Goal: Task Accomplishment & Management: Manage account settings

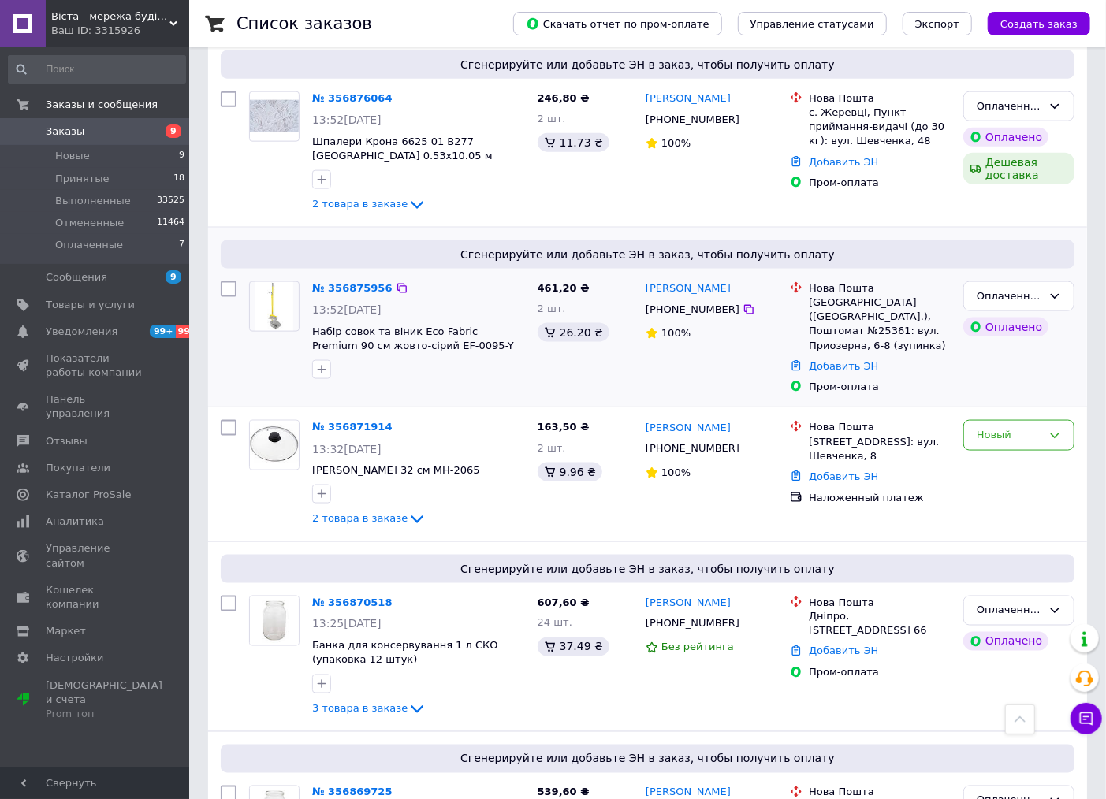
scroll to position [1051, 0]
click at [173, 151] on li "Новые 9" at bounding box center [97, 156] width 194 height 22
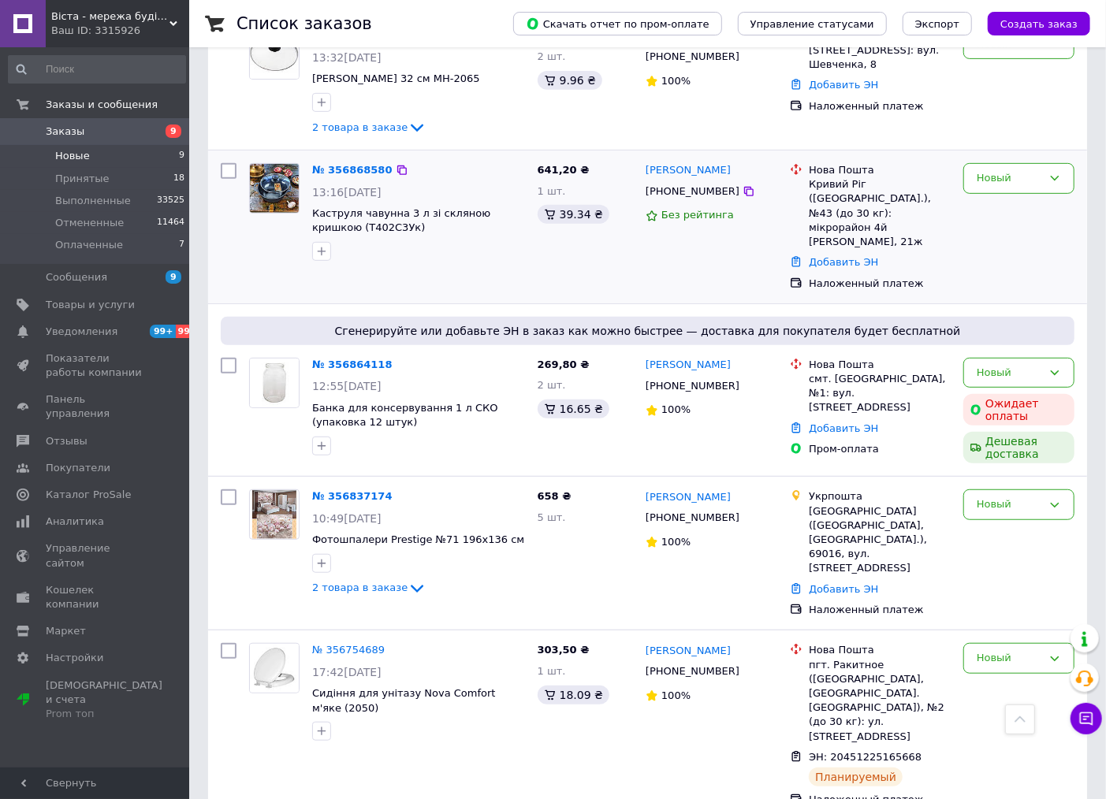
scroll to position [87, 0]
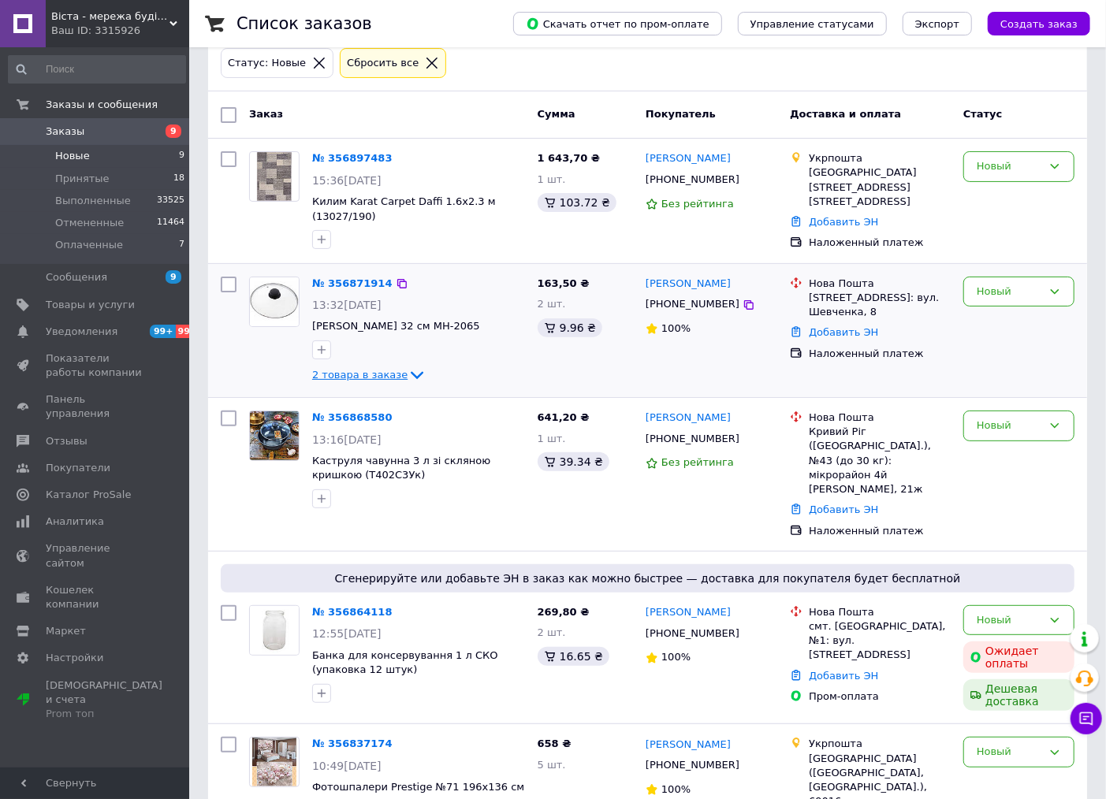
click at [407, 366] on icon at bounding box center [416, 375] width 19 height 19
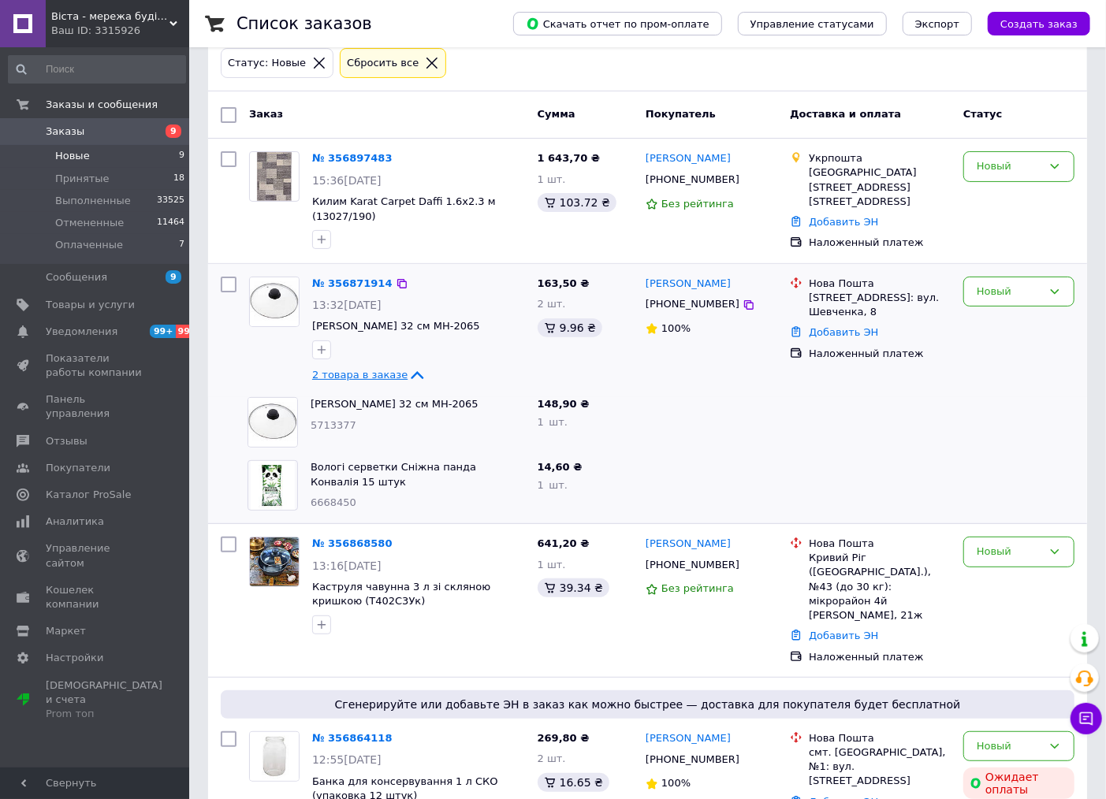
click at [411, 374] on icon at bounding box center [417, 375] width 13 height 8
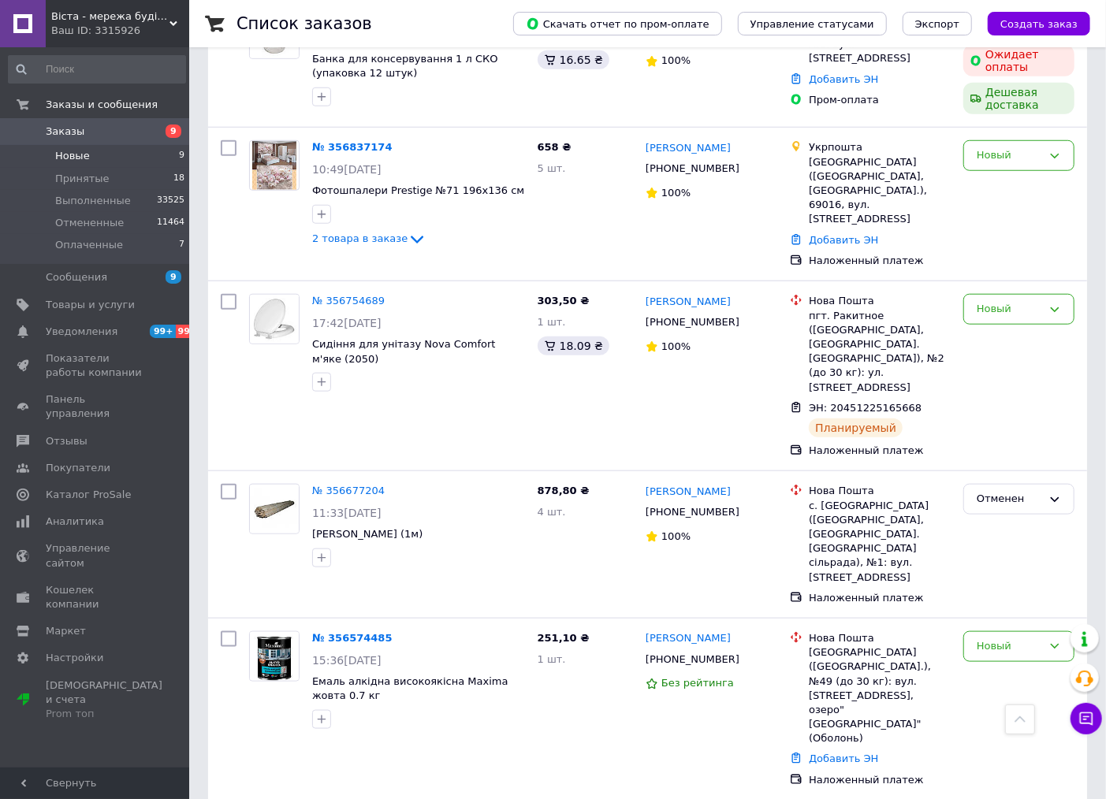
scroll to position [694, 0]
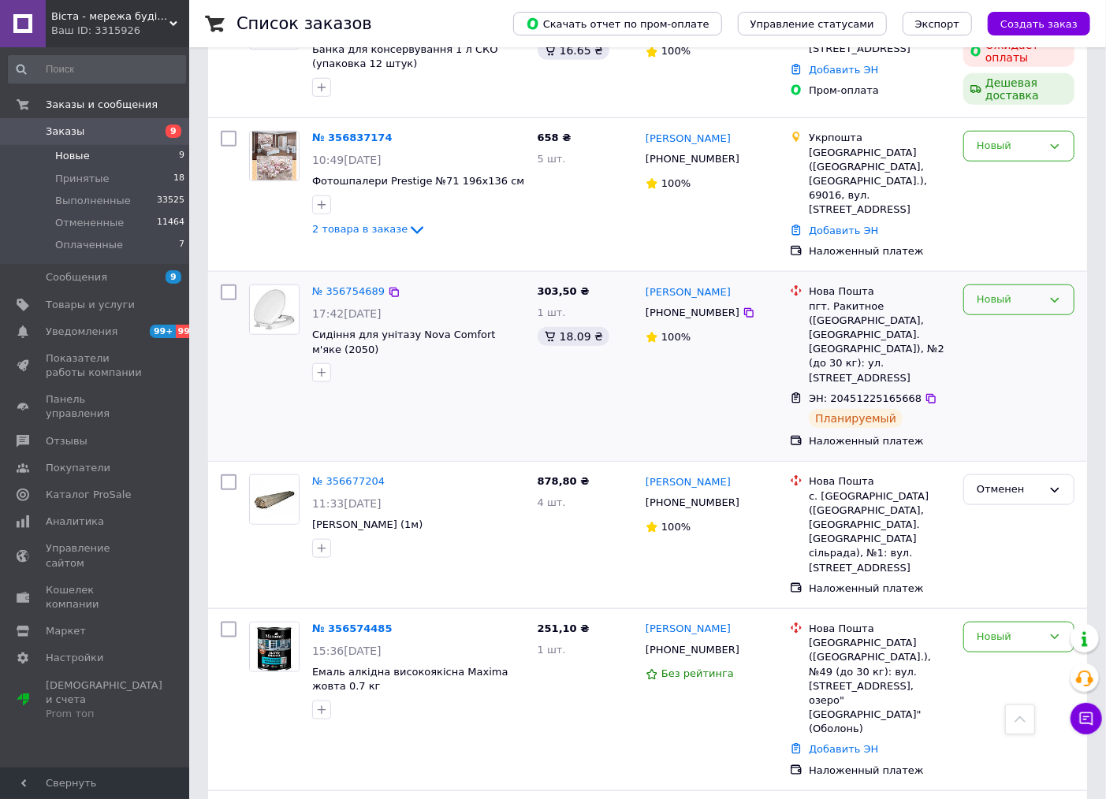
click at [992, 292] on div "Новый" at bounding box center [1009, 300] width 65 height 17
click at [990, 348] on li "Выполнен" at bounding box center [1019, 362] width 110 height 29
click at [506, 620] on div "№ 356574485" at bounding box center [419, 629] width 216 height 18
click at [388, 476] on icon at bounding box center [394, 482] width 13 height 13
click at [397, 624] on icon at bounding box center [401, 628] width 9 height 9
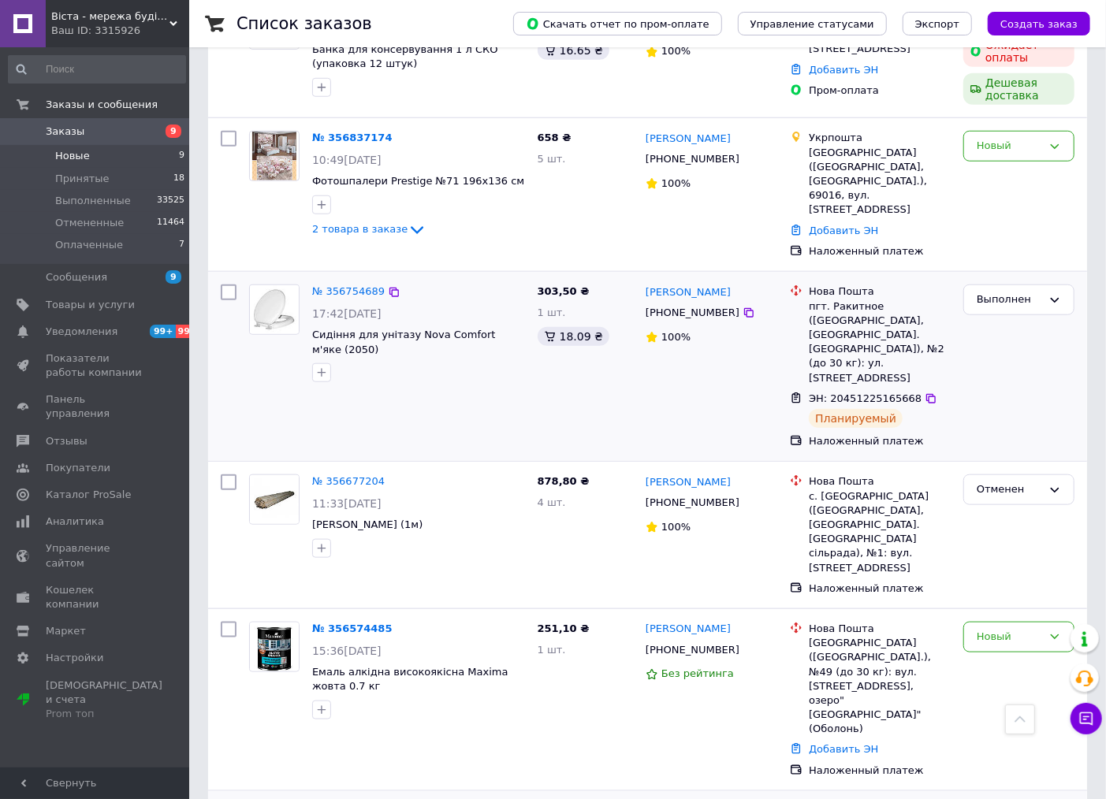
click at [388, 798] on icon at bounding box center [394, 811] width 13 height 13
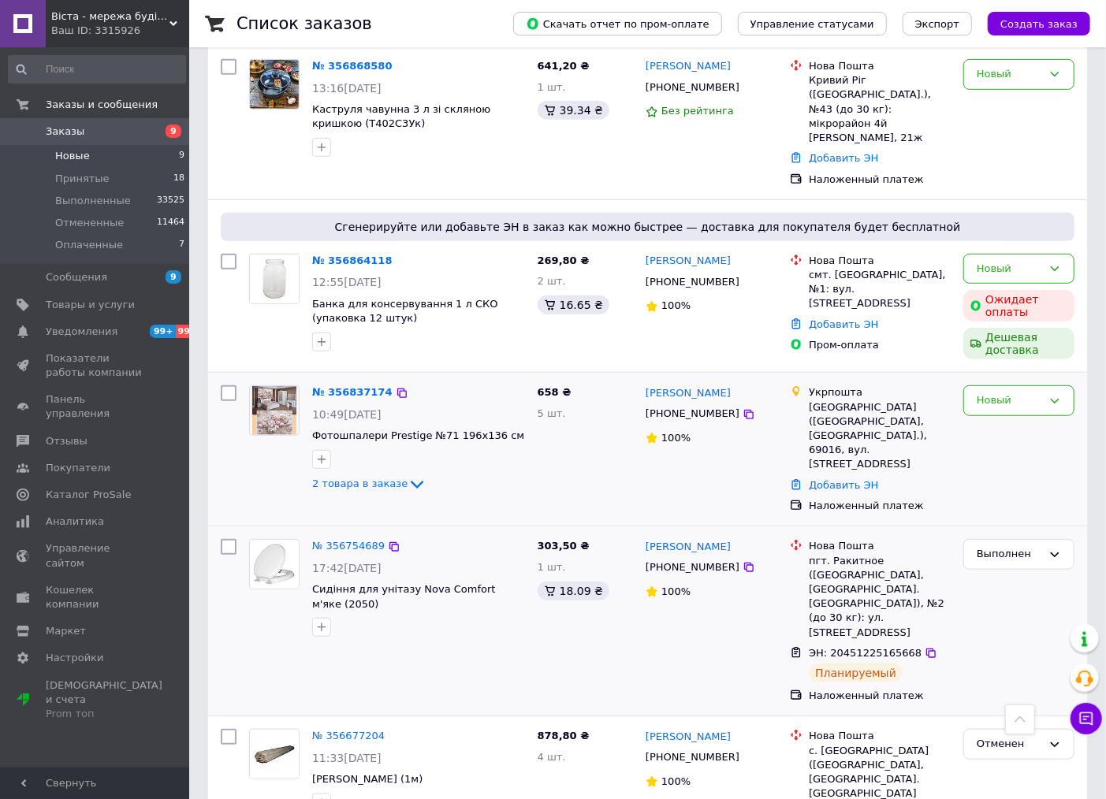
scroll to position [430, 0]
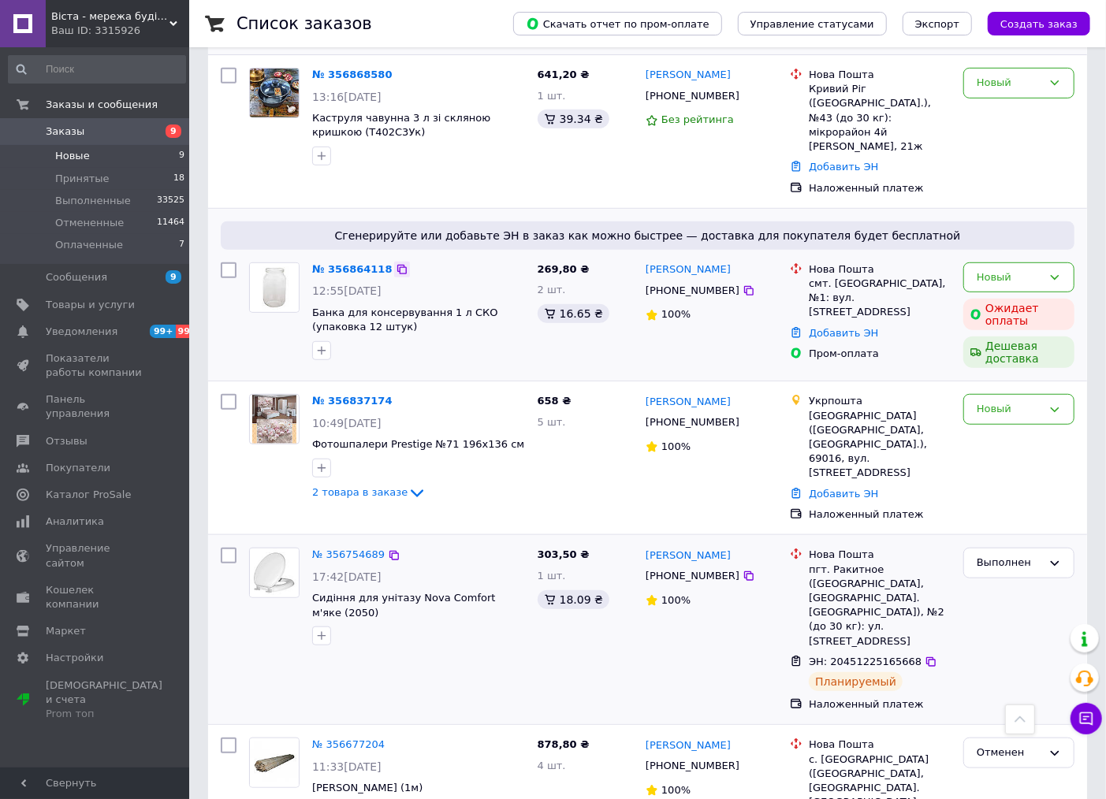
click at [396, 263] on icon at bounding box center [402, 269] width 13 height 13
click at [106, 131] on span "Заказы" at bounding box center [96, 132] width 100 height 14
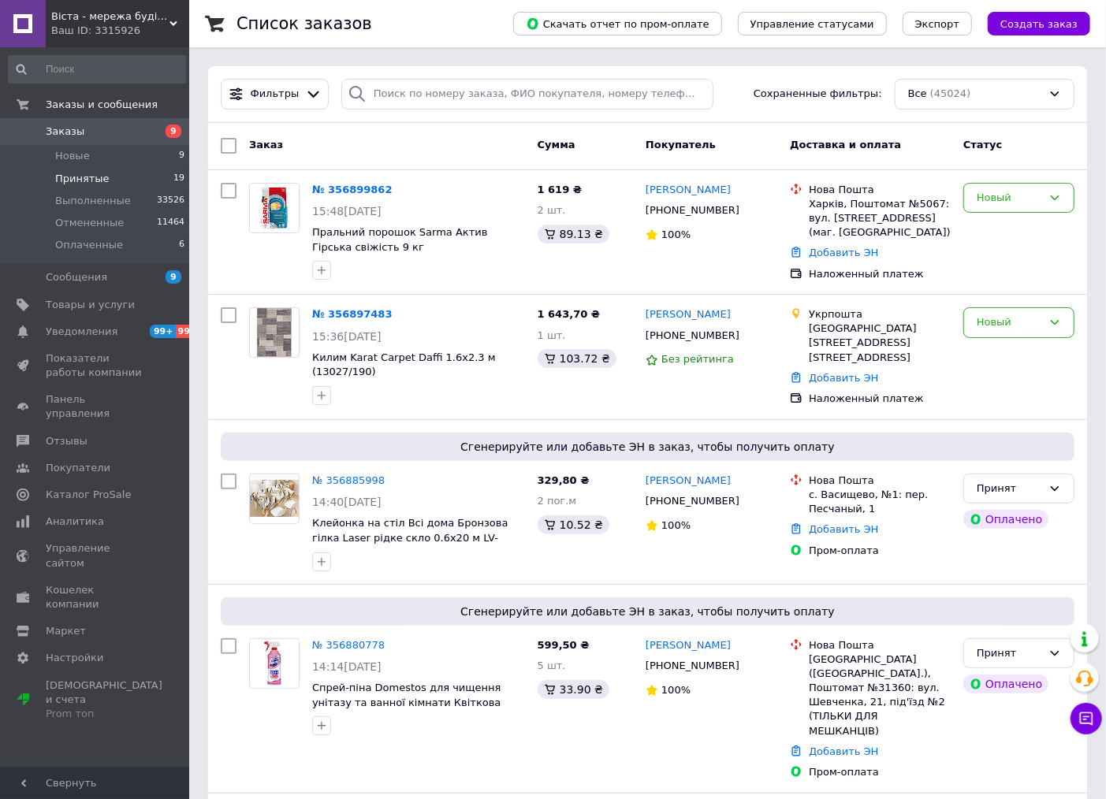
click at [166, 175] on li "Принятые 19" at bounding box center [97, 179] width 194 height 22
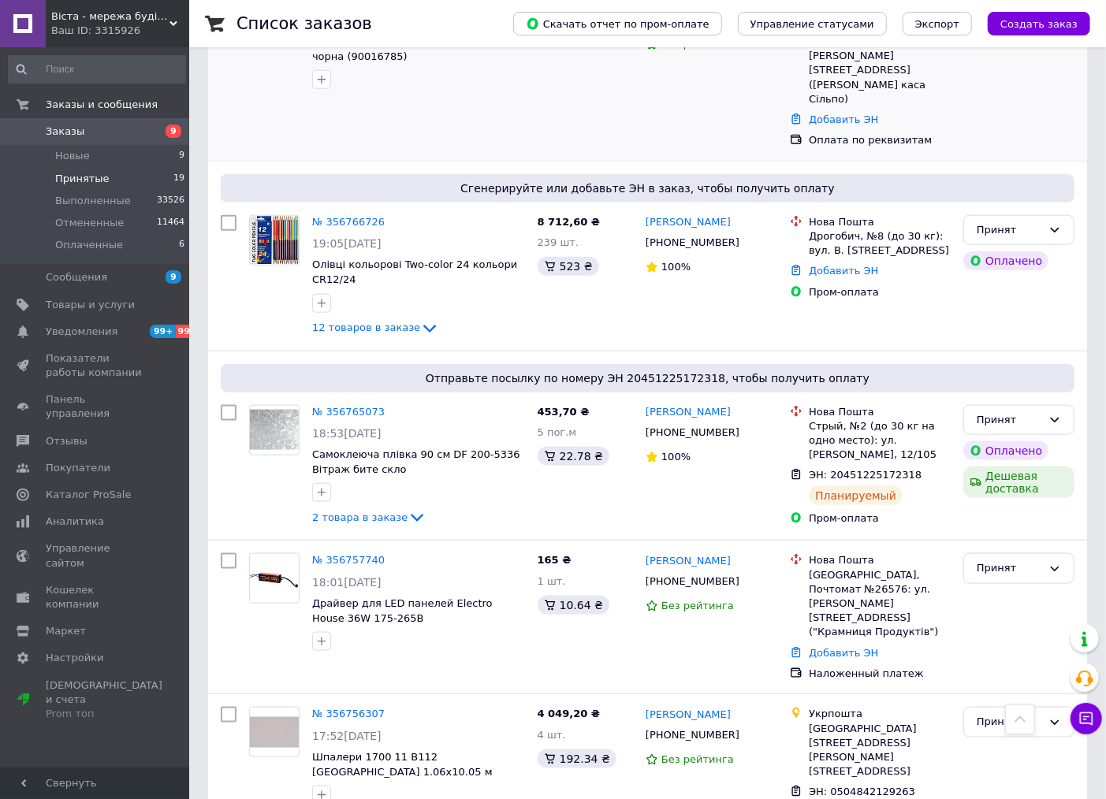
scroll to position [876, 0]
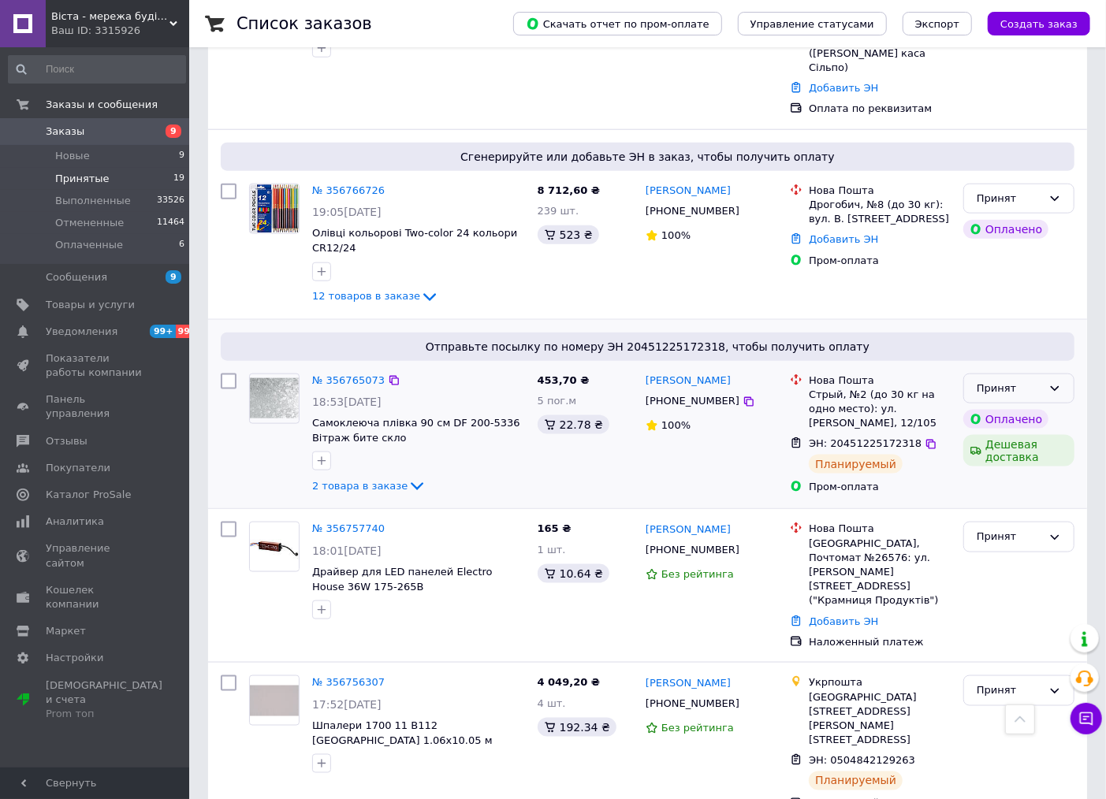
click at [1058, 382] on icon at bounding box center [1054, 388] width 13 height 13
click at [1037, 407] on li "Выполнен" at bounding box center [1019, 421] width 110 height 29
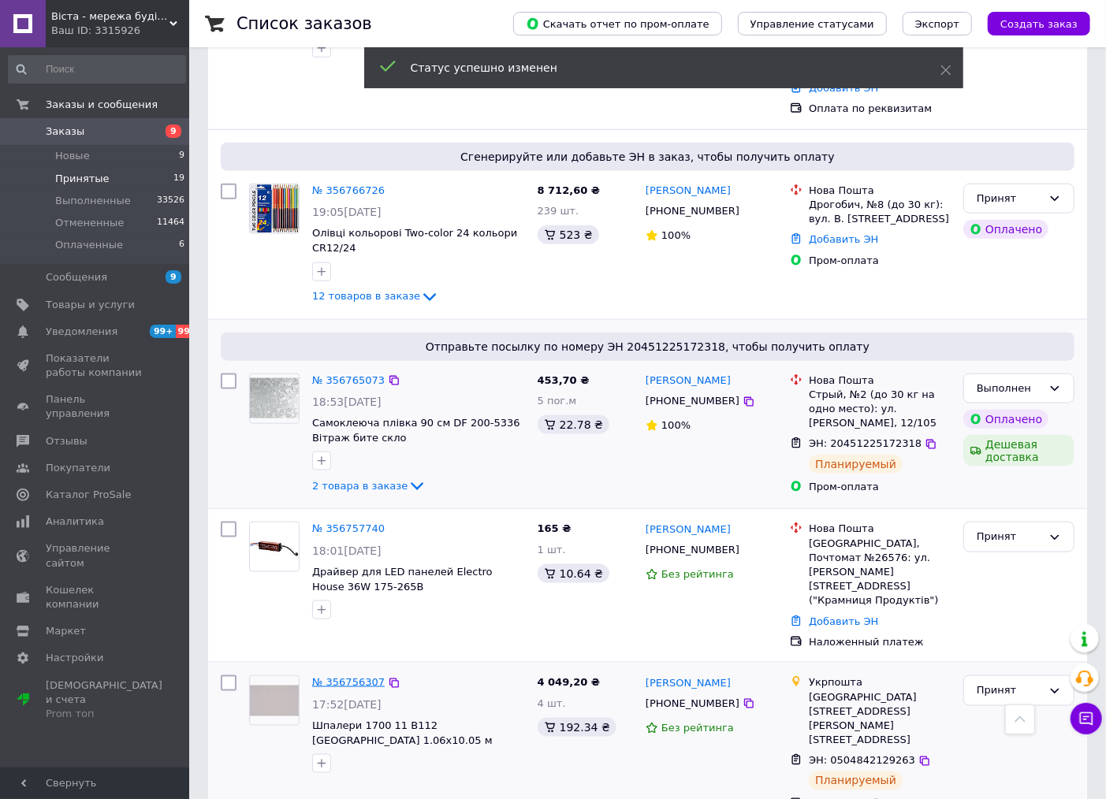
drag, startPoint x: 375, startPoint y: 526, endPoint x: 352, endPoint y: 525, distance: 23.7
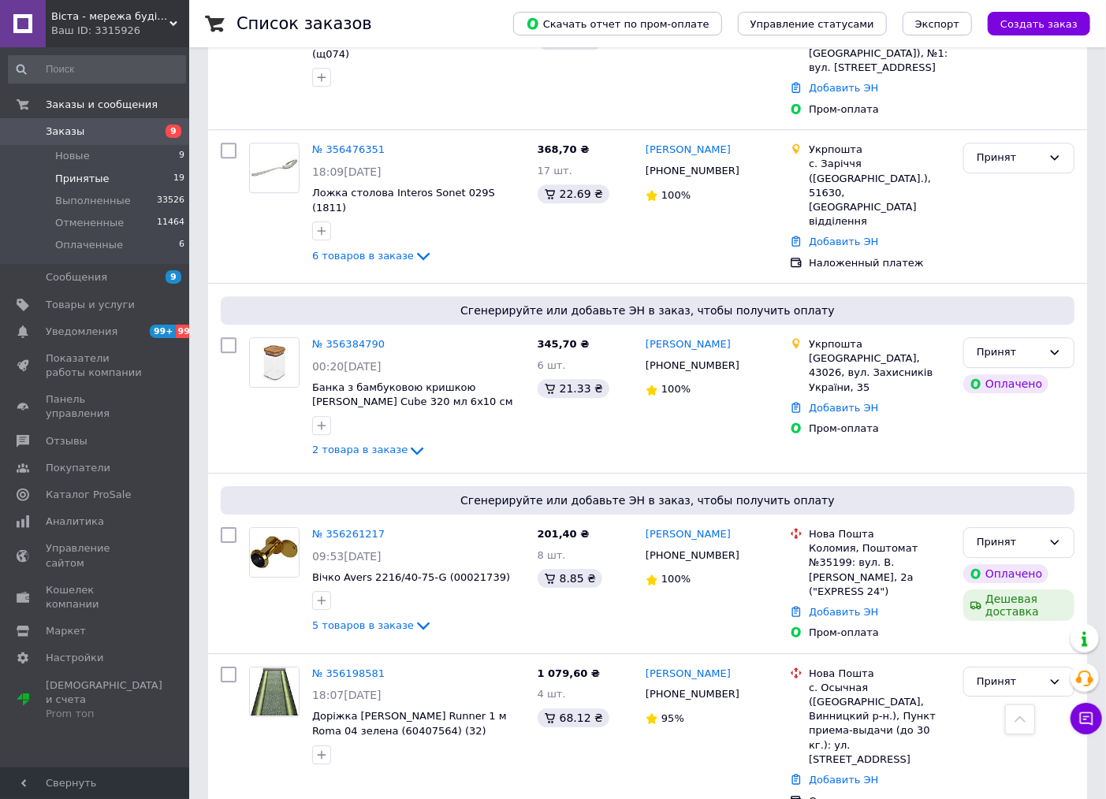
scroll to position [2460, 0]
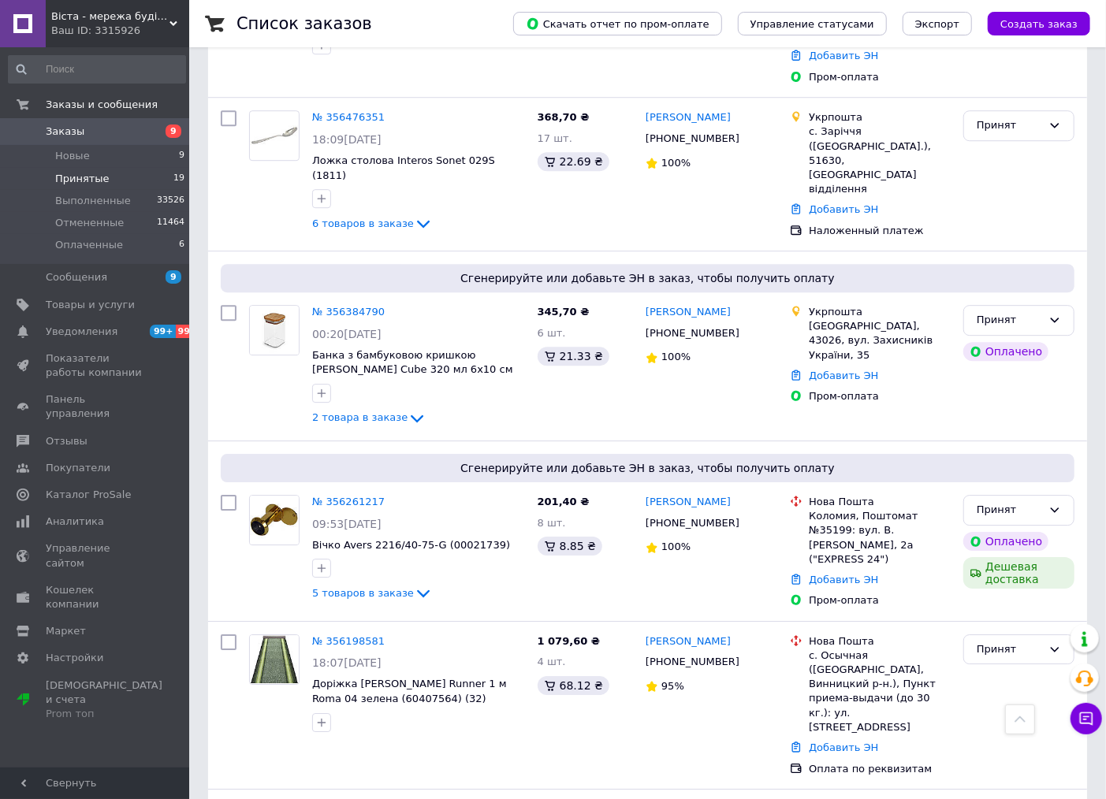
click at [102, 136] on span "Заказы" at bounding box center [96, 132] width 100 height 14
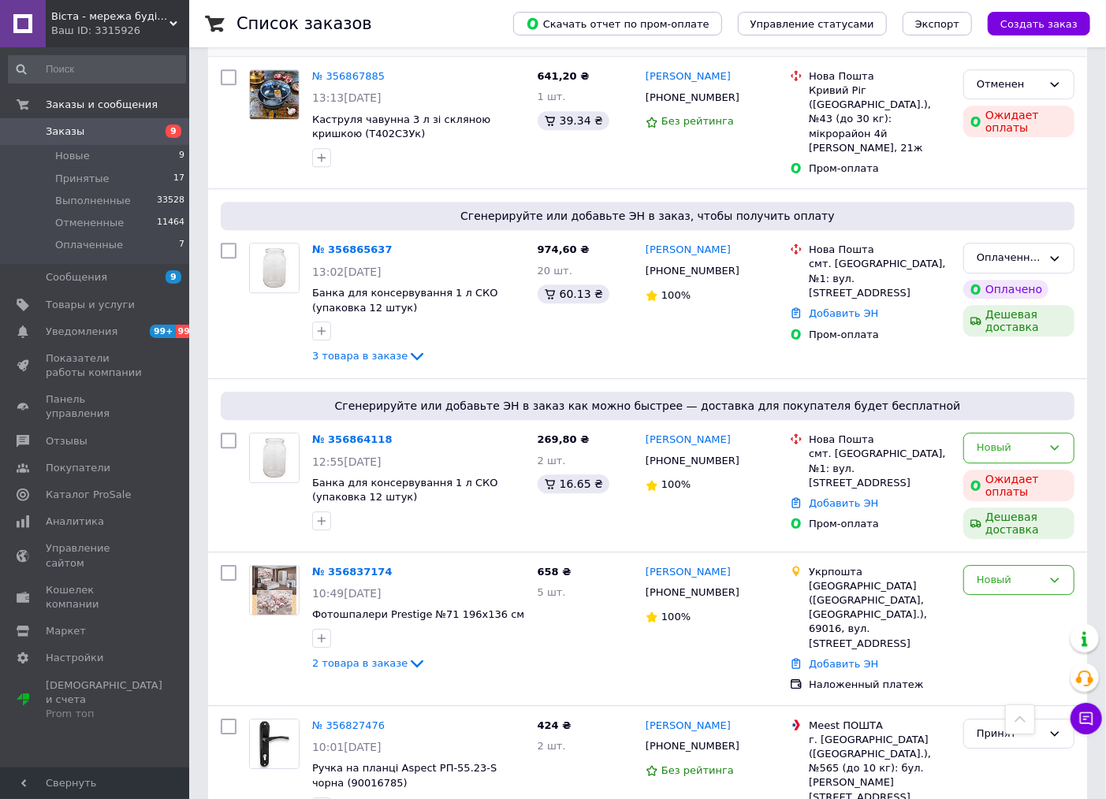
scroll to position [2364, 0]
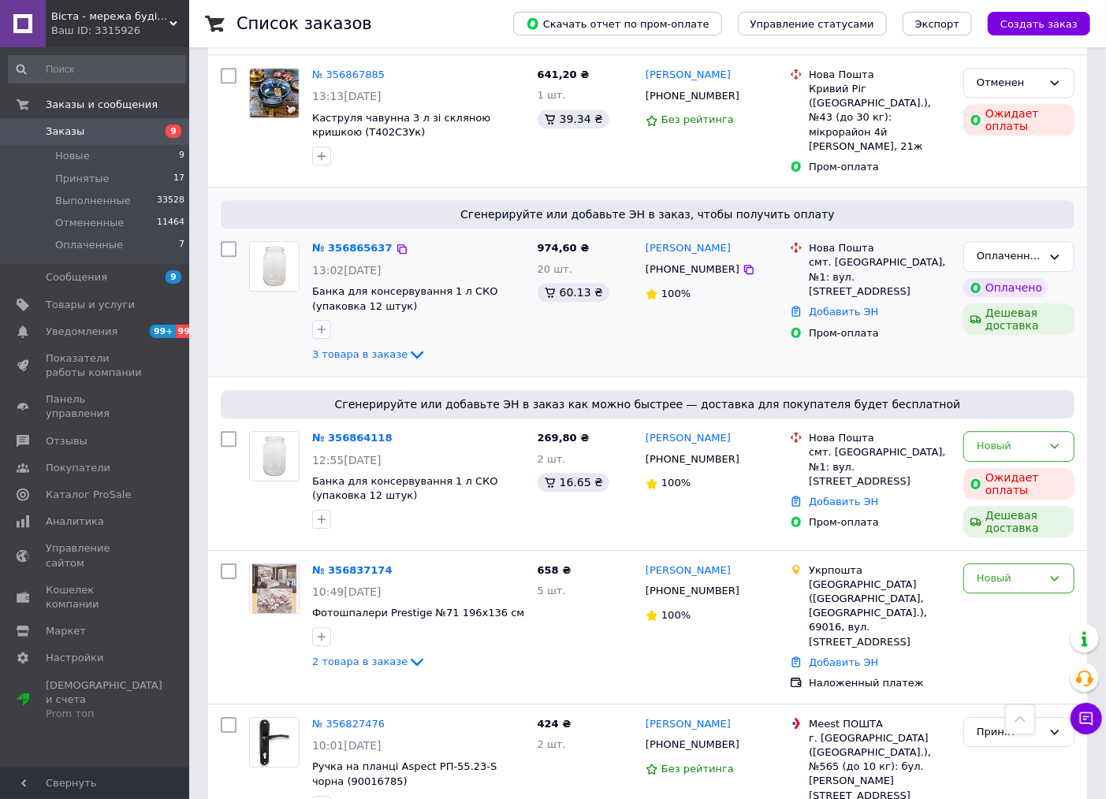
click at [396, 235] on div "№ 356865637 13:02, 12.08.2025 Банка для консервування 1 л СКО (упаковка 12 штук…" at bounding box center [418, 303] width 225 height 136
click at [407, 345] on icon at bounding box center [416, 354] width 19 height 19
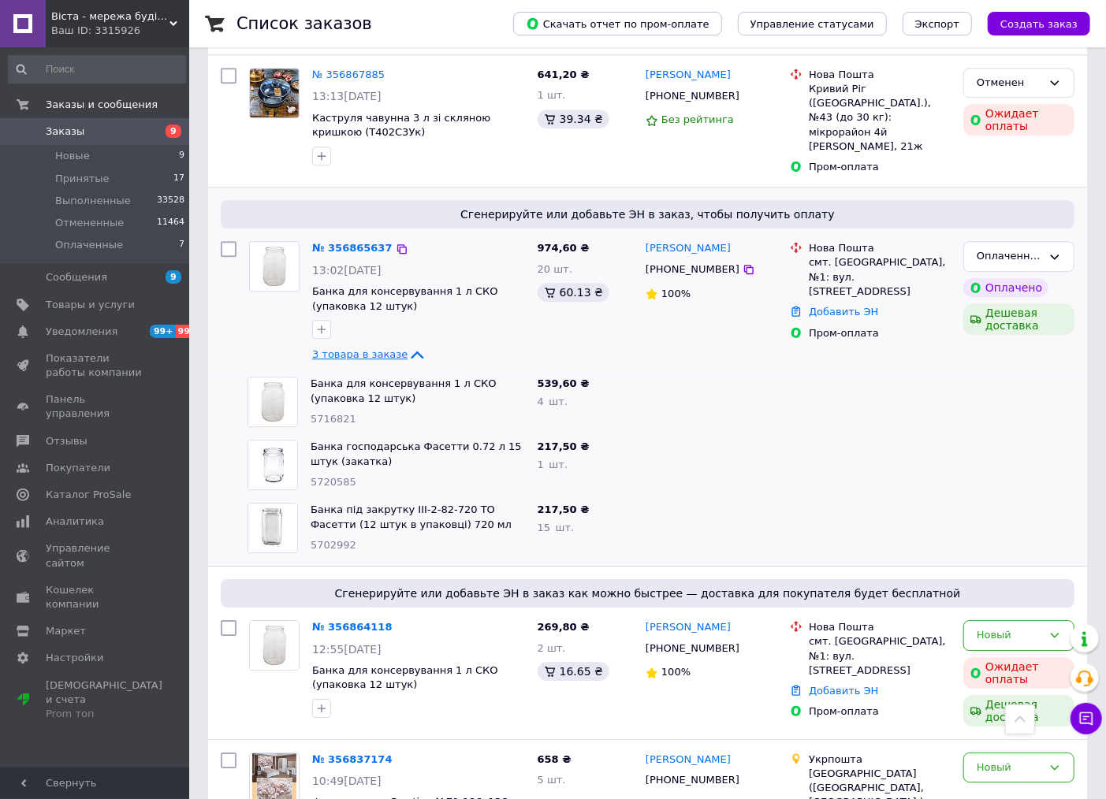
click at [411, 351] on icon at bounding box center [417, 355] width 13 height 8
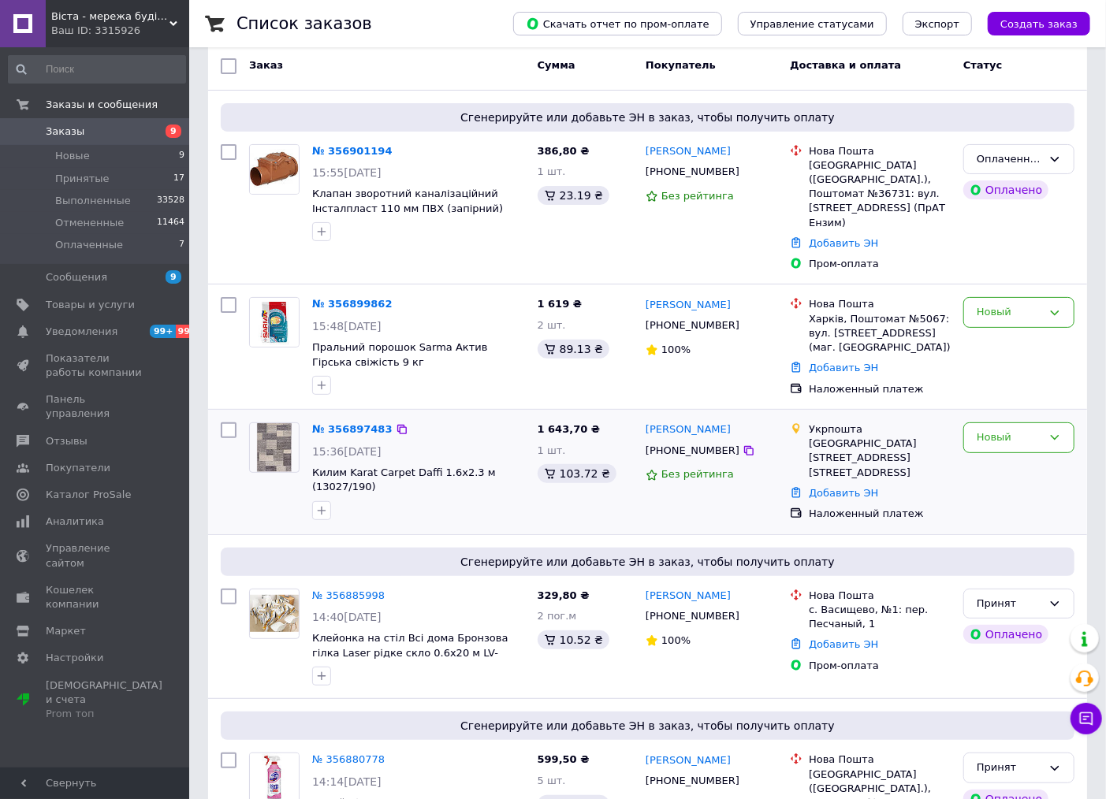
scroll to position [0, 0]
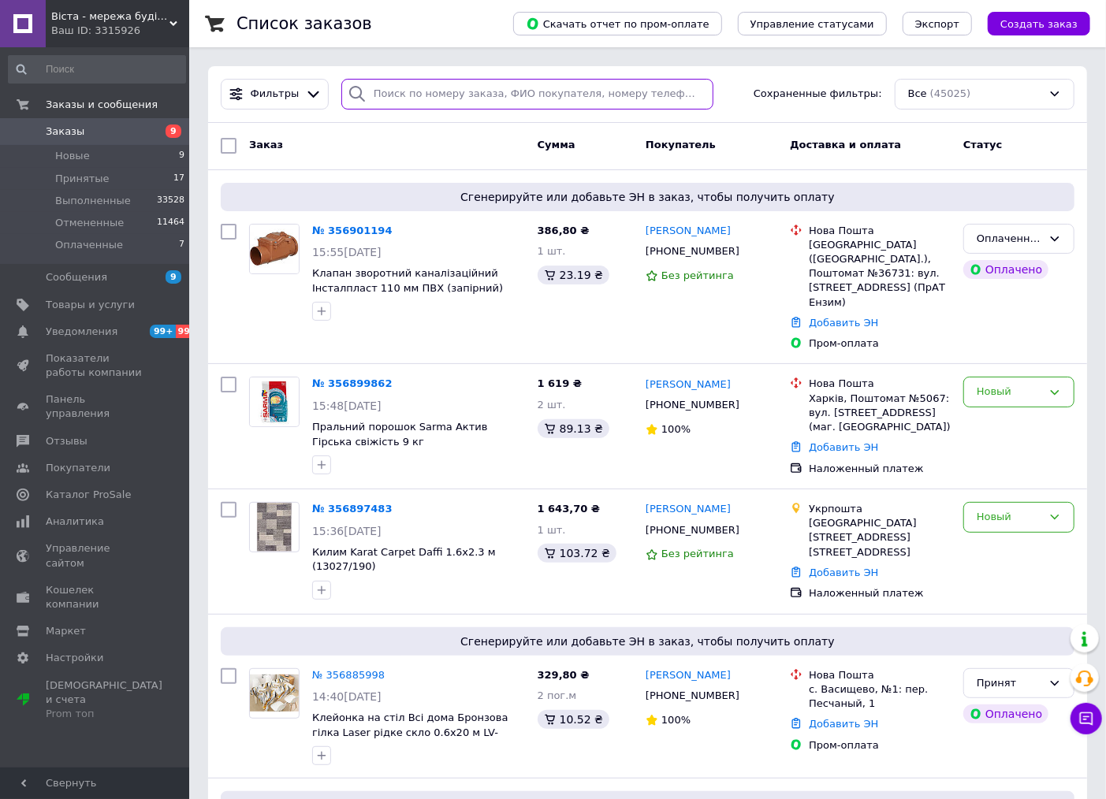
click at [452, 79] on input "search" at bounding box center [527, 94] width 372 height 31
paste input "356144451"
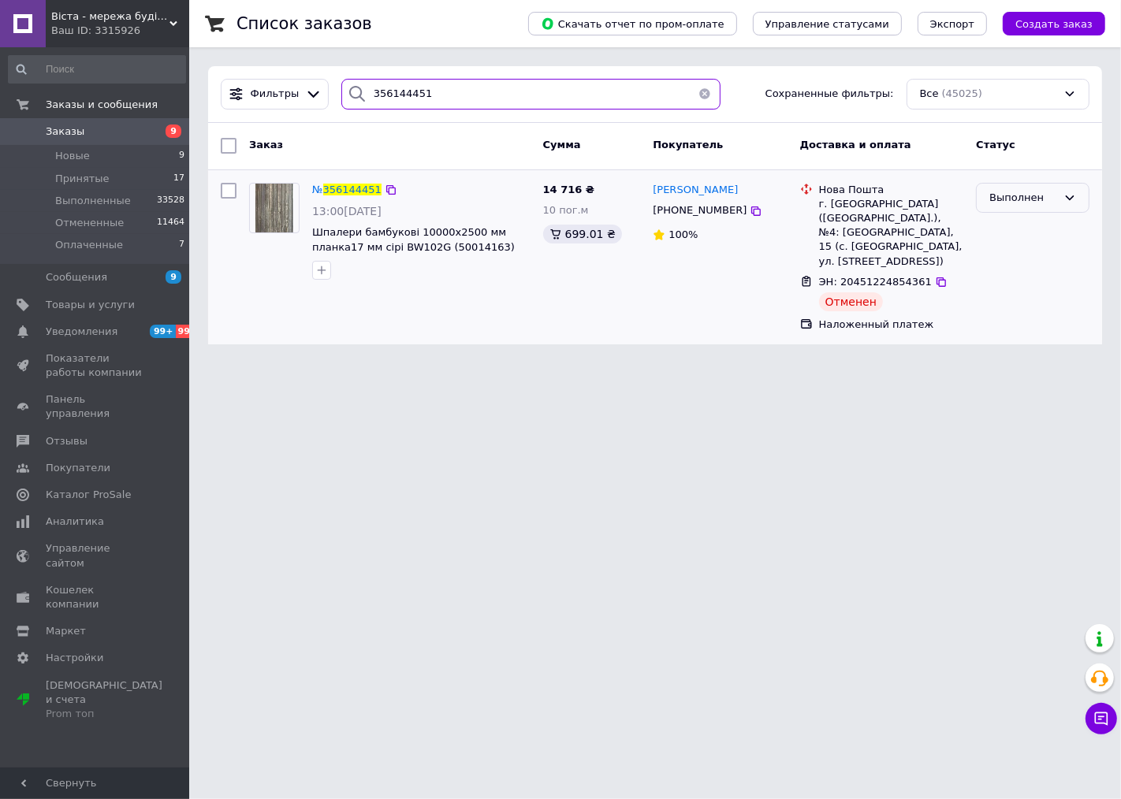
type input "356144451"
click at [1014, 195] on div "Выполнен" at bounding box center [1023, 198] width 68 height 17
click at [1013, 227] on li "Принят" at bounding box center [1033, 230] width 112 height 29
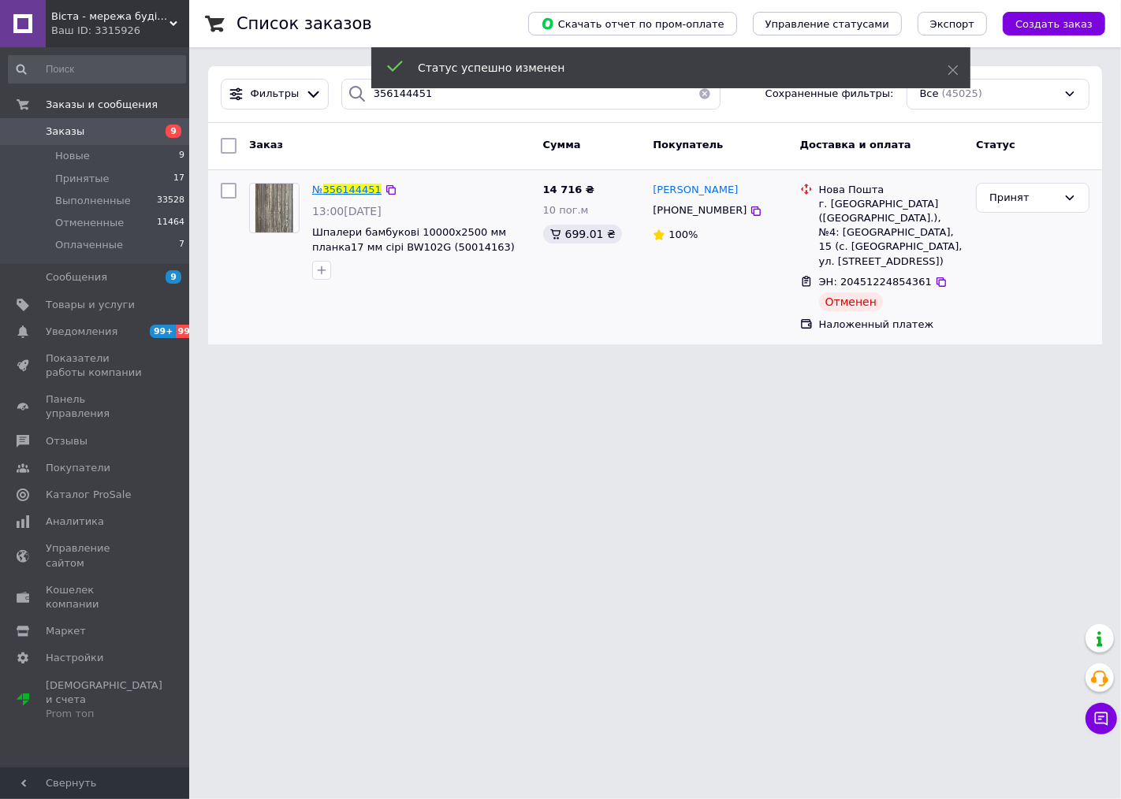
click at [340, 194] on span "356144451" at bounding box center [352, 190] width 58 height 12
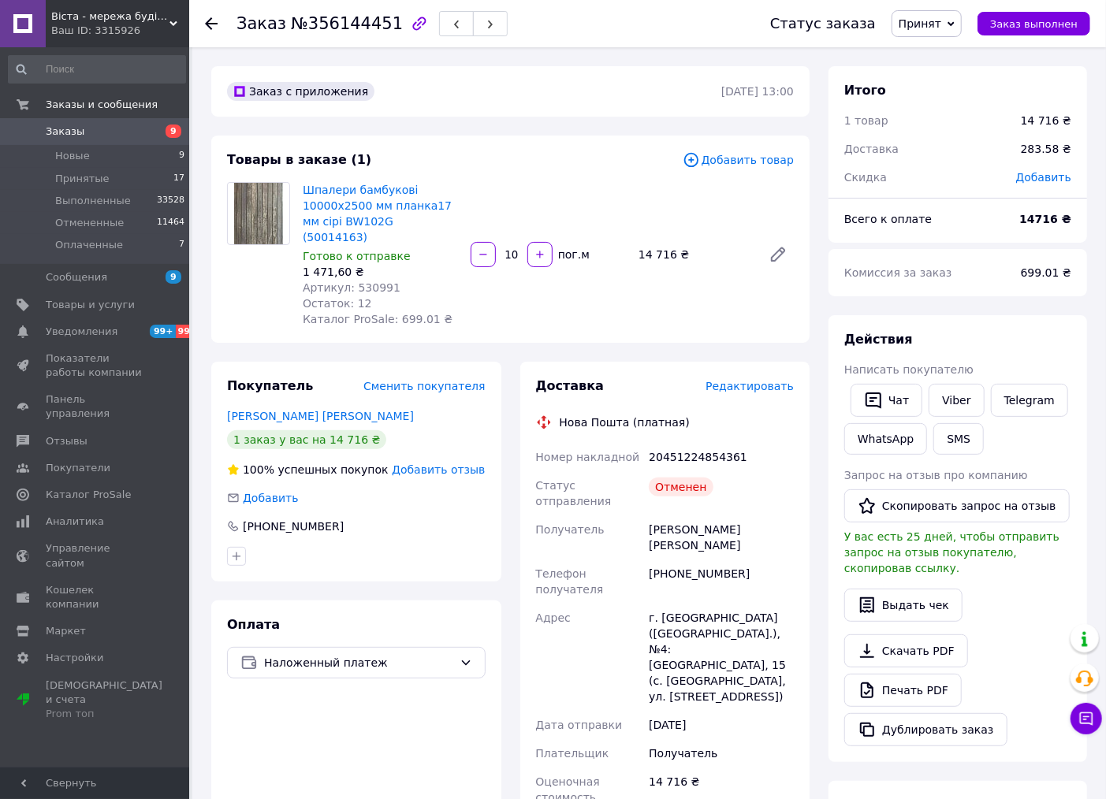
drag, startPoint x: 761, startPoint y: 373, endPoint x: 761, endPoint y: 383, distance: 10.2
click at [761, 380] on span "Редактировать" at bounding box center [749, 386] width 88 height 13
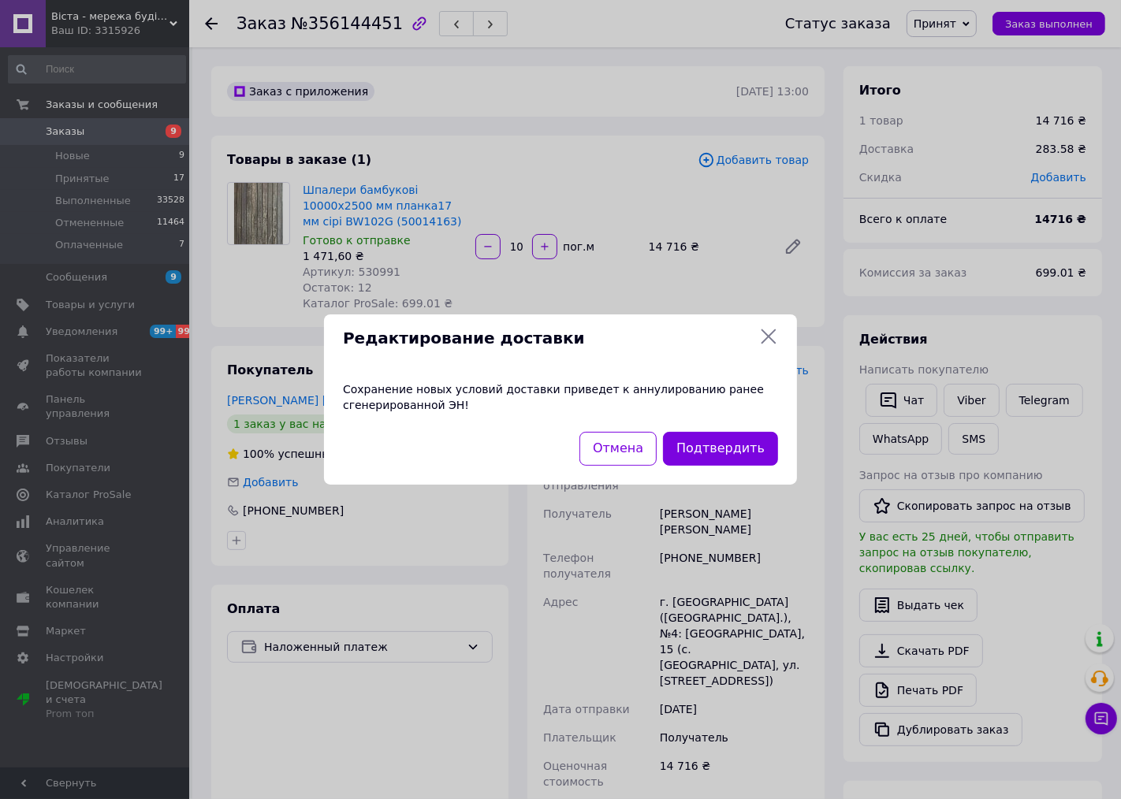
scroll to position [396, 0]
click at [734, 441] on button "Подтвердить" at bounding box center [720, 449] width 115 height 34
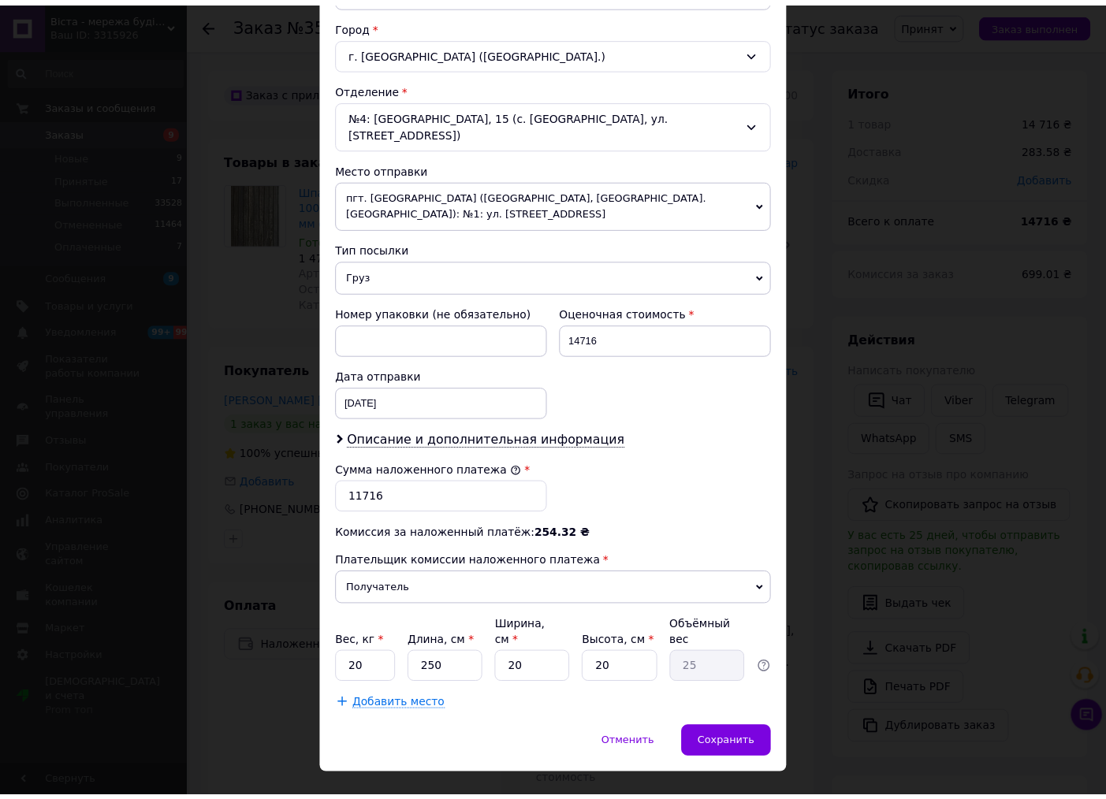
scroll to position [421, 0]
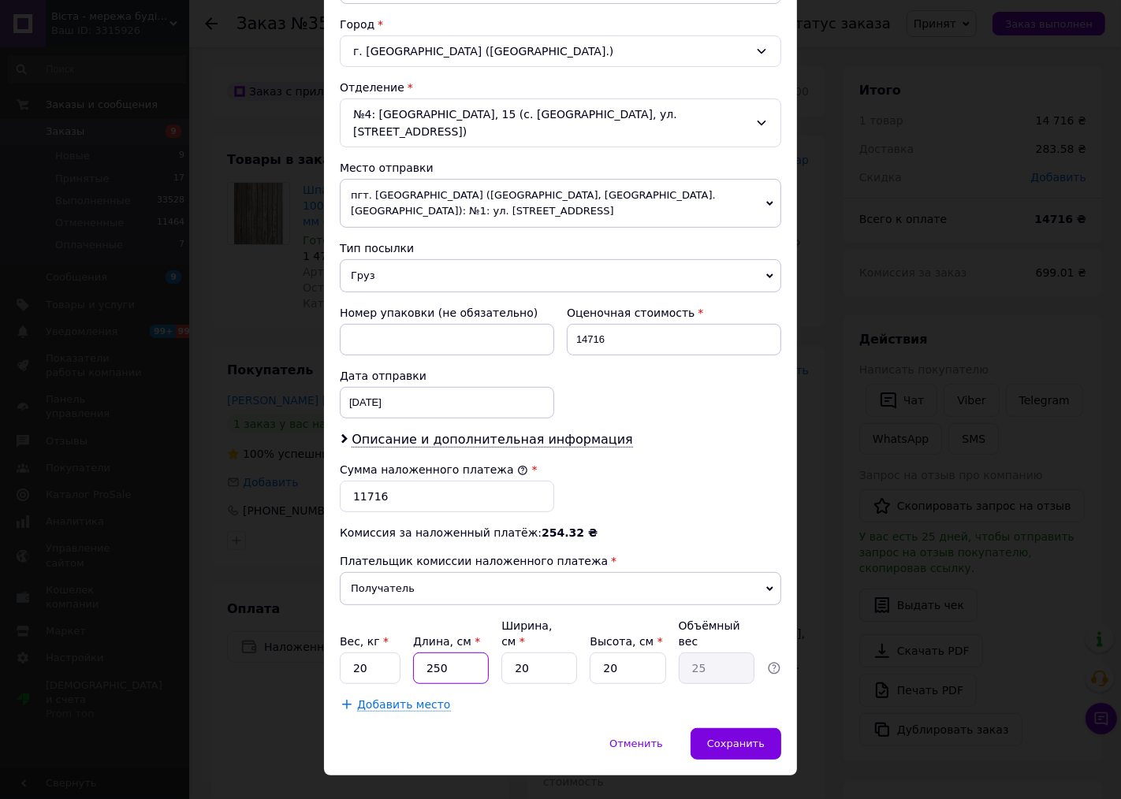
click at [468, 653] on input "250" at bounding box center [451, 669] width 76 height 32
click at [539, 653] on input "20" at bounding box center [539, 669] width 76 height 32
click at [730, 738] on span "Сохранить" at bounding box center [736, 744] width 58 height 12
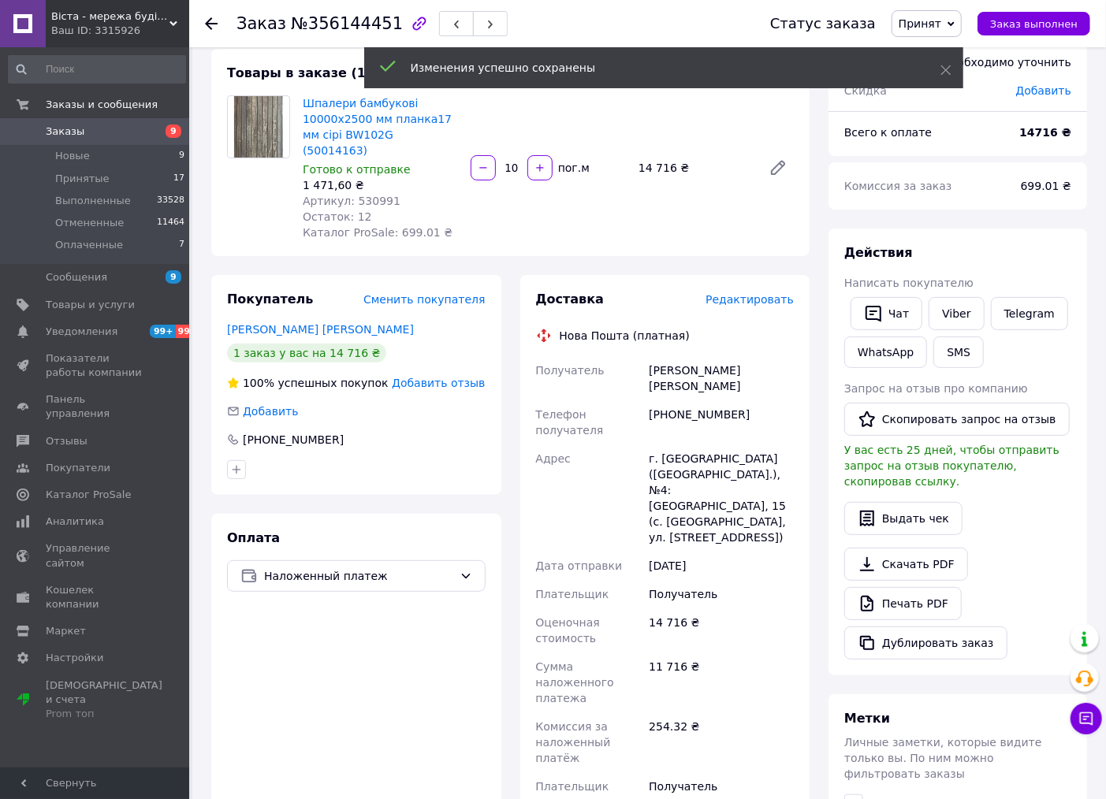
scroll to position [0, 0]
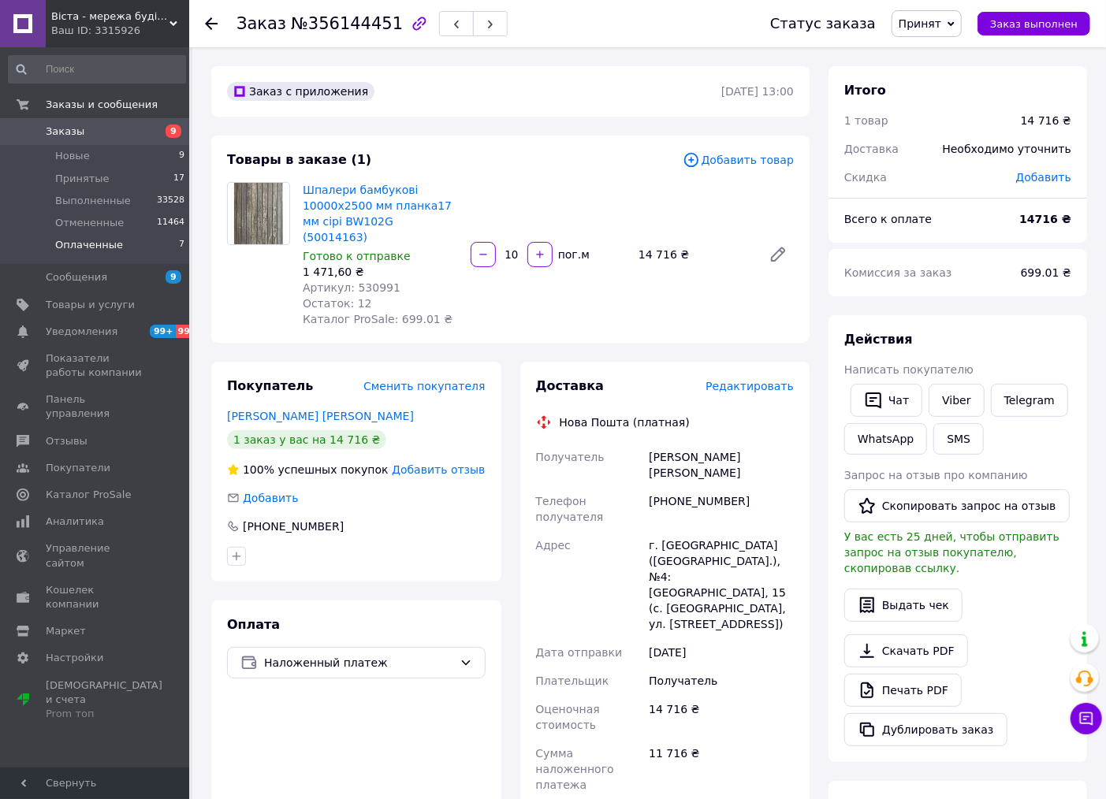
click at [163, 244] on li "Оплаченные 7" at bounding box center [97, 249] width 194 height 30
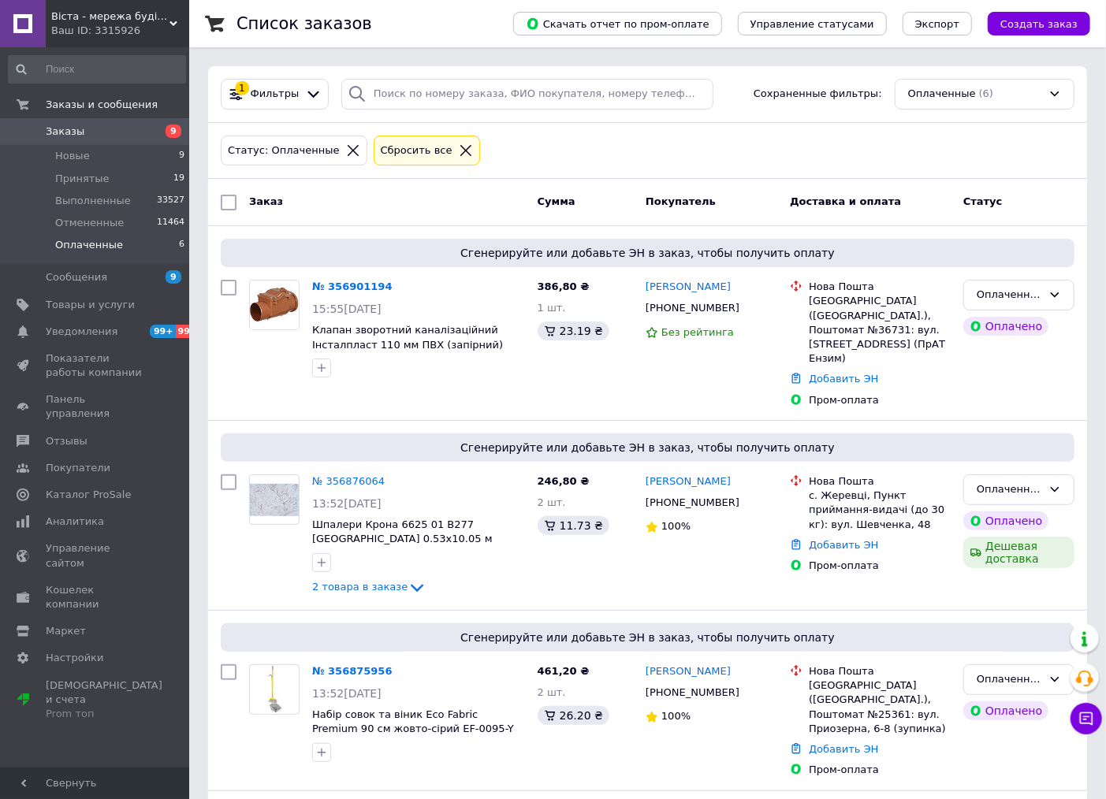
click at [102, 125] on span "Заказы" at bounding box center [96, 132] width 100 height 14
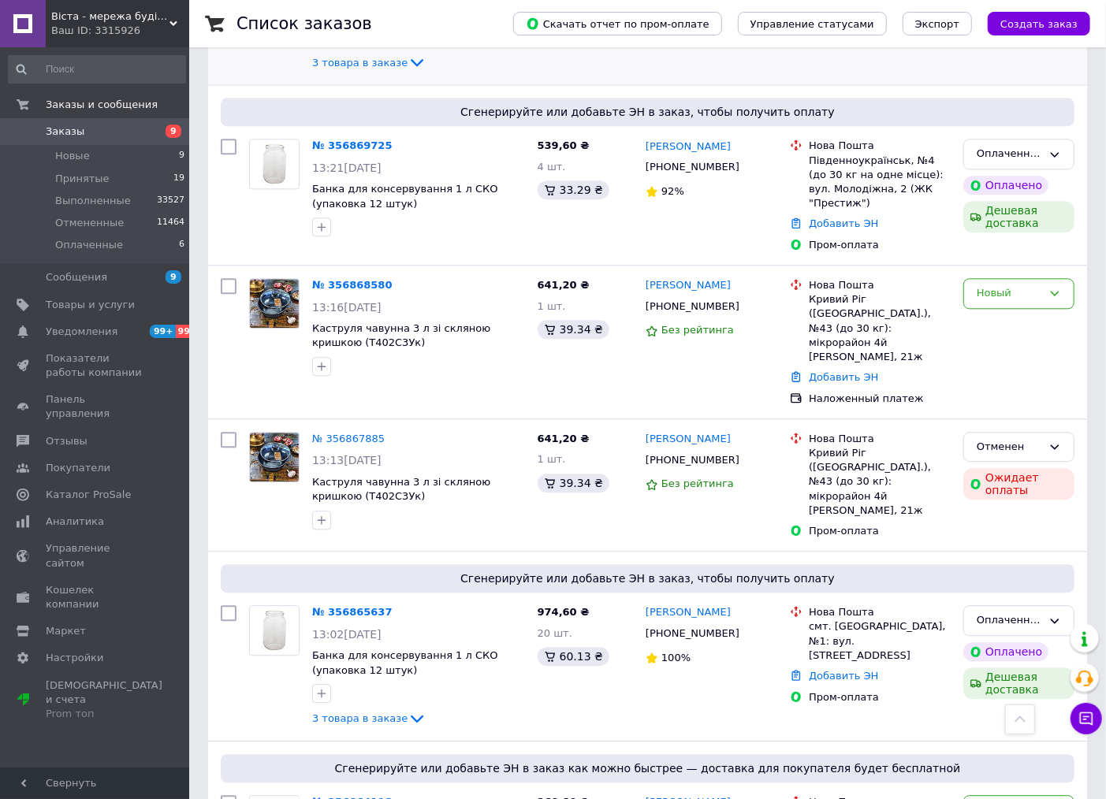
scroll to position [2014, 0]
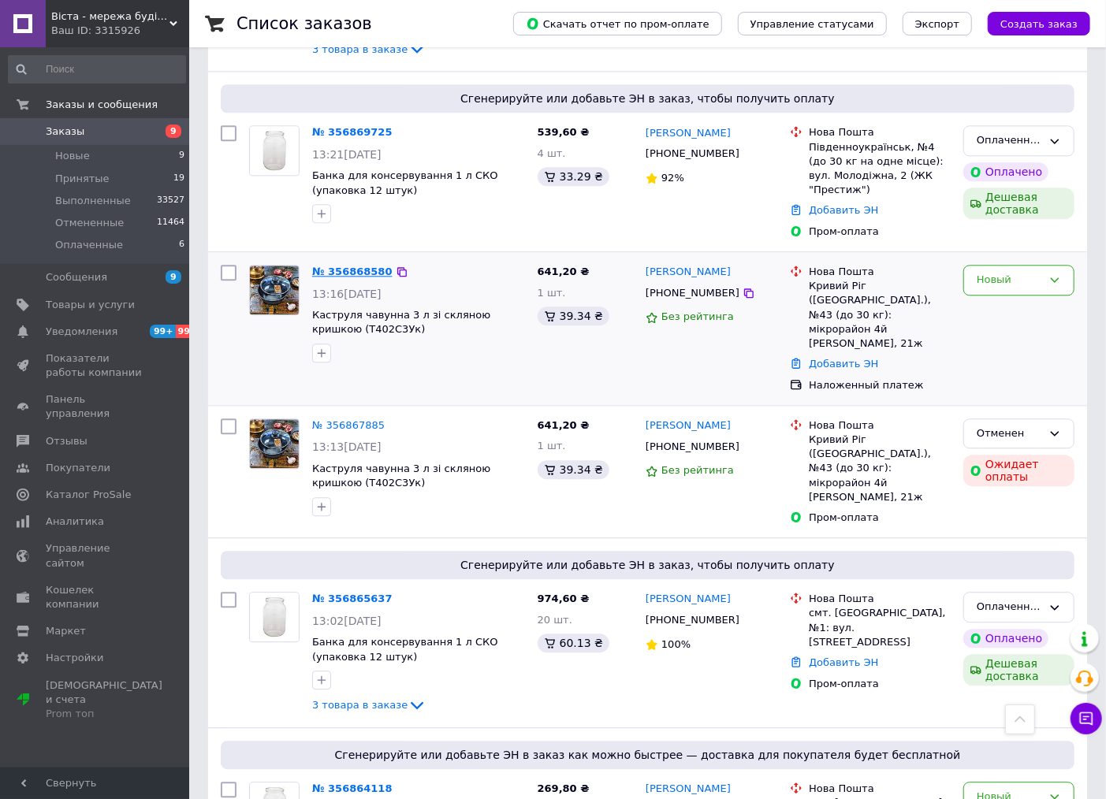
click at [365, 266] on link "№ 356868580" at bounding box center [352, 272] width 80 height 12
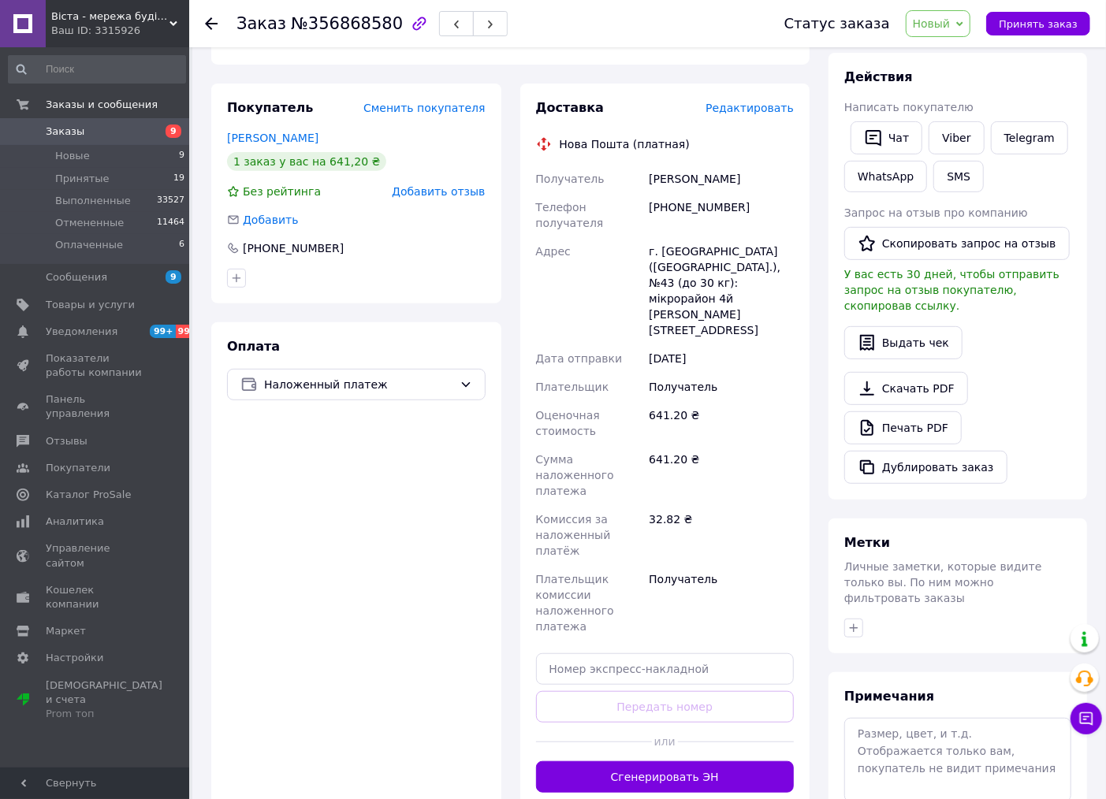
scroll to position [332, 0]
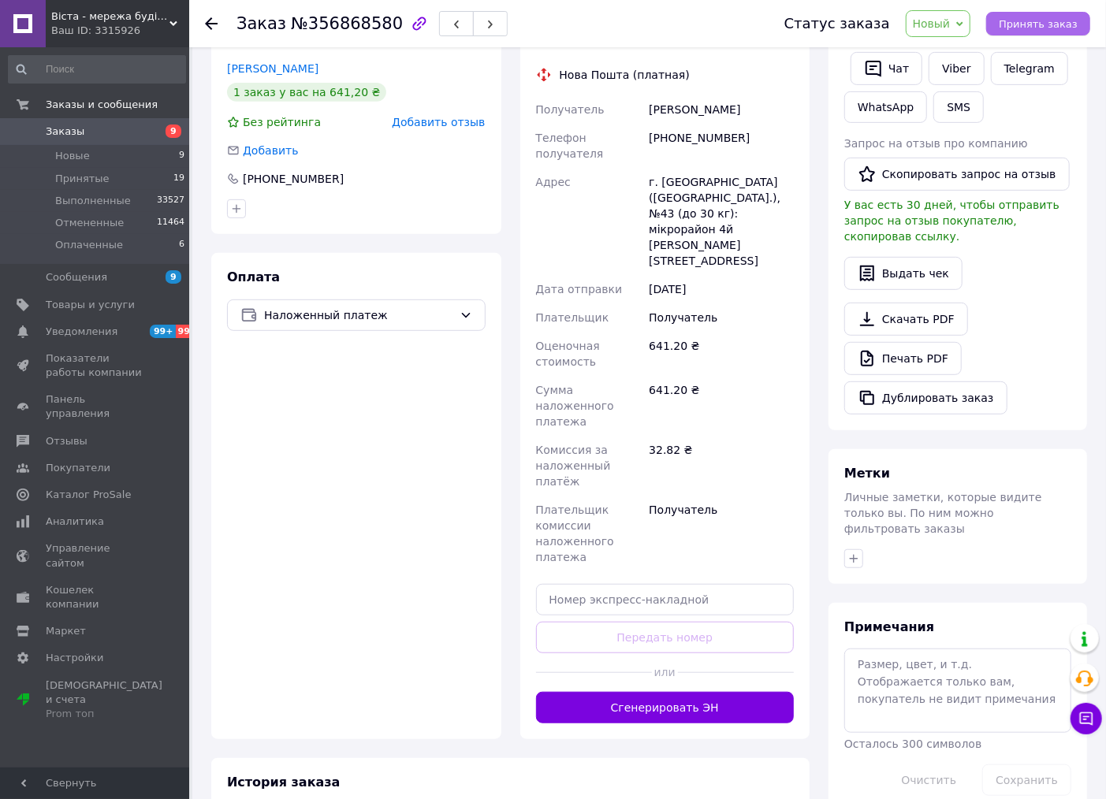
click at [1029, 25] on span "Принять заказ" at bounding box center [1038, 24] width 79 height 12
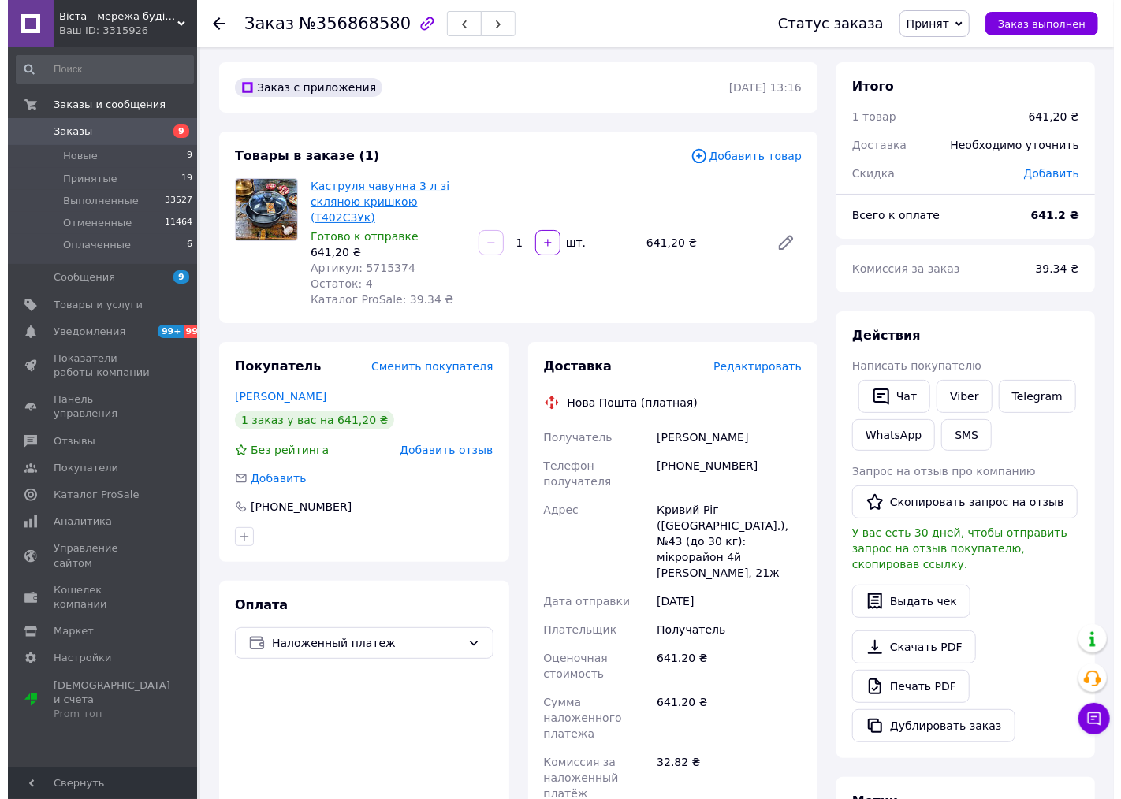
scroll to position [0, 0]
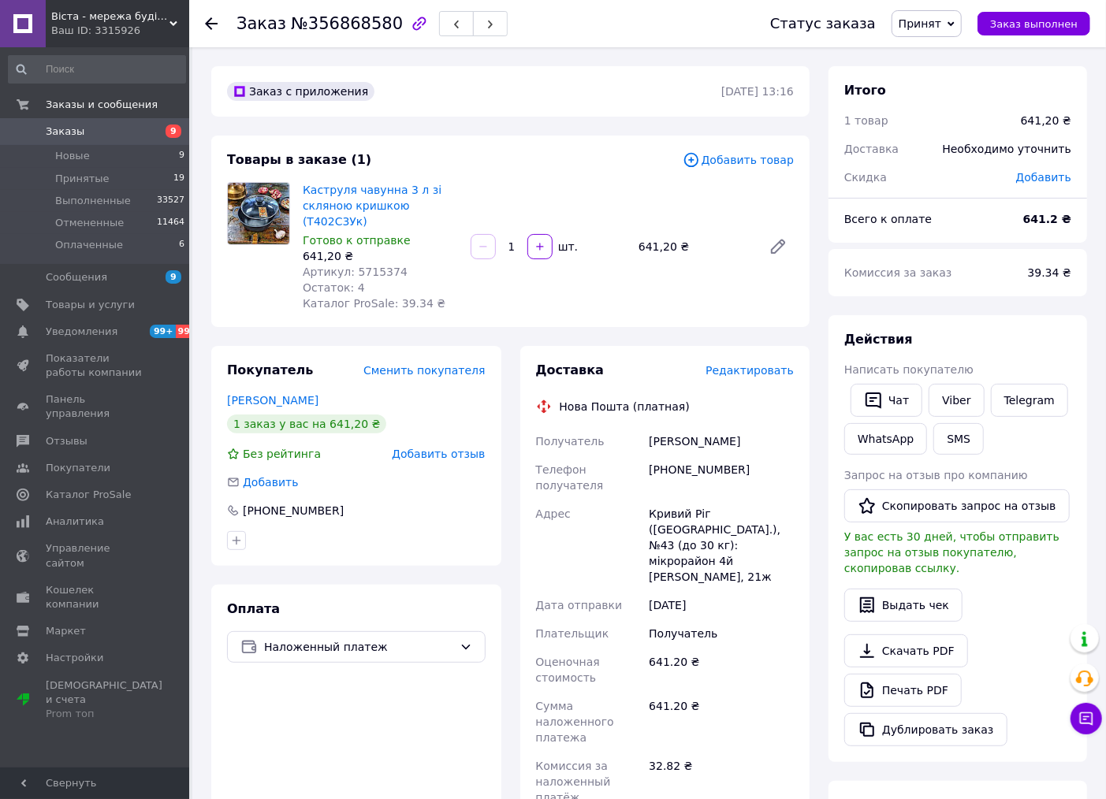
click at [104, 129] on span "Заказы" at bounding box center [96, 132] width 100 height 14
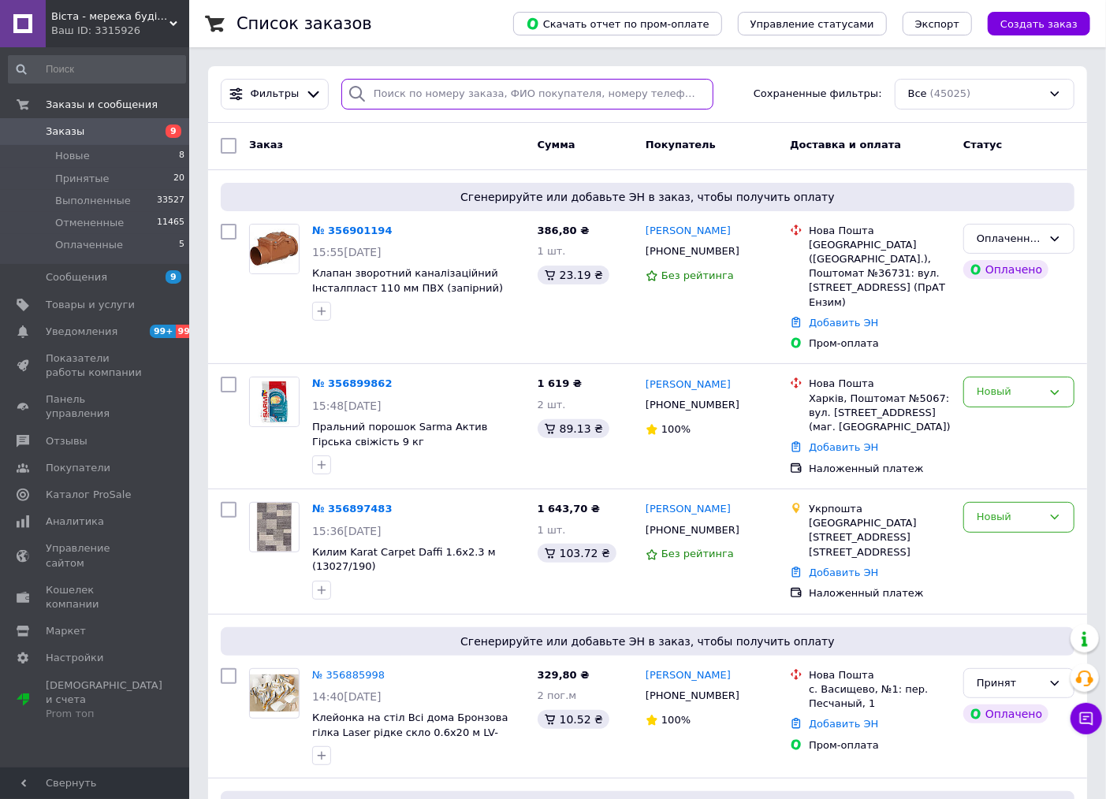
click at [450, 99] on input "search" at bounding box center [527, 94] width 372 height 31
paste input "356869725"
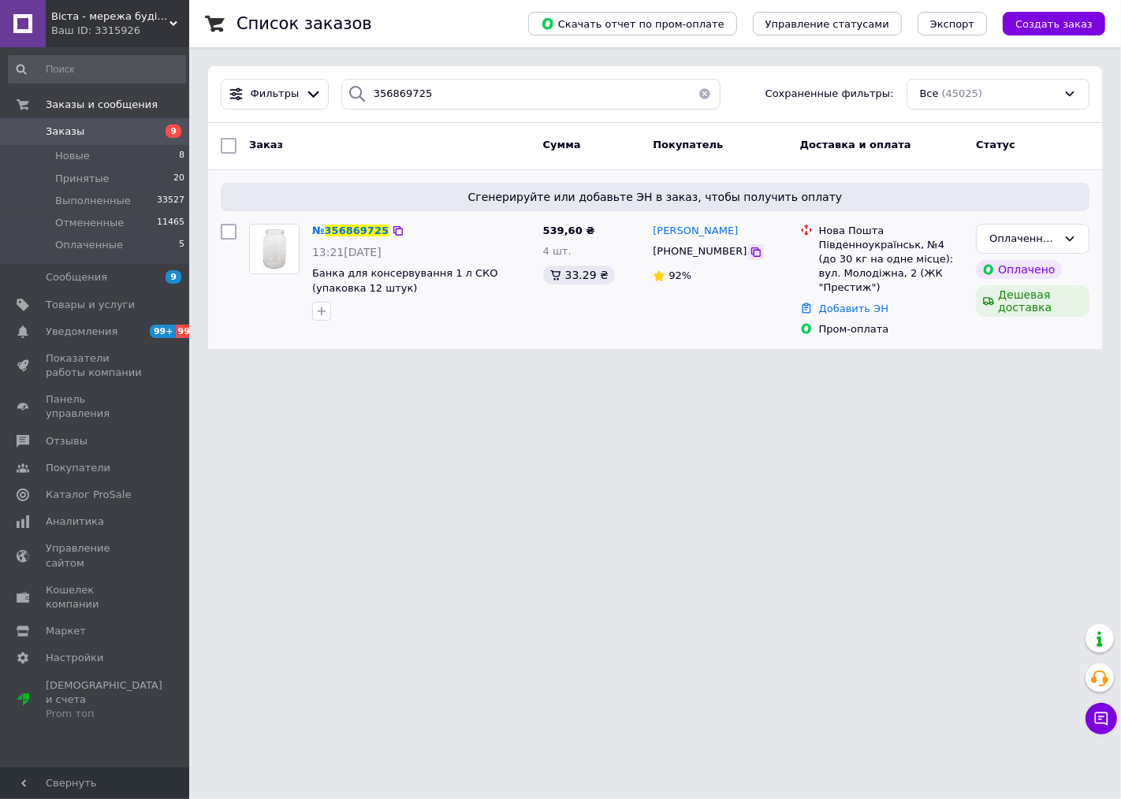
click at [751, 257] on icon at bounding box center [755, 251] width 9 height 9
drag, startPoint x: 965, startPoint y: 273, endPoint x: 815, endPoint y: 231, distance: 155.5
click at [816, 231] on div "Нова Пошта Південноукраїнськ, №4 (до 30 кг на одне місце): вул. Молодіжна, 2 (Ж…" at bounding box center [891, 260] width 151 height 72
copy div "Нова Пошта Південноукраїнськ, №4 (до 30 кг на одне місце): вул. Молодіжна, 2 (Ж…"
click at [393, 230] on icon at bounding box center [397, 230] width 9 height 9
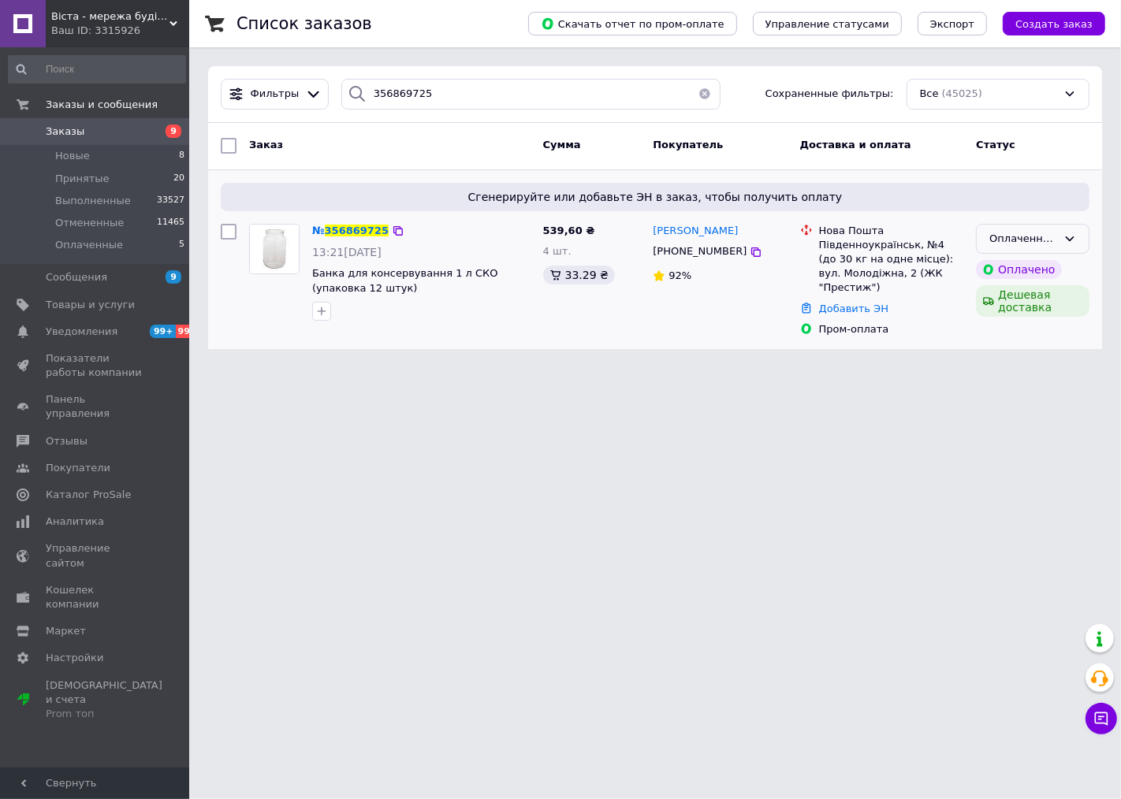
click at [992, 236] on div "Оплаченный" at bounding box center [1023, 239] width 68 height 17
click at [990, 266] on li "Принят" at bounding box center [1033, 271] width 112 height 29
click at [505, 101] on input "356869725" at bounding box center [530, 94] width 379 height 31
paste input "70518"
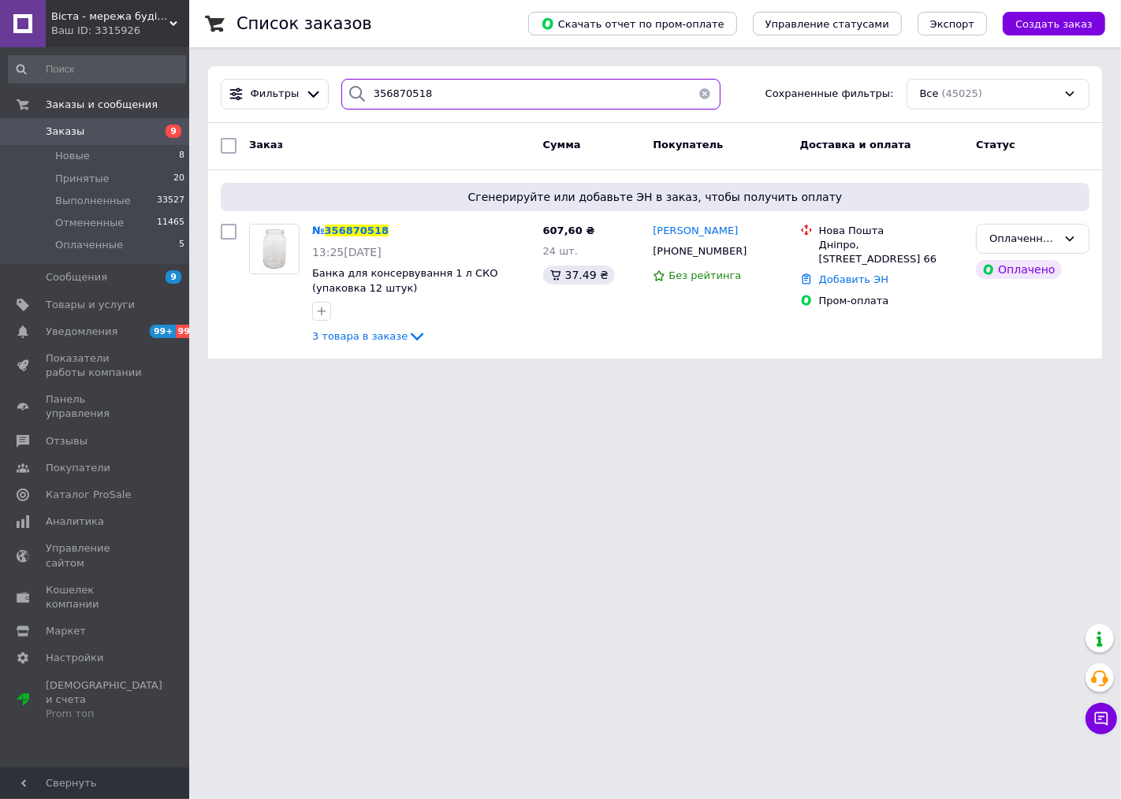
click at [483, 99] on input "356870518" at bounding box center [530, 94] width 379 height 31
paste input "65637"
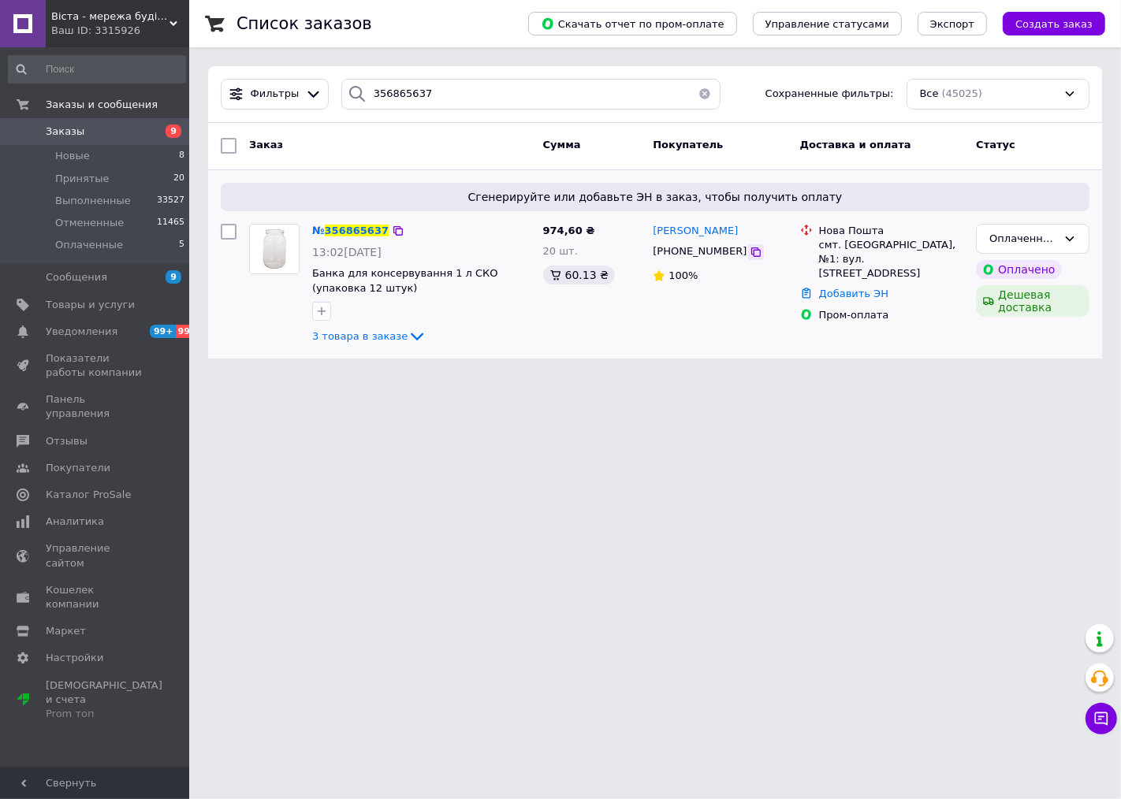
click at [750, 248] on icon at bounding box center [756, 252] width 13 height 13
drag, startPoint x: 916, startPoint y: 262, endPoint x: 817, endPoint y: 231, distance: 104.0
click at [817, 231] on div "Нова Пошта смт. Велика Михайлівка, №1: вул. Центральна, 4а" at bounding box center [891, 253] width 151 height 58
copy div "Нова Пошта смт. Велика Михайлівка, №1: вул. Центральна, 4а"
click at [392, 229] on icon at bounding box center [398, 231] width 13 height 13
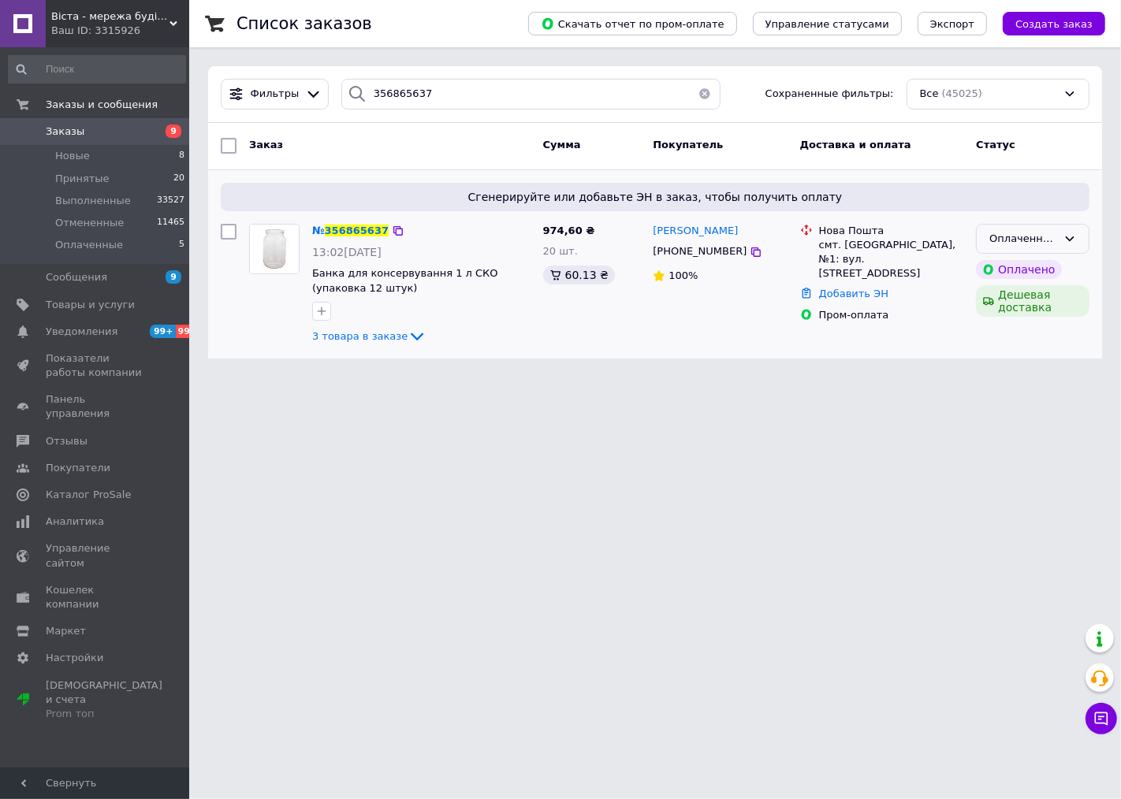
click at [996, 240] on div "Оплаченный" at bounding box center [1023, 239] width 68 height 17
drag, startPoint x: 996, startPoint y: 253, endPoint x: 992, endPoint y: 268, distance: 15.7
click at [993, 264] on li "Принят" at bounding box center [1033, 271] width 112 height 29
drag, startPoint x: 1083, startPoint y: 449, endPoint x: 1068, endPoint y: 450, distance: 15.0
click at [1083, 378] on html "Віста - мережа будівельно-господарчих маркетів Ваш ID: 3315926 Сайт Віста - мер…" at bounding box center [560, 189] width 1121 height 378
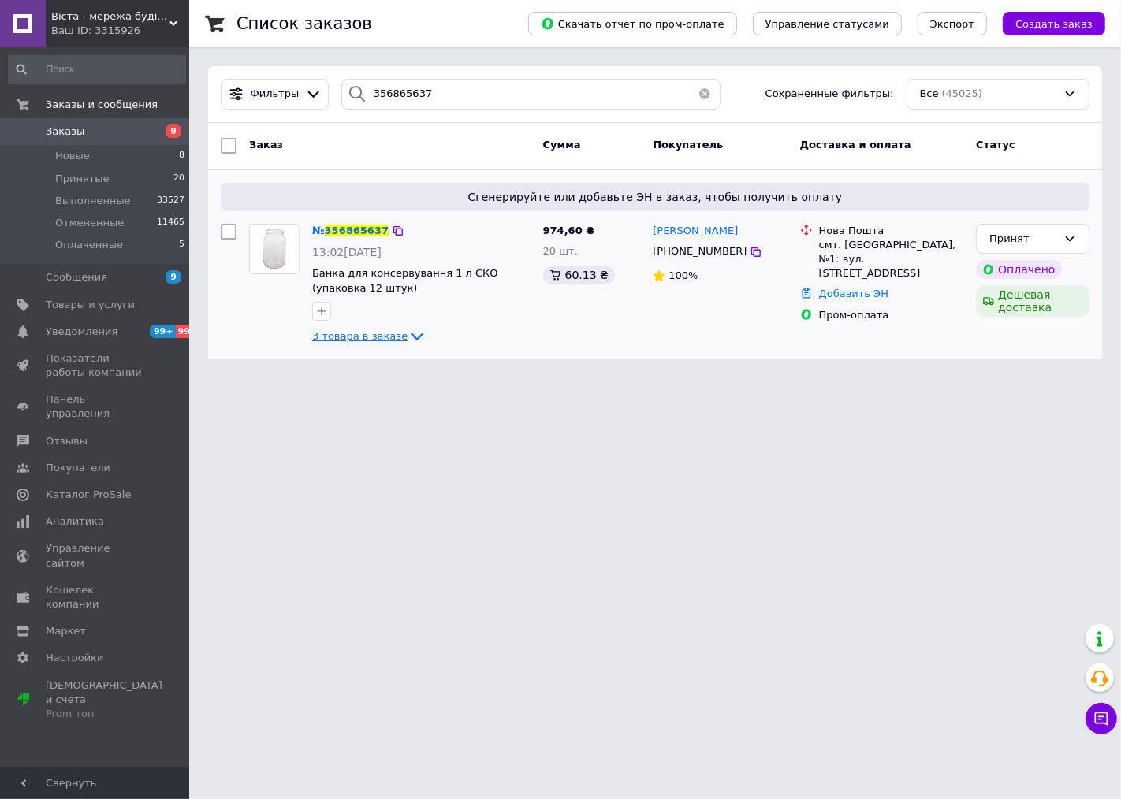
click at [407, 334] on icon at bounding box center [416, 336] width 19 height 19
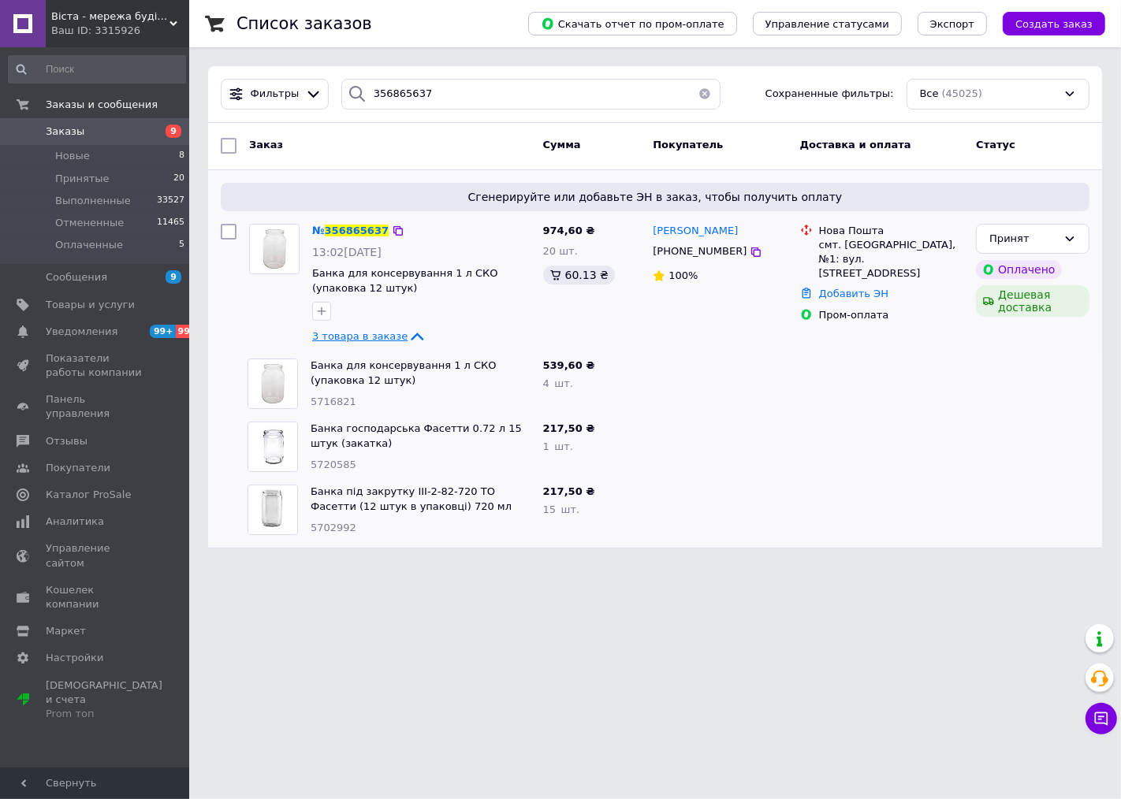
click at [407, 336] on icon at bounding box center [416, 336] width 19 height 19
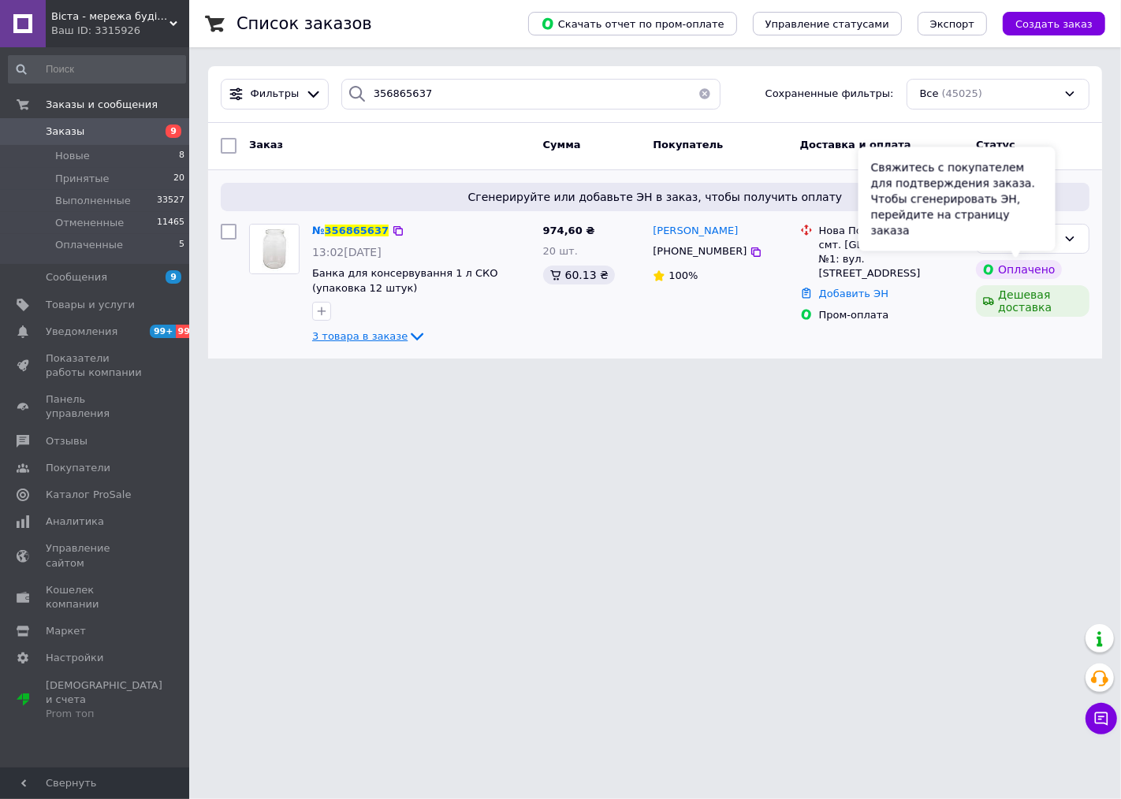
click at [999, 239] on div "Свяжитесь с покупателем для подтверждения заказа. Чтобы сгенерировать ЭН, перей…" at bounding box center [956, 199] width 197 height 104
click at [1088, 231] on div "Принят" at bounding box center [1032, 239] width 113 height 31
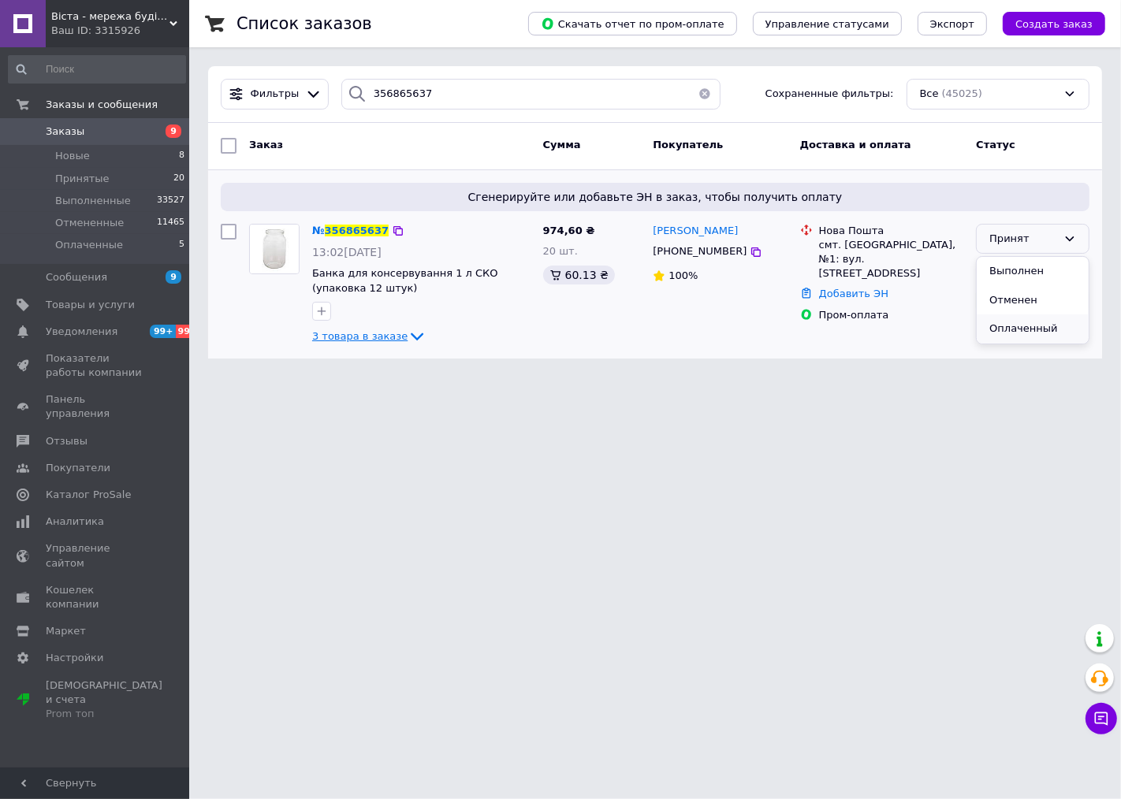
click at [999, 329] on li "Оплаченный" at bounding box center [1033, 328] width 112 height 29
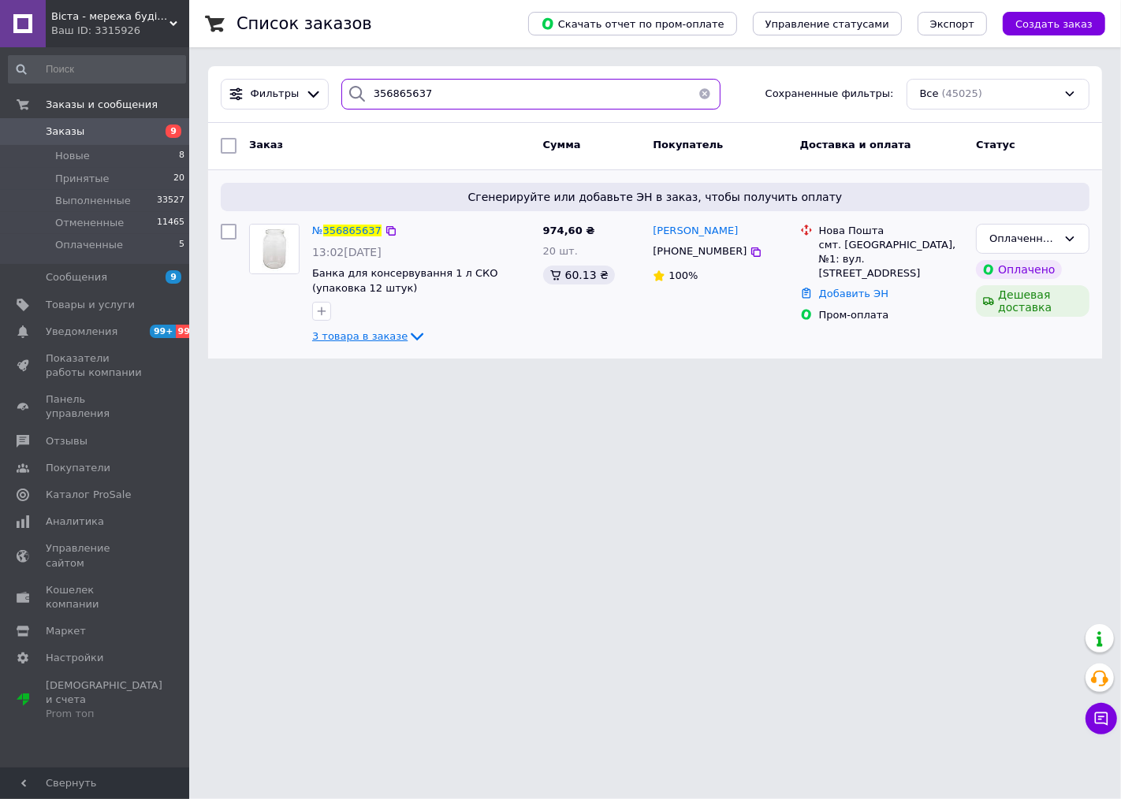
click at [490, 98] on input "356865637" at bounding box center [530, 94] width 379 height 31
click at [490, 97] on input "356865637" at bounding box center [530, 94] width 379 height 31
paste input "76064"
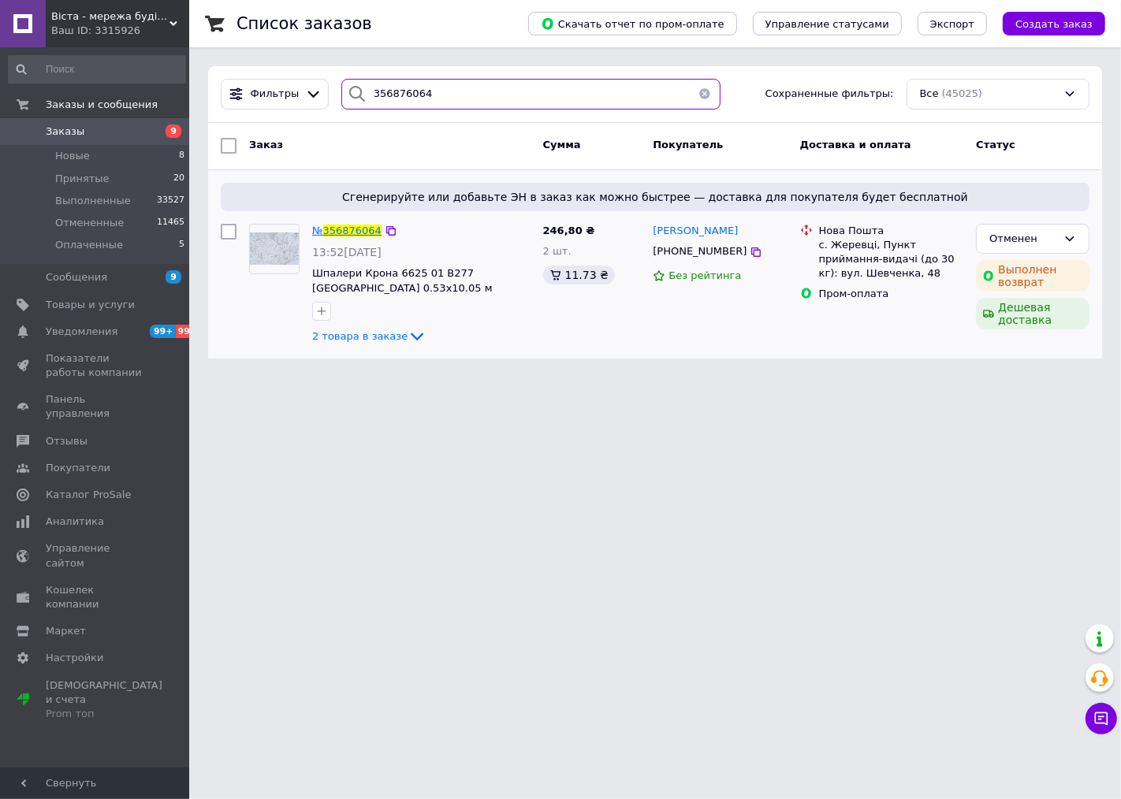
type input "356876064"
click at [359, 229] on span "356876064" at bounding box center [352, 231] width 58 height 12
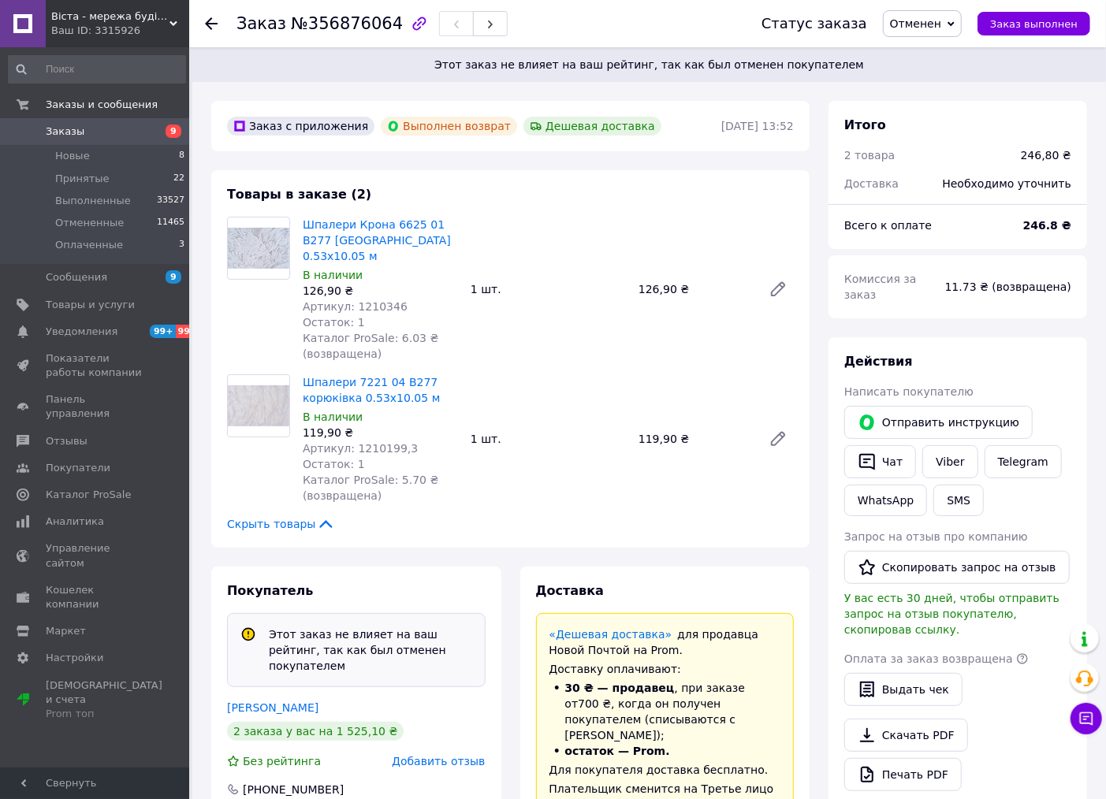
click at [366, 300] on span "Артикул: 1210346" at bounding box center [355, 306] width 105 height 13
copy span "1210346"
click at [372, 442] on span "Артикул: 1210199,3" at bounding box center [360, 448] width 115 height 13
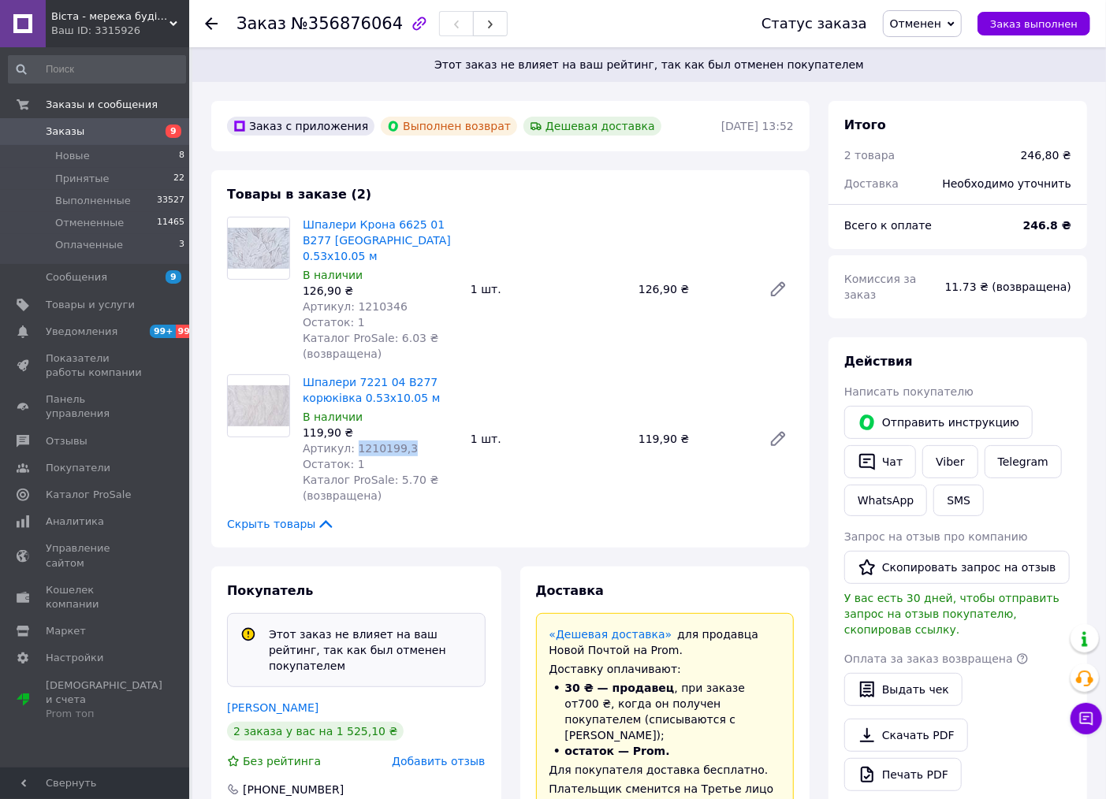
click at [373, 442] on span "Артикул: 1210199,3" at bounding box center [360, 448] width 115 height 13
copy span "1210199,3"
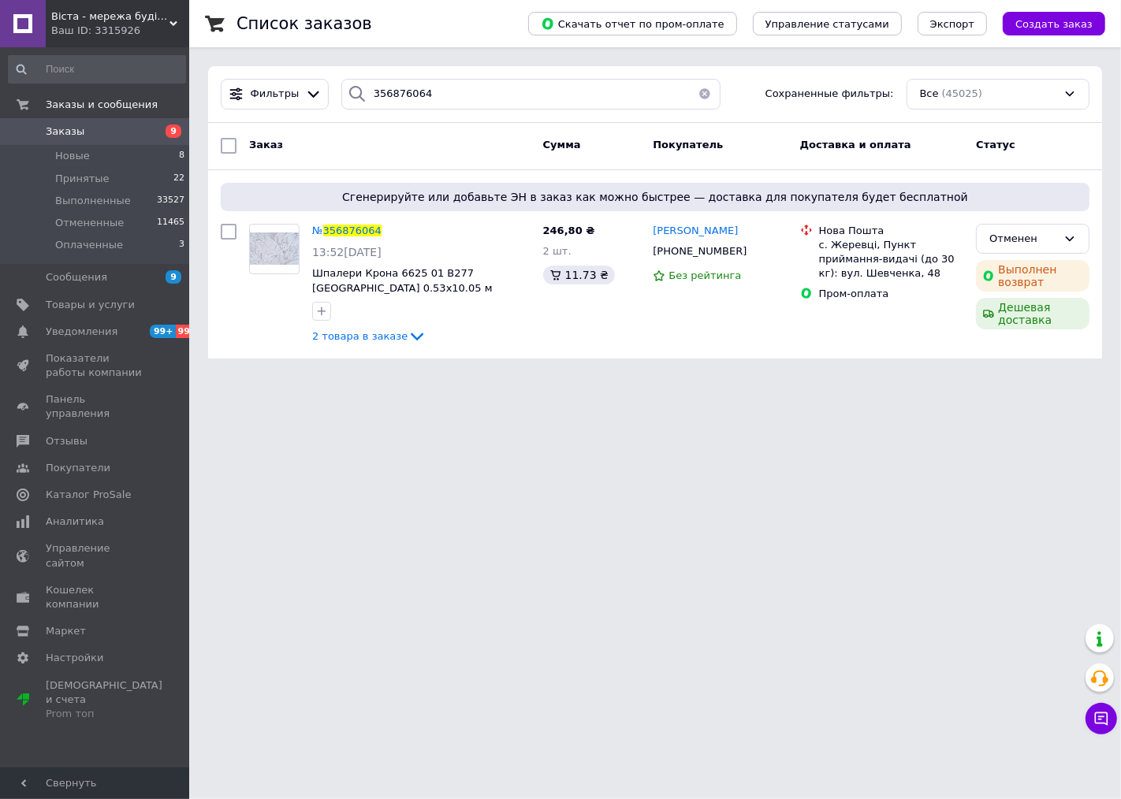
type input "356865637"
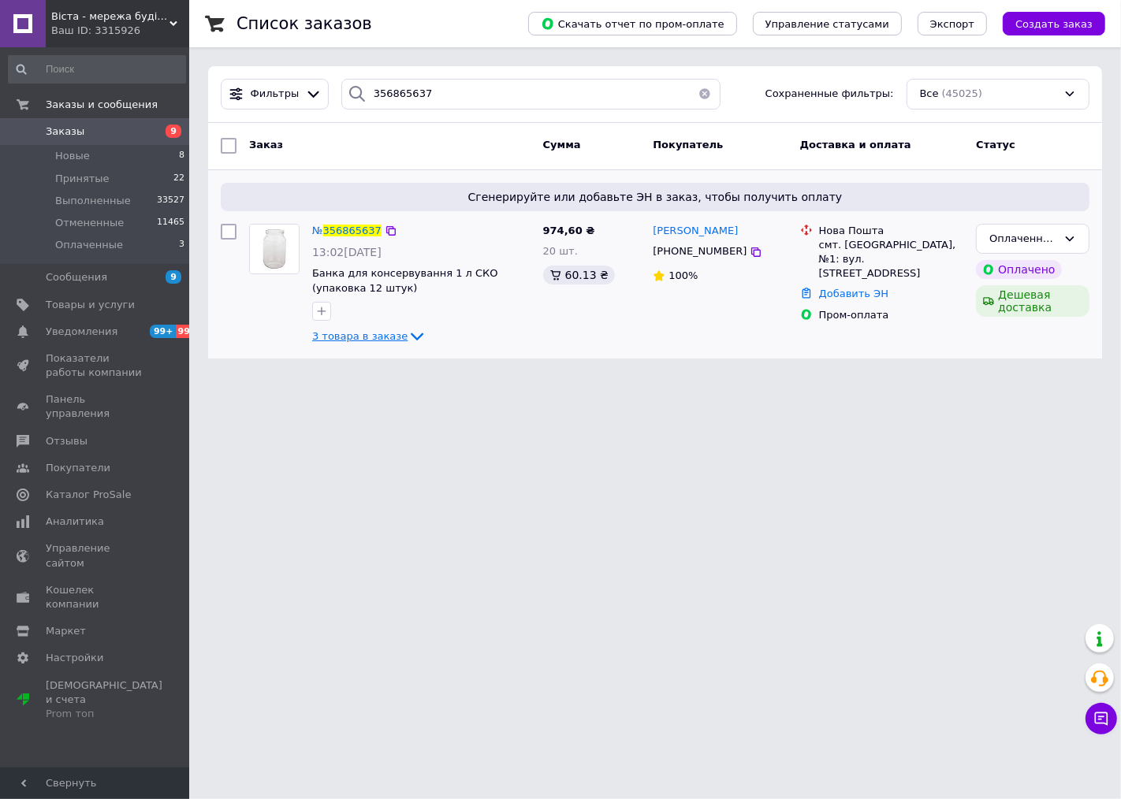
click at [411, 334] on icon at bounding box center [417, 337] width 13 height 8
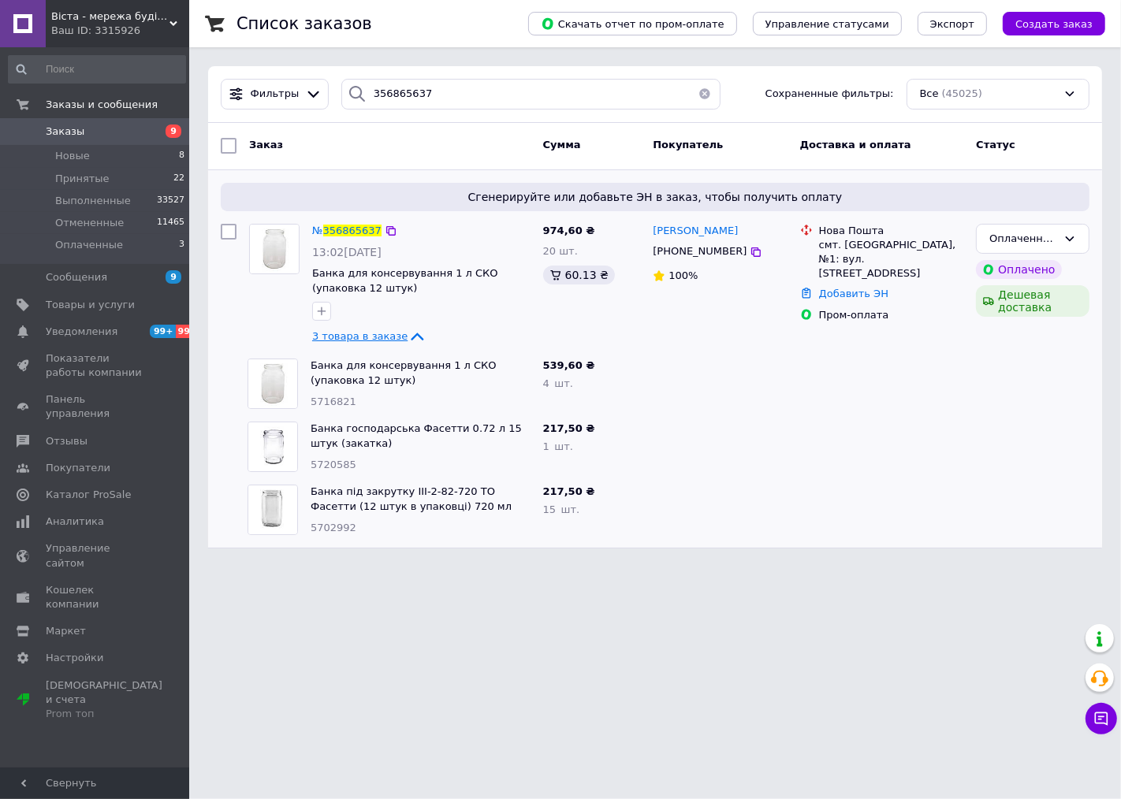
click at [1054, 421] on div at bounding box center [1032, 446] width 126 height 63
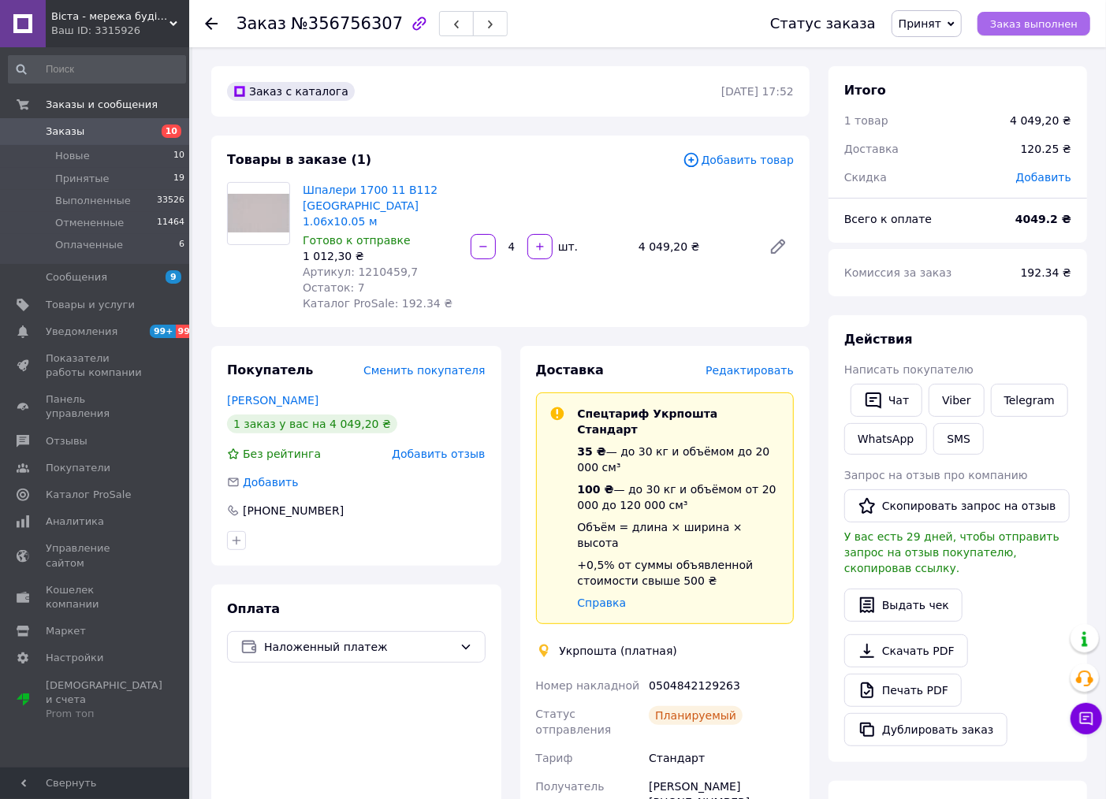
click at [1018, 32] on button "Заказ выполнен" at bounding box center [1033, 24] width 113 height 24
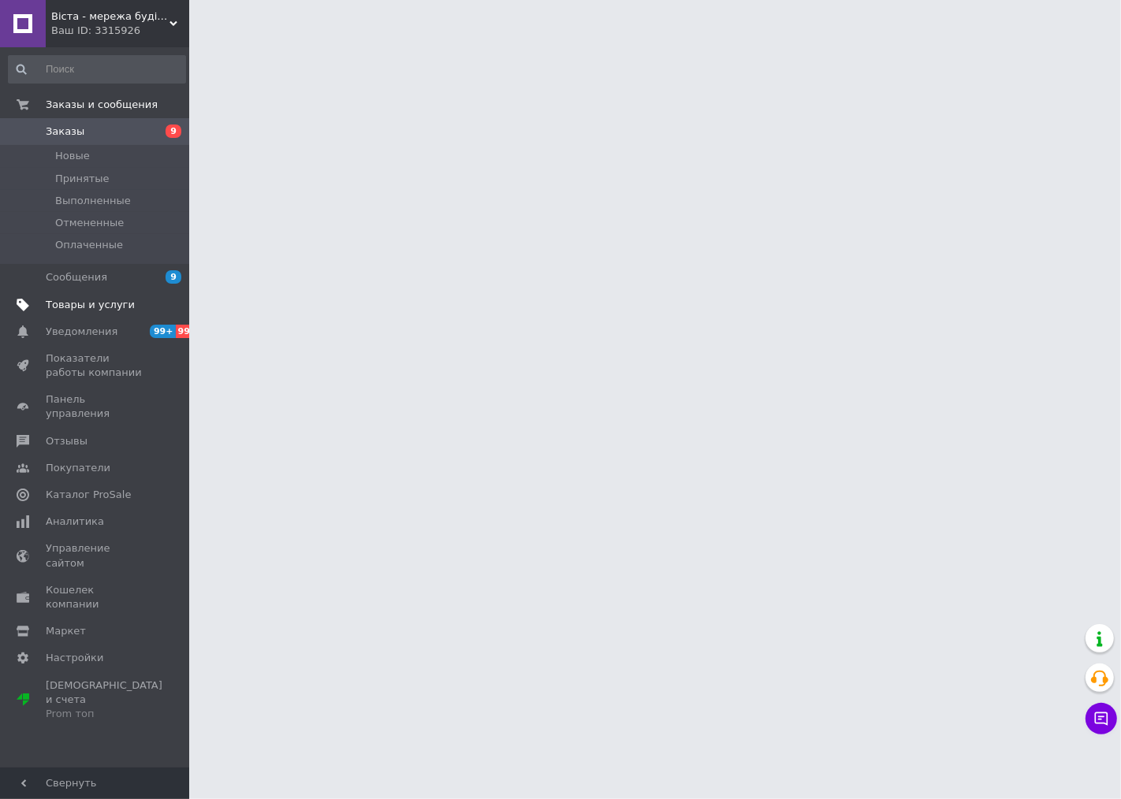
click at [109, 305] on span "Товары и услуги" at bounding box center [90, 305] width 89 height 14
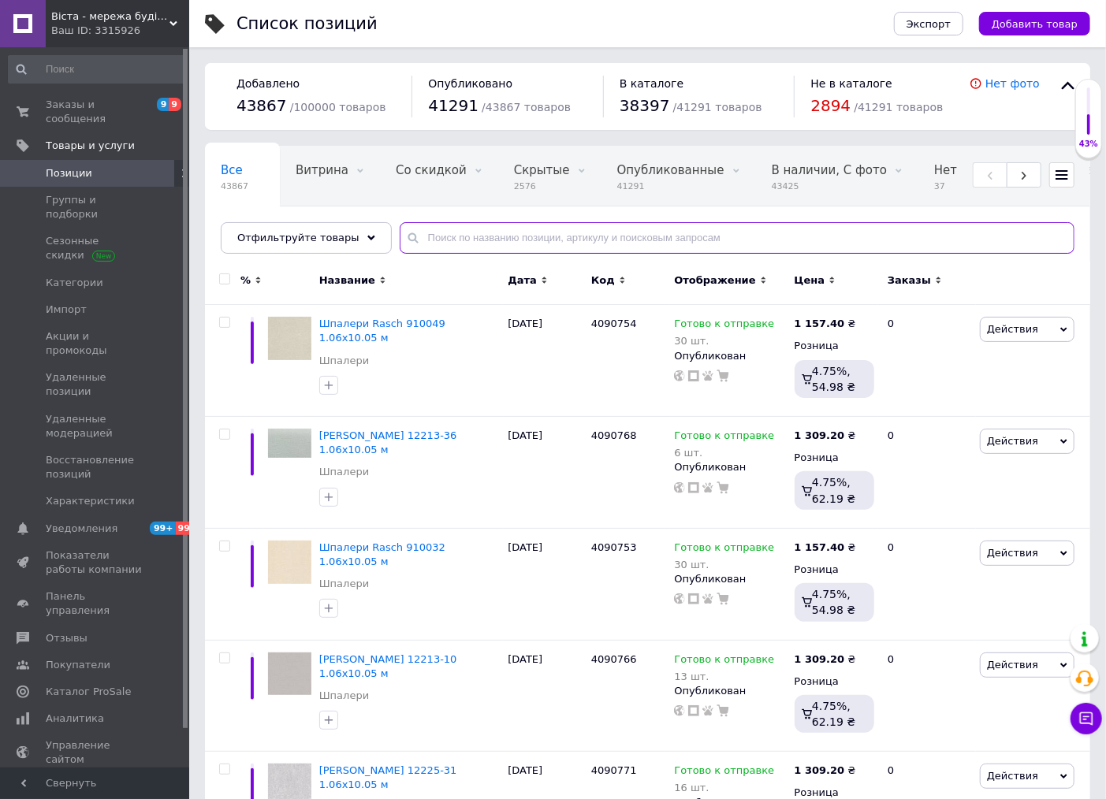
click at [438, 237] on input "text" at bounding box center [737, 238] width 675 height 32
paste input "1210346"
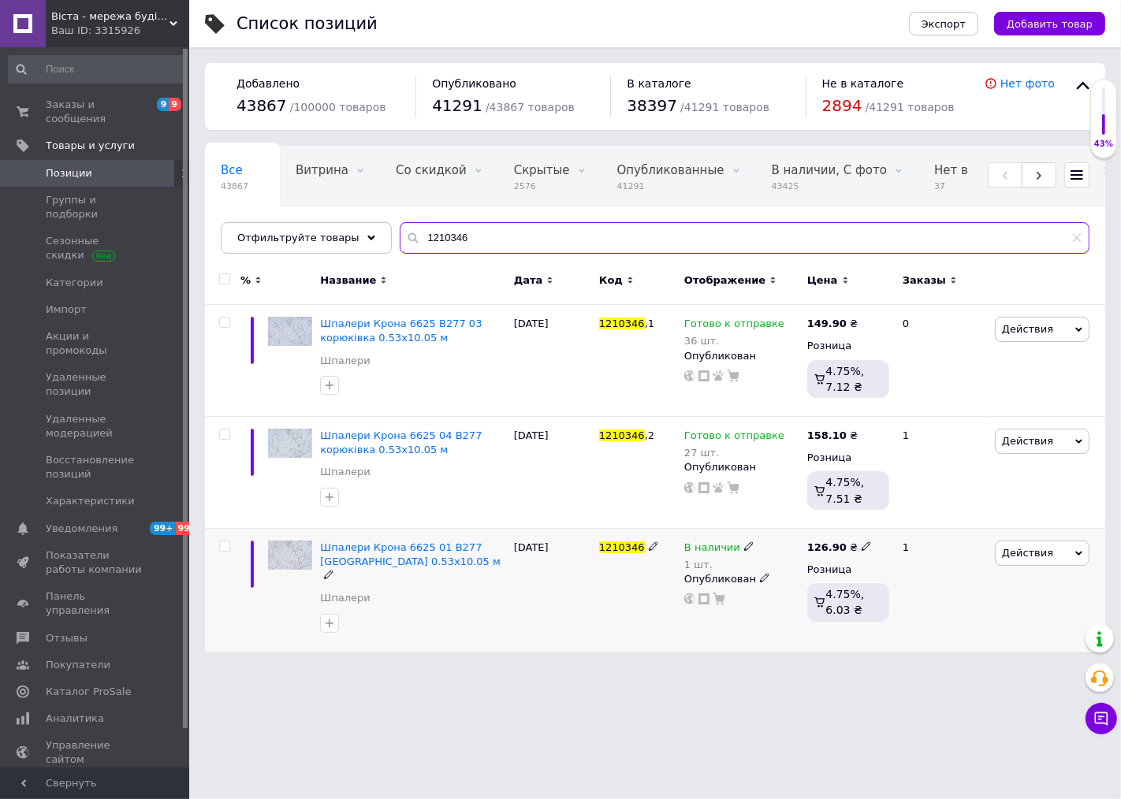
type input "1210346"
click at [710, 569] on div "1 шт." at bounding box center [719, 565] width 70 height 12
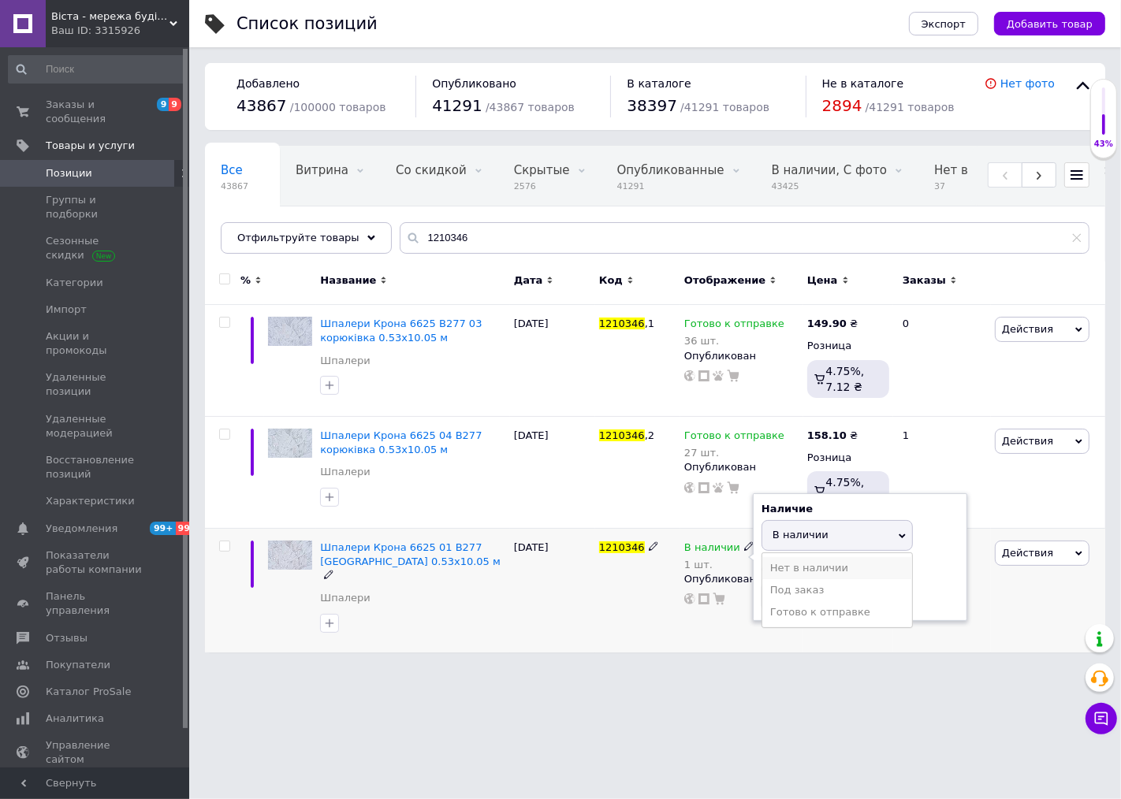
click at [783, 571] on li "Нет в наличии" at bounding box center [837, 568] width 150 height 22
click at [784, 595] on input "1" at bounding box center [821, 597] width 120 height 32
type input "0"
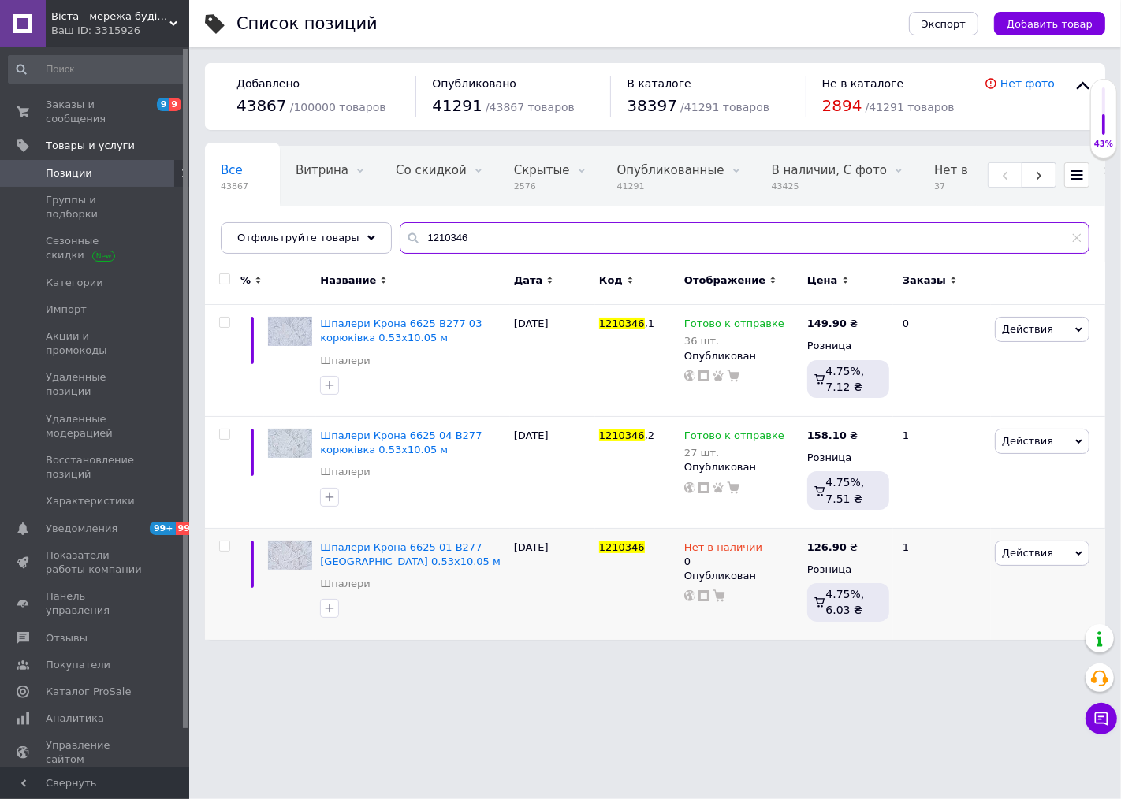
click at [483, 238] on input "1210346" at bounding box center [745, 238] width 690 height 32
paste input "199,3"
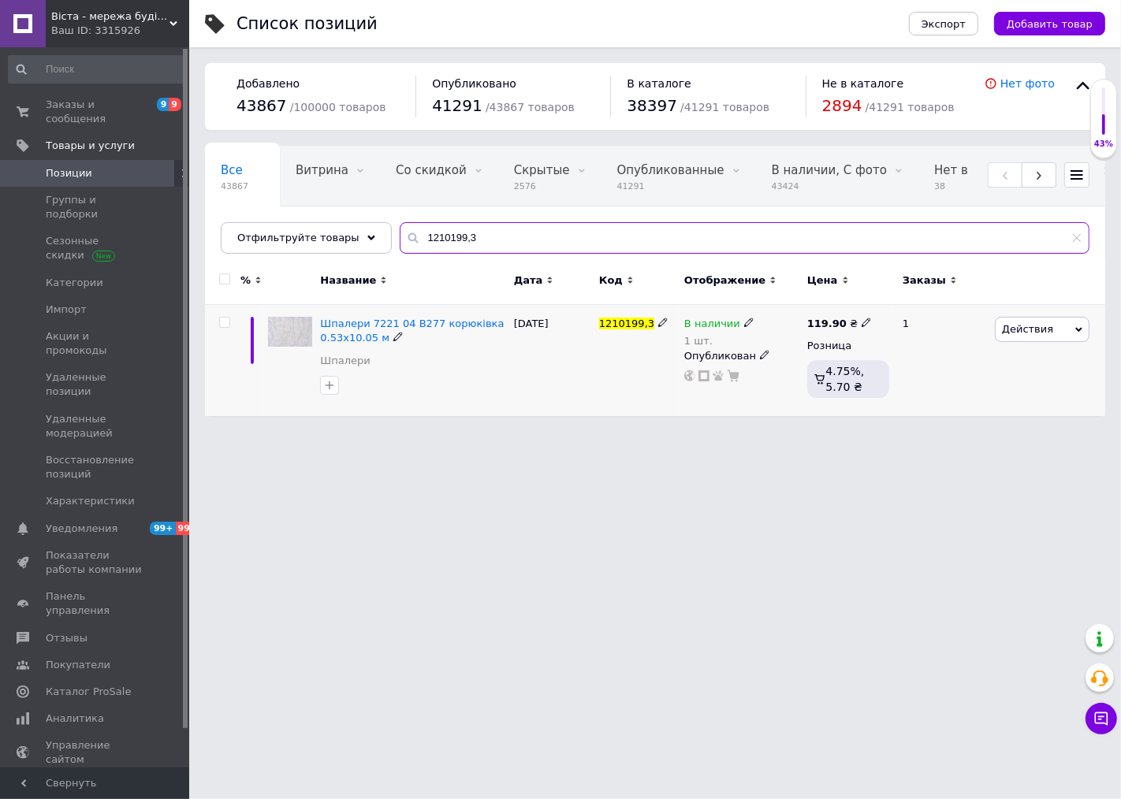
type input "1210199,3"
click at [749, 329] on div "В наличии 1 шт." at bounding box center [741, 333] width 115 height 32
click at [744, 326] on icon at bounding box center [748, 322] width 9 height 9
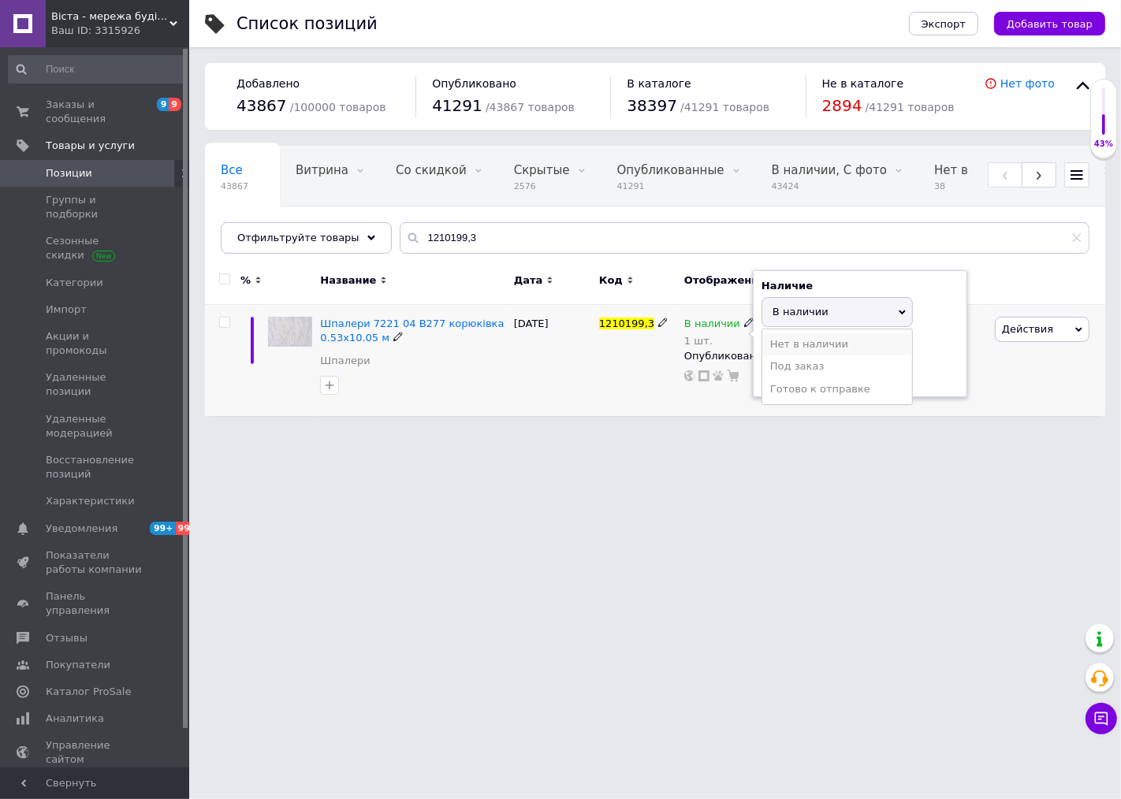
click at [770, 340] on li "Нет в наличии" at bounding box center [837, 344] width 150 height 22
click at [779, 378] on input "1" at bounding box center [821, 373] width 120 height 32
type input "0"
click at [675, 375] on div "1210199,3" at bounding box center [637, 360] width 85 height 111
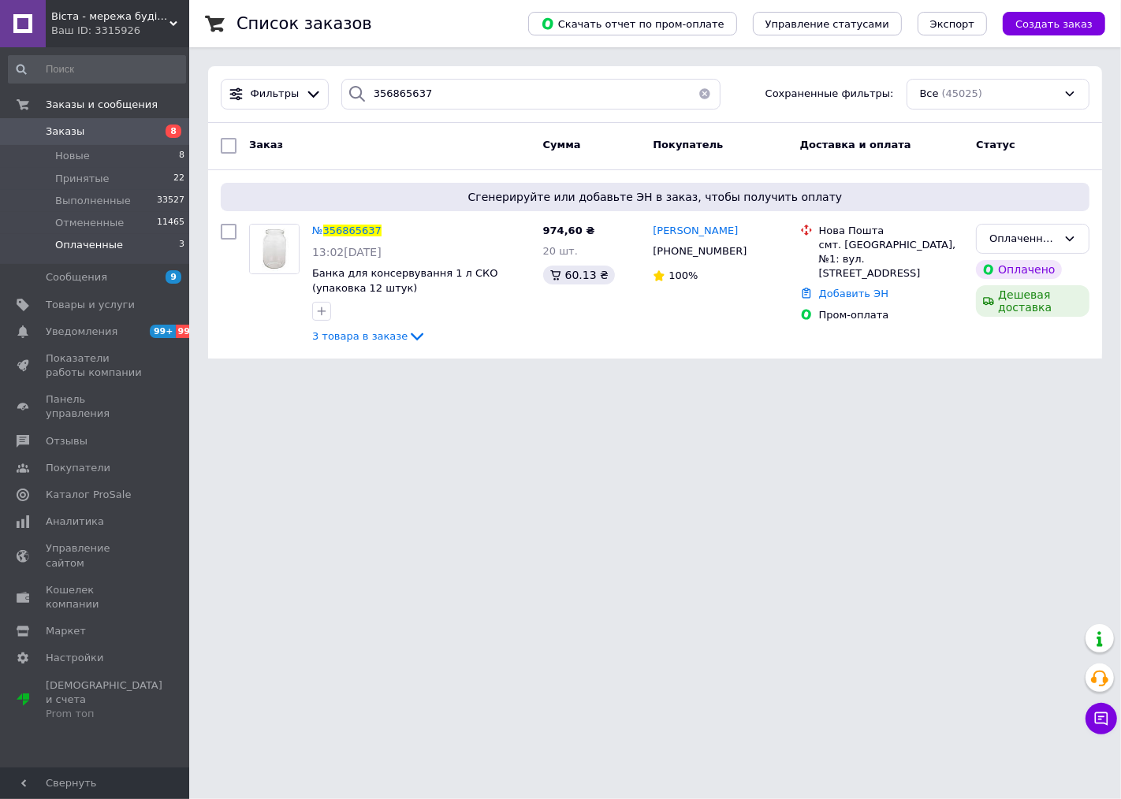
click at [108, 246] on span "Оплаченные" at bounding box center [89, 245] width 68 height 14
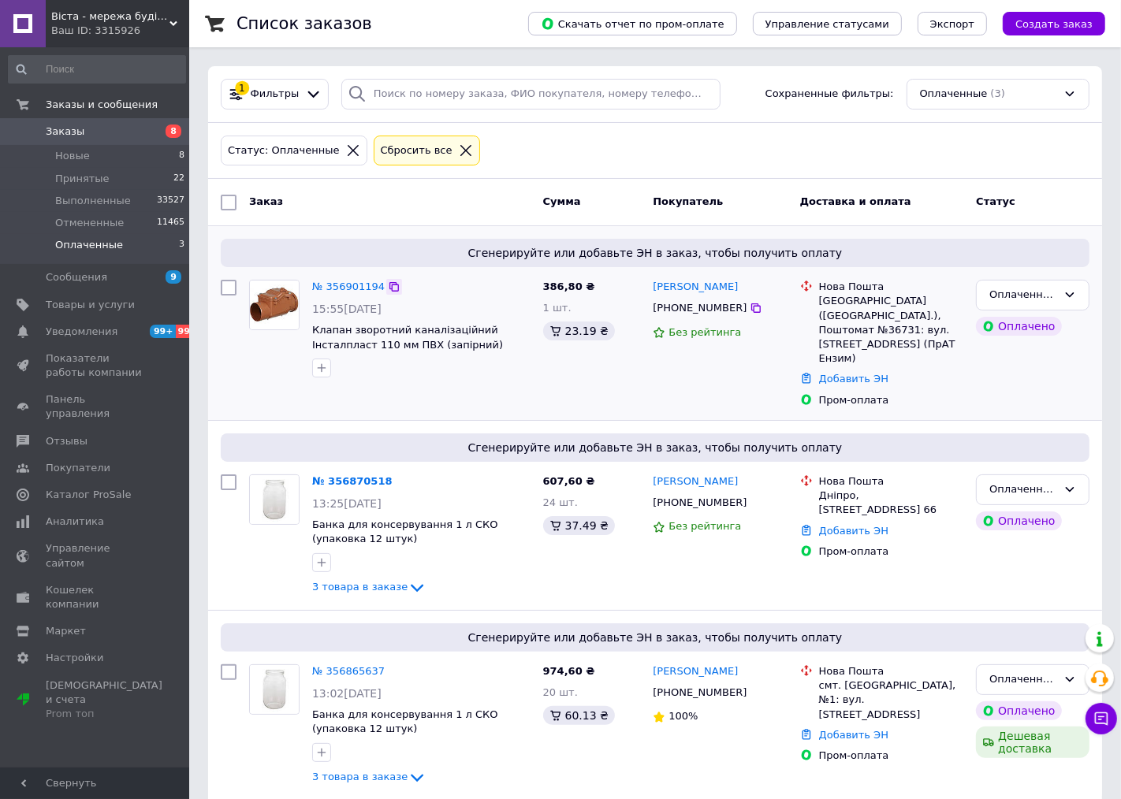
click at [388, 289] on icon at bounding box center [394, 287] width 13 height 13
click at [750, 310] on icon at bounding box center [756, 308] width 13 height 13
drag, startPoint x: 963, startPoint y: 334, endPoint x: 815, endPoint y: 286, distance: 155.8
click at [816, 286] on div "Нова Пошта Львів (Львівська обл.), Поштомат №36731: вул. Личаківська, 232 (ПрАТ…" at bounding box center [891, 323] width 151 height 86
copy div "Нова Пошта Львів (Львівська обл.), Поштомат №36731: вул. Личаківська, 232 (ПрАТ…"
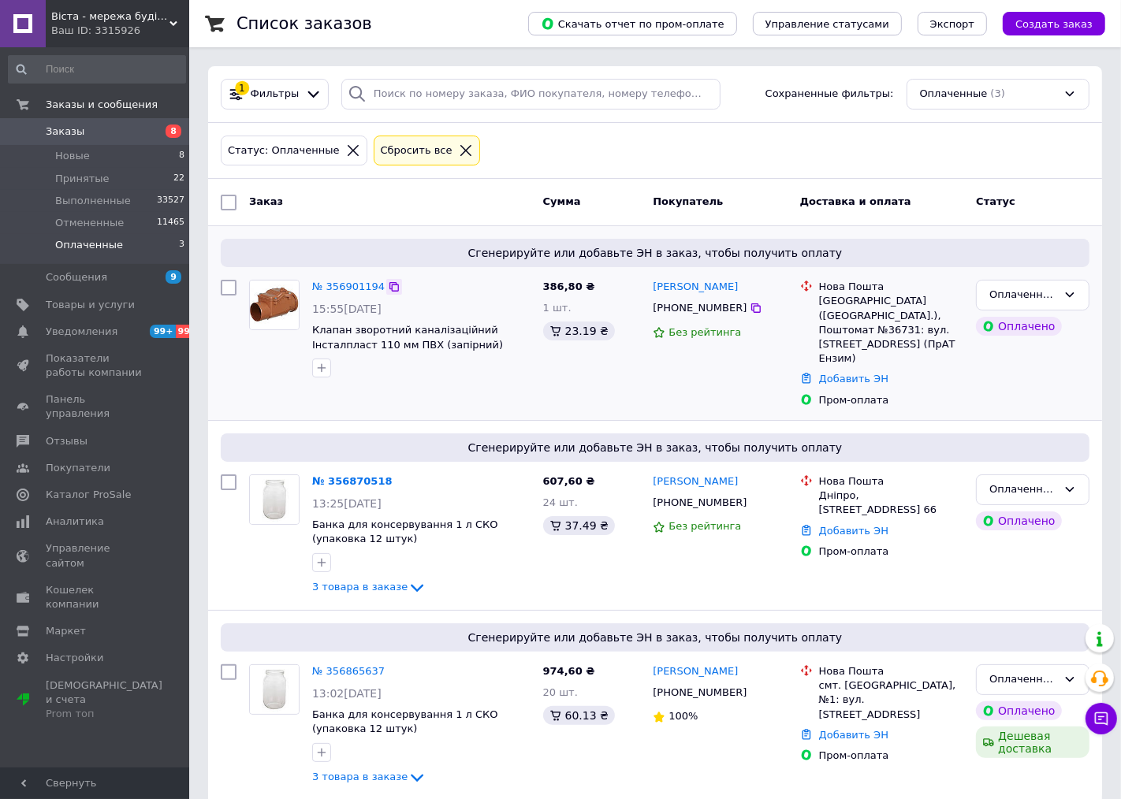
click at [388, 285] on icon at bounding box center [394, 287] width 13 height 13
click at [1004, 302] on div "Оплаченный" at bounding box center [1023, 295] width 68 height 17
click at [1003, 325] on li "Принят" at bounding box center [1033, 328] width 112 height 29
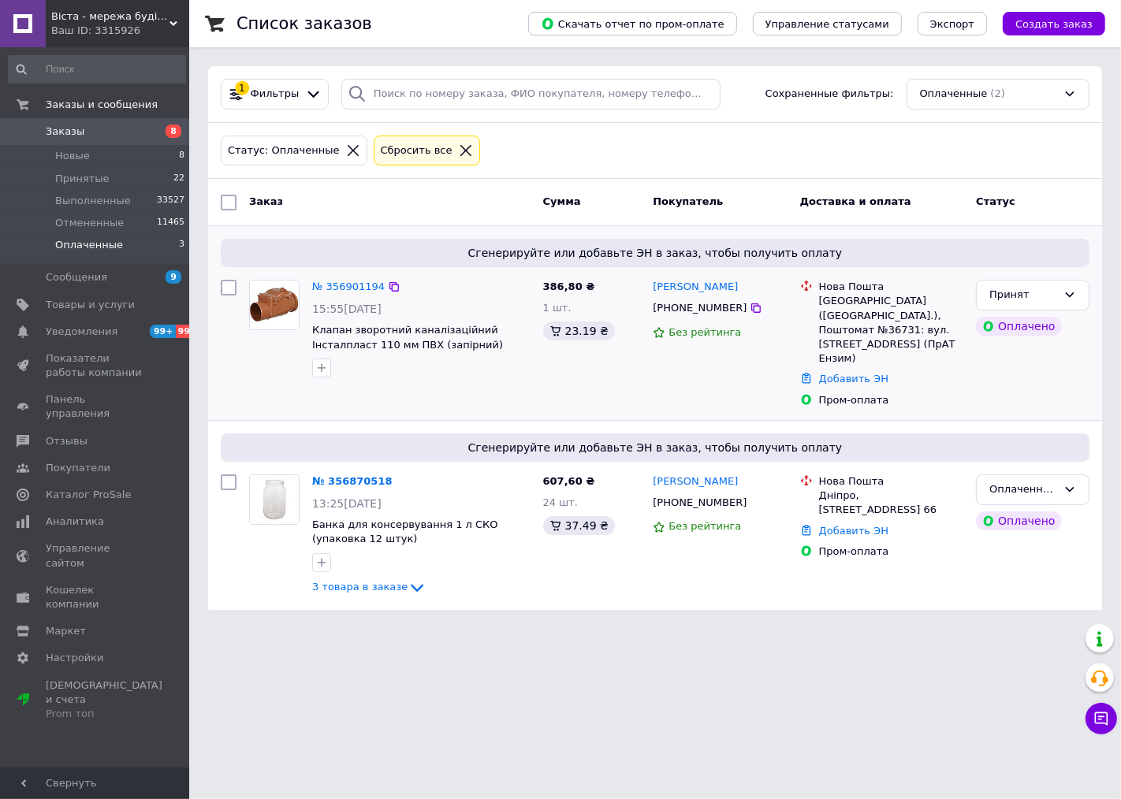
click at [92, 247] on span "Оплаченные" at bounding box center [89, 245] width 68 height 14
click at [123, 177] on li "Принятые 22" at bounding box center [97, 179] width 194 height 22
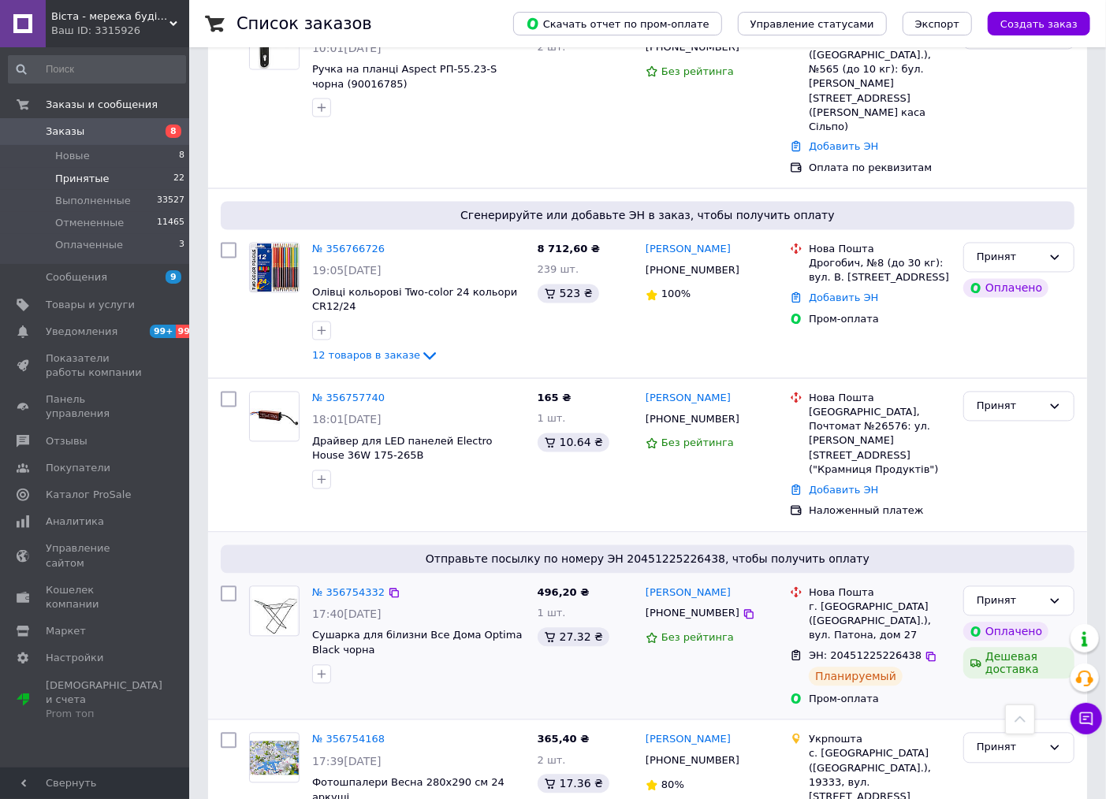
scroll to position [1576, 0]
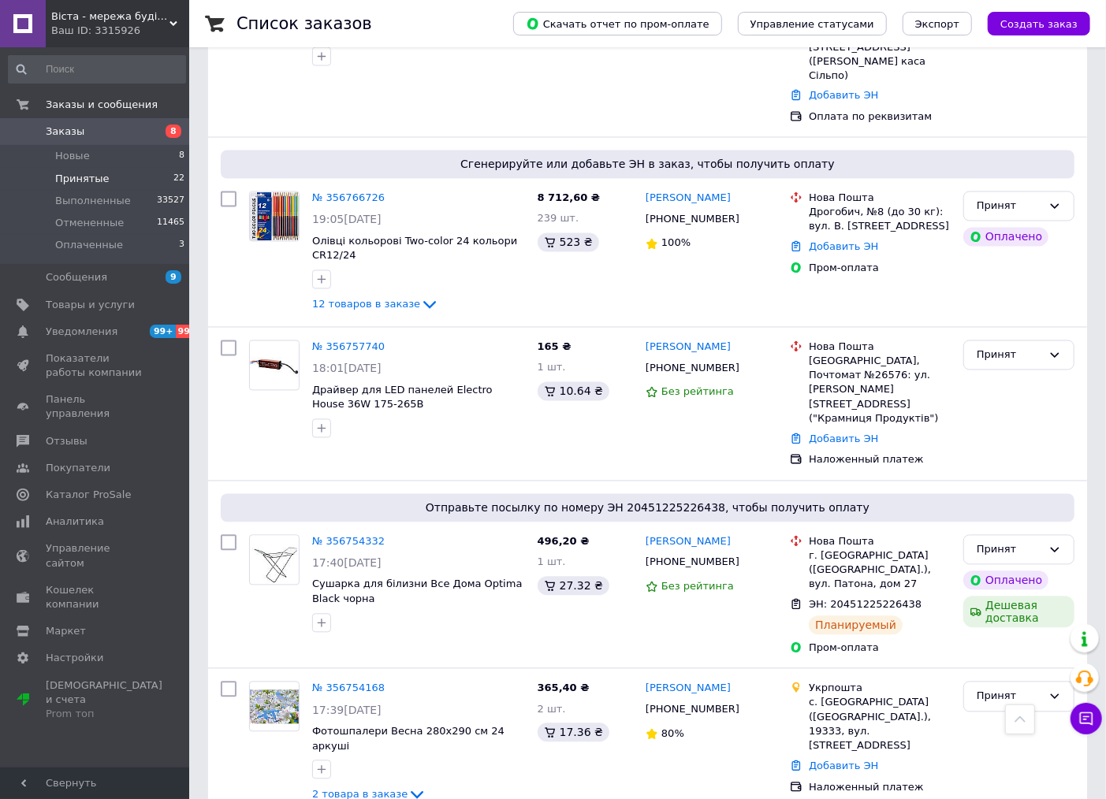
click at [104, 131] on span "Заказы" at bounding box center [96, 132] width 100 height 14
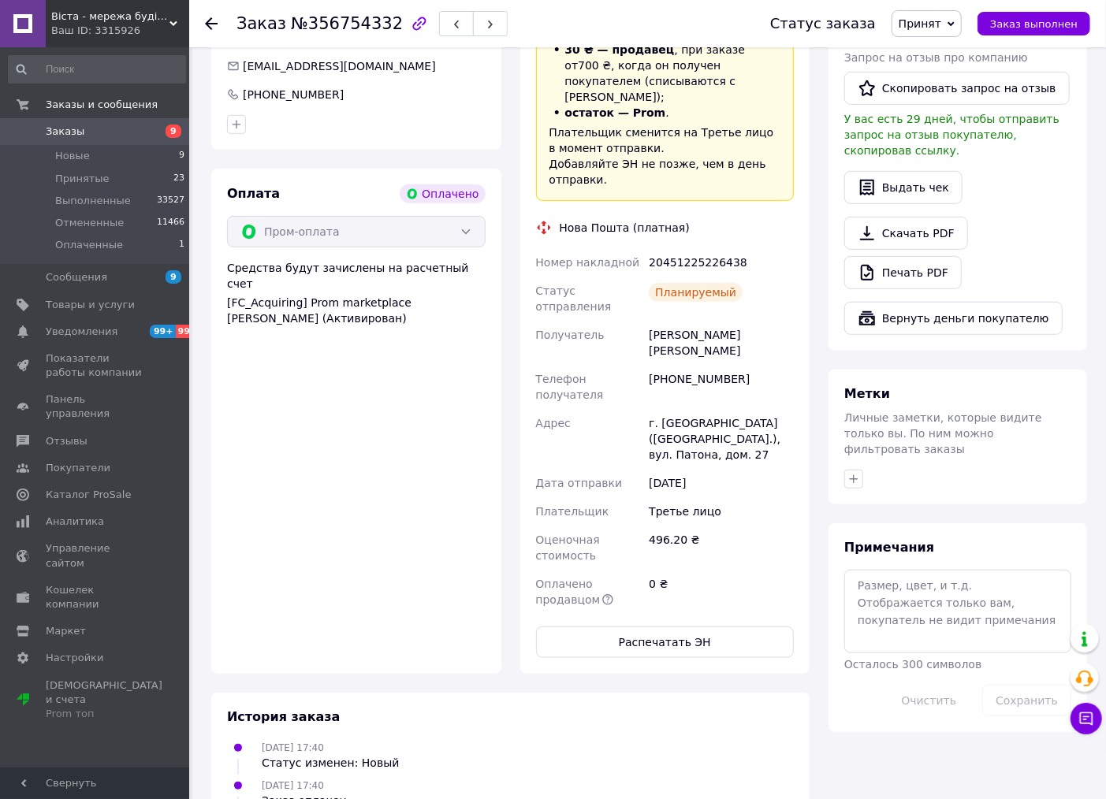
scroll to position [436, 0]
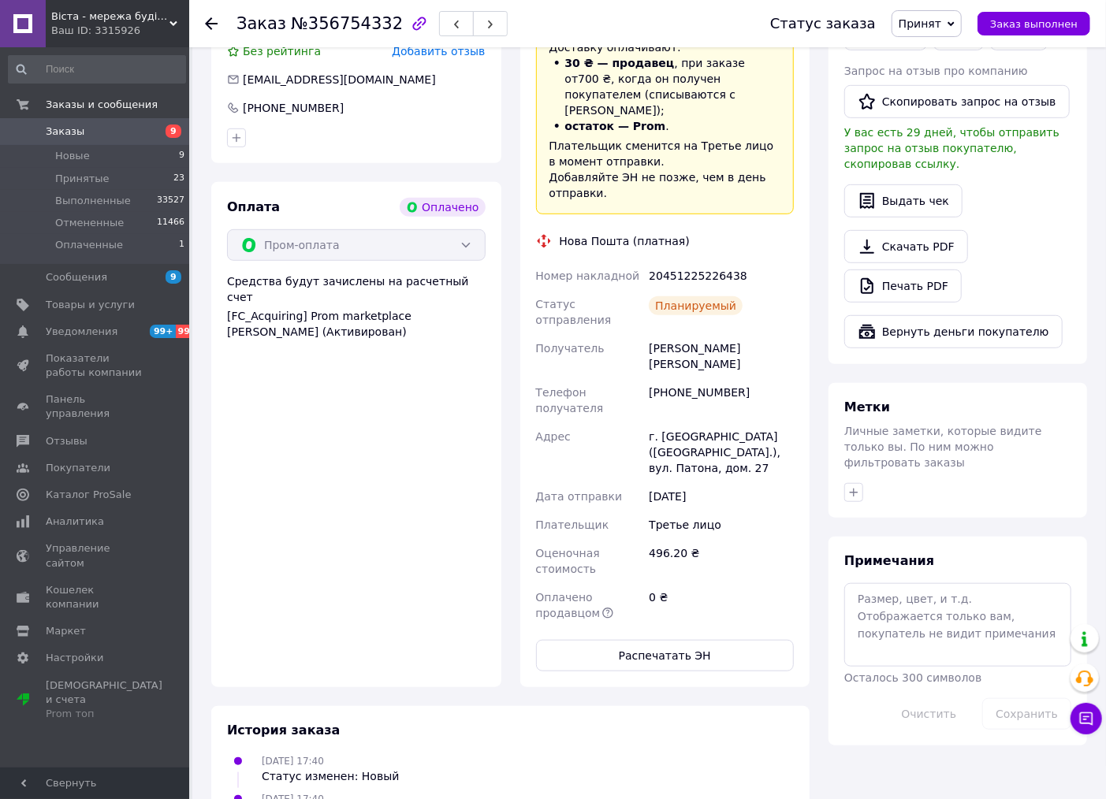
click at [100, 132] on span "Заказы" at bounding box center [96, 132] width 100 height 14
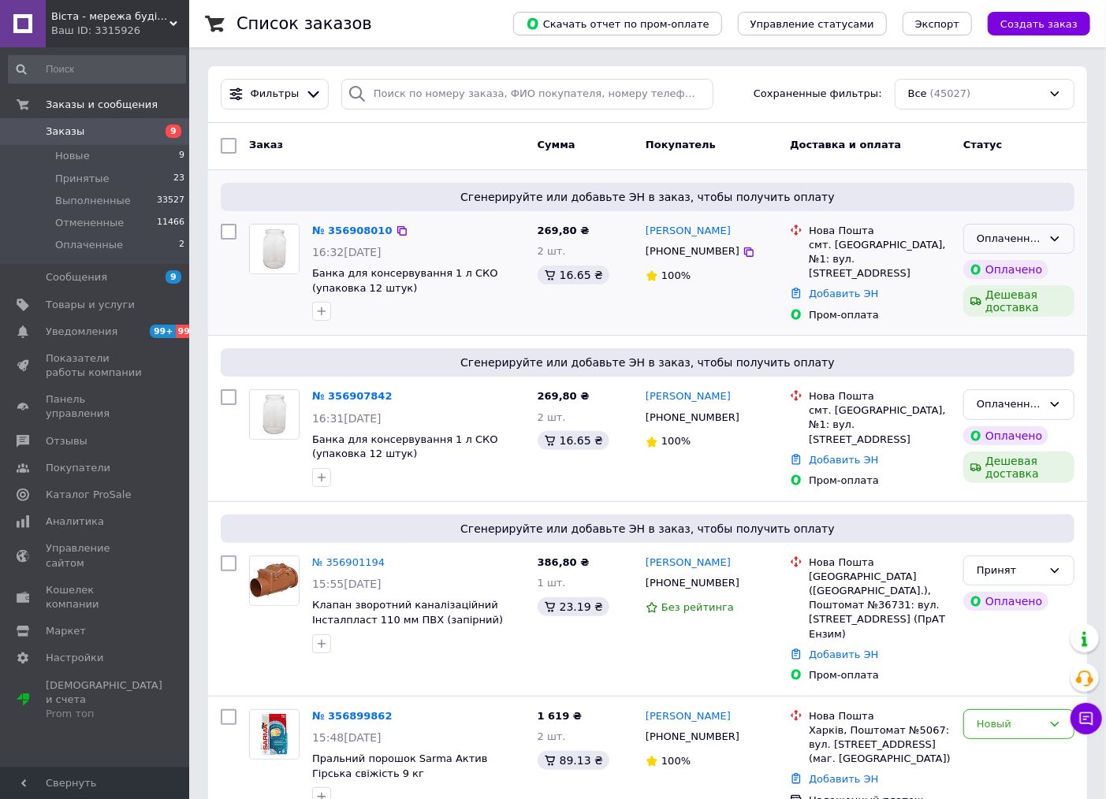
click at [988, 235] on div "Оплаченный" at bounding box center [1009, 239] width 65 height 17
click at [995, 268] on li "Принят" at bounding box center [1019, 271] width 110 height 29
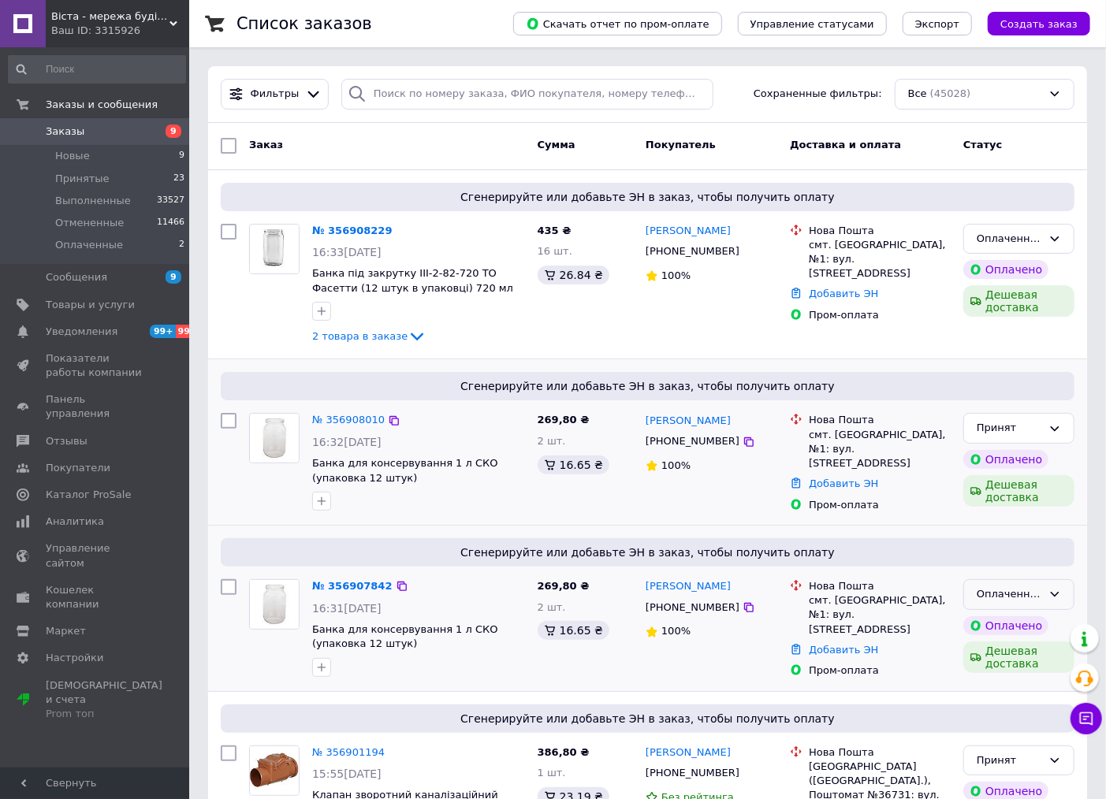
click at [1035, 593] on div "Оплаченный" at bounding box center [1009, 594] width 65 height 17
click at [986, 626] on li "Принят" at bounding box center [1019, 627] width 110 height 29
click at [991, 240] on div "Оплаченный" at bounding box center [1009, 239] width 65 height 17
click at [1004, 271] on li "Принят" at bounding box center [1019, 271] width 110 height 29
click at [128, 128] on span "Заказы" at bounding box center [96, 132] width 100 height 14
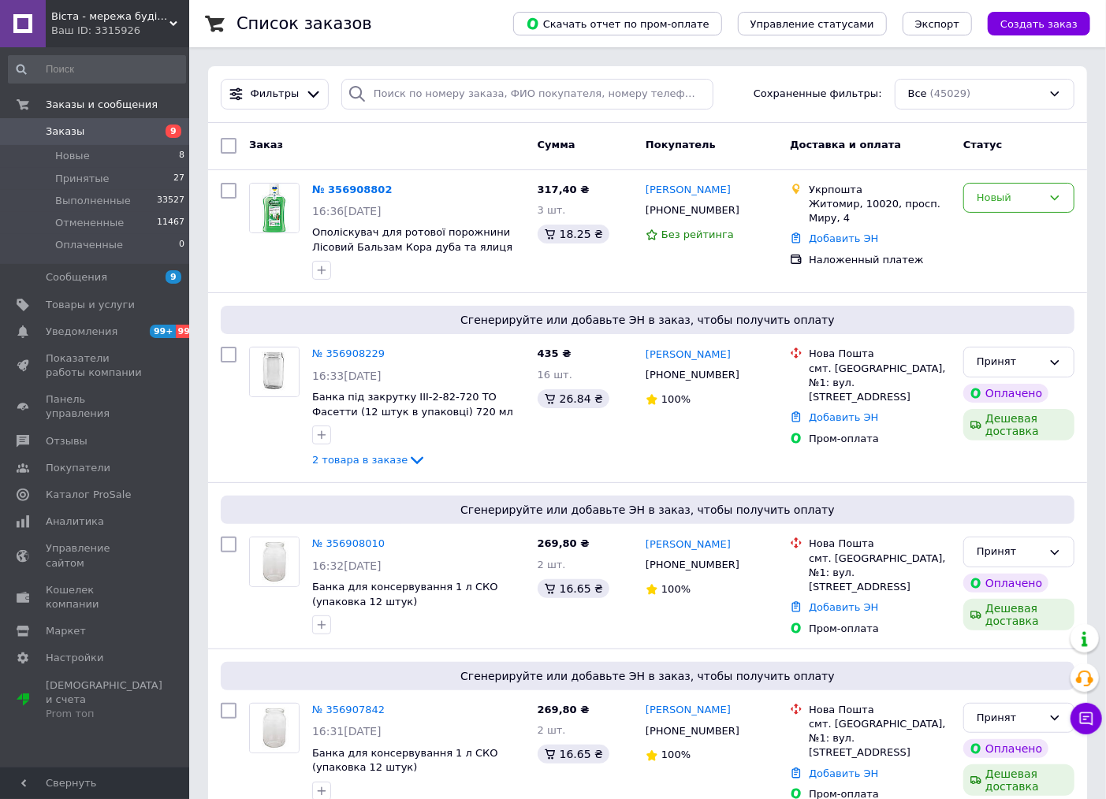
click at [101, 132] on span "Заказы" at bounding box center [96, 132] width 100 height 14
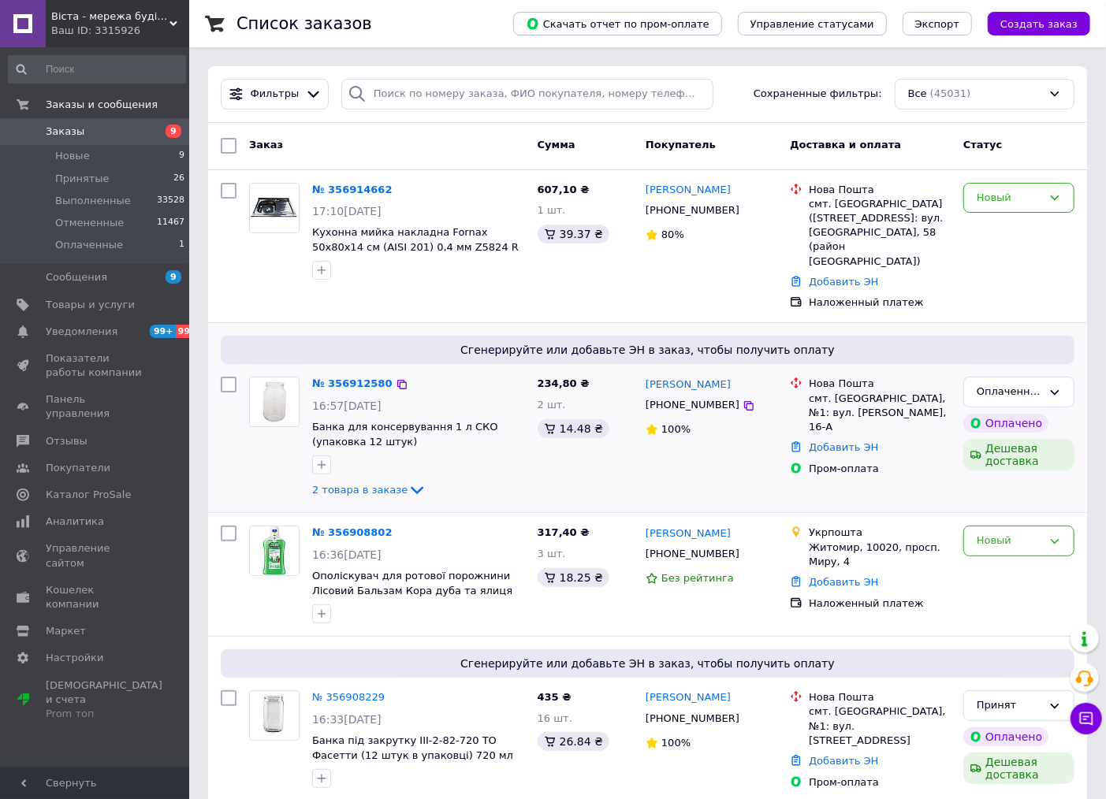
click at [407, 481] on icon at bounding box center [416, 490] width 19 height 19
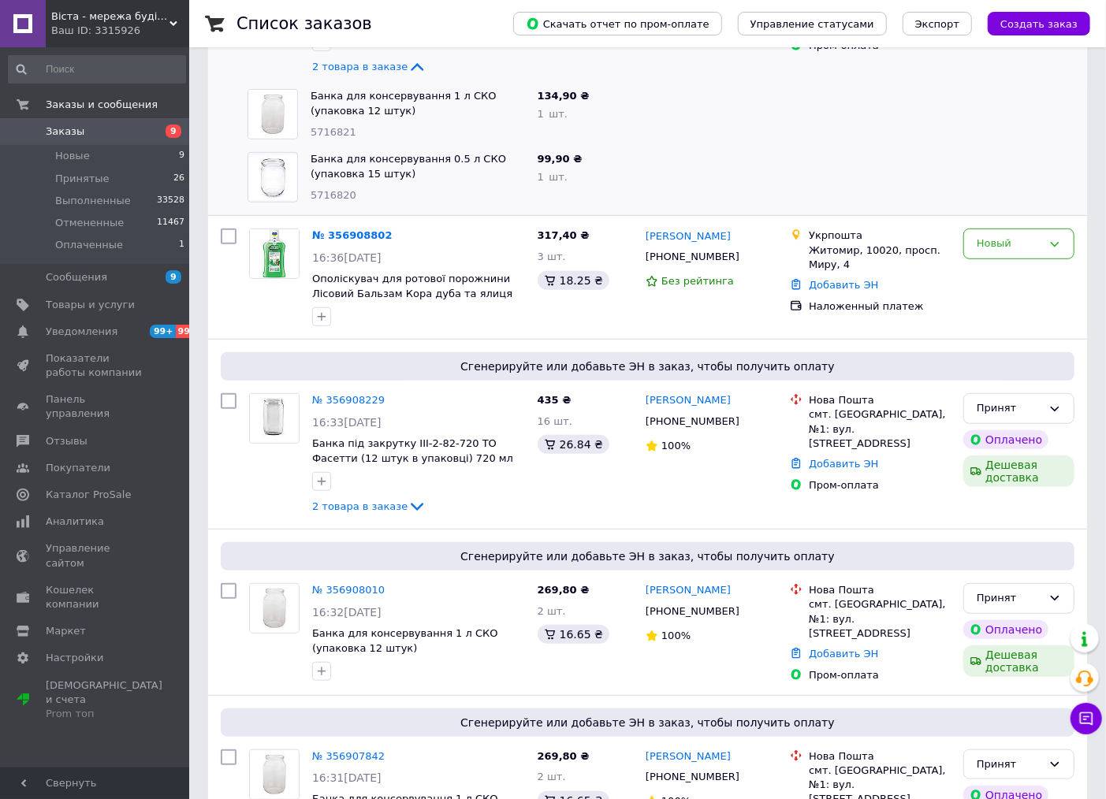
scroll to position [87, 0]
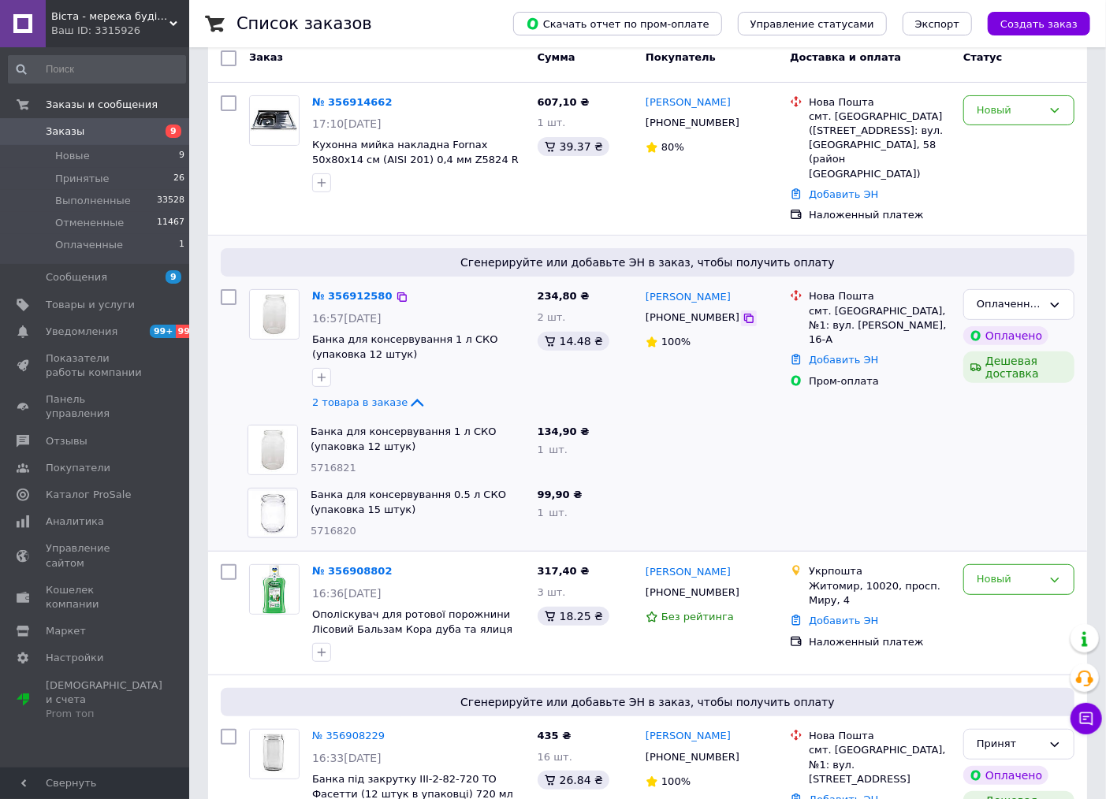
drag, startPoint x: 727, startPoint y: 303, endPoint x: 653, endPoint y: 408, distance: 129.0
click at [742, 312] on icon at bounding box center [748, 318] width 13 height 13
drag, startPoint x: 944, startPoint y: 311, endPoint x: 798, endPoint y: 290, distance: 148.1
click at [798, 290] on div "Нова Пошта смт. Нова Водолага, №1: вул. Васильківського Сергія, 16-А" at bounding box center [870, 318] width 167 height 58
copy div "Нова Пошта смт. Нова Водолага, №1: вул. Васильківського Сергія, 16-А"
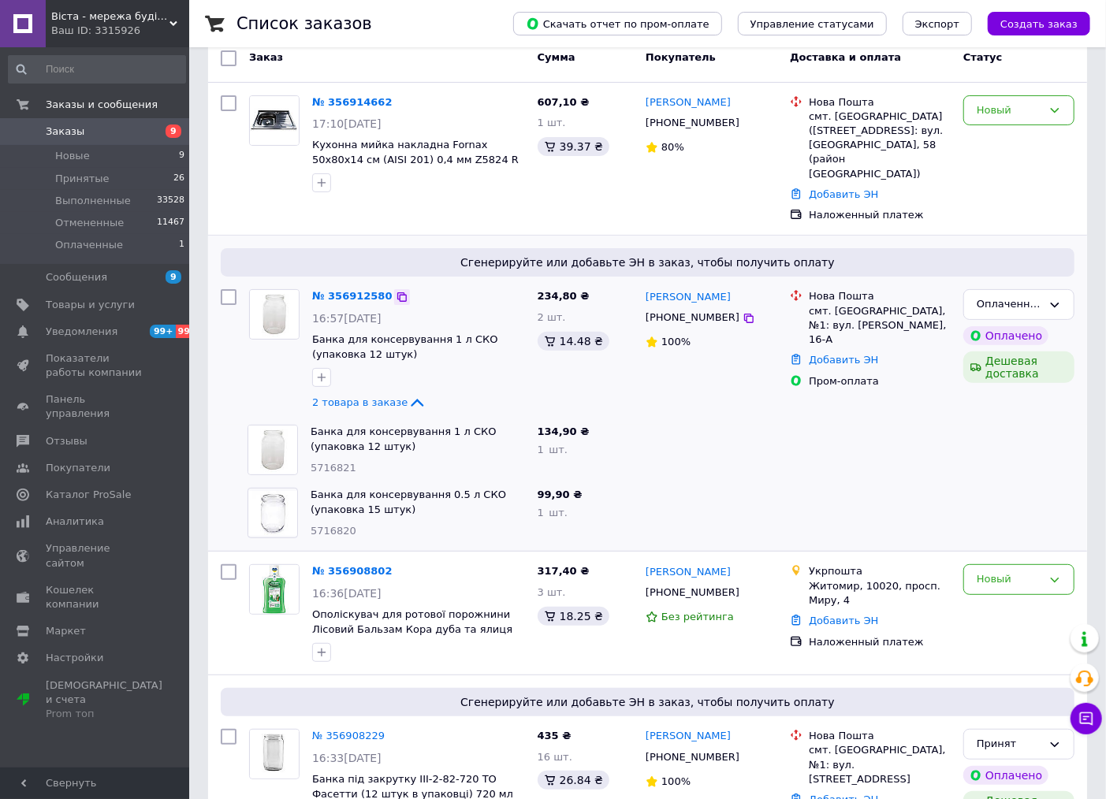
click at [396, 291] on icon at bounding box center [402, 297] width 13 height 13
click at [996, 293] on div "Свяжитесь с покупателем для подтверждения заказа. Чтобы сгенерировать ЭН, перей…" at bounding box center [944, 251] width 197 height 104
click at [1050, 299] on icon at bounding box center [1054, 305] width 13 height 13
click at [1027, 323] on li "Принят" at bounding box center [1019, 337] width 110 height 29
click at [407, 393] on icon at bounding box center [416, 402] width 19 height 19
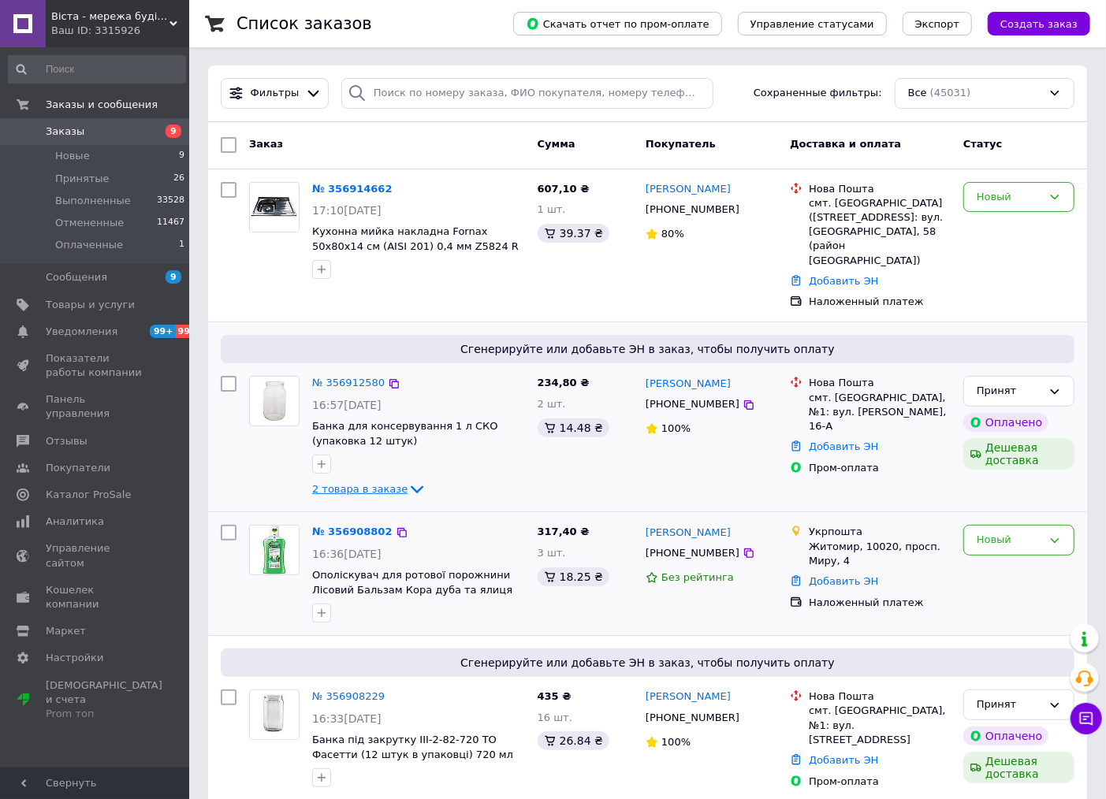
scroll to position [0, 0]
click at [134, 184] on li "Принятые 26" at bounding box center [97, 179] width 194 height 22
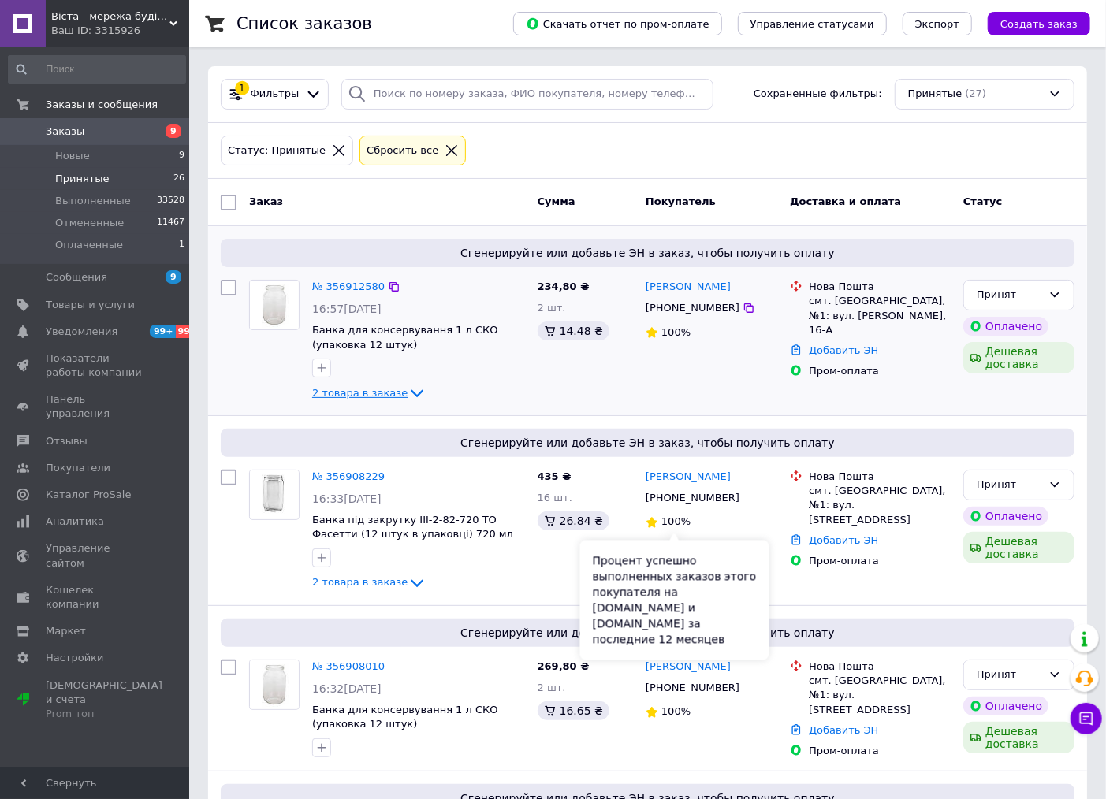
click at [668, 574] on div "Процент успешно выполненных заказов этого покупателя на Prom.ua и Bigl.ua за по…" at bounding box center [674, 601] width 189 height 120
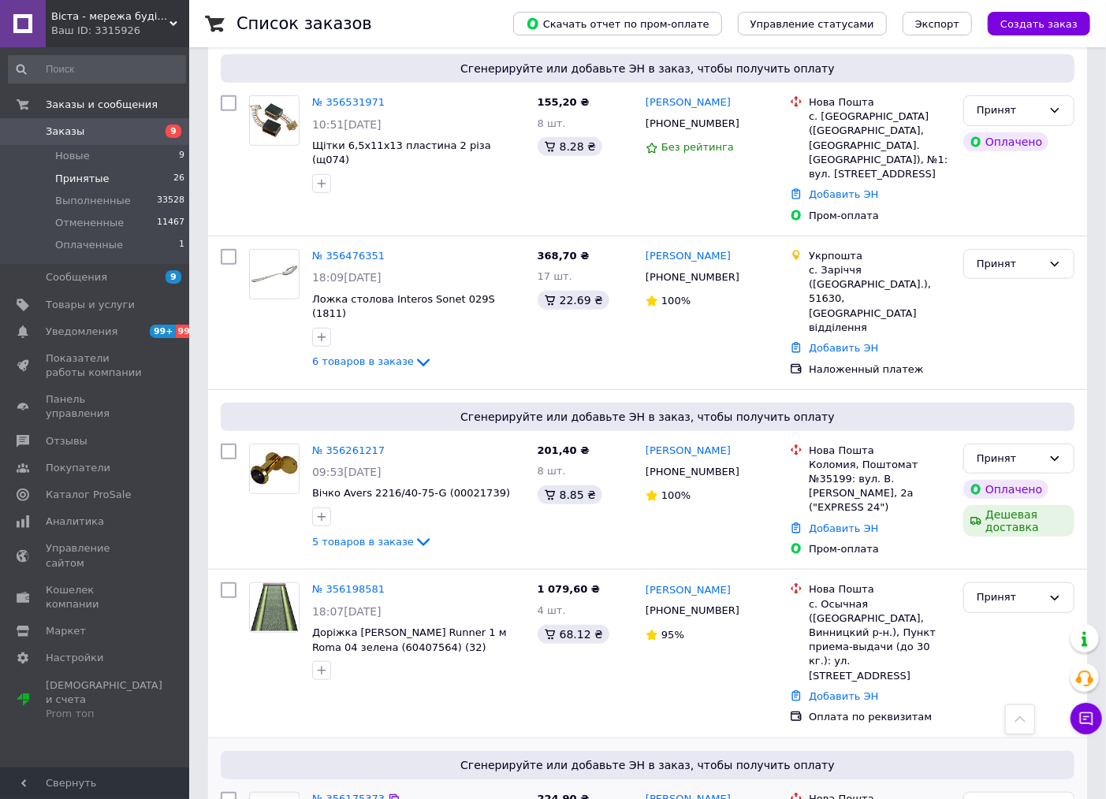
scroll to position [3818, 0]
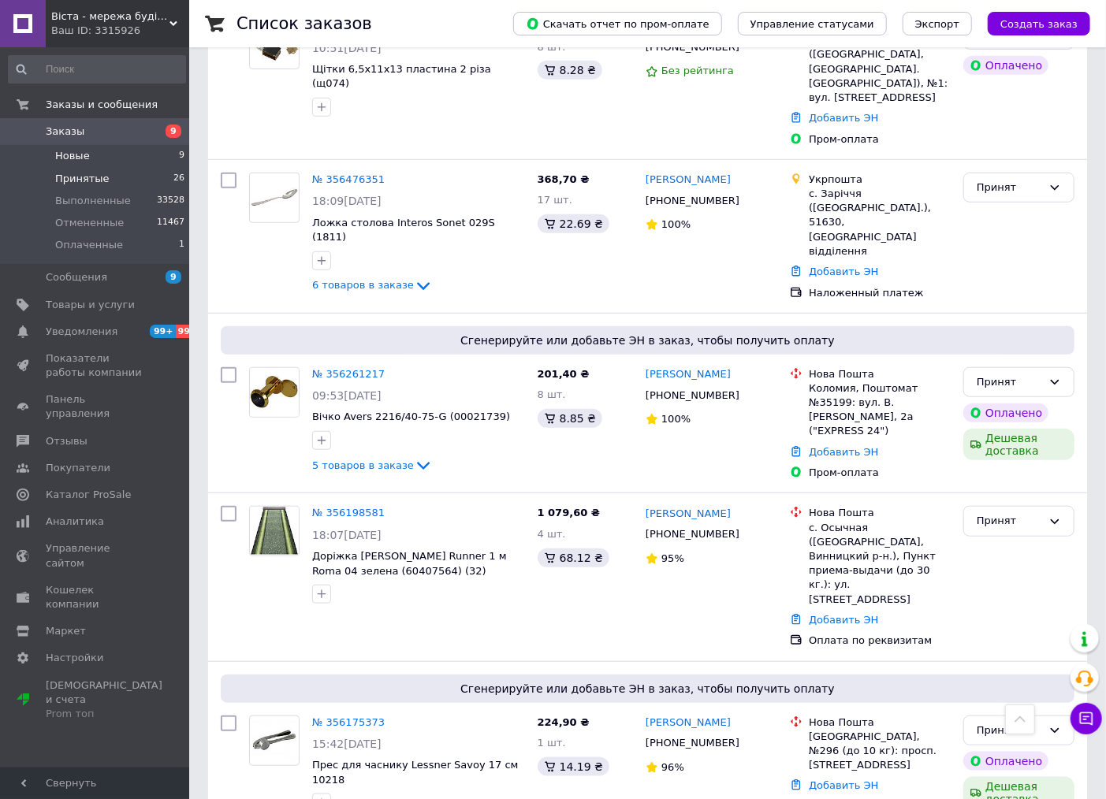
click at [80, 155] on span "Новые" at bounding box center [72, 156] width 35 height 14
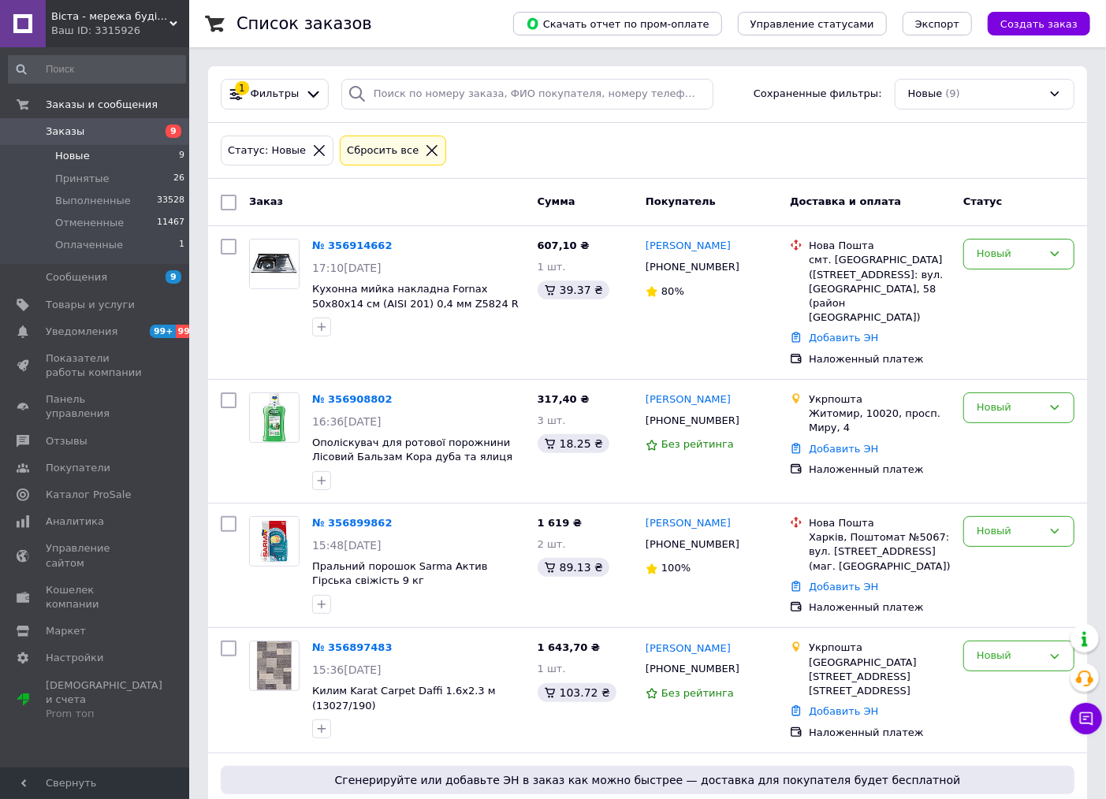
click at [425, 147] on icon at bounding box center [432, 150] width 14 height 14
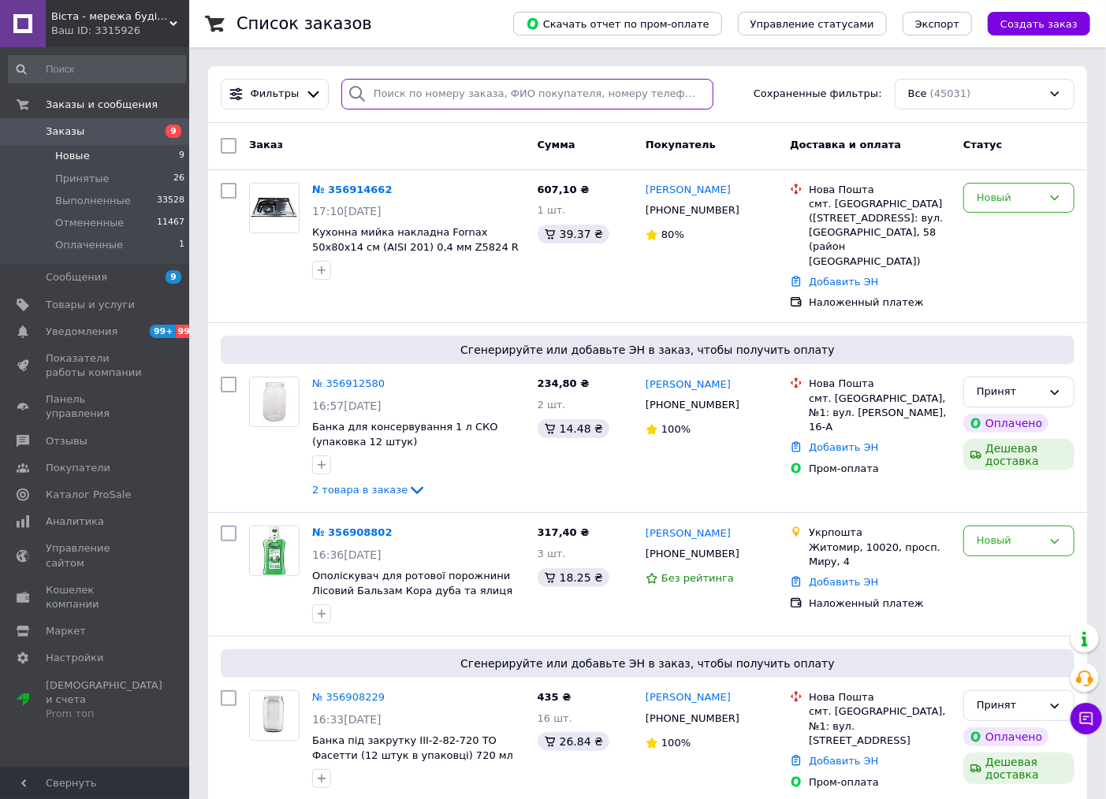
paste input "356897483"
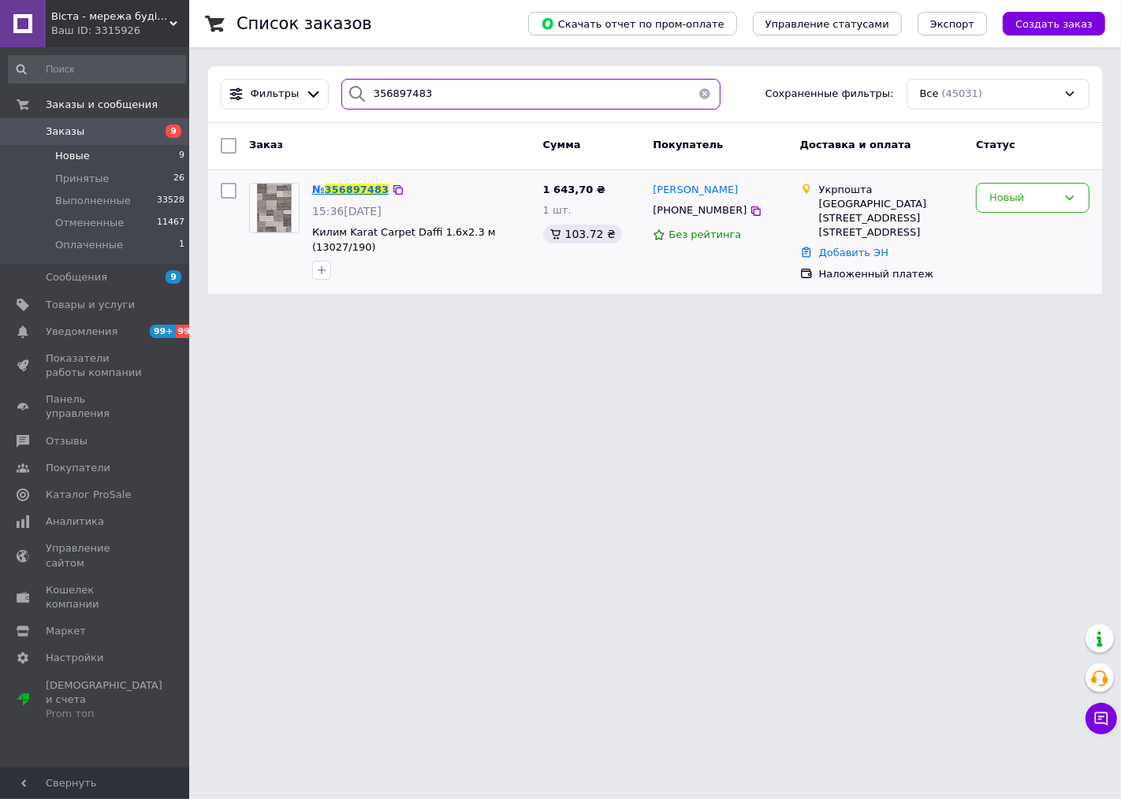
type input "356897483"
click at [352, 185] on span "356897483" at bounding box center [357, 190] width 64 height 12
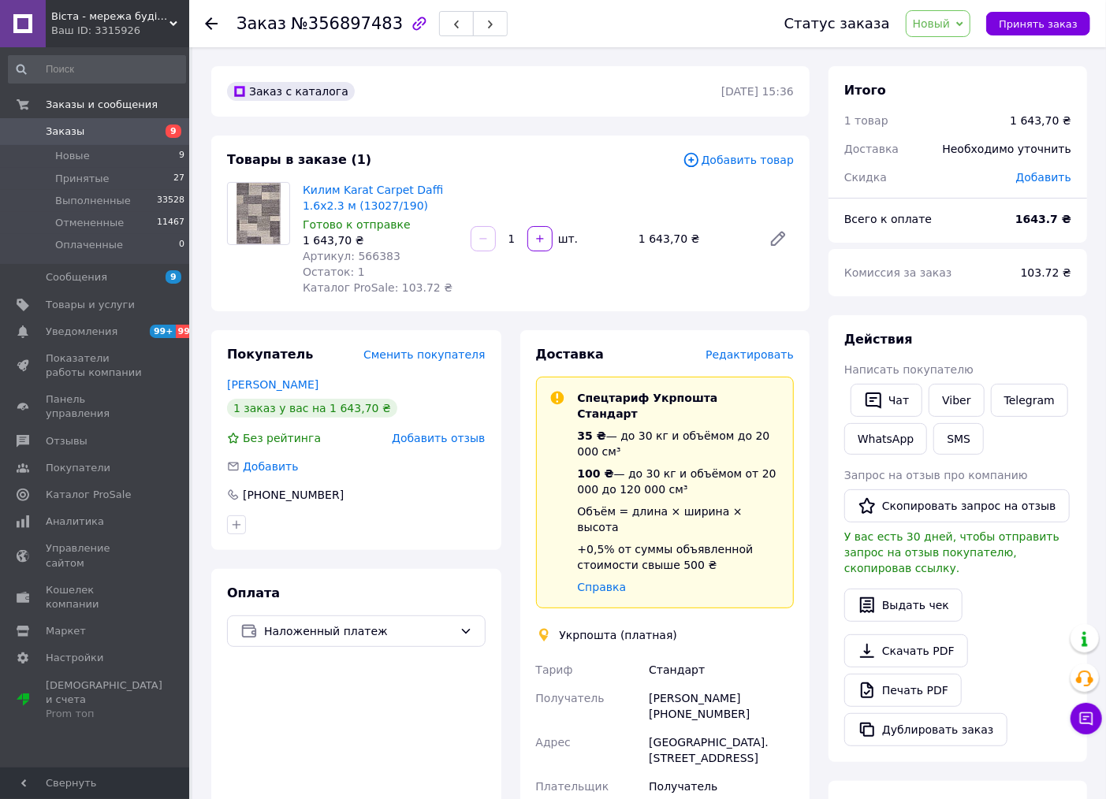
click at [759, 364] on div "Доставка Редактировать Спецтариф Укрпошта Стандарт 35 ₴ — до 30 кг и объёмом до…" at bounding box center [665, 769] width 259 height 846
click at [768, 353] on span "Редактировать" at bounding box center [749, 354] width 88 height 13
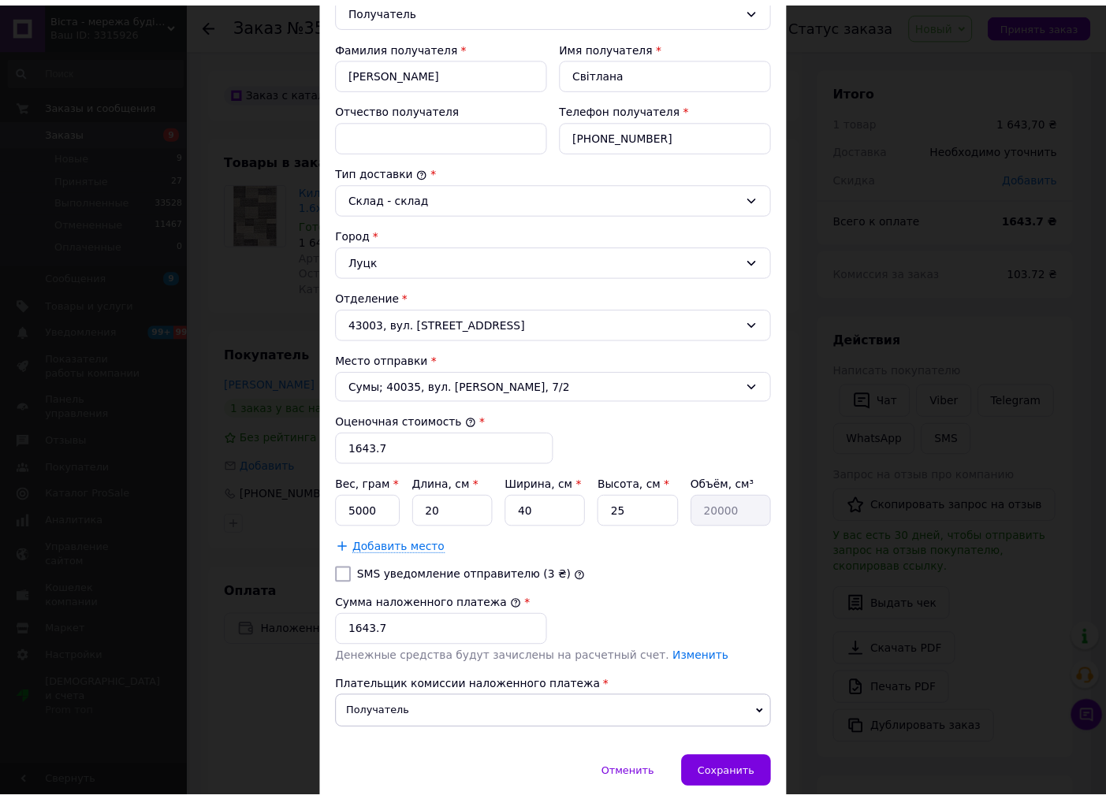
scroll to position [335, 0]
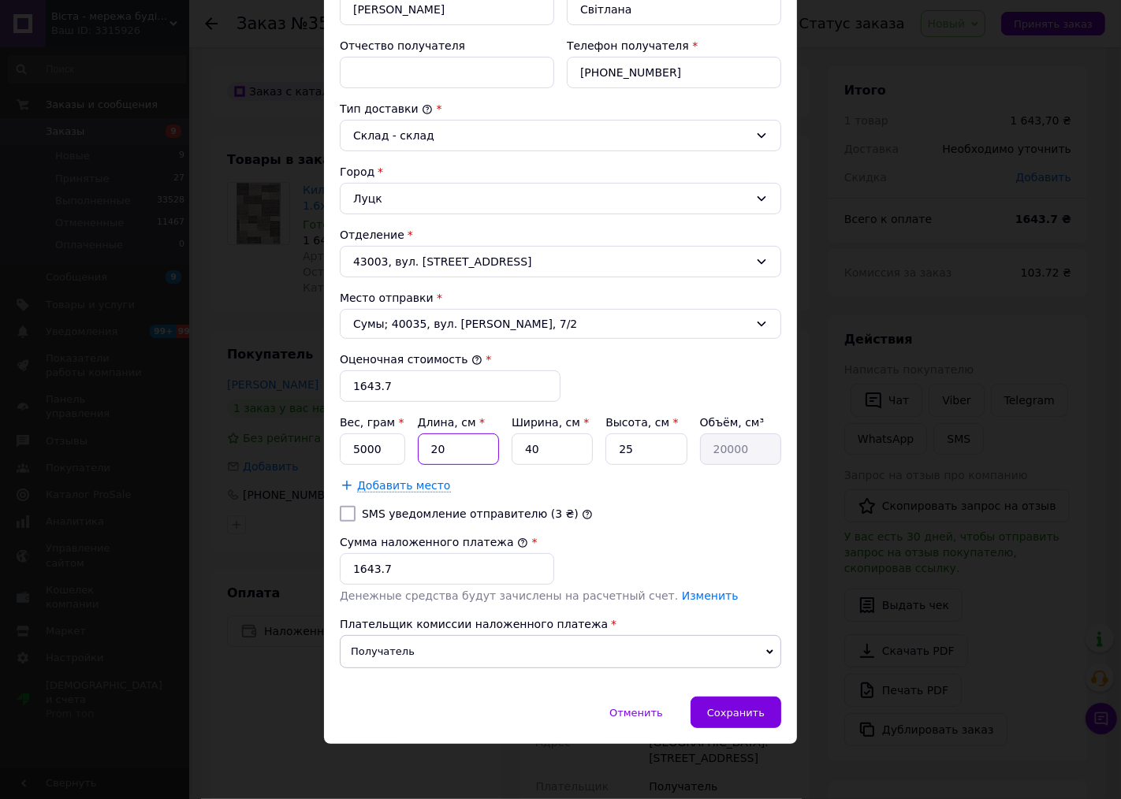
click at [447, 450] on input "20" at bounding box center [458, 449] width 81 height 32
type input "1"
type input "1000"
type input "16"
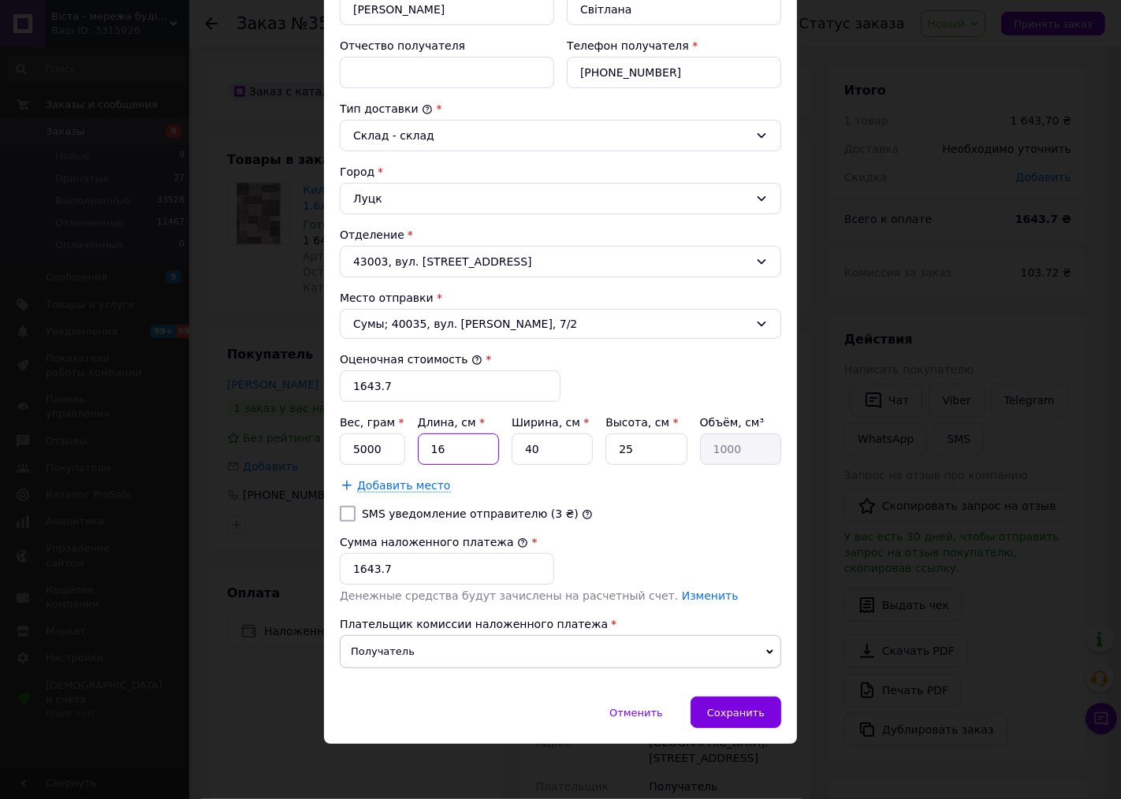
type input "16000"
type input "165"
type input "165000"
type input "165"
type input "2"
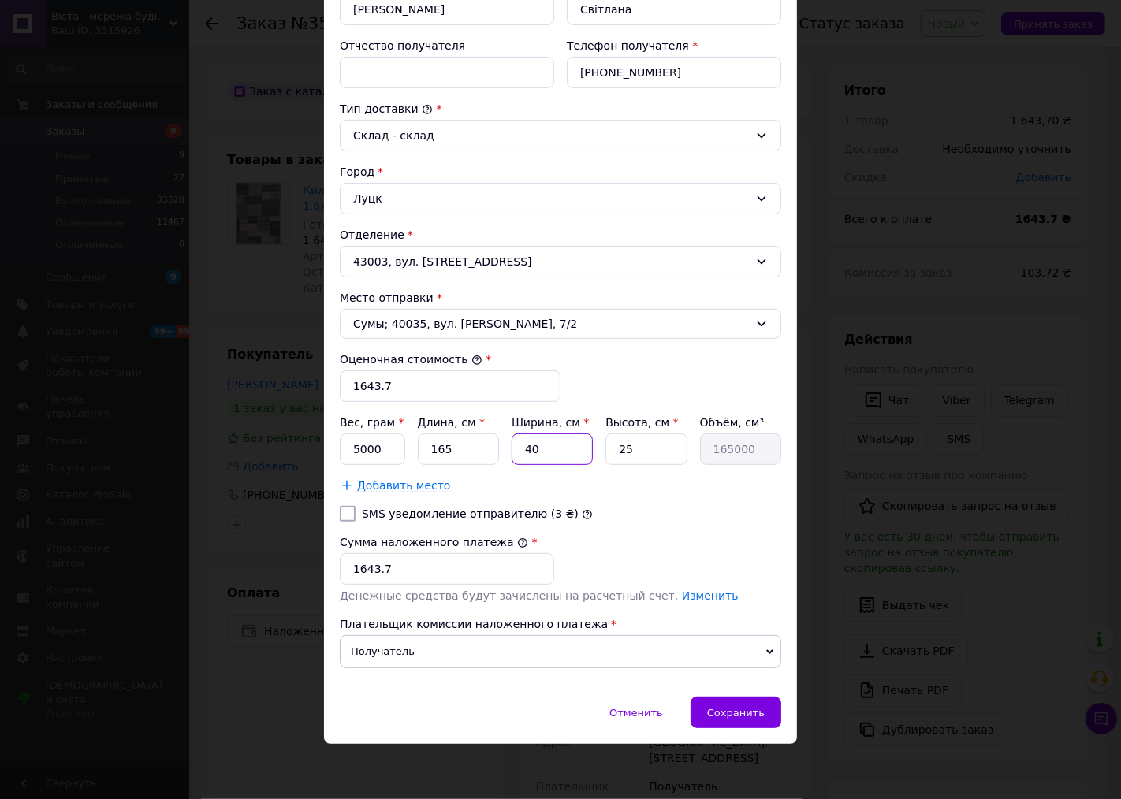
type input "8250"
type input "20"
type input "82500"
type input "20"
type input "2"
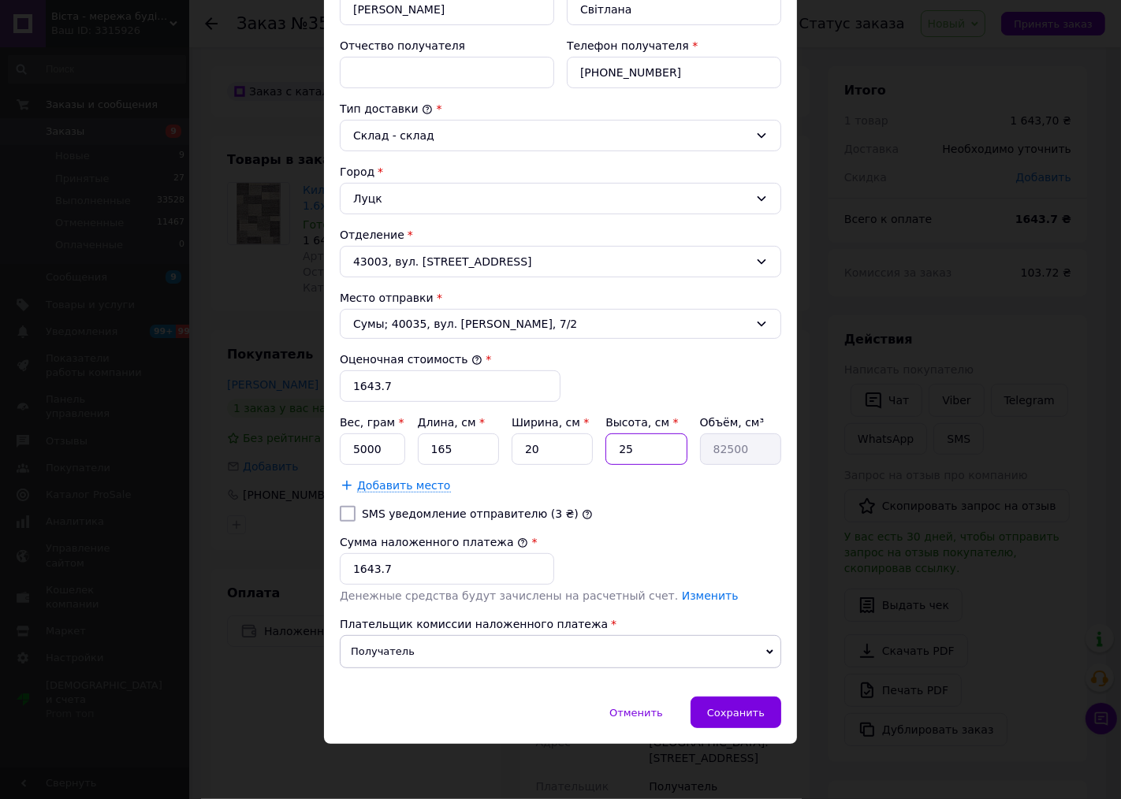
type input "6600"
type input "20"
type input "66000"
type input "20"
click at [377, 460] on input "5000" at bounding box center [372, 449] width 65 height 32
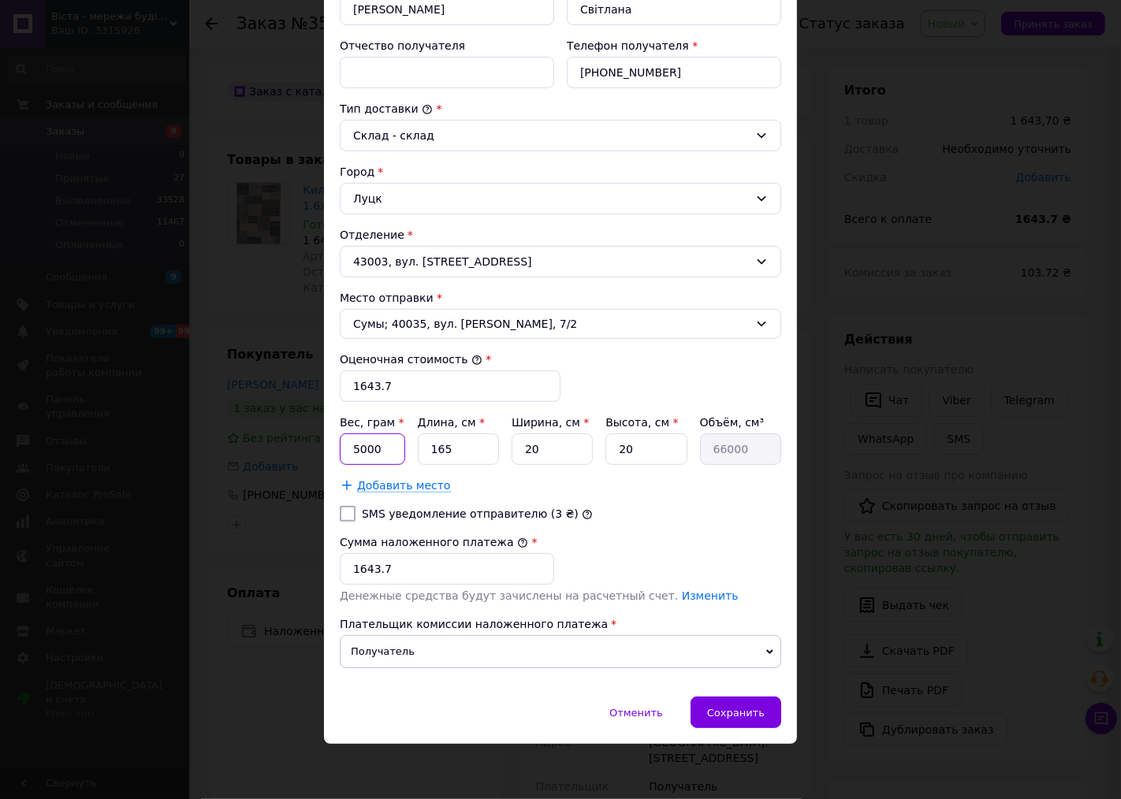
click at [377, 460] on input "5000" at bounding box center [372, 449] width 65 height 32
type input "8000"
click at [725, 722] on div "Сохранить" at bounding box center [735, 713] width 91 height 32
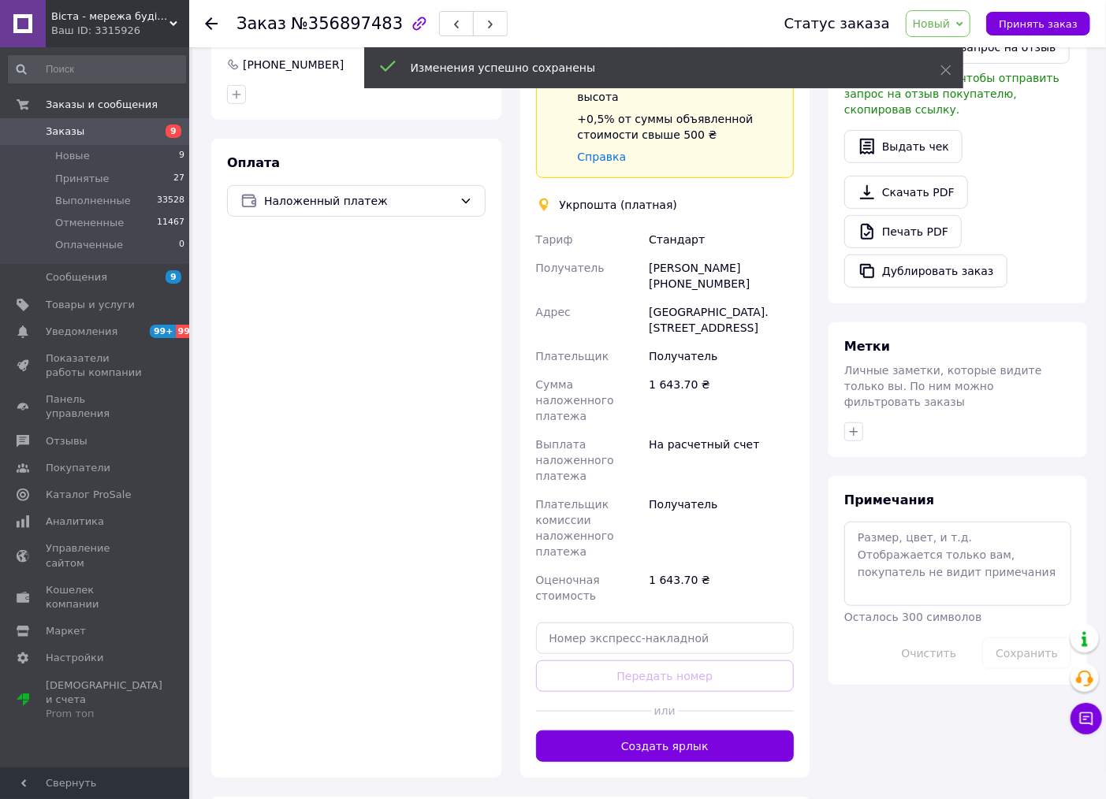
scroll to position [437, 0]
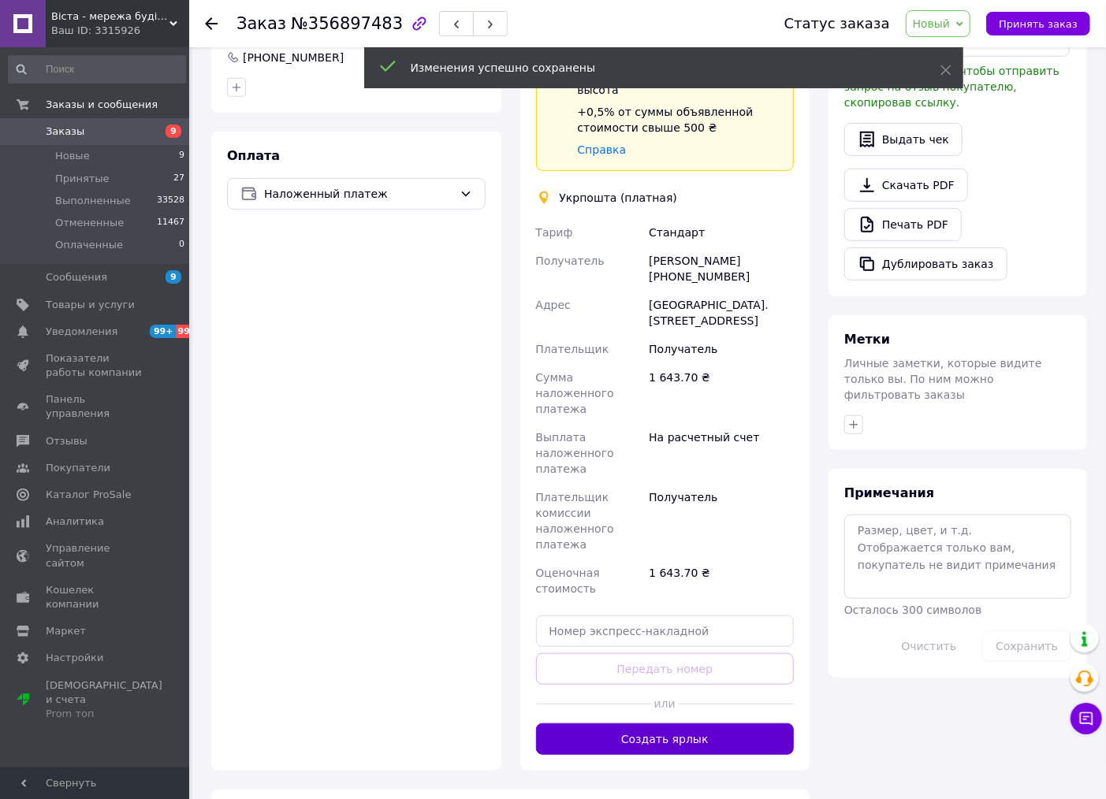
click at [710, 724] on button "Создать ярлык" at bounding box center [665, 740] width 259 height 32
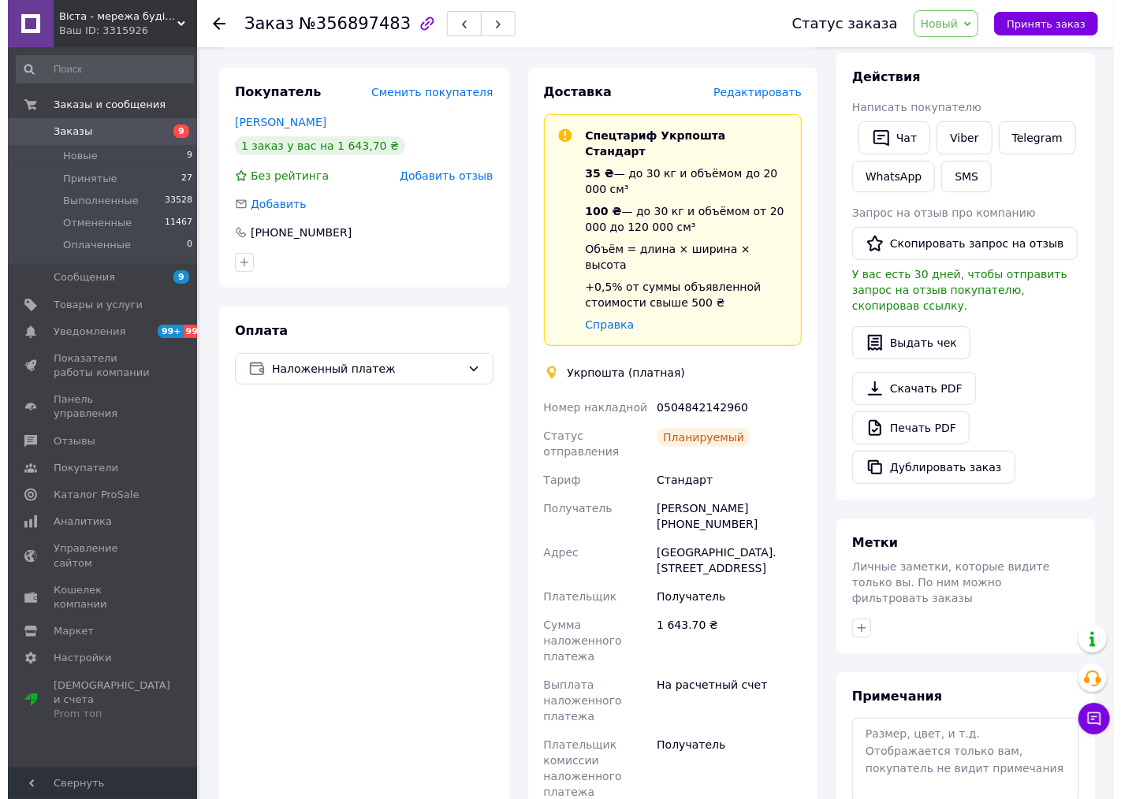
scroll to position [175, 0]
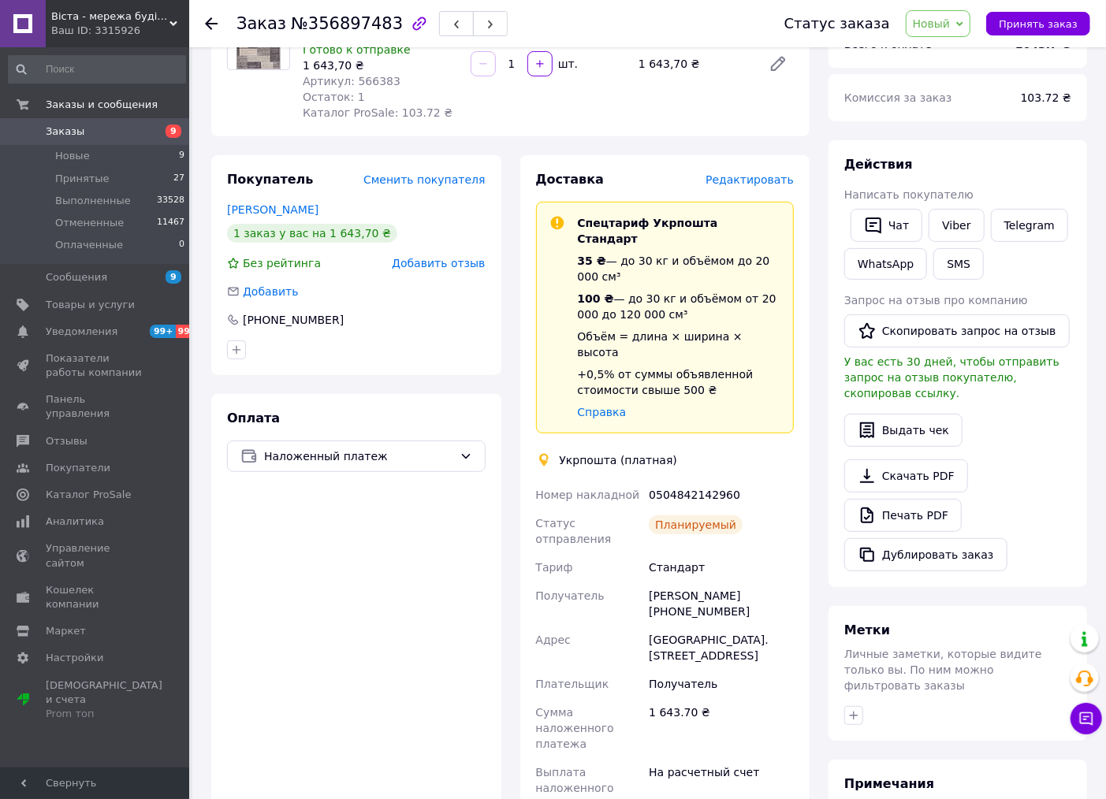
click at [771, 173] on span "Редактировать" at bounding box center [749, 179] width 88 height 13
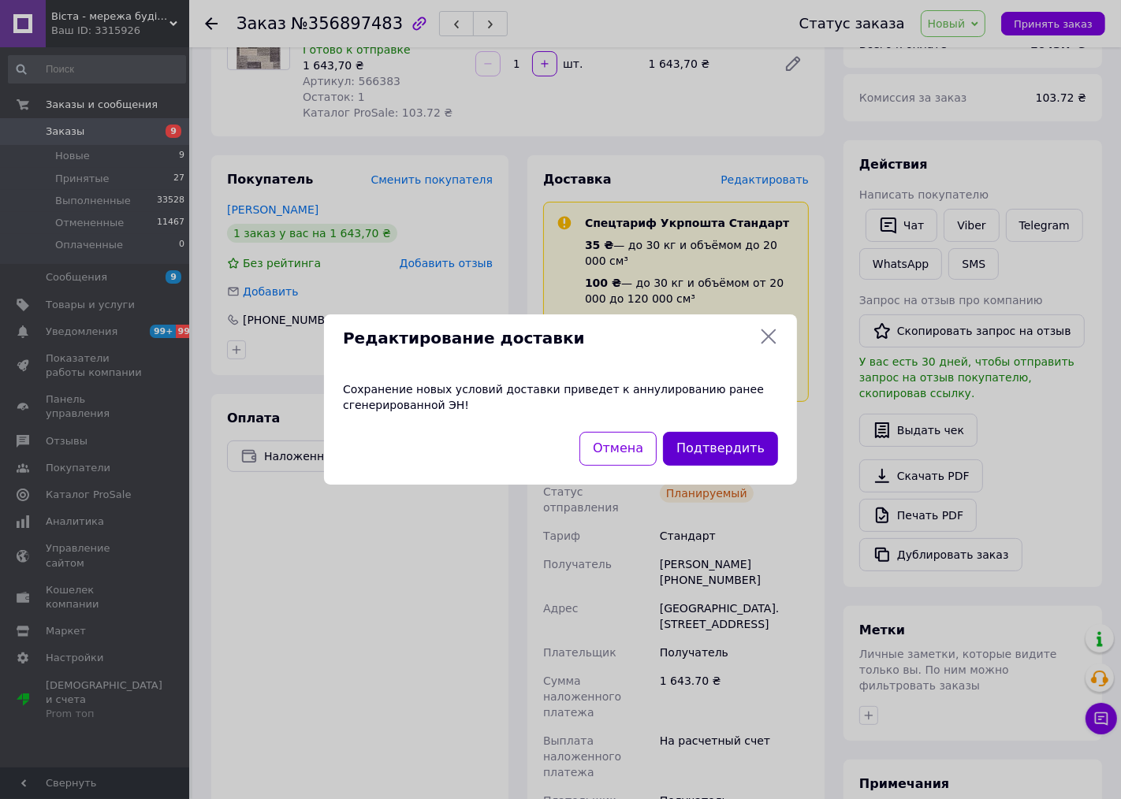
click at [713, 444] on button "Подтвердить" at bounding box center [720, 449] width 115 height 34
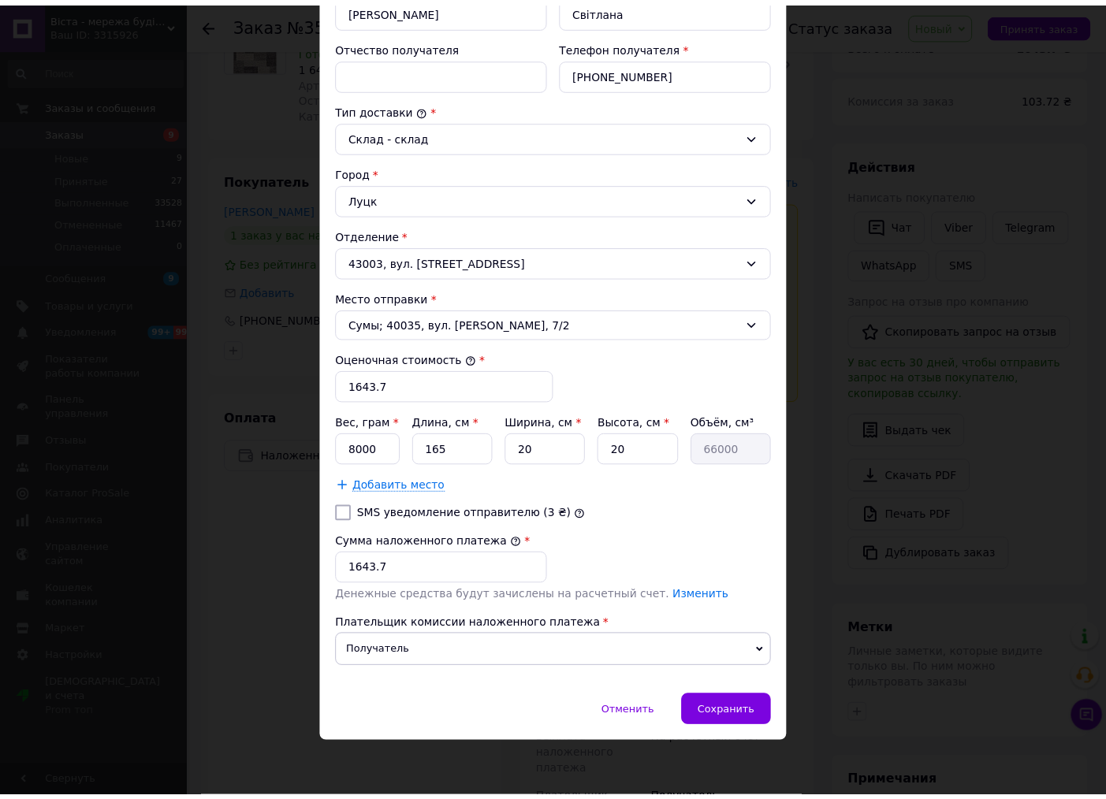
scroll to position [335, 0]
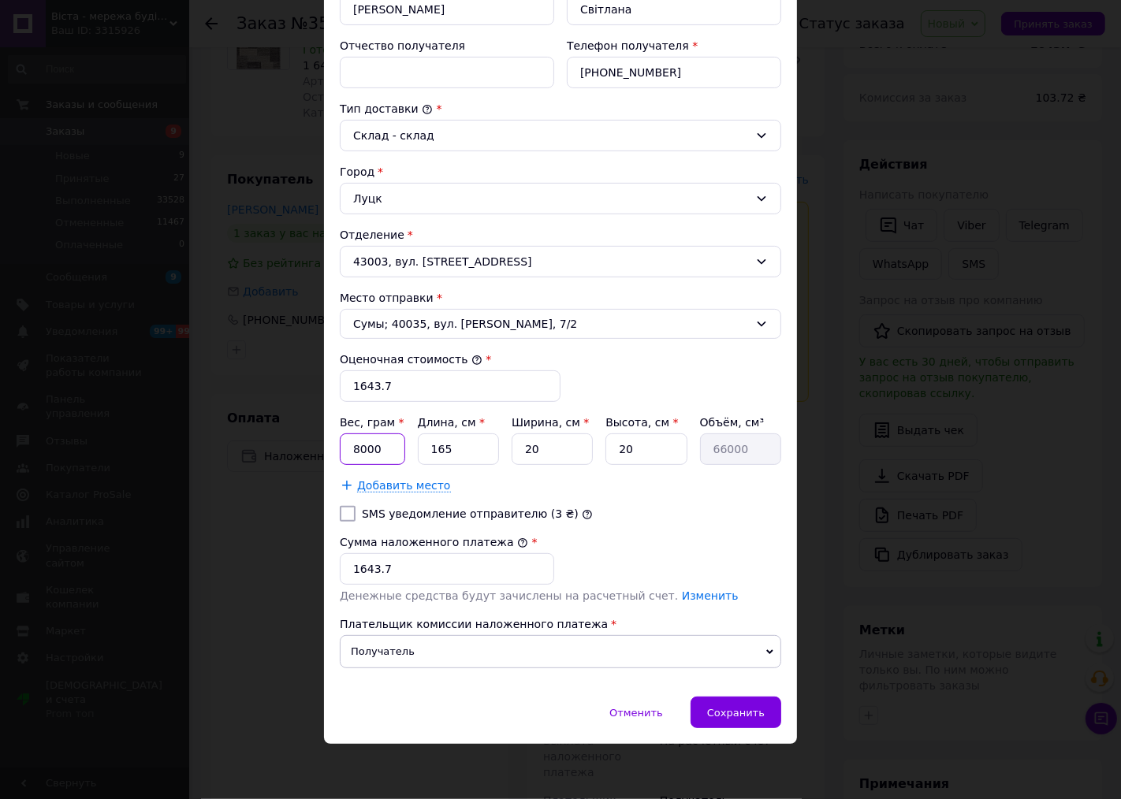
click at [376, 451] on input "8000" at bounding box center [372, 449] width 65 height 32
type input "7000"
click at [723, 708] on span "Сохранить" at bounding box center [736, 713] width 58 height 12
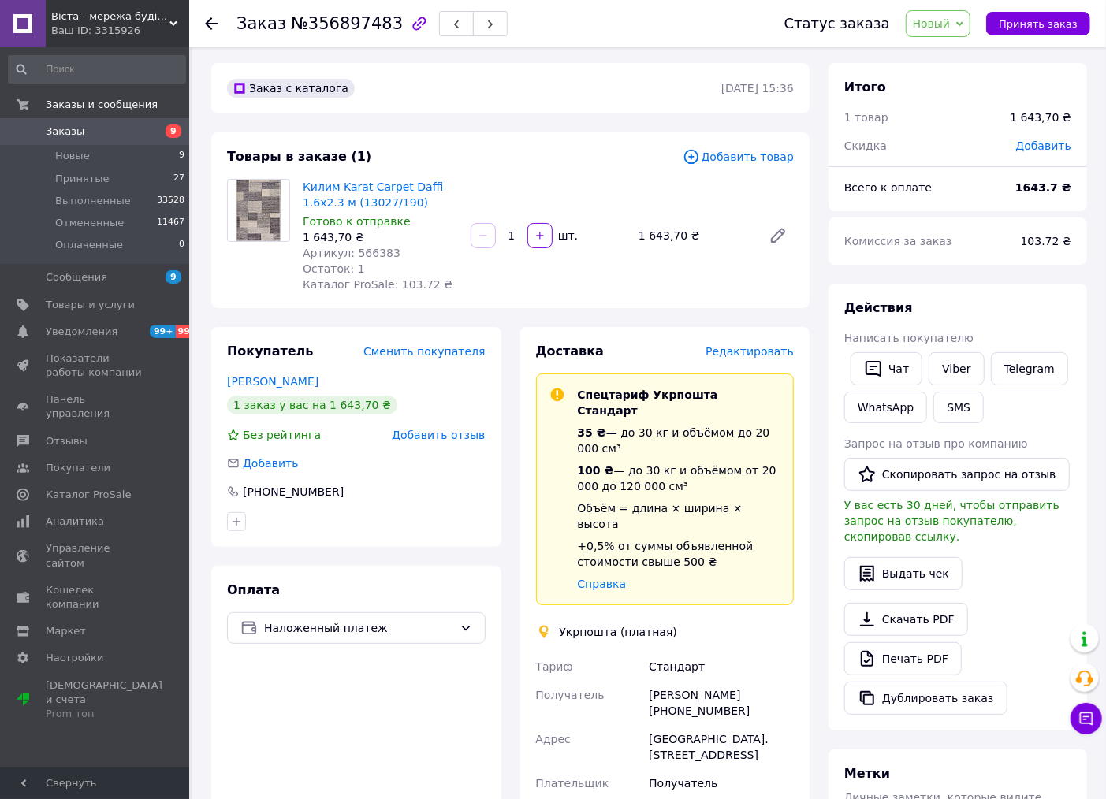
scroll to position [0, 0]
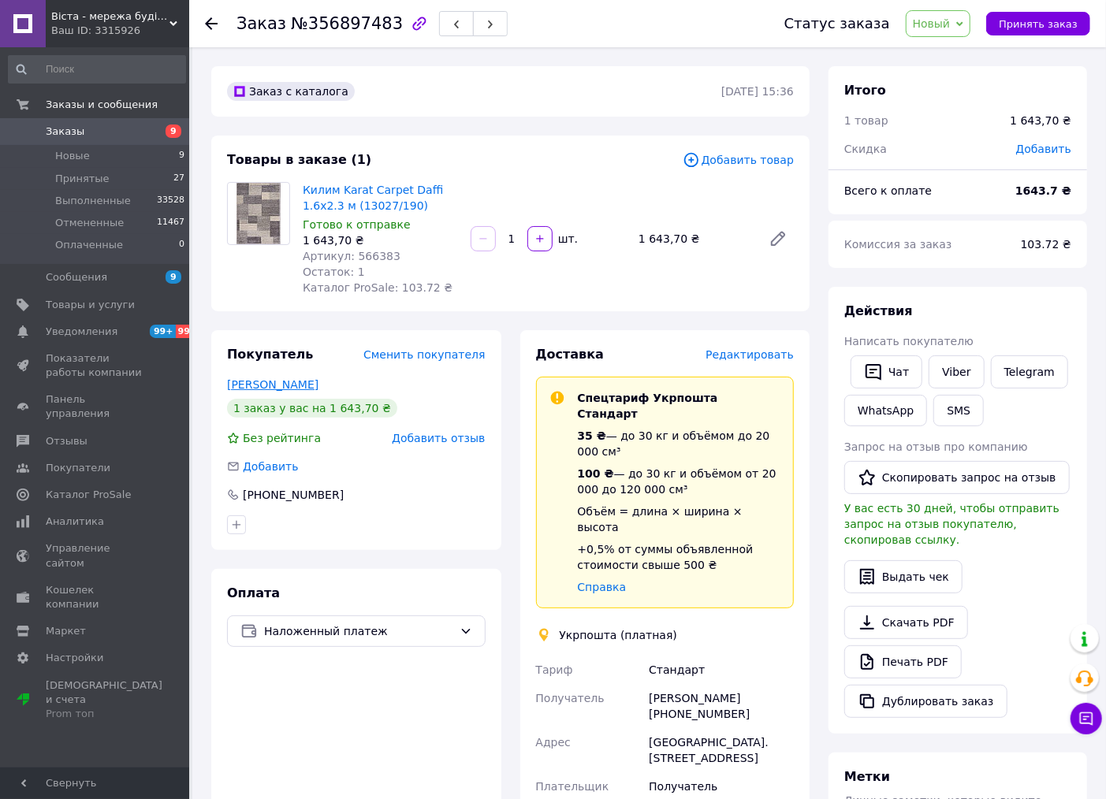
click at [270, 384] on link "Скопюк Світлана" at bounding box center [272, 384] width 91 height 13
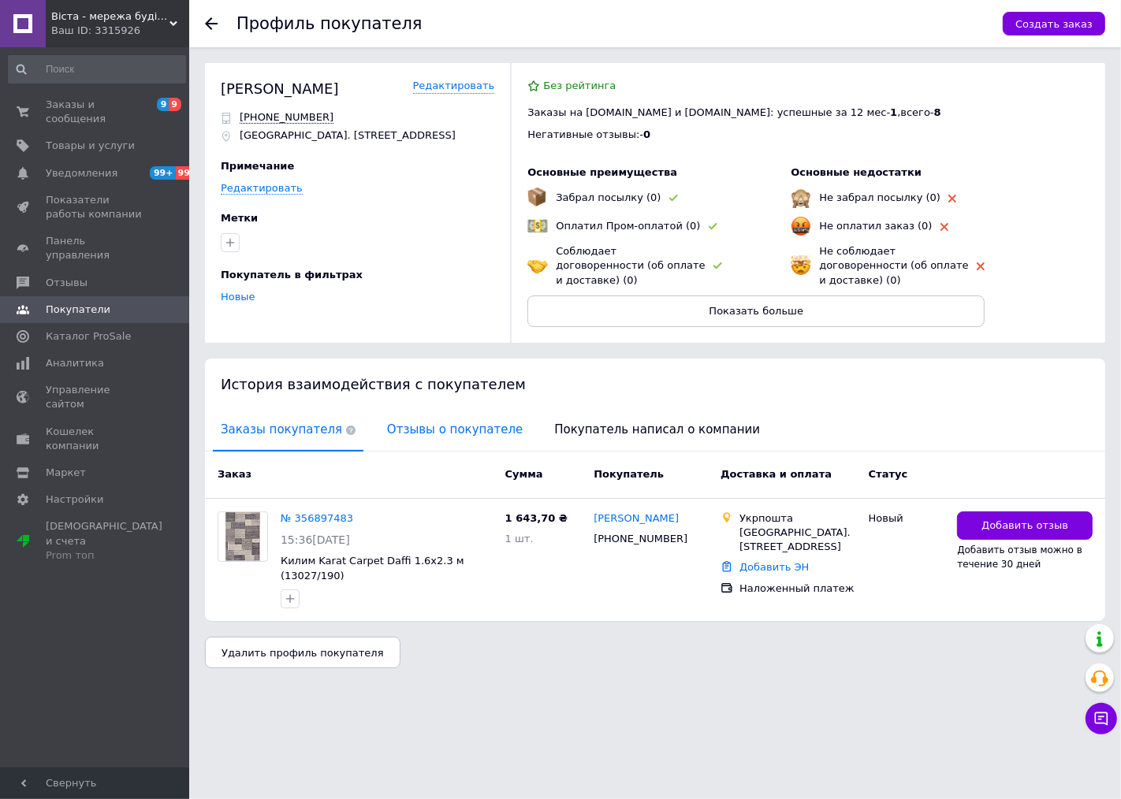
click at [467, 423] on span "Отзывы о покупателе" at bounding box center [454, 430] width 151 height 40
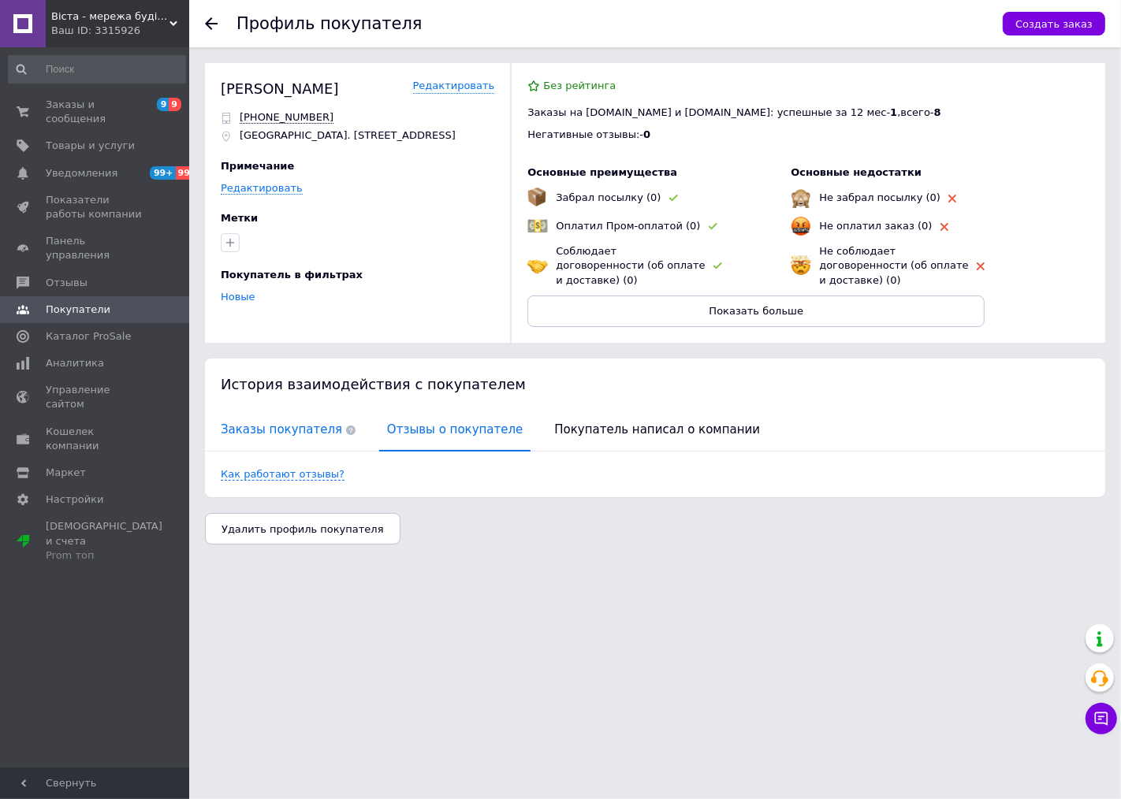
click at [303, 414] on span "Заказы покупателя" at bounding box center [288, 430] width 151 height 40
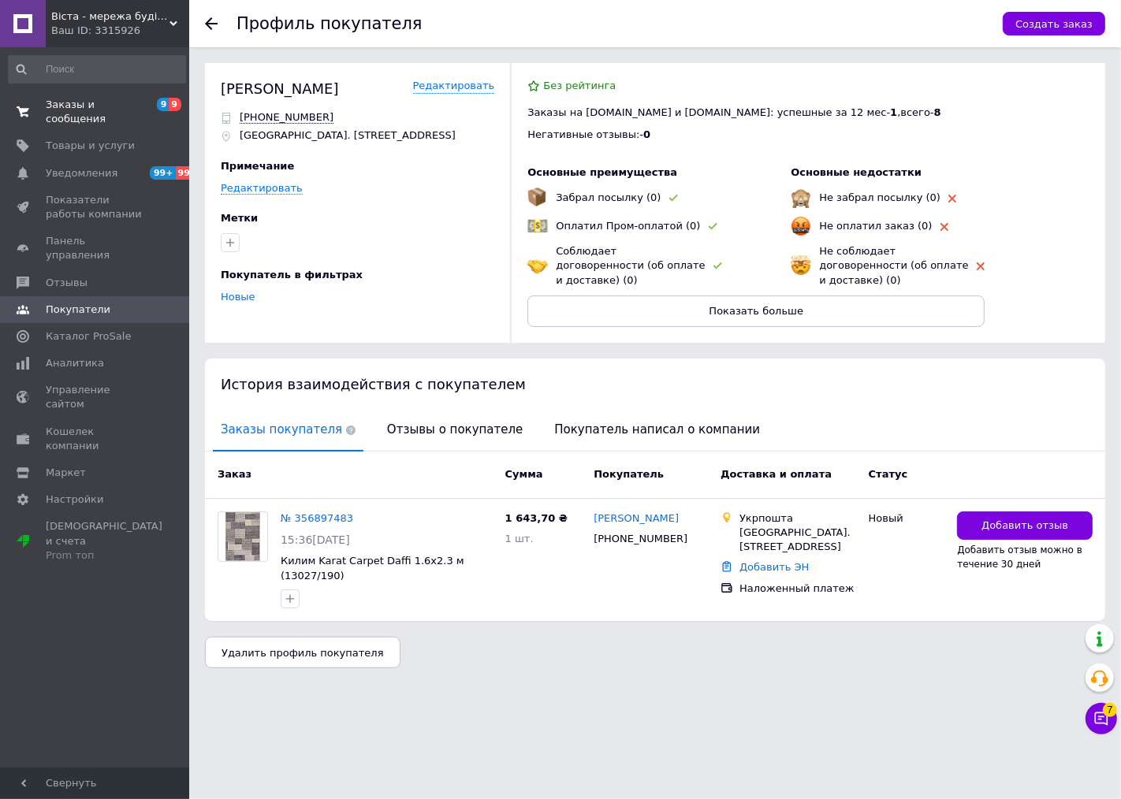
click at [99, 101] on span "Заказы и сообщения" at bounding box center [96, 112] width 100 height 28
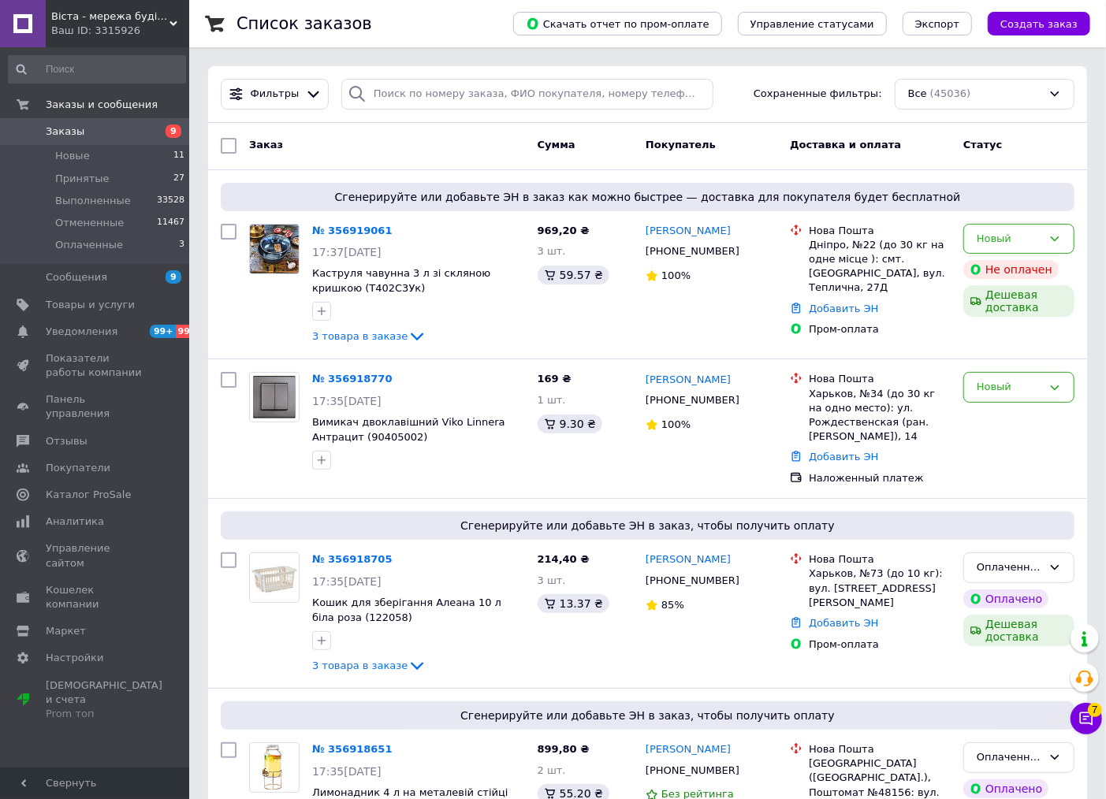
click at [146, 126] on span "9" at bounding box center [167, 132] width 43 height 14
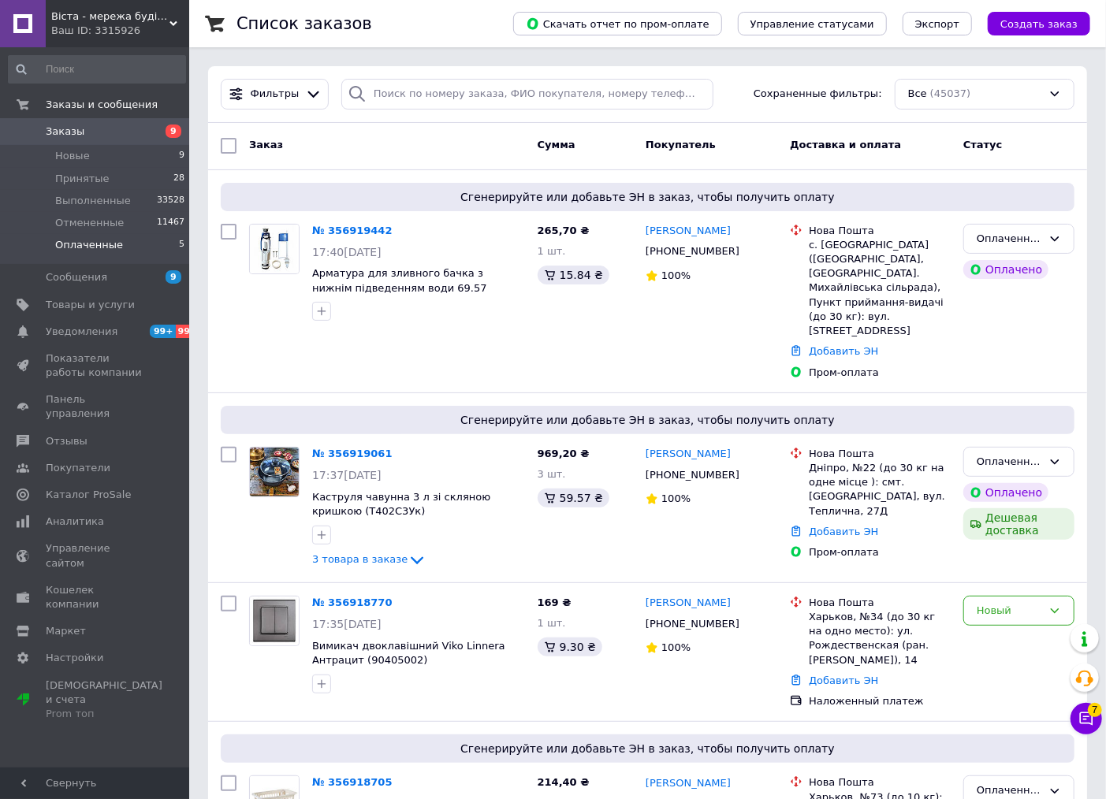
click at [164, 242] on li "Оплаченные 5" at bounding box center [97, 249] width 194 height 30
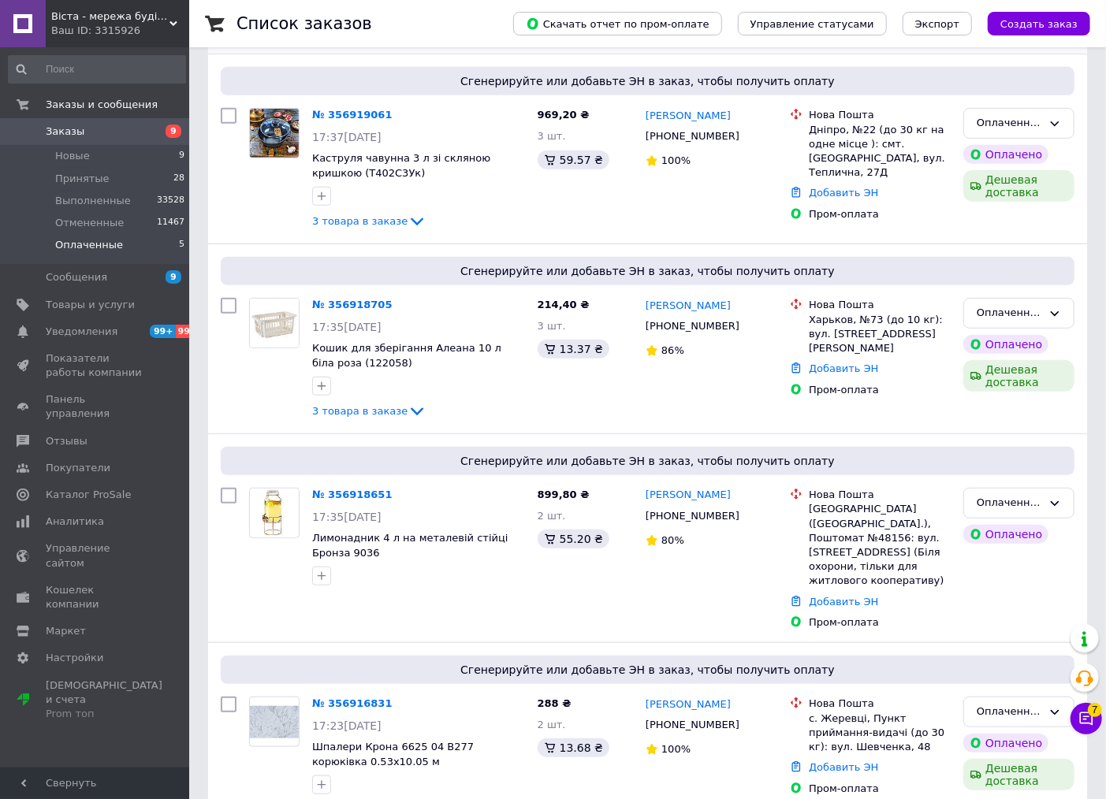
scroll to position [404, 0]
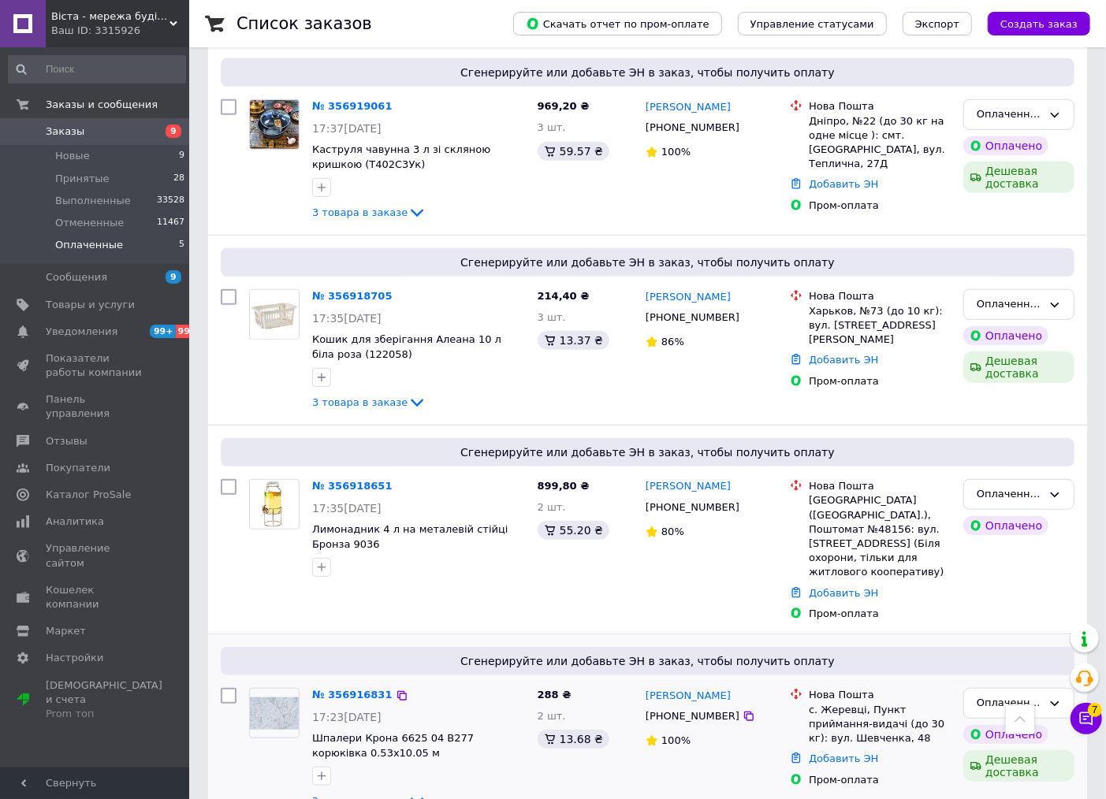
click at [407, 792] on icon at bounding box center [416, 801] width 19 height 19
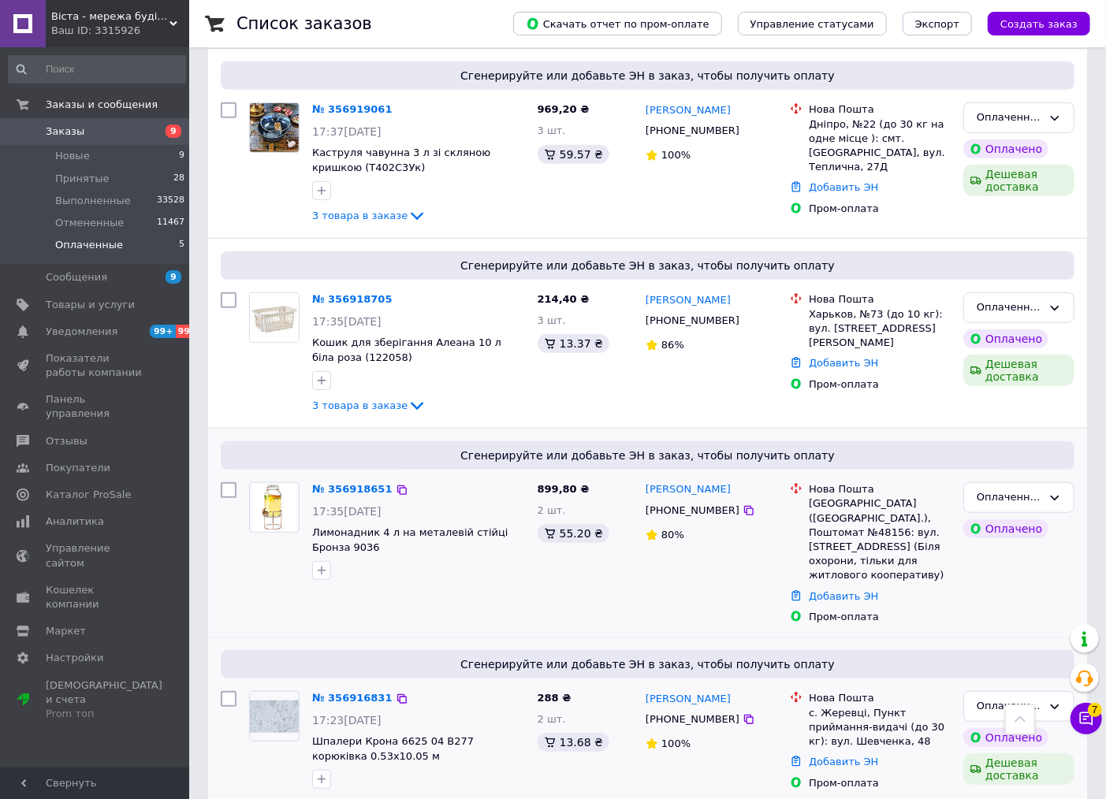
scroll to position [355, 0]
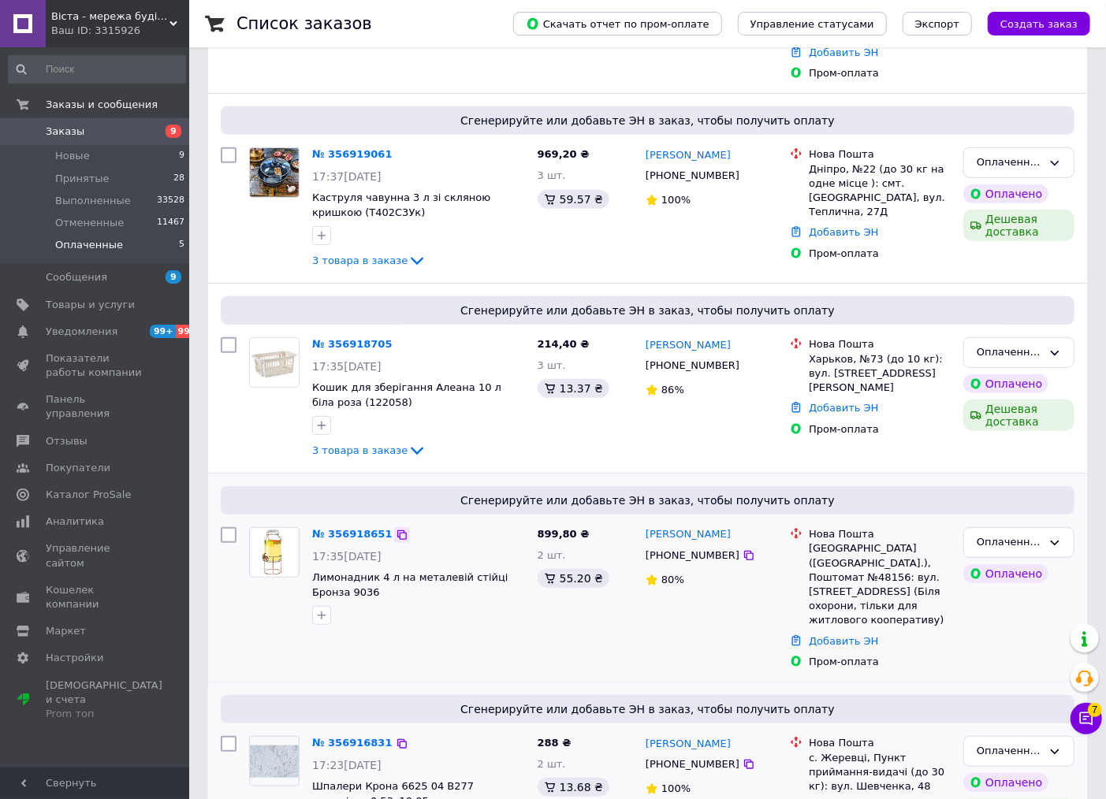
click at [396, 529] on icon at bounding box center [402, 535] width 13 height 13
click at [742, 549] on icon at bounding box center [748, 555] width 13 height 13
drag, startPoint x: 884, startPoint y: 584, endPoint x: 806, endPoint y: 506, distance: 109.8
click at [806, 527] on div "Нова Пошта Львів (Львівська обл.), Поштомат №48156: вул. Бігова, 69 (Біля охоро…" at bounding box center [879, 577] width 148 height 100
copy div "Нова Пошта Львів (Львівська обл.), Поштомат №48156: вул. Бігова, 69 (Біля охоро…"
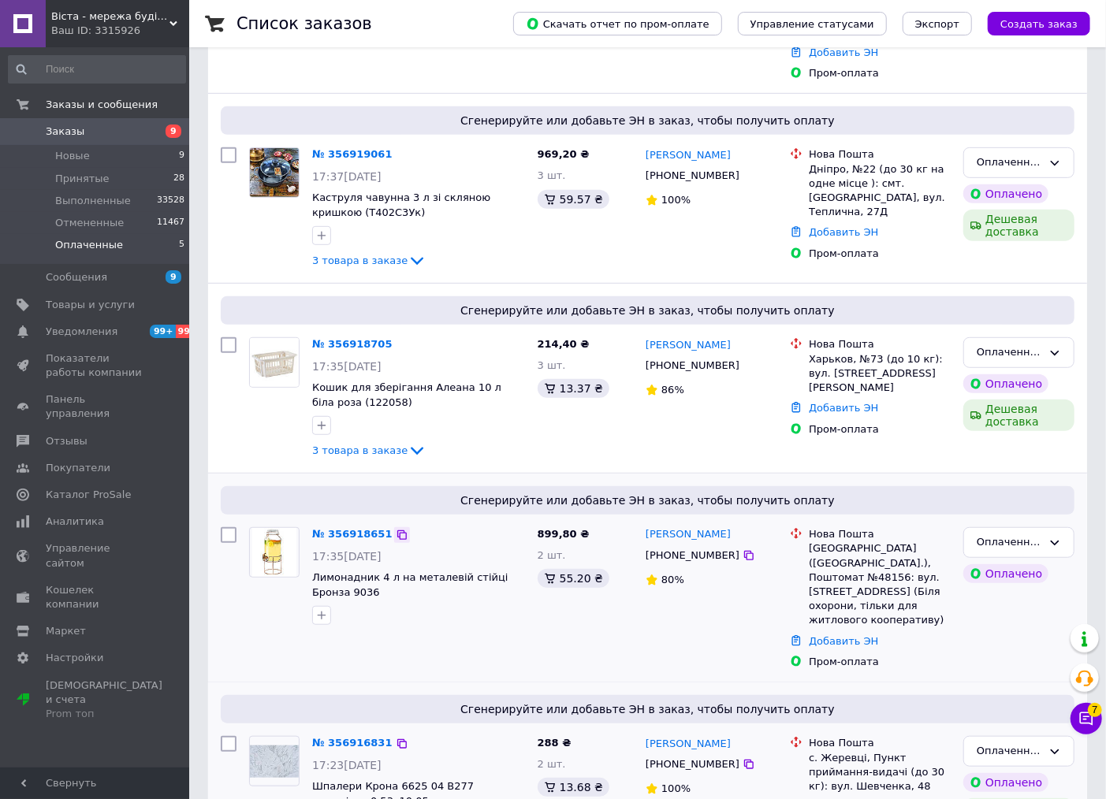
click at [396, 529] on icon at bounding box center [402, 535] width 13 height 13
click at [980, 534] on div "Оплаченный" at bounding box center [1009, 542] width 65 height 17
click at [984, 561] on li "Принят" at bounding box center [1019, 575] width 110 height 29
click at [407, 441] on icon at bounding box center [416, 450] width 19 height 19
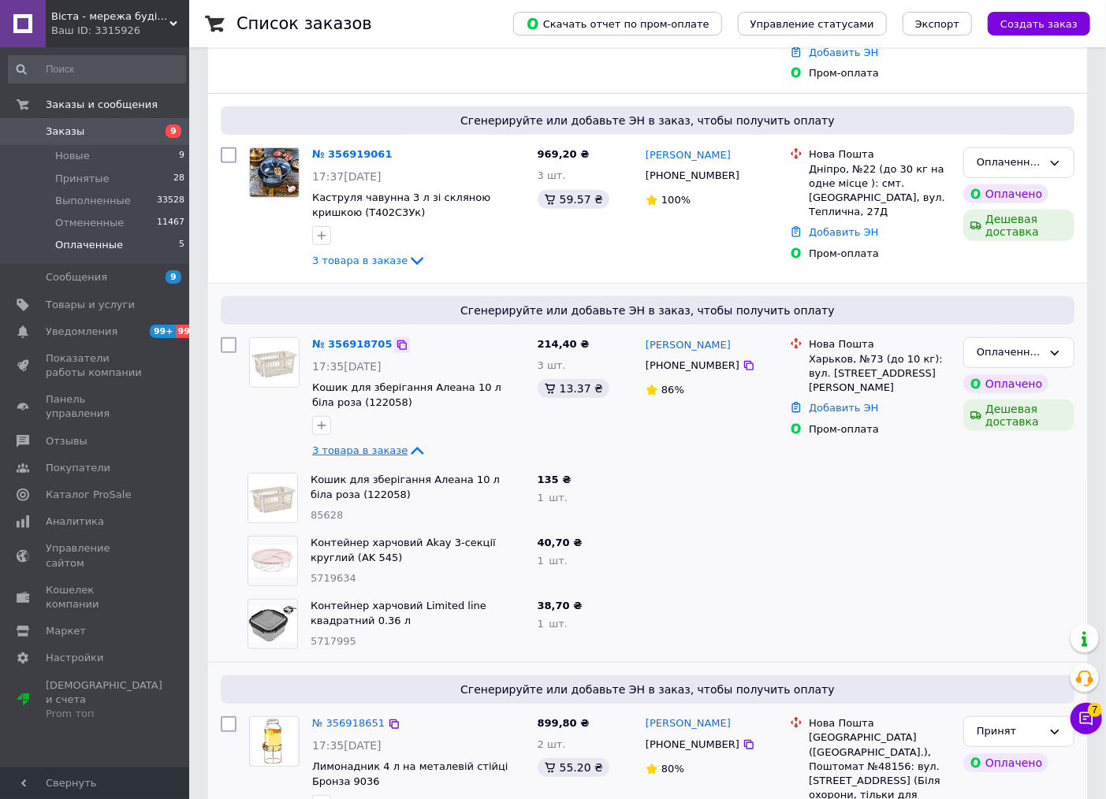
click at [397, 340] on icon at bounding box center [401, 344] width 9 height 9
click at [742, 359] on icon at bounding box center [748, 365] width 13 height 13
drag, startPoint x: 924, startPoint y: 348, endPoint x: 806, endPoint y: 316, distance: 121.8
click at [806, 337] on div "Нова Пошта Харьков, №73 (до 10 кг): вул. Академіка Павлова, 44б" at bounding box center [879, 366] width 148 height 58
copy div "Нова Пошта Харьков, №73 (до 10 кг): вул. Академіка Павлова, 44б"
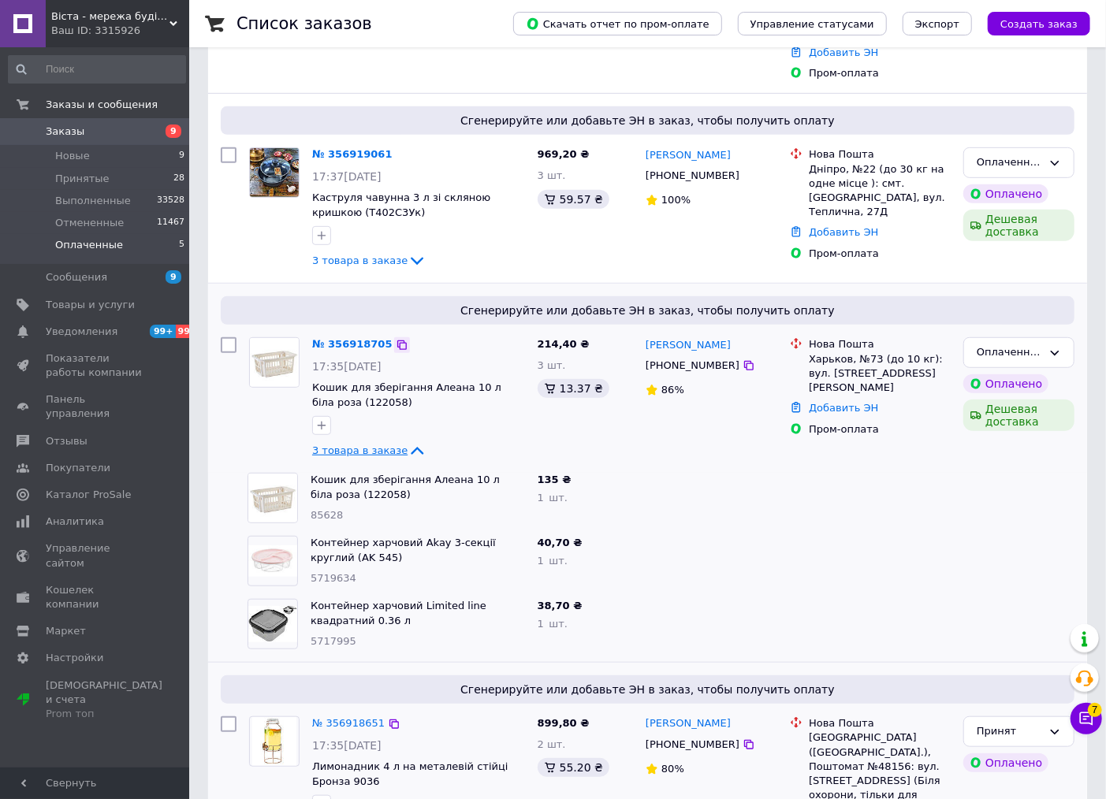
click at [396, 339] on icon at bounding box center [402, 345] width 13 height 13
click at [980, 344] on div "Оплаченный" at bounding box center [1009, 352] width 65 height 17
click at [988, 371] on li "Принят" at bounding box center [1019, 385] width 110 height 29
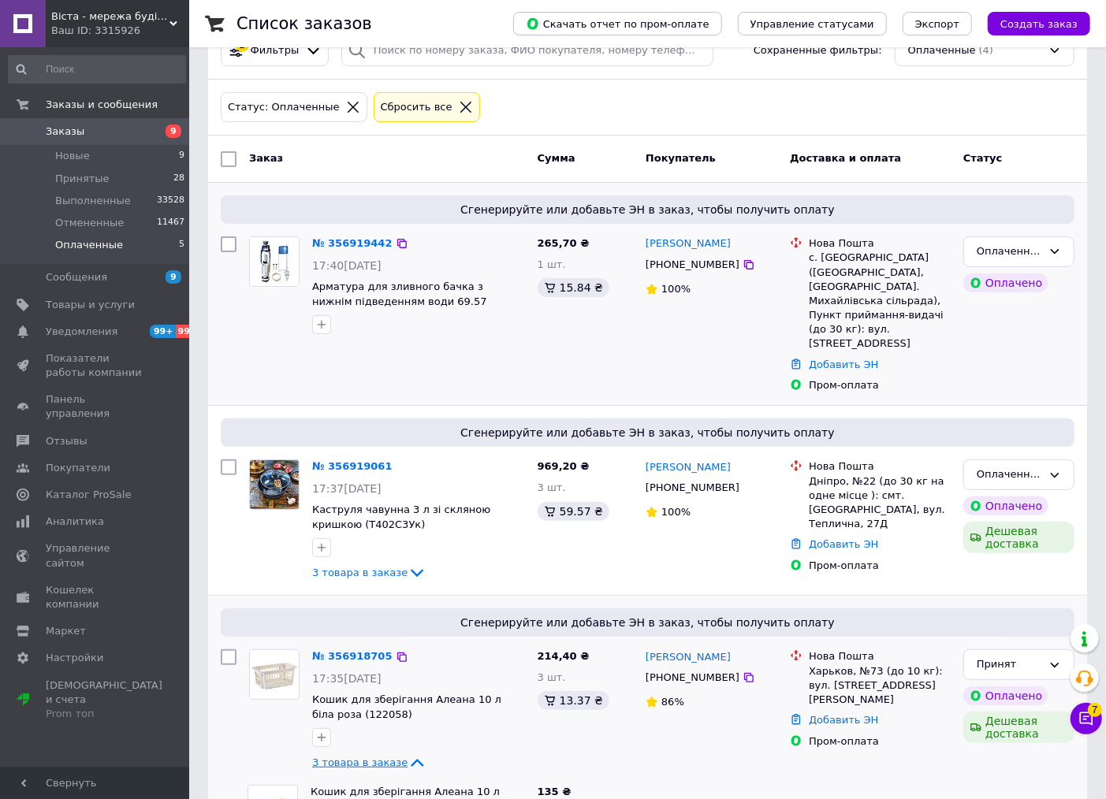
scroll to position [5, 0]
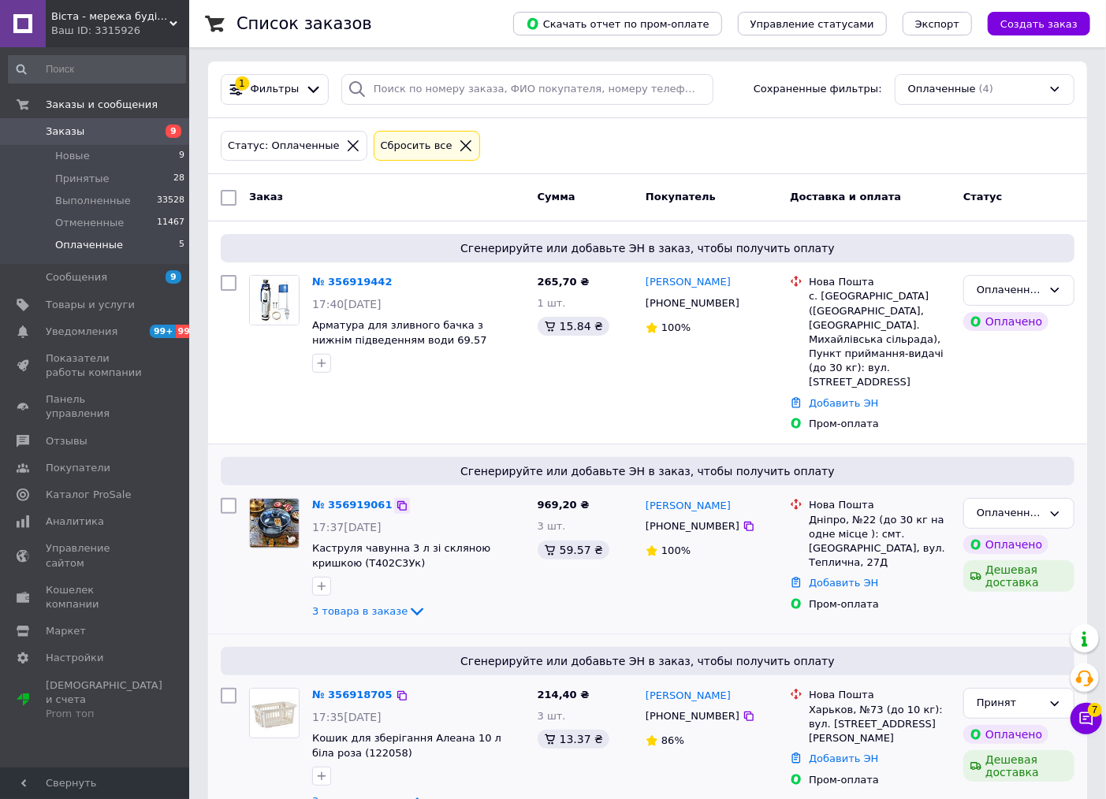
click at [397, 501] on icon at bounding box center [401, 505] width 9 height 9
click at [744, 522] on icon at bounding box center [748, 526] width 9 height 9
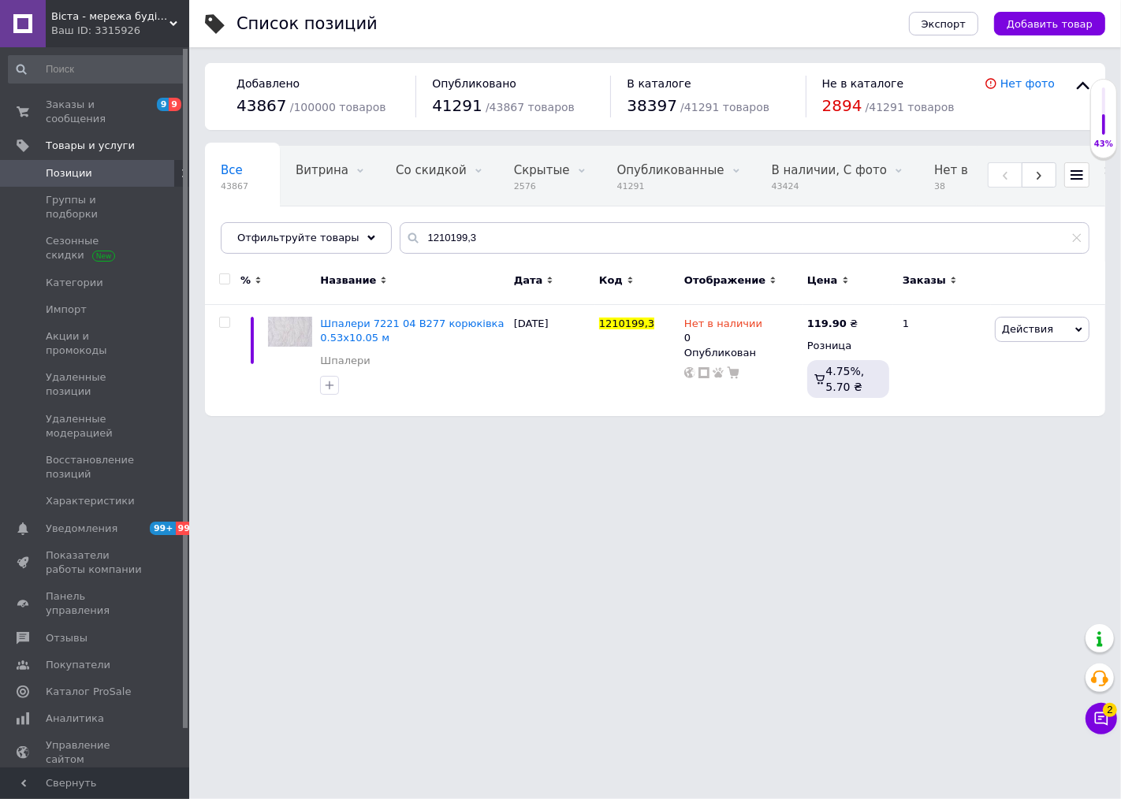
click at [490, 218] on div "Все 43867 Витрина 0 Удалить Редактировать Со скидкой 0 Удалить Редактировать Ск…" at bounding box center [655, 208] width 900 height 130
click at [489, 233] on input "1210199,3" at bounding box center [745, 238] width 690 height 32
paste input "text"
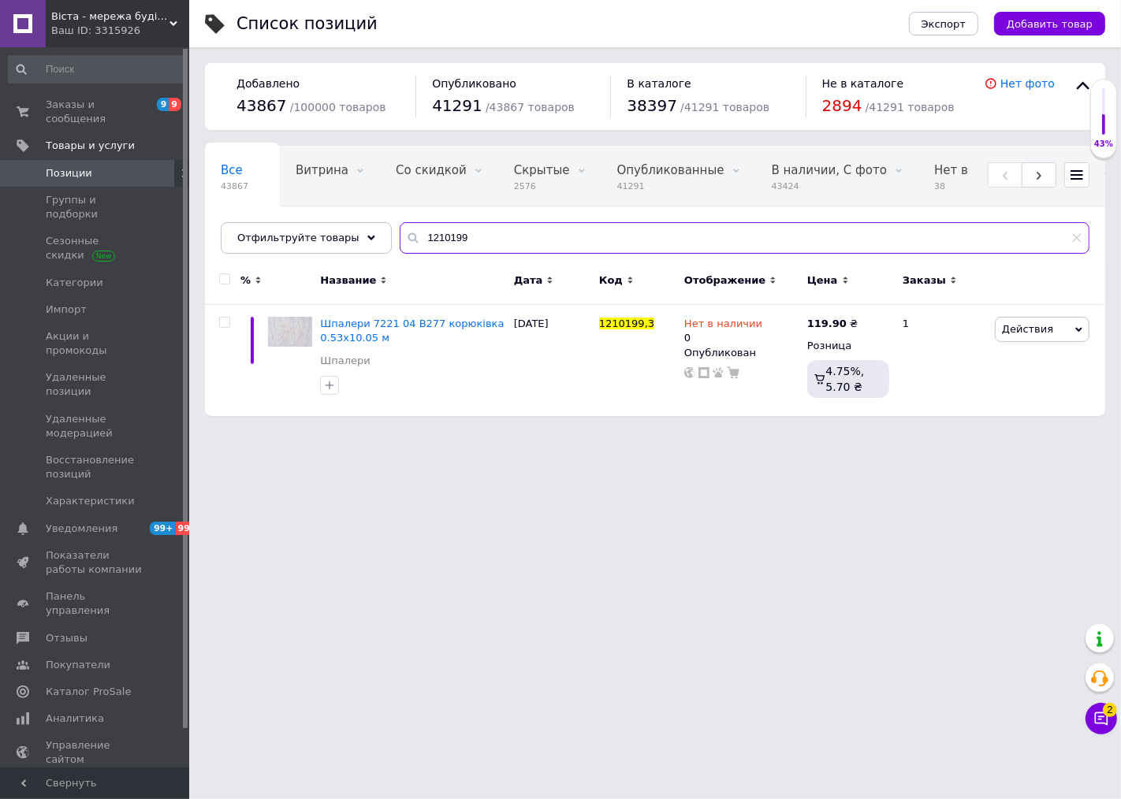
type input "1210199"
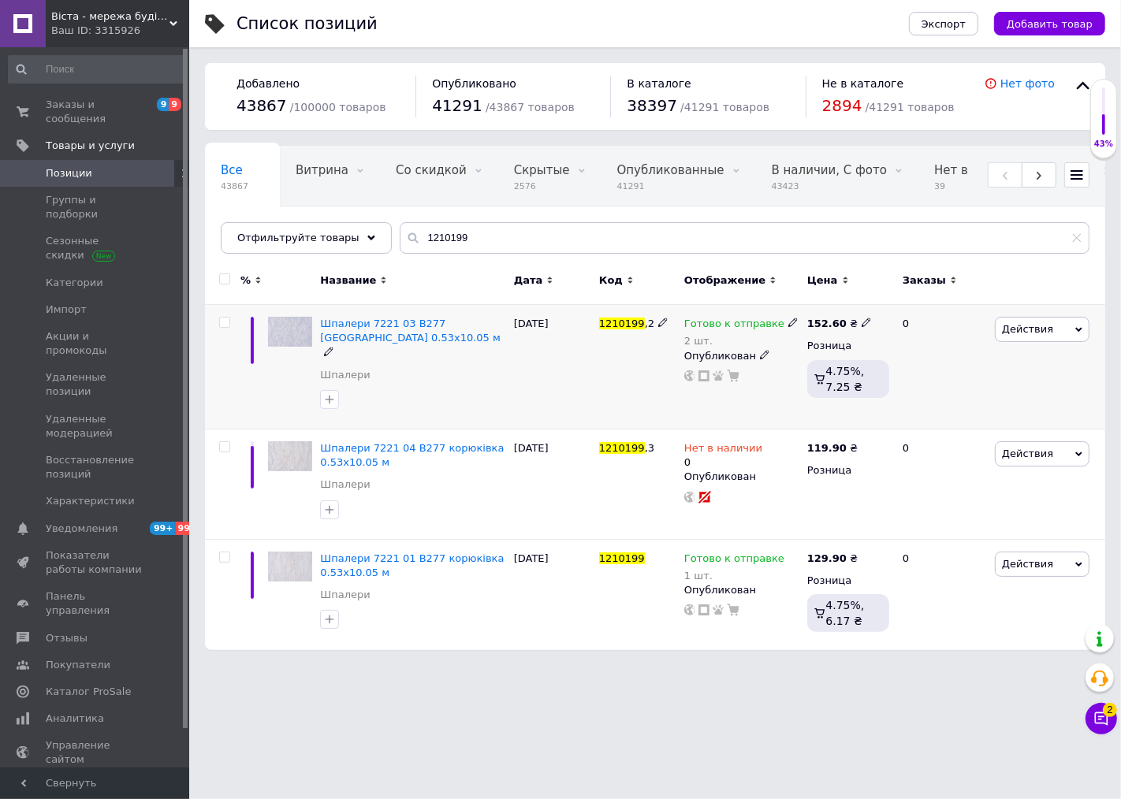
click at [788, 319] on icon at bounding box center [792, 322] width 9 height 9
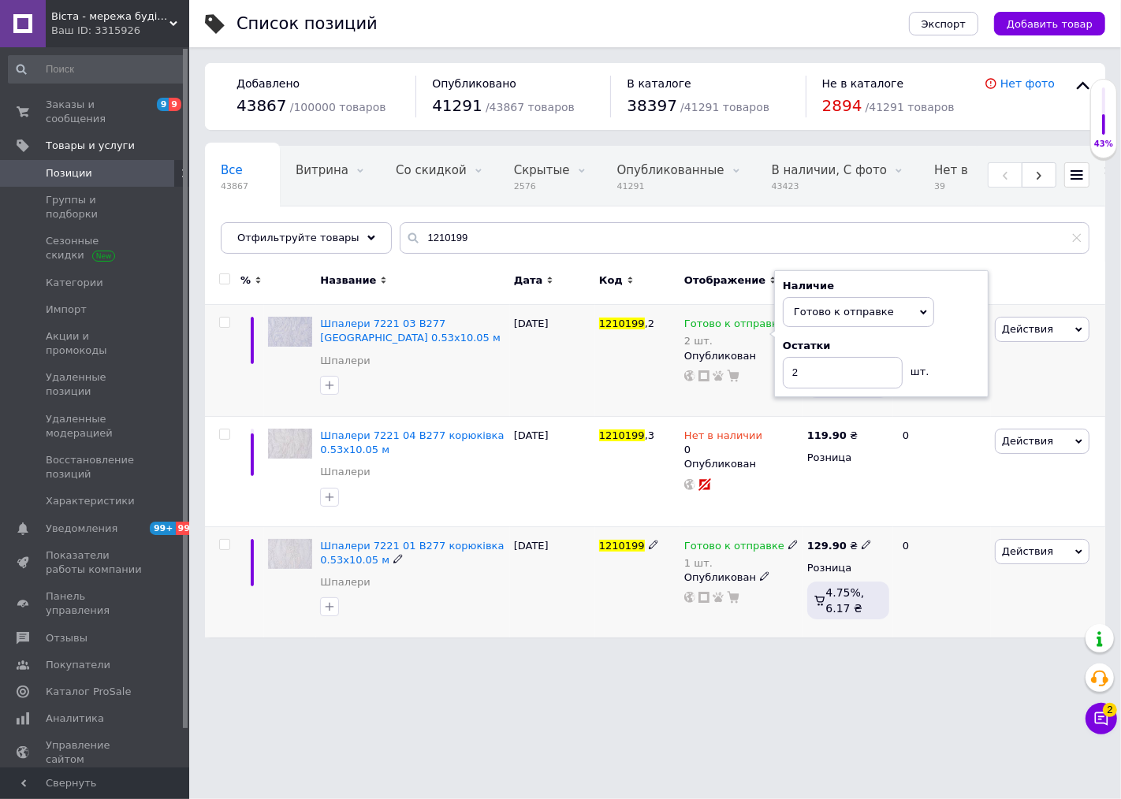
click at [788, 547] on icon at bounding box center [792, 544] width 9 height 9
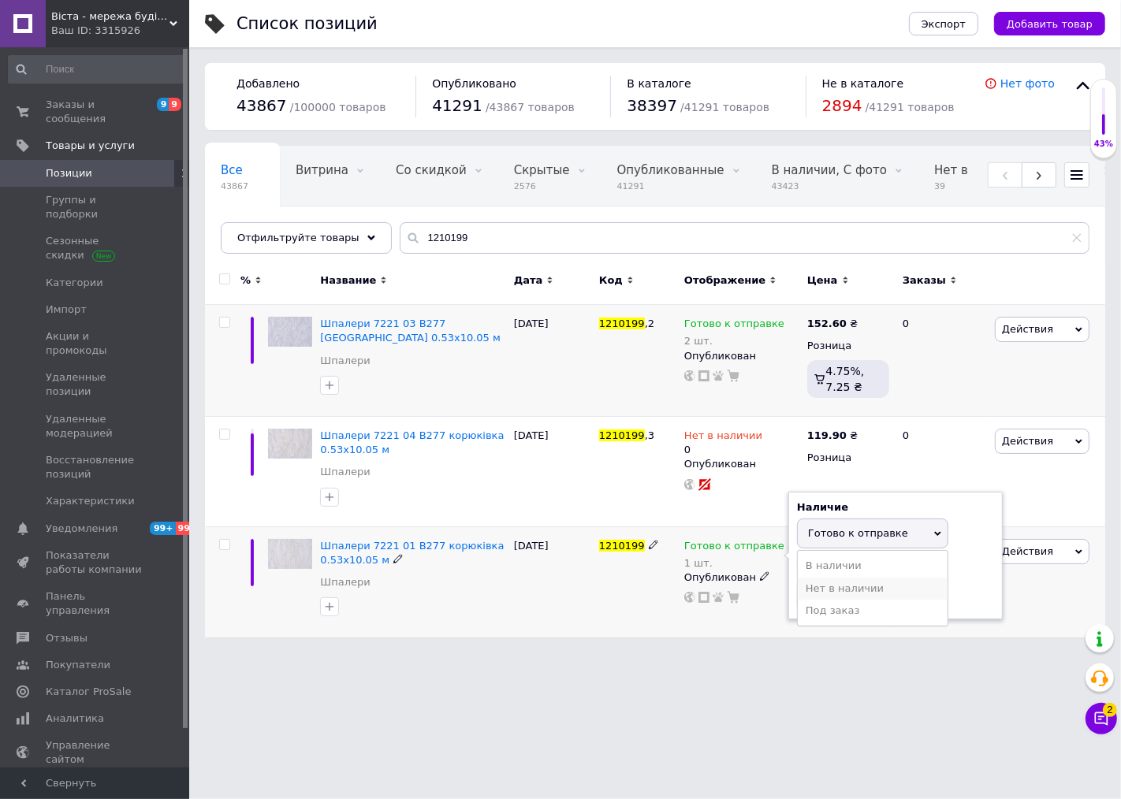
click at [839, 589] on li "Нет в наличии" at bounding box center [873, 589] width 150 height 22
click at [826, 587] on input "1" at bounding box center [857, 595] width 120 height 32
type input "0"
click at [514, 644] on div "Список позиций Экспорт Добавить товар Добавлено 43867 / 100000 товаров Опублико…" at bounding box center [655, 326] width 932 height 653
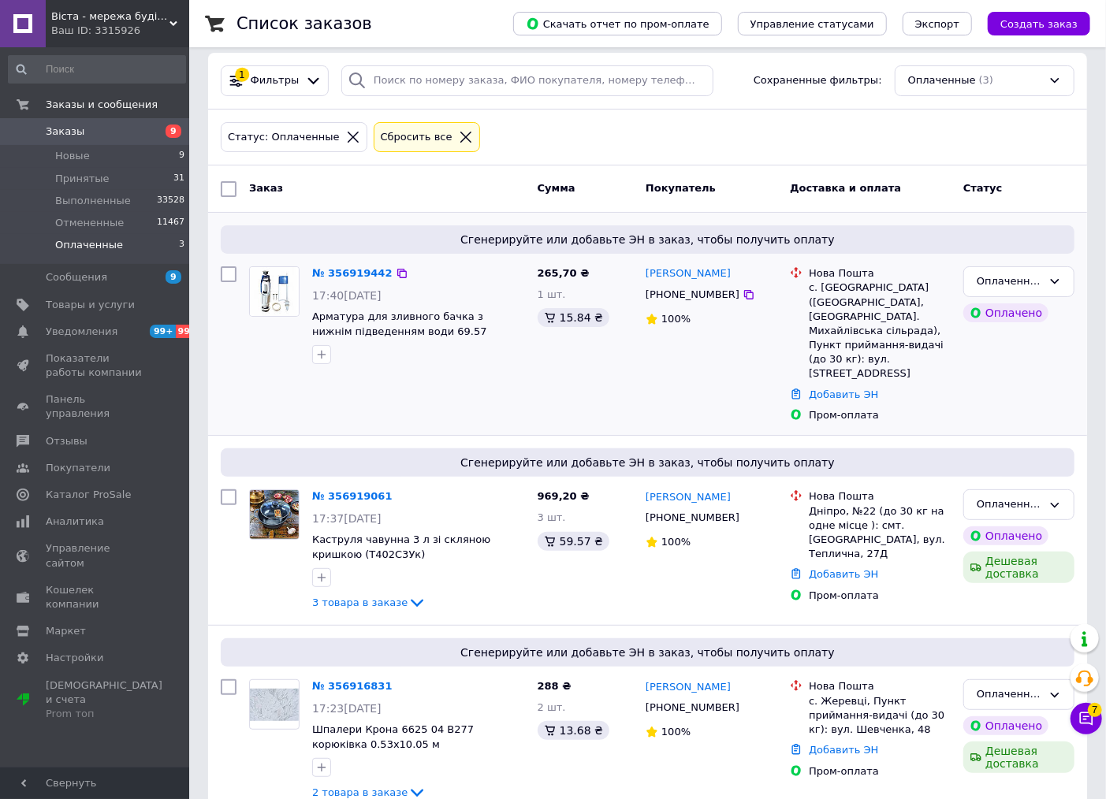
scroll to position [19, 0]
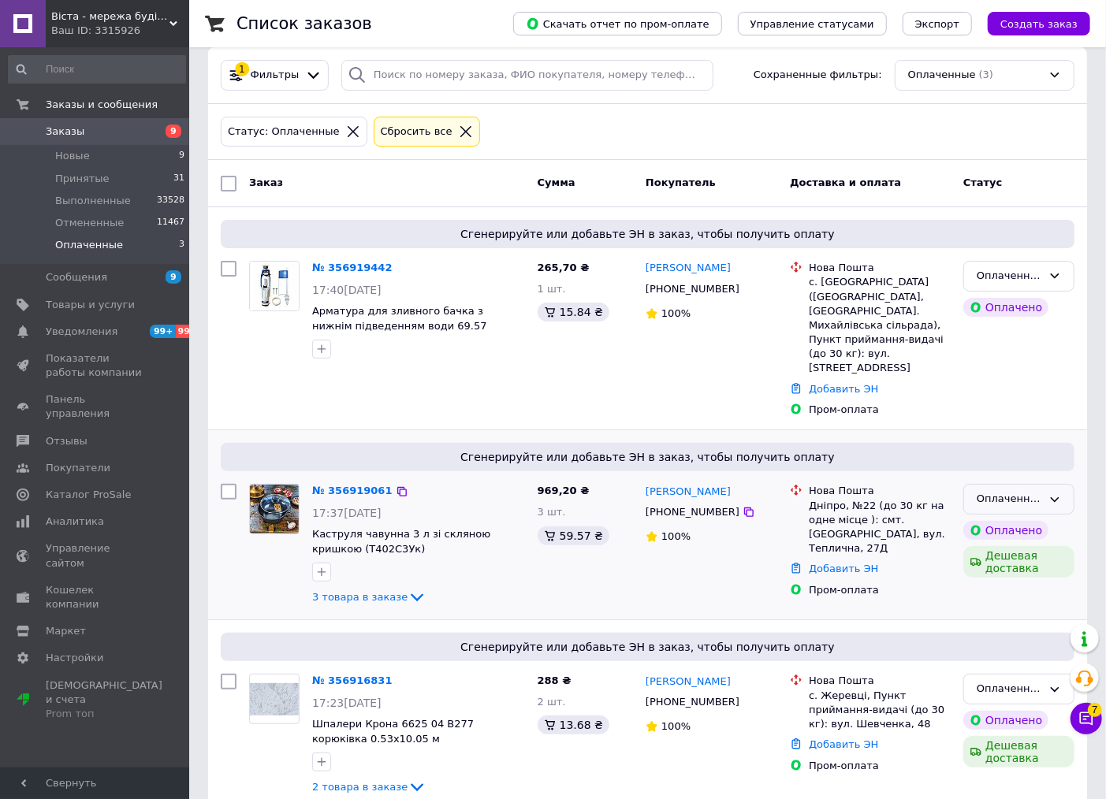
click at [994, 491] on div "Оплаченный" at bounding box center [1009, 499] width 65 height 17
click at [990, 518] on li "Принят" at bounding box center [1019, 532] width 110 height 29
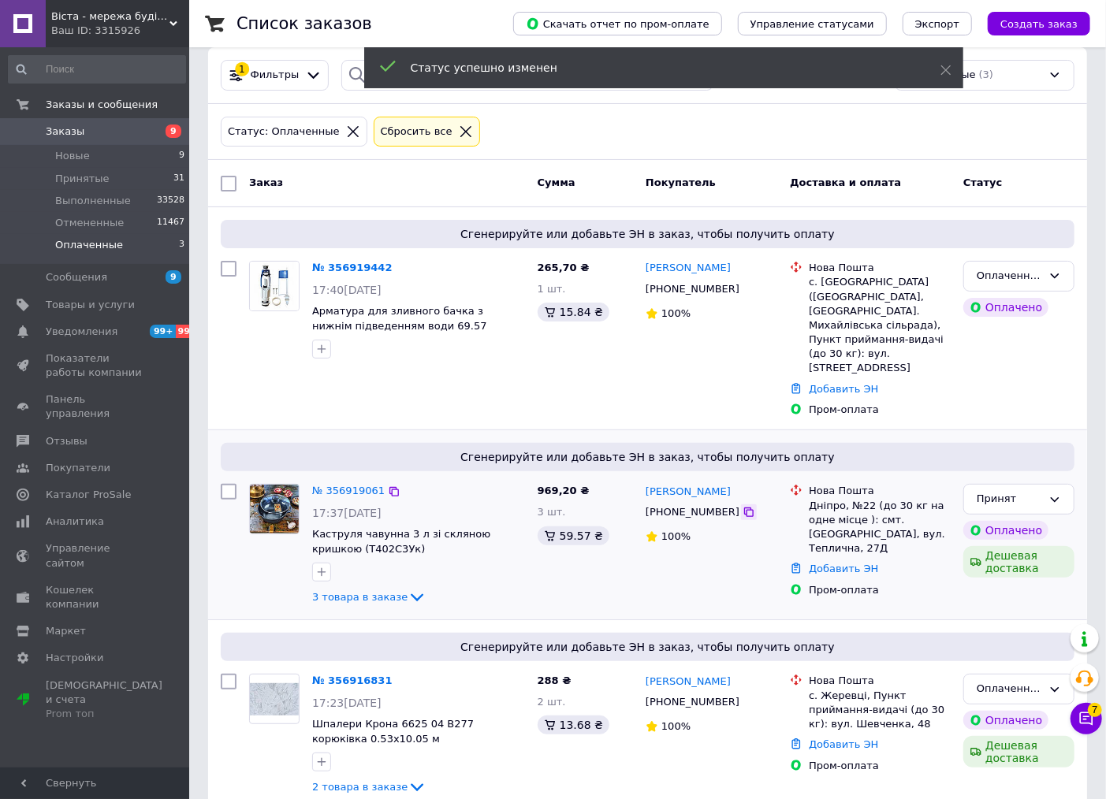
click at [742, 506] on icon at bounding box center [748, 512] width 13 height 13
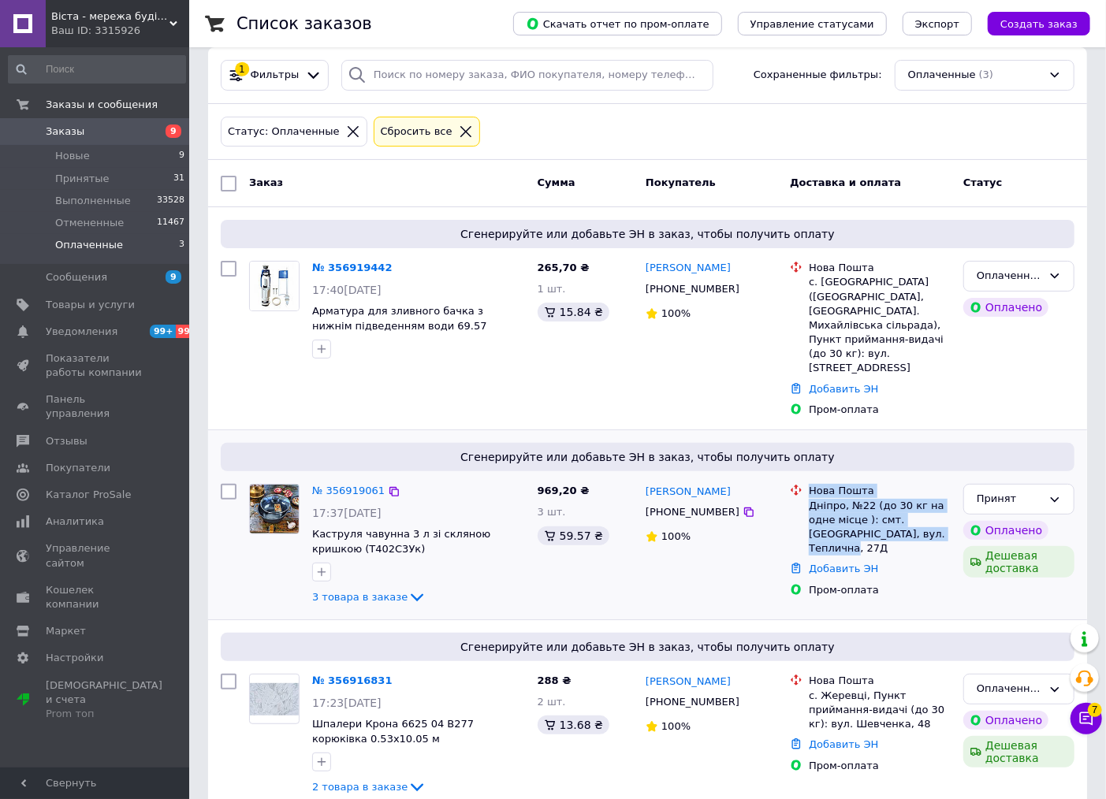
drag, startPoint x: 842, startPoint y: 521, endPoint x: 805, endPoint y: 465, distance: 67.1
click at [805, 484] on div "Нова Пошта Дніпро, №22 (до 30 кг на одне місце ): смт. Слобожанське, вул. Тепли…" at bounding box center [870, 520] width 167 height 72
copy div "Нова Пошта Дніпро, №22 (до 30 кг на одне місце ): смт. Слобожанське, вул. Тепли…"
click at [389, 487] on icon at bounding box center [393, 491] width 9 height 9
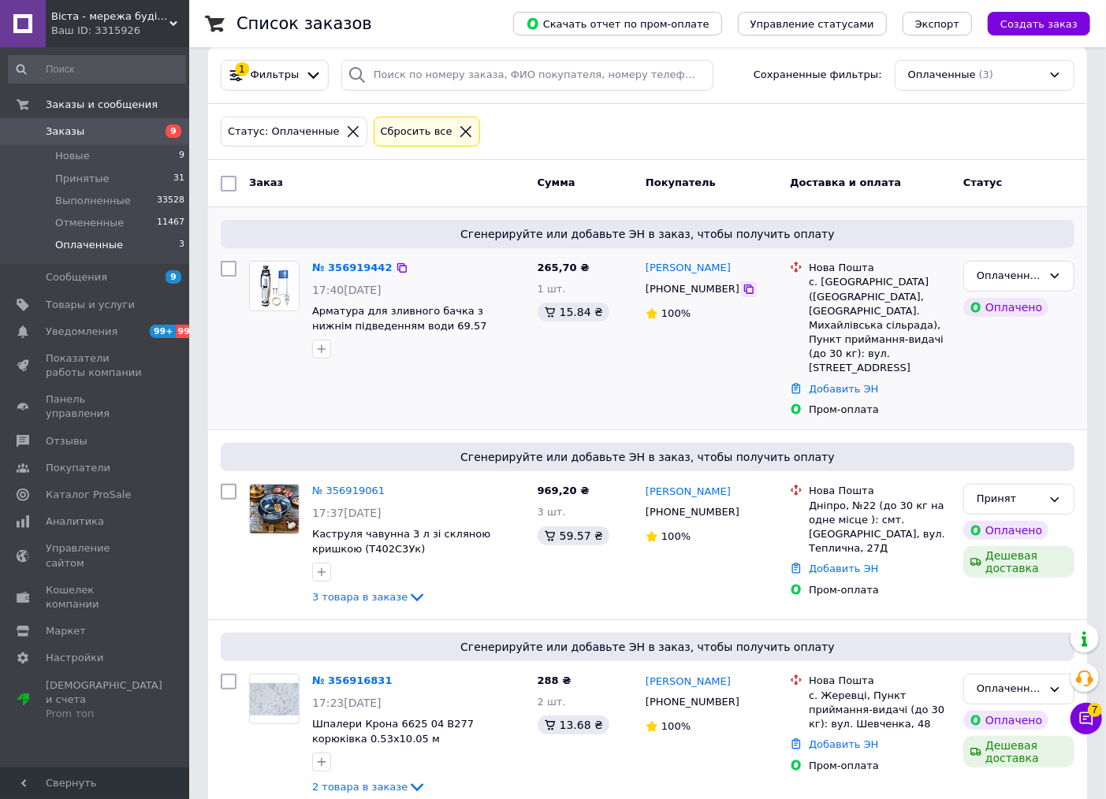
click at [742, 289] on icon at bounding box center [748, 289] width 13 height 13
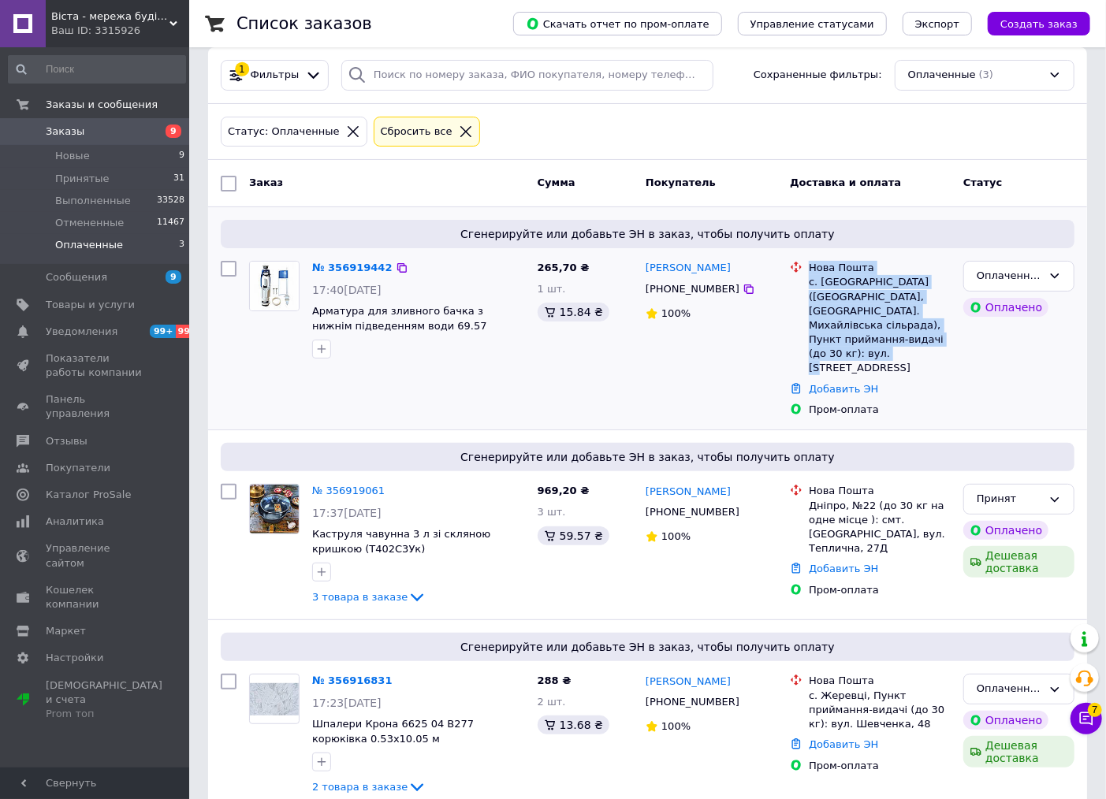
drag, startPoint x: 928, startPoint y: 340, endPoint x: 809, endPoint y: 269, distance: 139.0
click at [809, 269] on div "Нова Пошта с. Михайлівка (Полтавська обл., Полтавський р-н. Михайлівська сільра…" at bounding box center [879, 318] width 148 height 115
copy div "Нова Пошта с. Михайлівка (Полтавська обл., Полтавський р-н. Михайлівська сільра…"
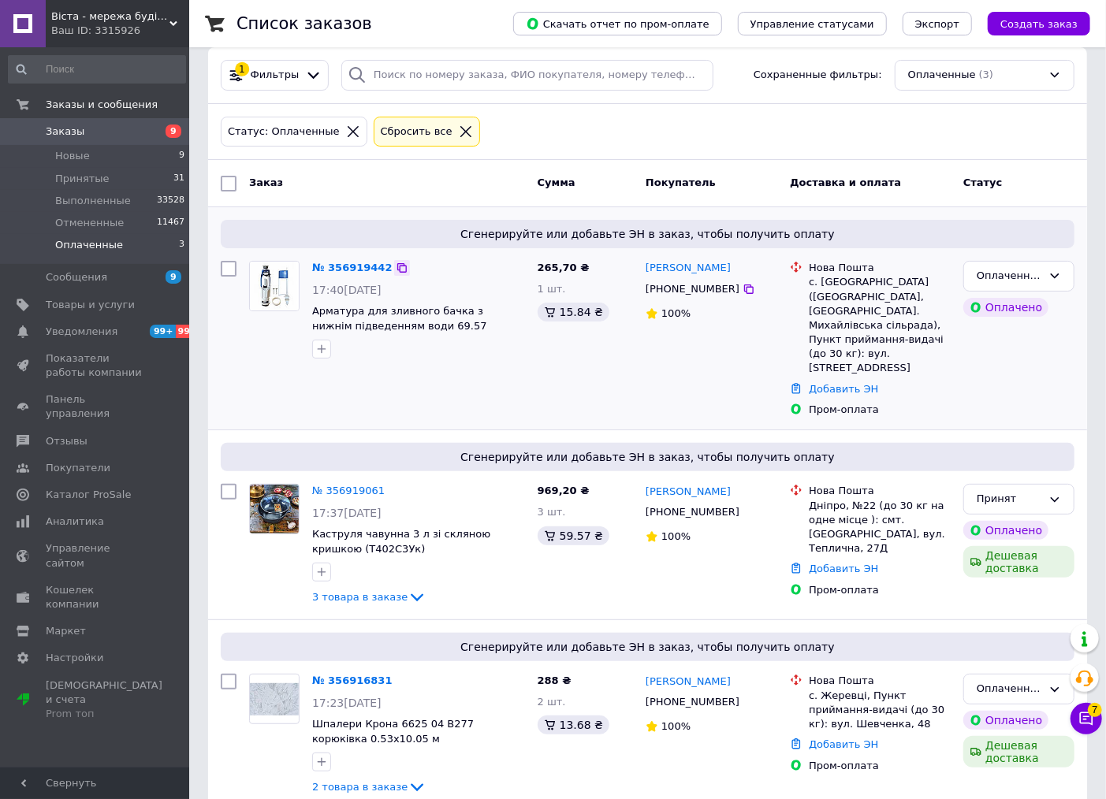
click at [396, 269] on icon at bounding box center [402, 268] width 13 height 13
click at [991, 270] on div "Оплаченный" at bounding box center [1009, 276] width 65 height 17
click at [980, 319] on li "Принят" at bounding box center [1019, 309] width 110 height 29
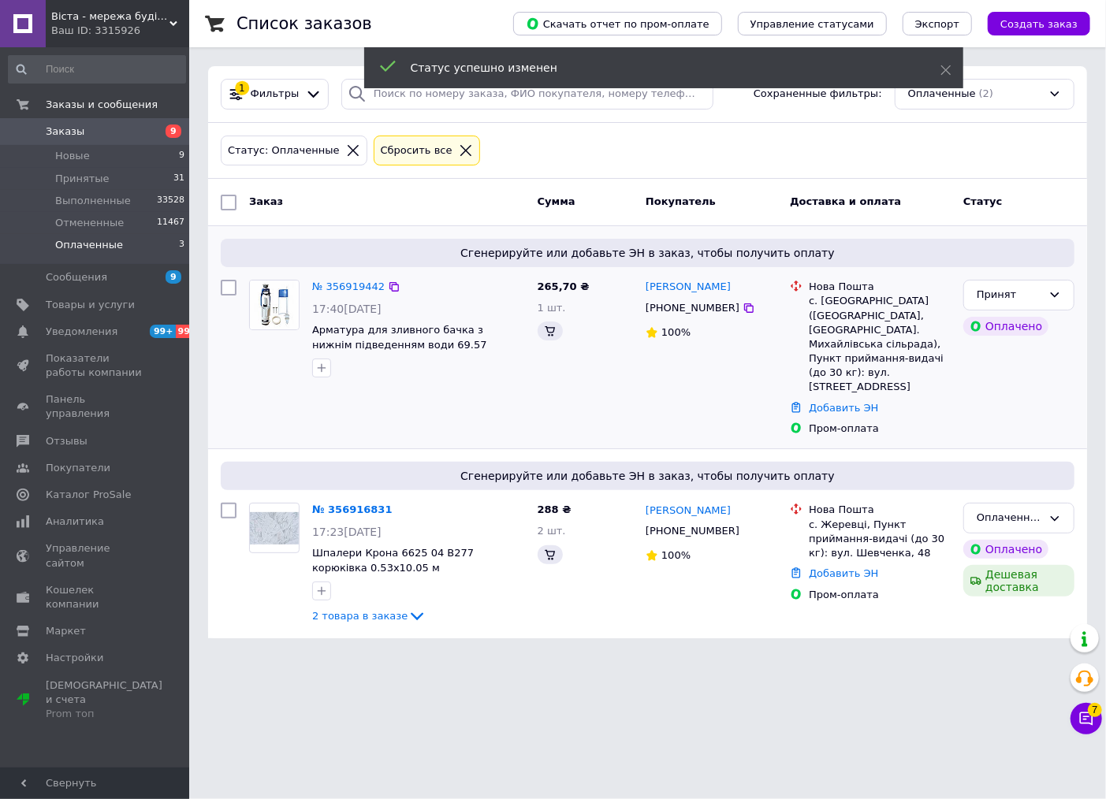
scroll to position [0, 0]
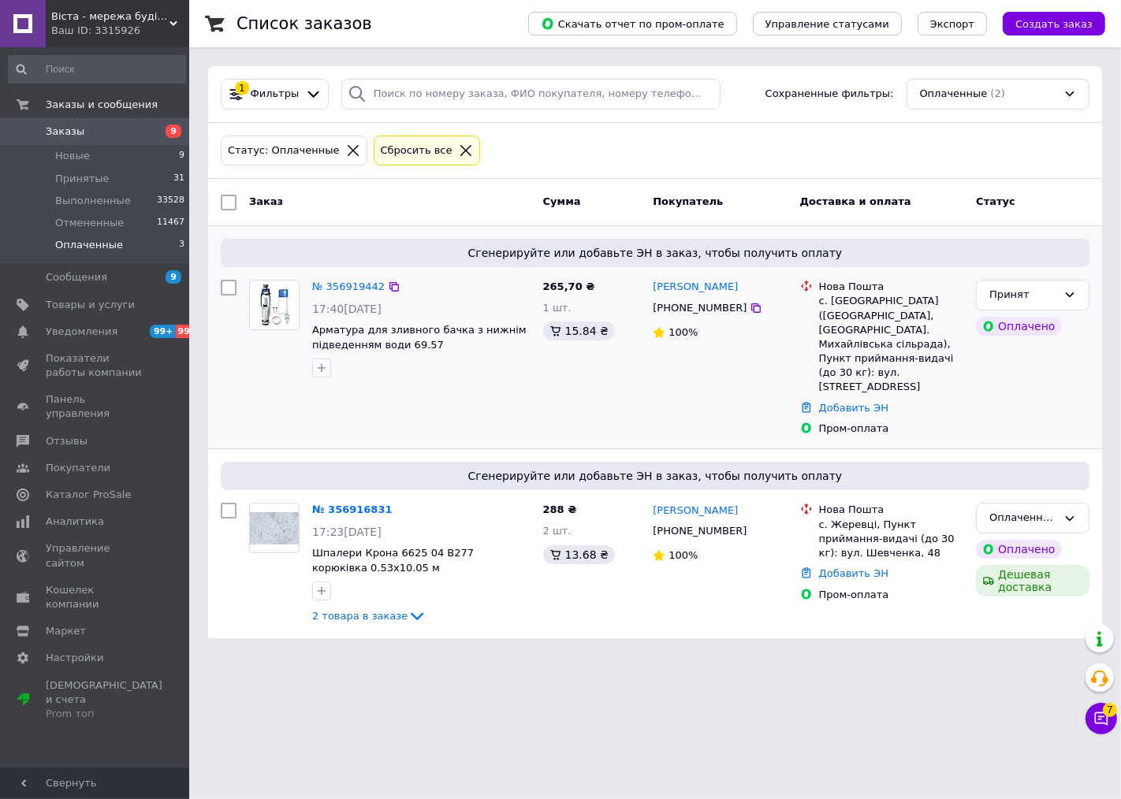
click at [123, 131] on span "Заказы" at bounding box center [96, 132] width 100 height 14
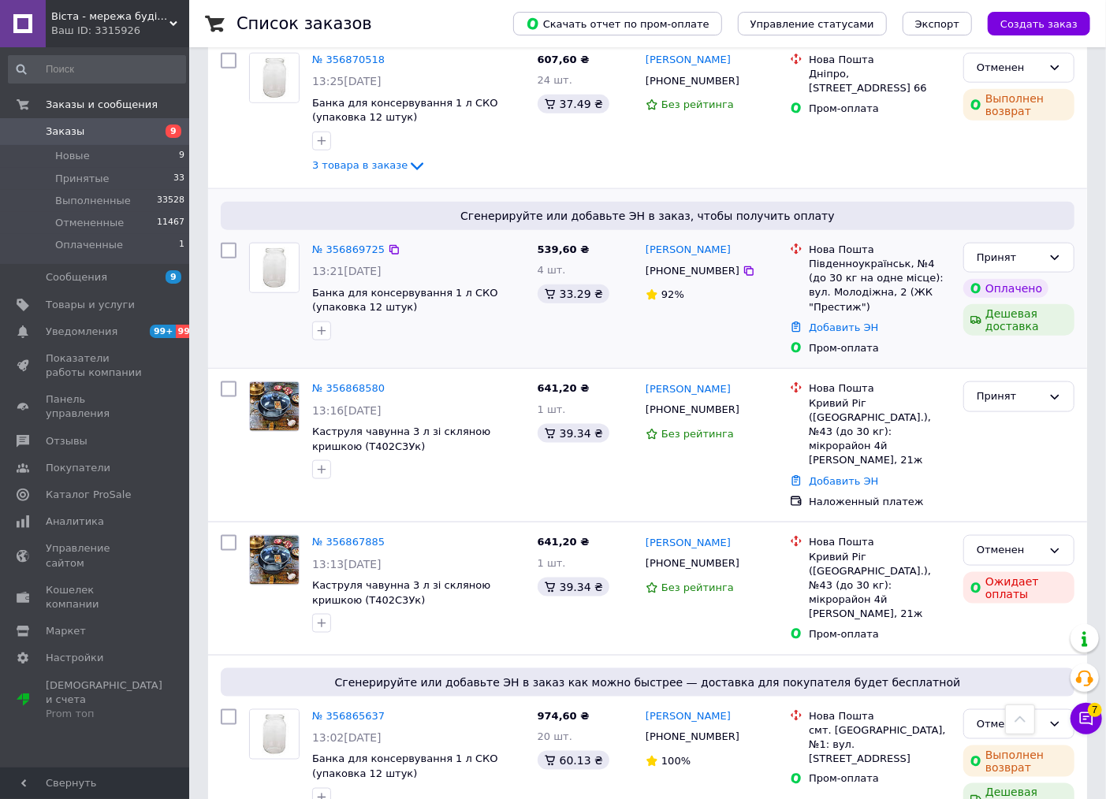
scroll to position [4203, 0]
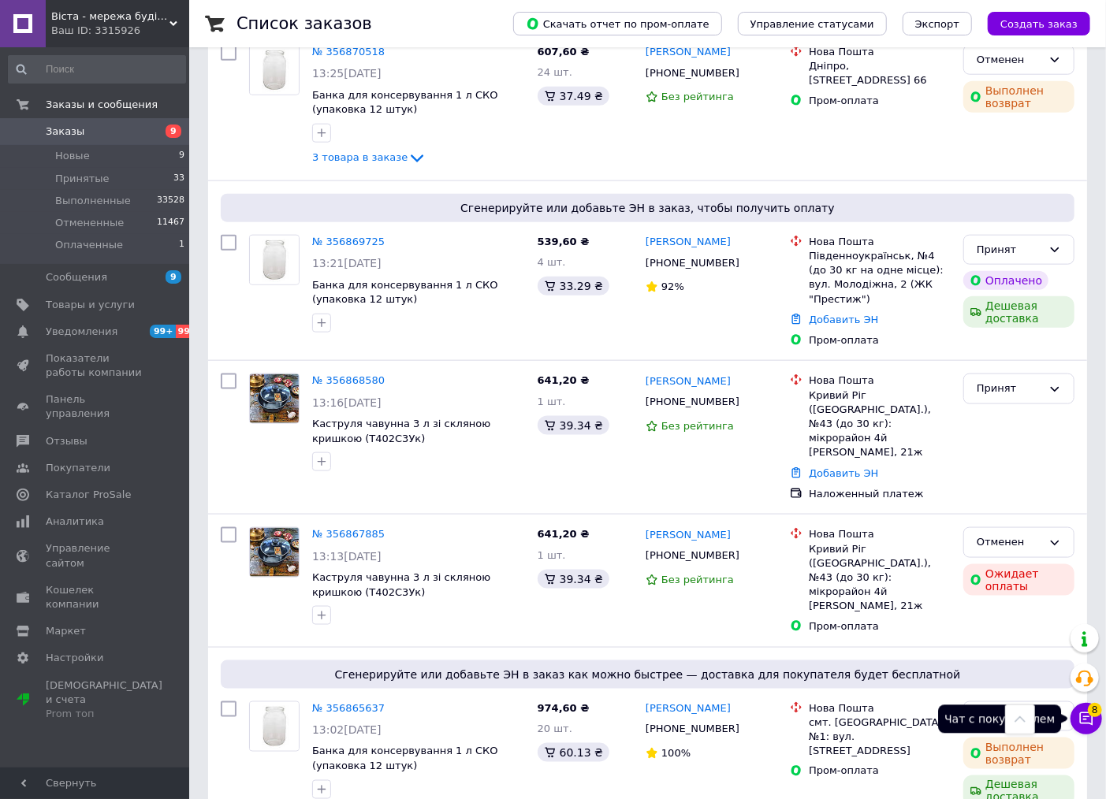
click at [1100, 715] on button "Чат с покупателем 8" at bounding box center [1086, 719] width 32 height 32
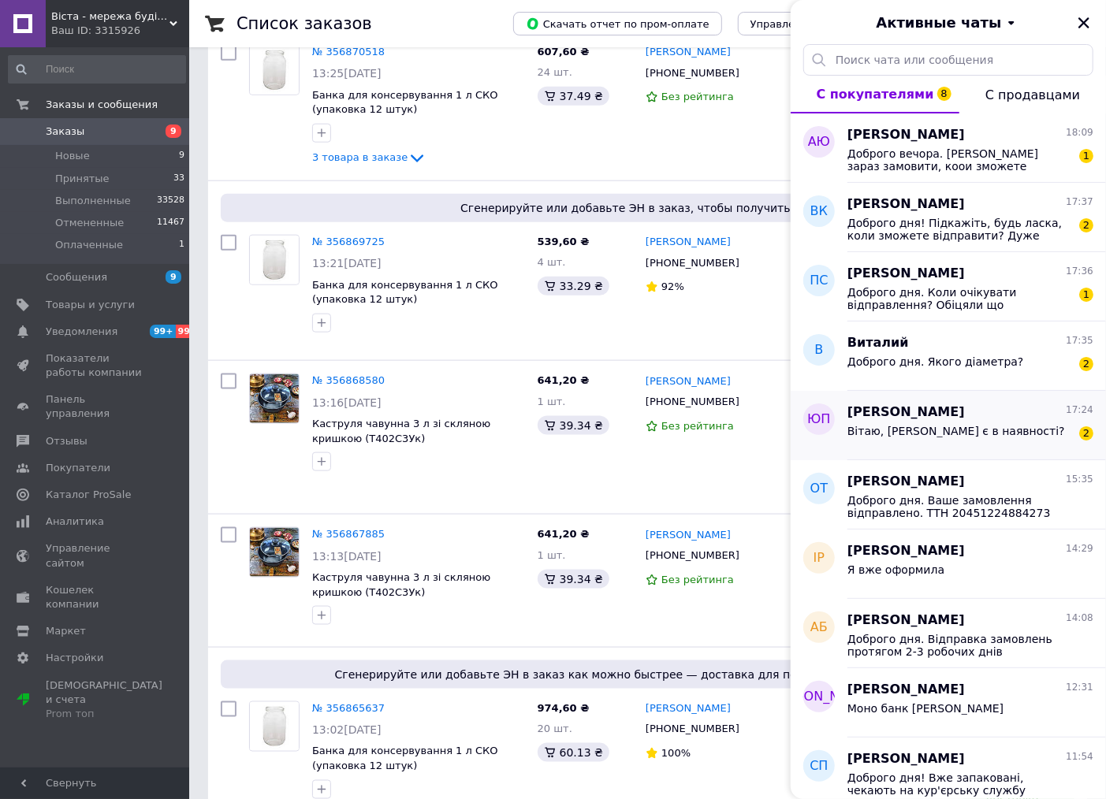
click at [1025, 432] on div "Вітаю, крісло є в наявності? 2" at bounding box center [970, 434] width 246 height 25
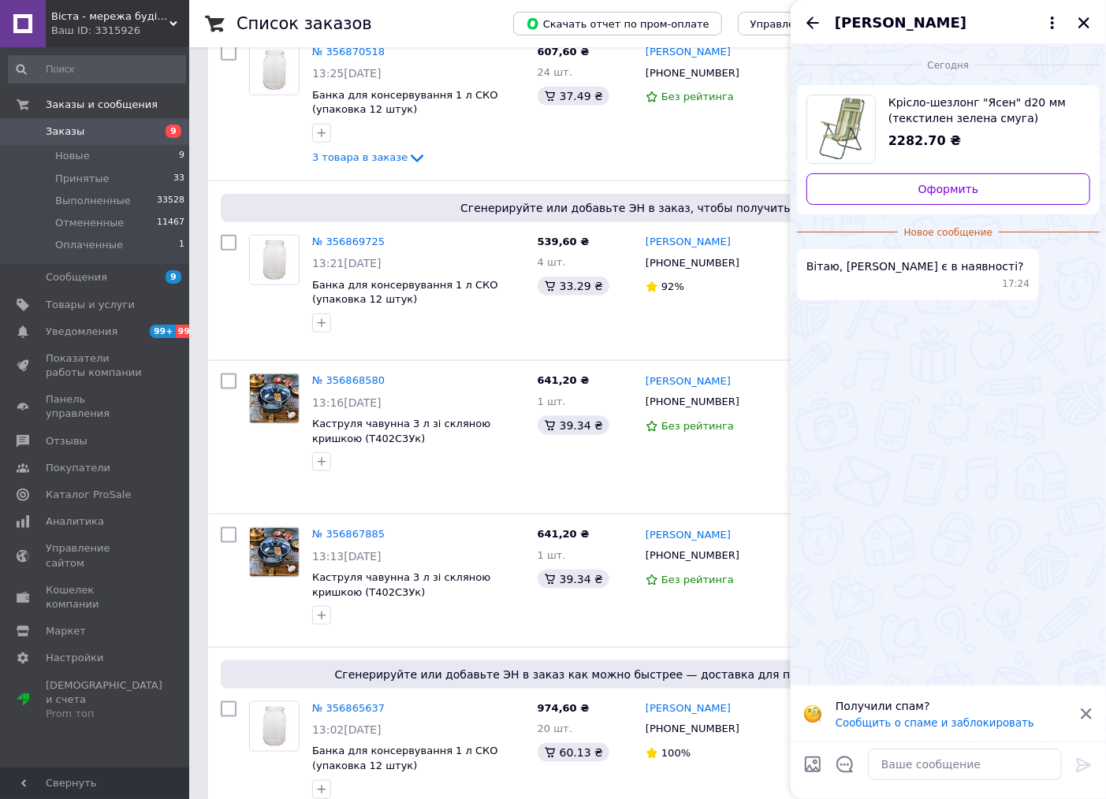
click at [932, 117] on span "Крісло-шезлонг "Ясен" d20 мм (текстилен зелена смуга)" at bounding box center [982, 111] width 189 height 32
click at [886, 761] on textarea at bounding box center [965, 765] width 194 height 32
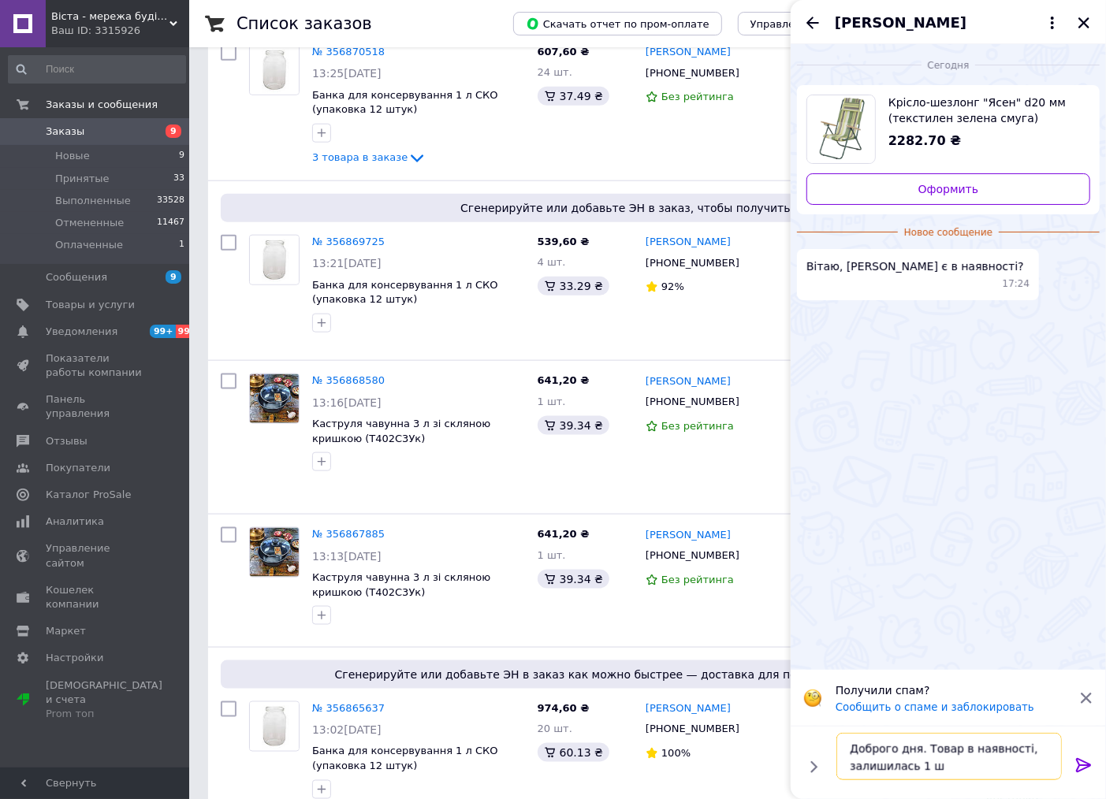
type textarea "Доброго дня. Товар в наявності, залишилась 1 шт"
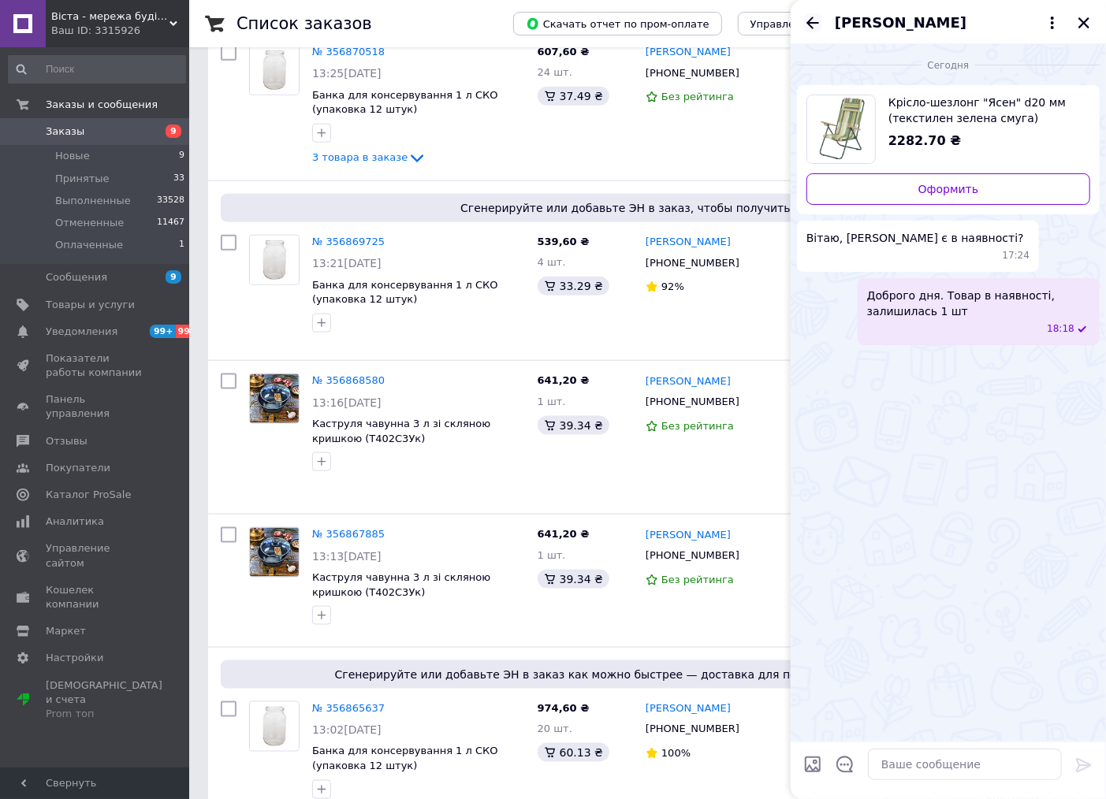
click at [809, 22] on icon "Назад" at bounding box center [812, 23] width 13 height 12
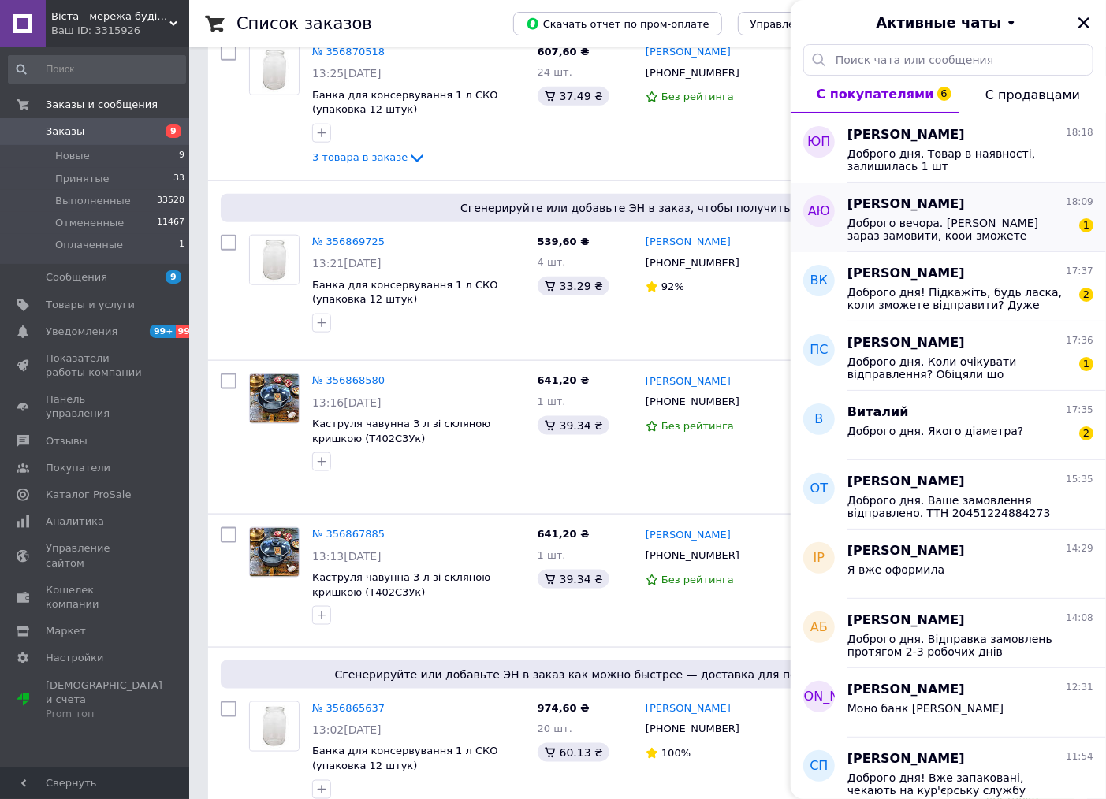
click at [884, 234] on span "Доброго вечора. Якшо зараз замовити, коои зможете відправити?" at bounding box center [959, 229] width 224 height 25
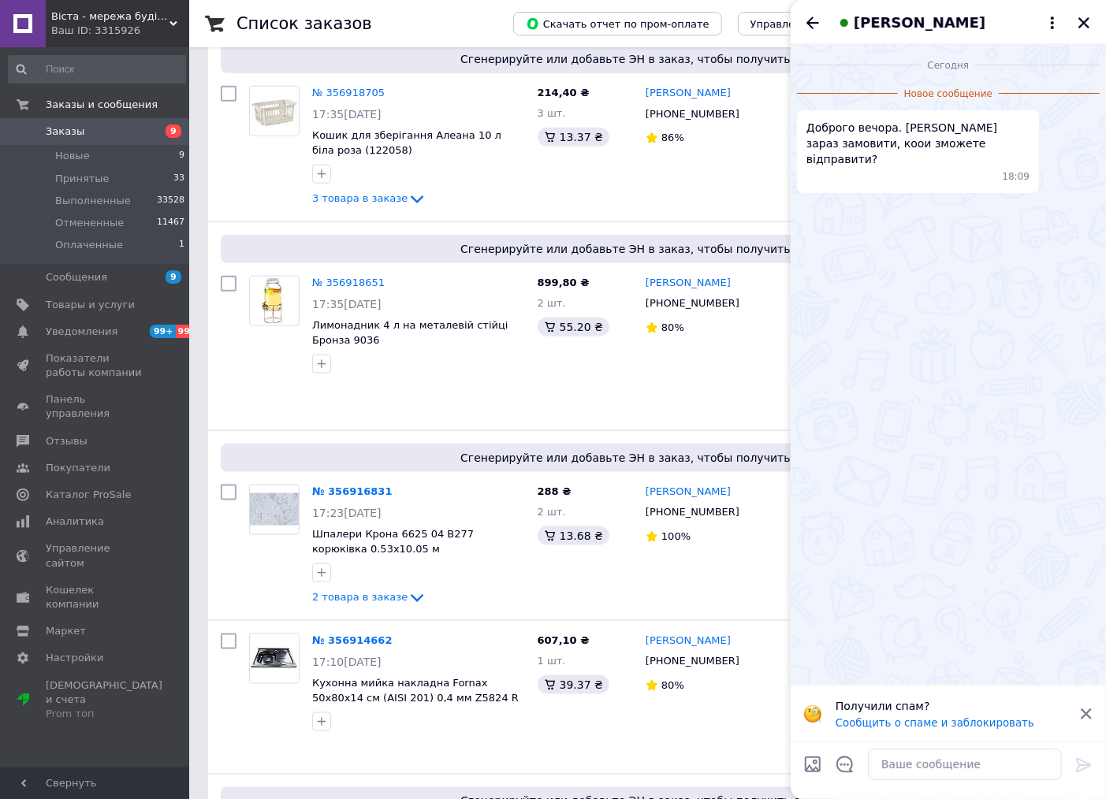
scroll to position [1226, 0]
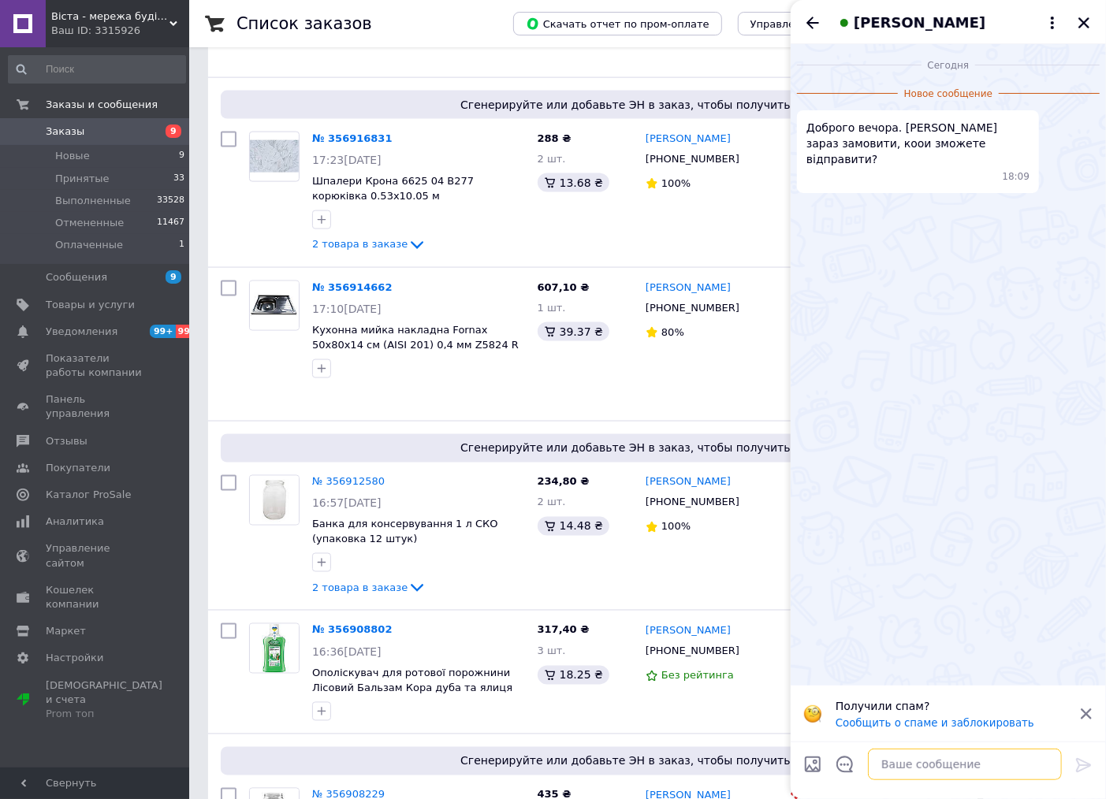
click at [895, 761] on textarea at bounding box center [965, 765] width 194 height 32
type textarea "Ж"
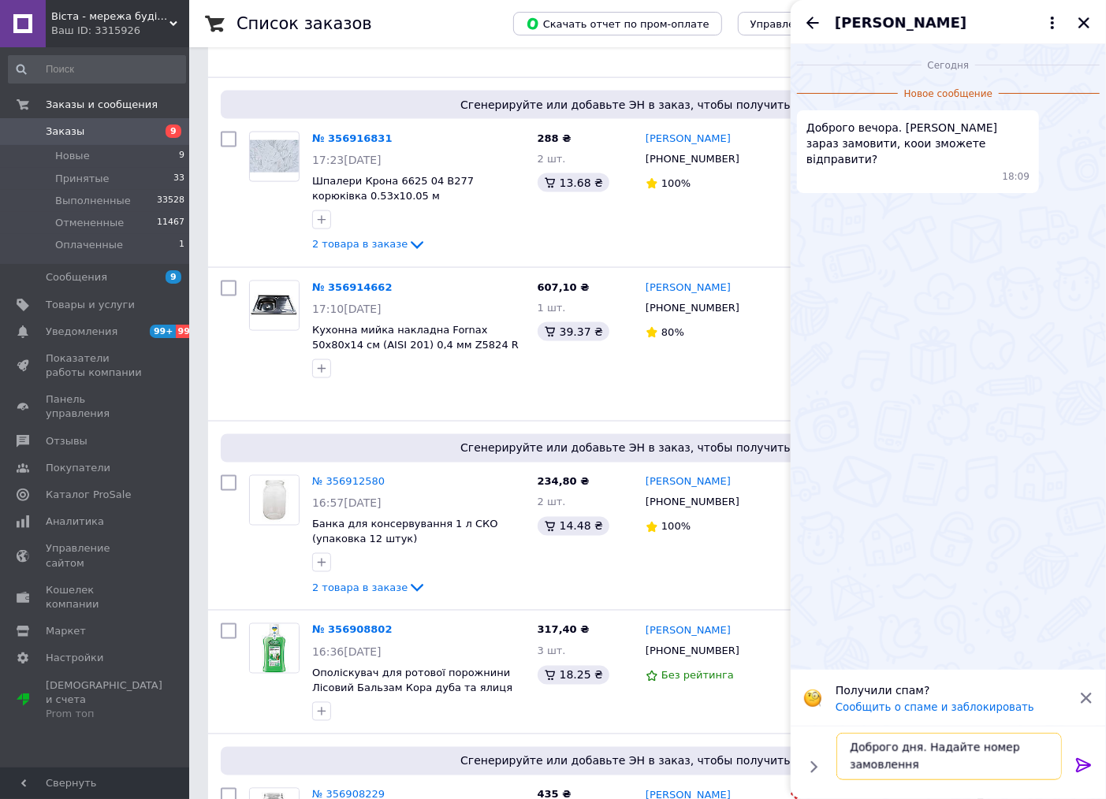
type textarea "Доброго дня. Надайте номер замовлення."
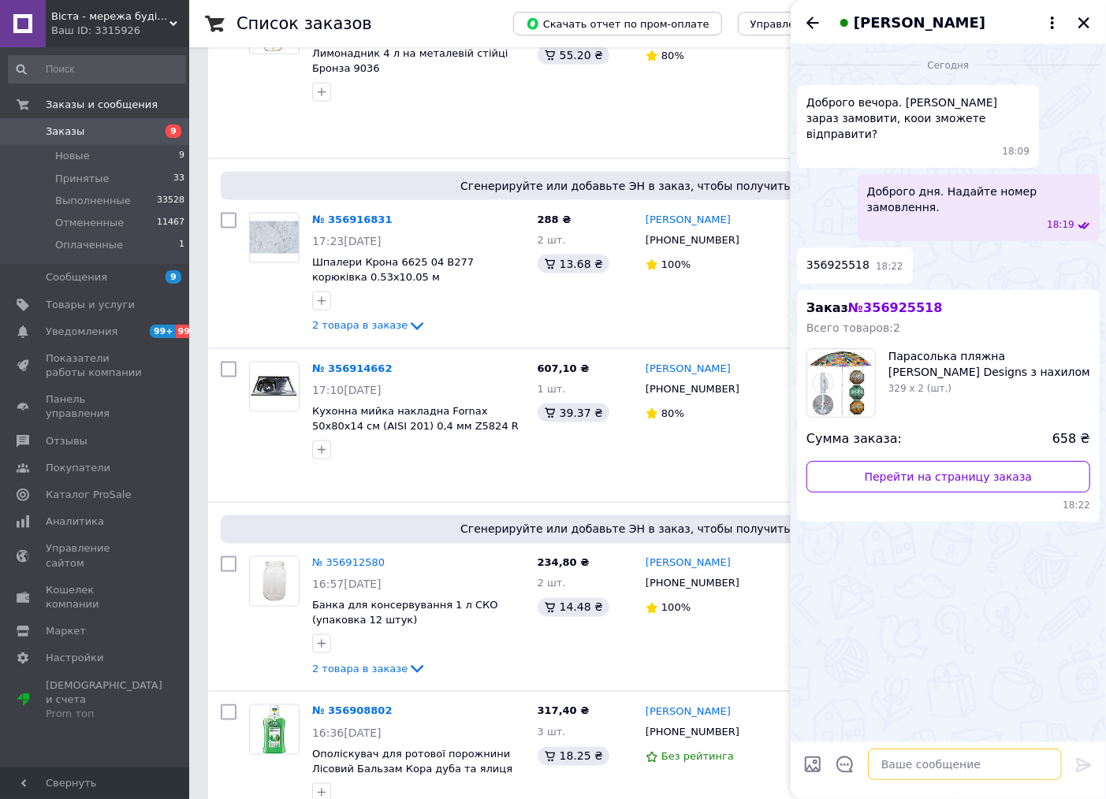
scroll to position [1138, 0]
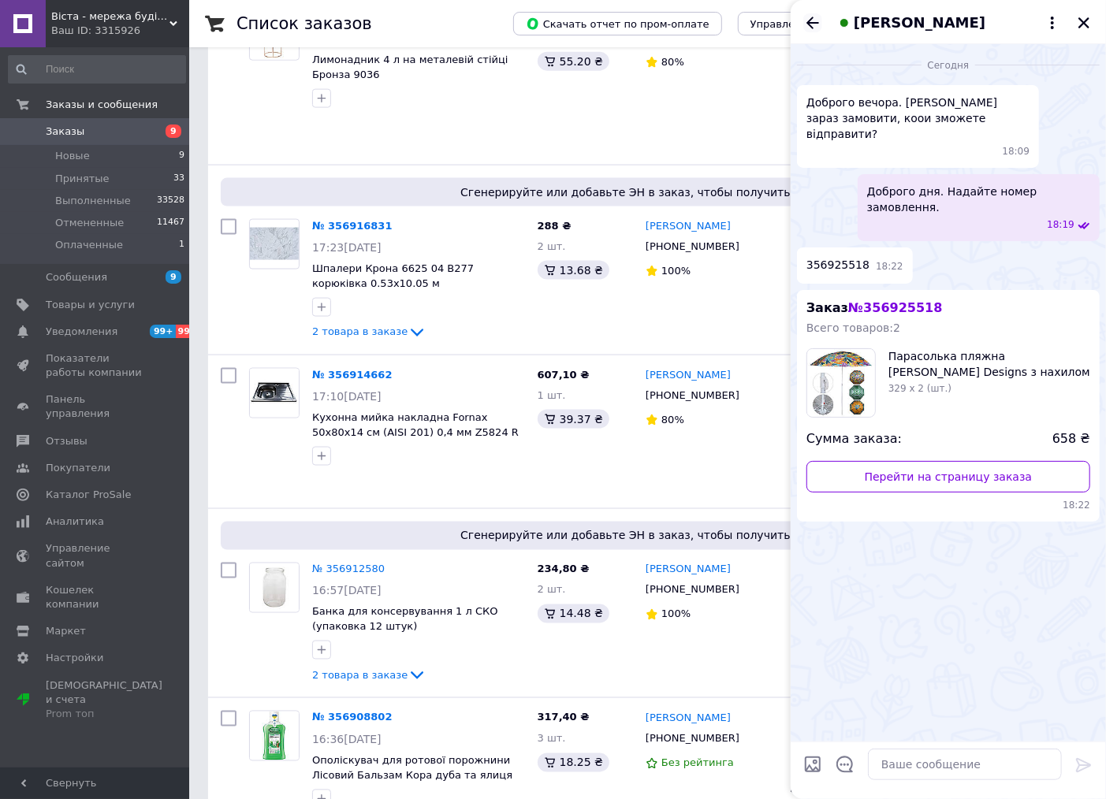
click at [809, 27] on icon "Назад" at bounding box center [812, 22] width 19 height 19
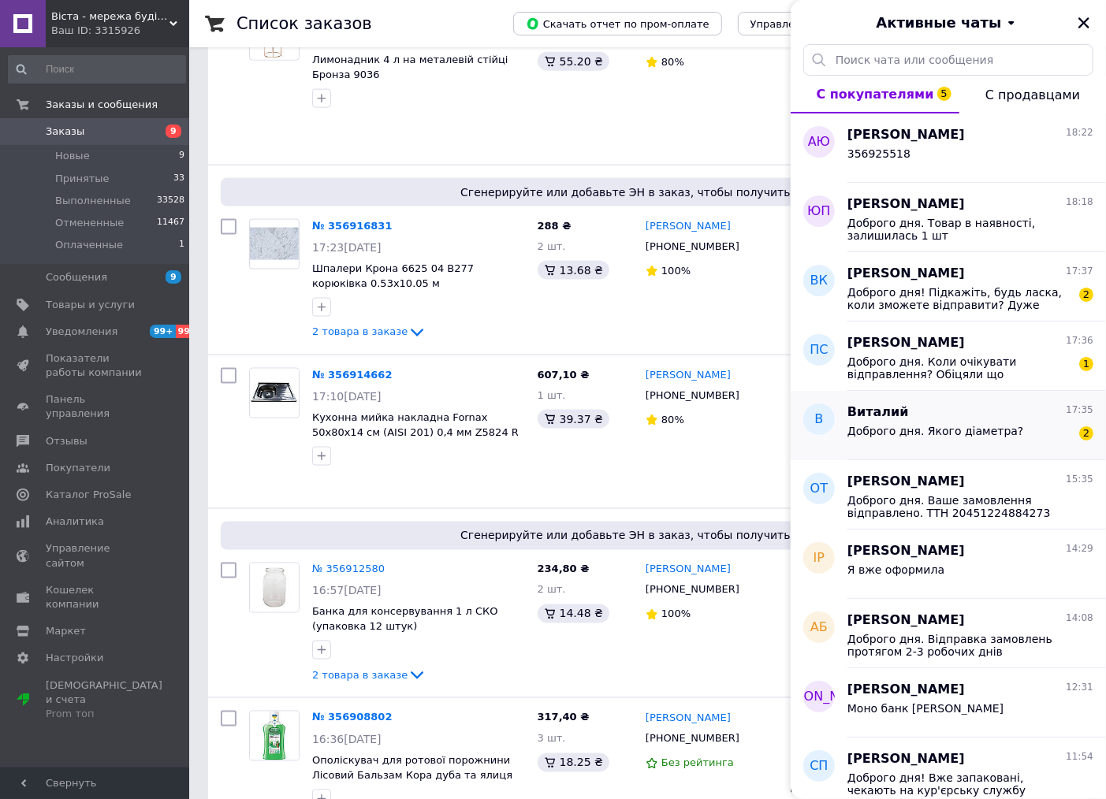
click at [951, 428] on span "Доброго дня. Якого діаметра?" at bounding box center [935, 431] width 177 height 13
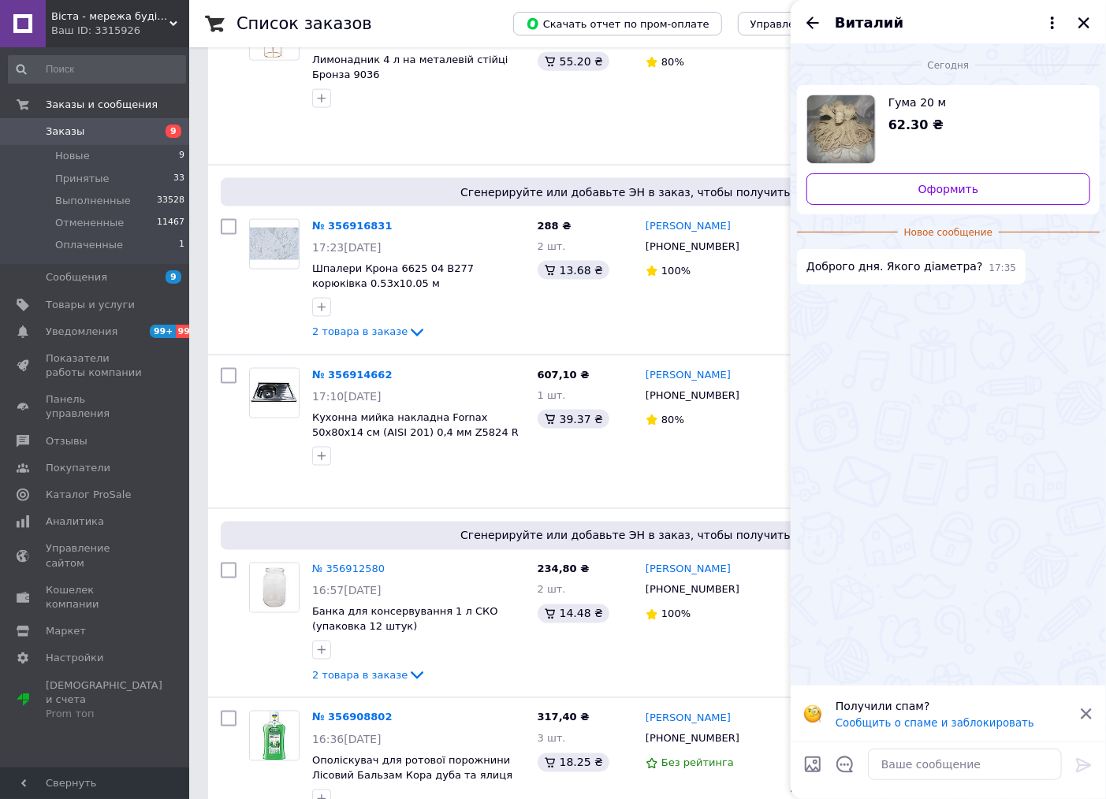
click at [861, 125] on img "Посмотреть товар" at bounding box center [841, 129] width 68 height 68
click at [816, 20] on icon "Назад" at bounding box center [812, 22] width 19 height 19
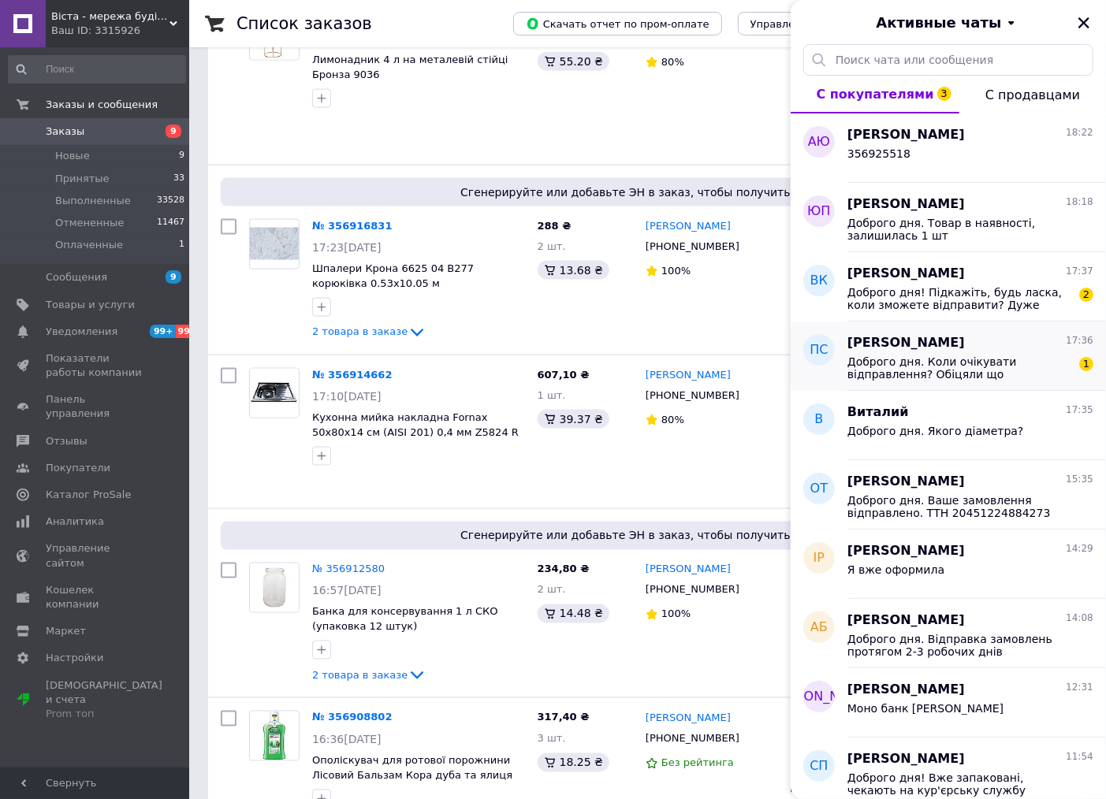
click at [877, 347] on span "Петро Стадниченко" at bounding box center [905, 343] width 117 height 18
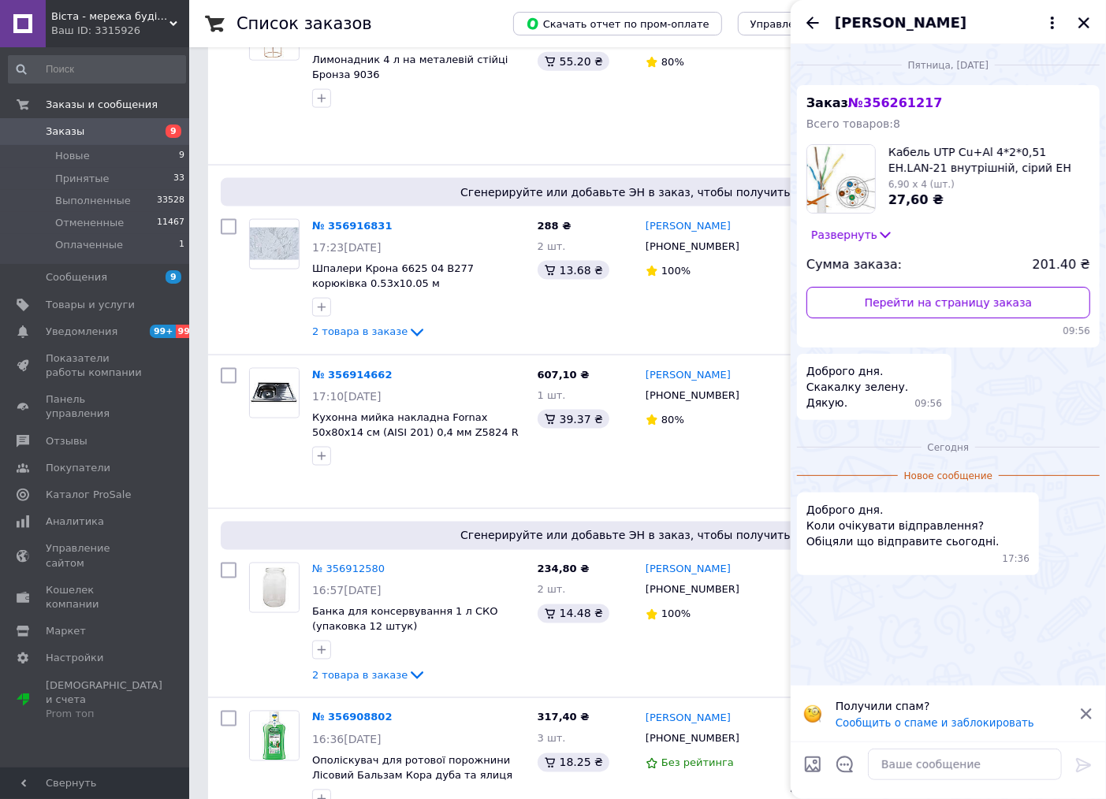
click at [881, 233] on icon at bounding box center [885, 235] width 16 height 16
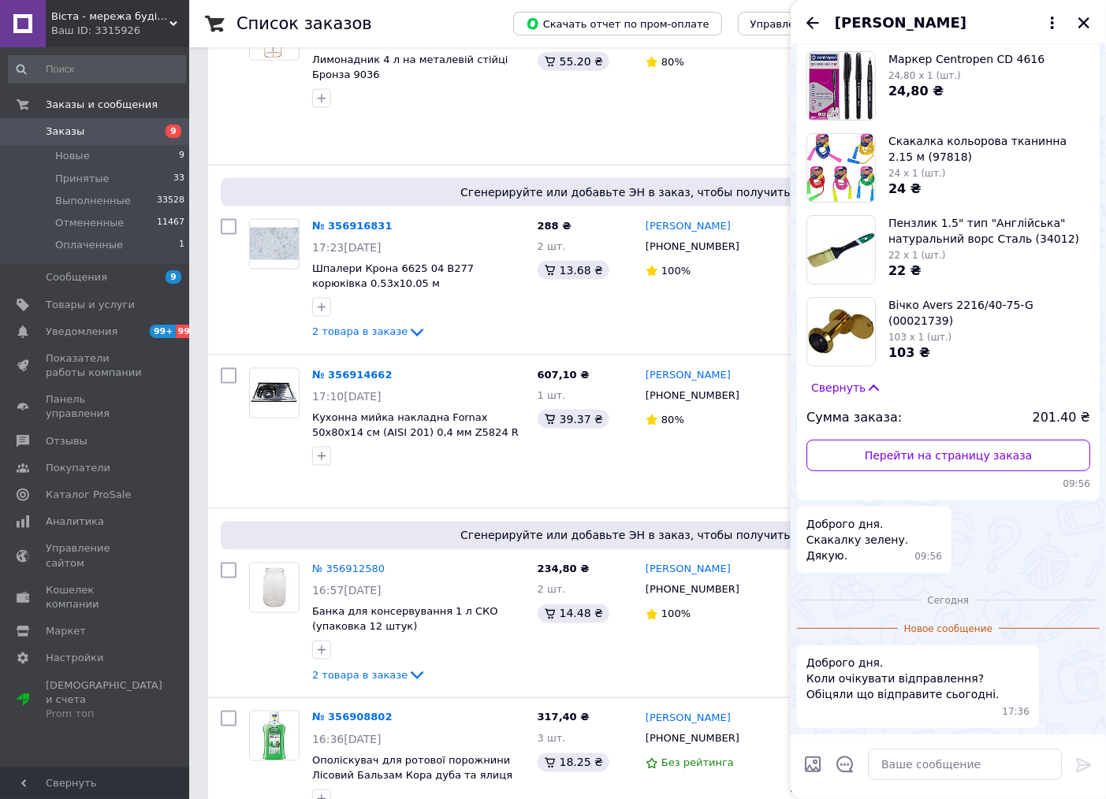
scroll to position [0, 0]
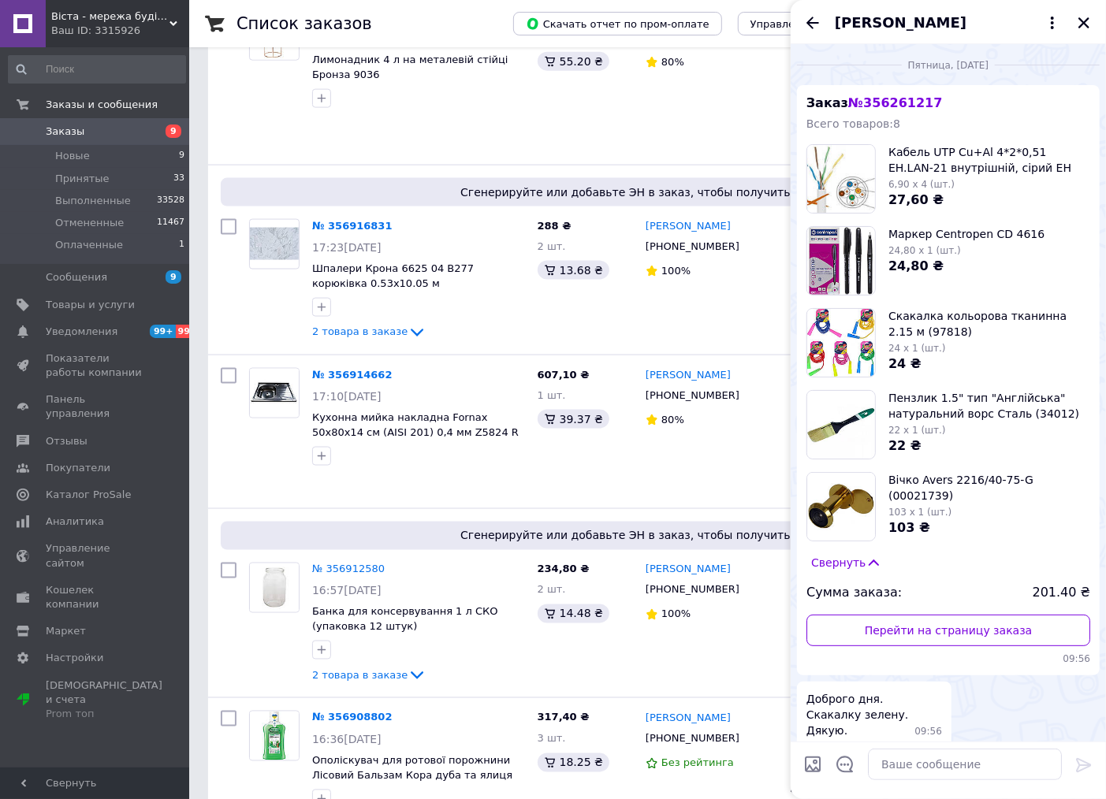
click at [895, 106] on span "№ 356261217" at bounding box center [895, 102] width 94 height 15
copy span "356261217"
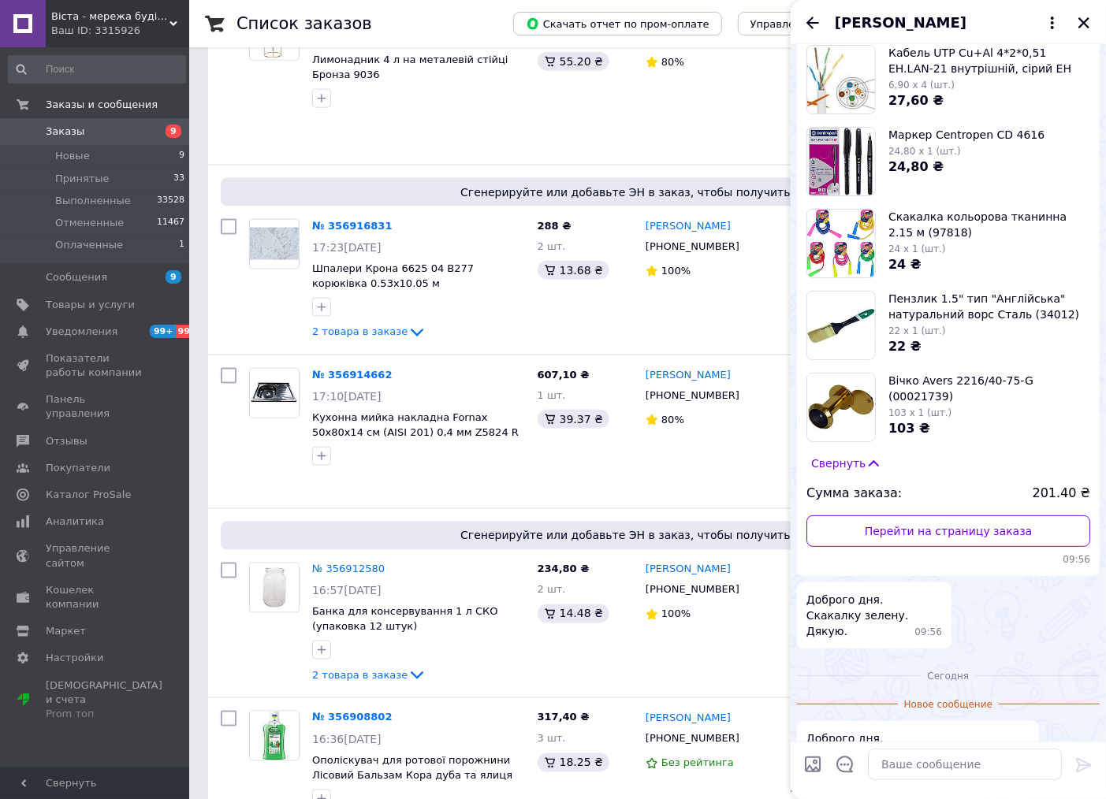
scroll to position [208, 0]
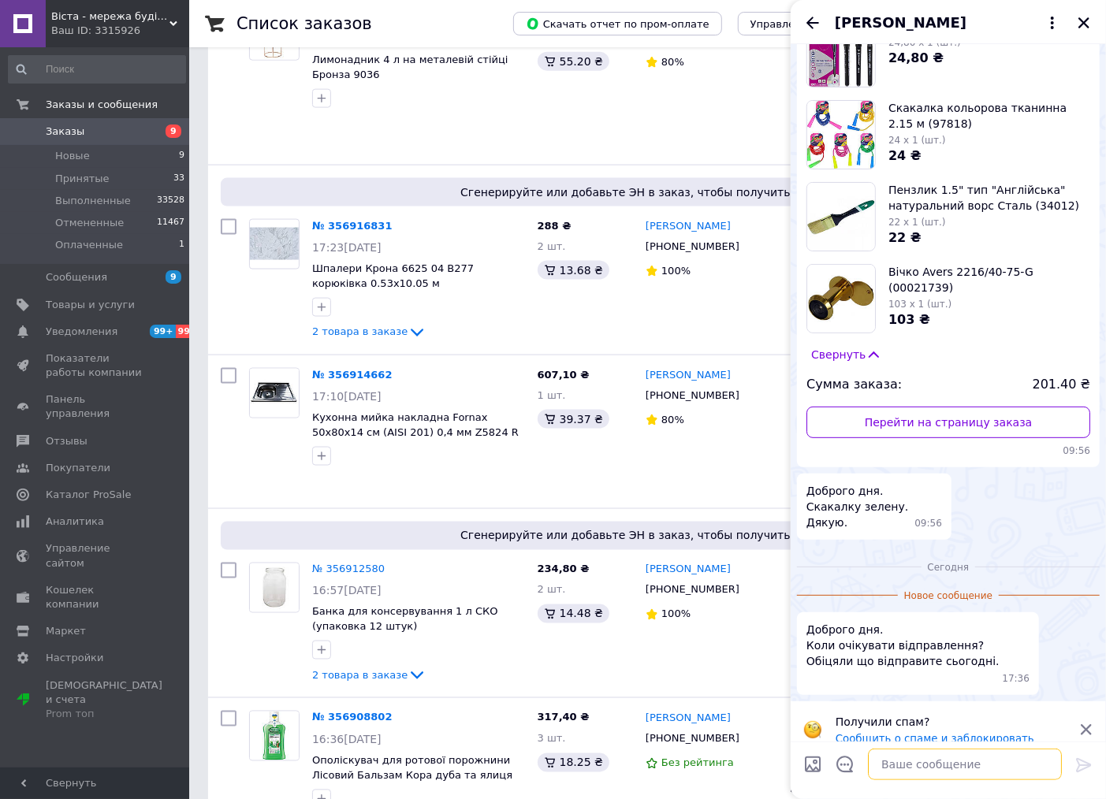
click at [903, 763] on textarea at bounding box center [965, 765] width 194 height 32
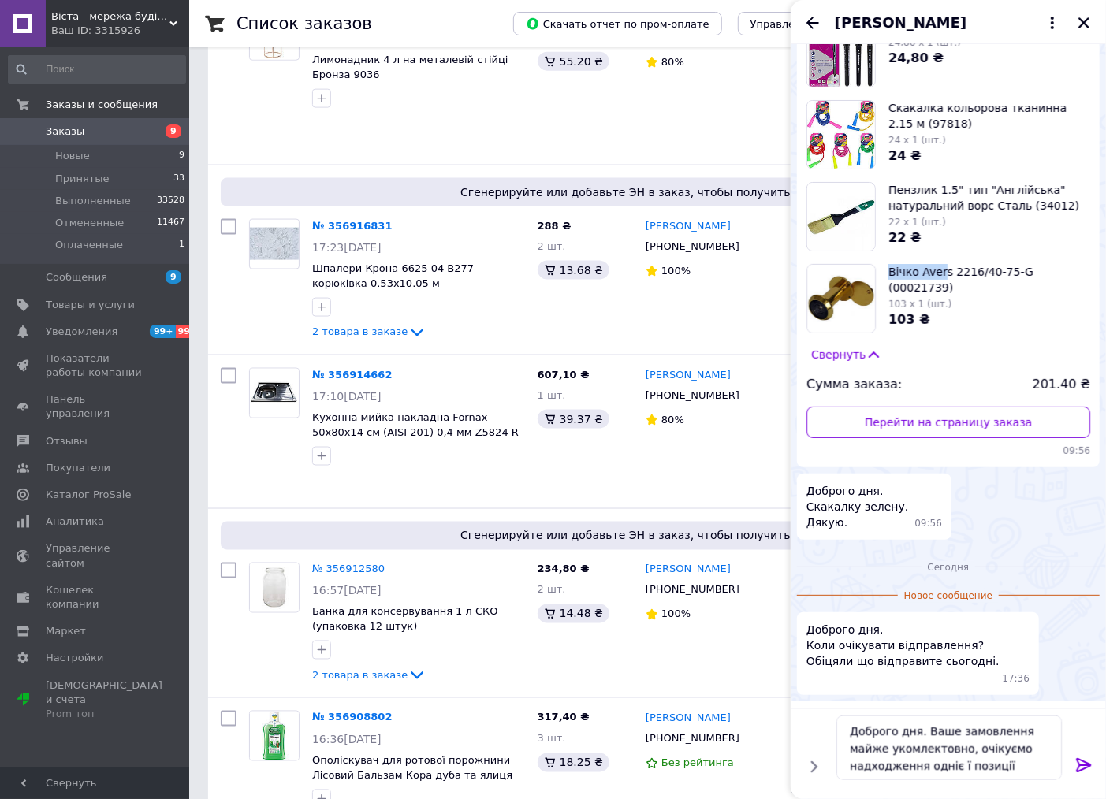
drag, startPoint x: 942, startPoint y: 271, endPoint x: 888, endPoint y: 262, distance: 54.4
click at [889, 262] on ul "Маркер Centropen CD 4616 24,80 x 1 (шт.) 24,80 ₴ Скакалка кольорова тканинна 2.…" at bounding box center [948, 175] width 284 height 315
click at [942, 240] on div "22 ₴" at bounding box center [989, 238] width 202 height 18
drag, startPoint x: 947, startPoint y: 266, endPoint x: 886, endPoint y: 255, distance: 61.5
click at [886, 255] on ul "Маркер Centropen CD 4616 24,80 x 1 (шт.) 24,80 ₴ Скакалка кольорова тканинна 2.…" at bounding box center [948, 175] width 284 height 315
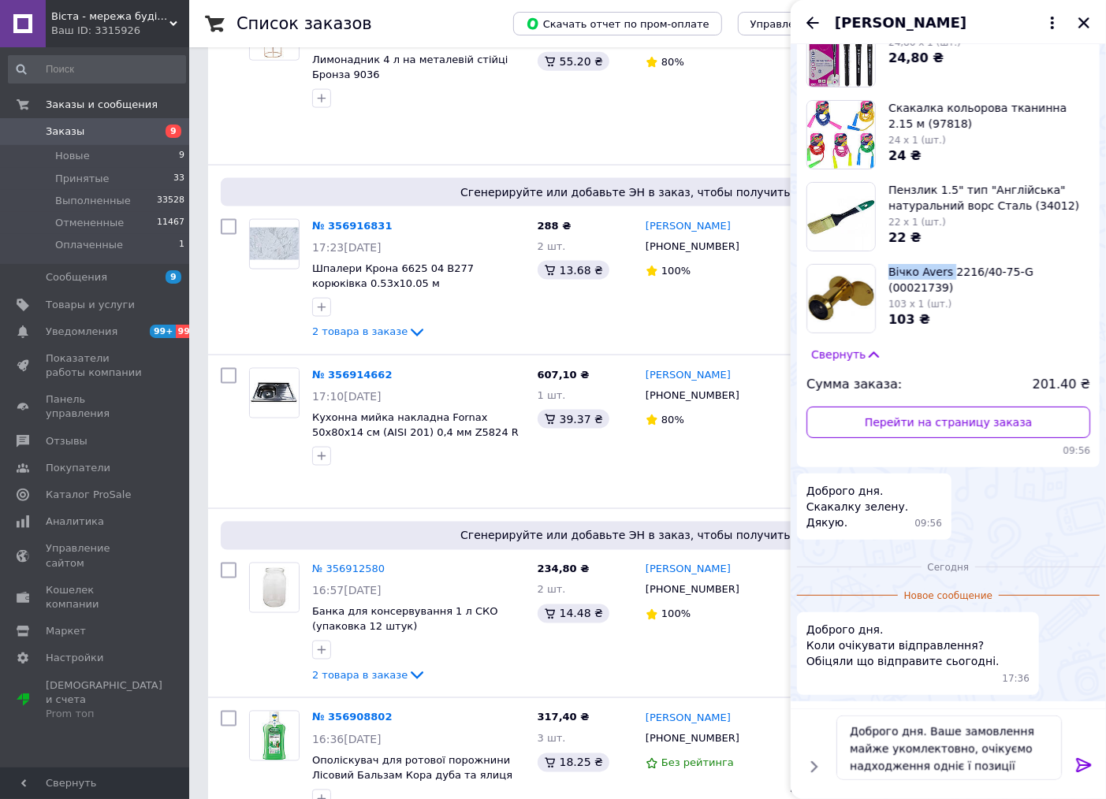
copy span "Вічко Avers"
click at [934, 768] on textarea "Доброго дня. Ваше замовлення майже укомлектовно, очікуємо надходження одніє ї п…" at bounding box center [948, 748] width 225 height 65
paste textarea "Вічко Avers"
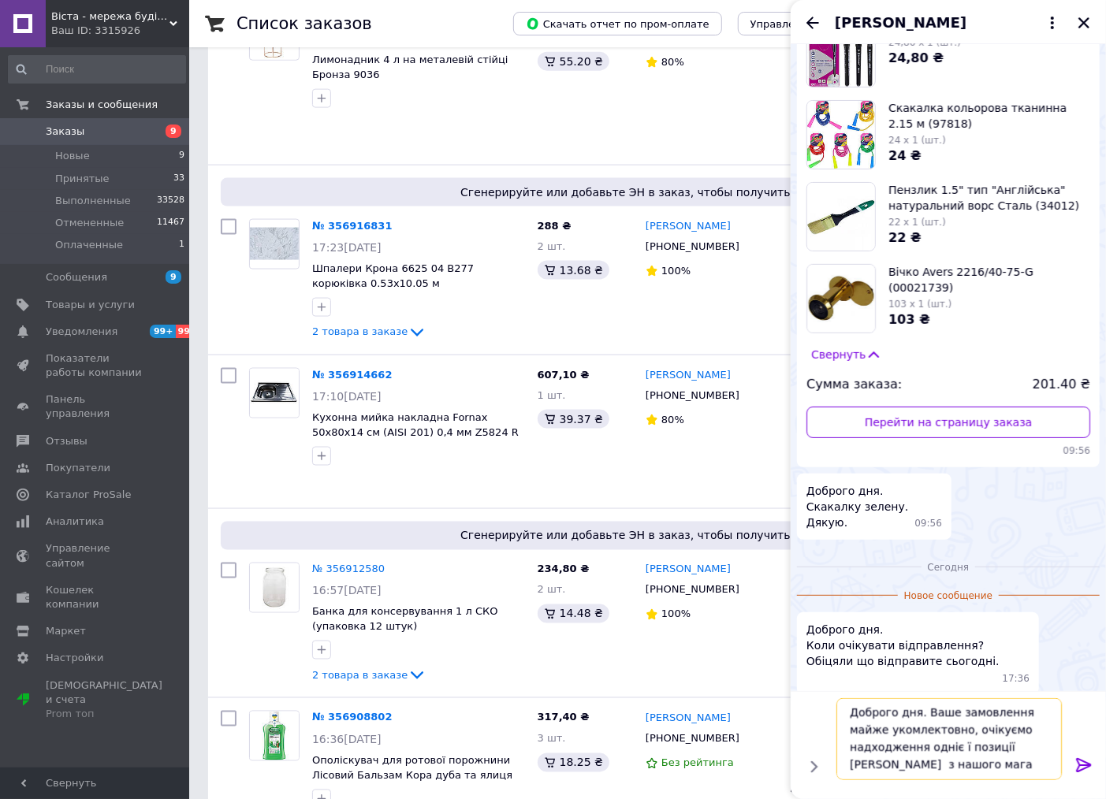
scroll to position [2, 0]
type textarea "Доброго дня. Ваше замовлення майже укомлектовно, очікуємо надходження одніє ї п…"
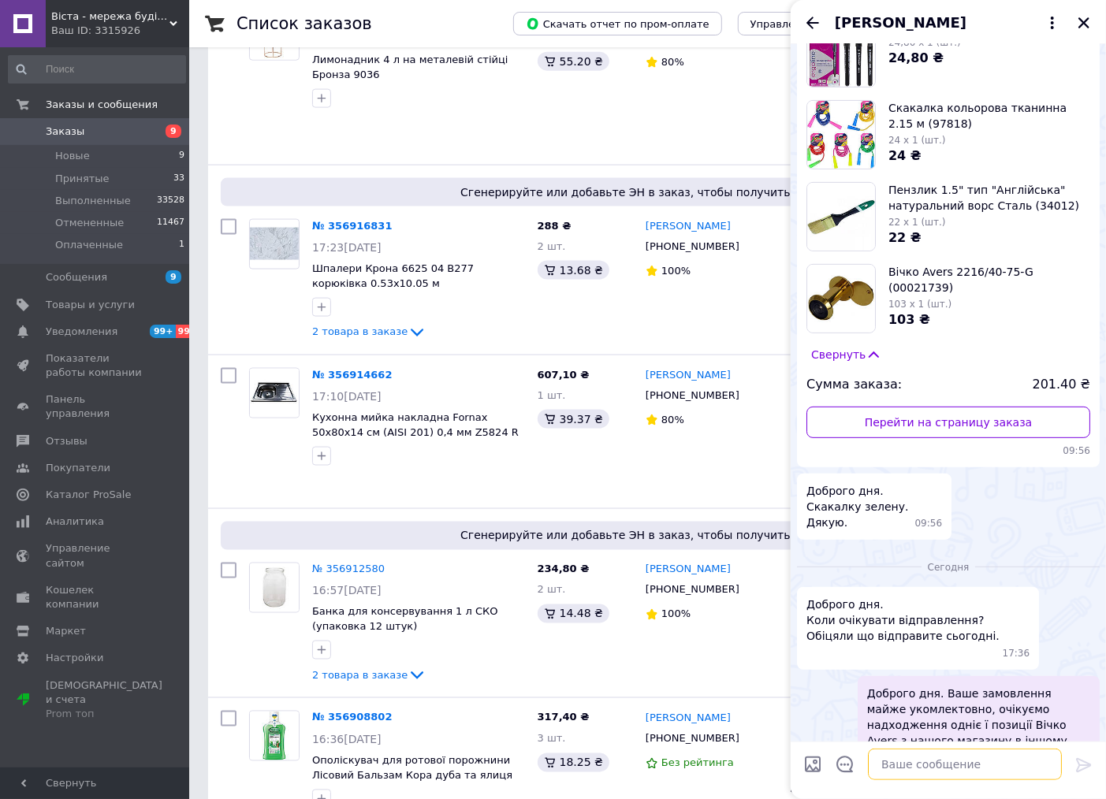
scroll to position [230, 0]
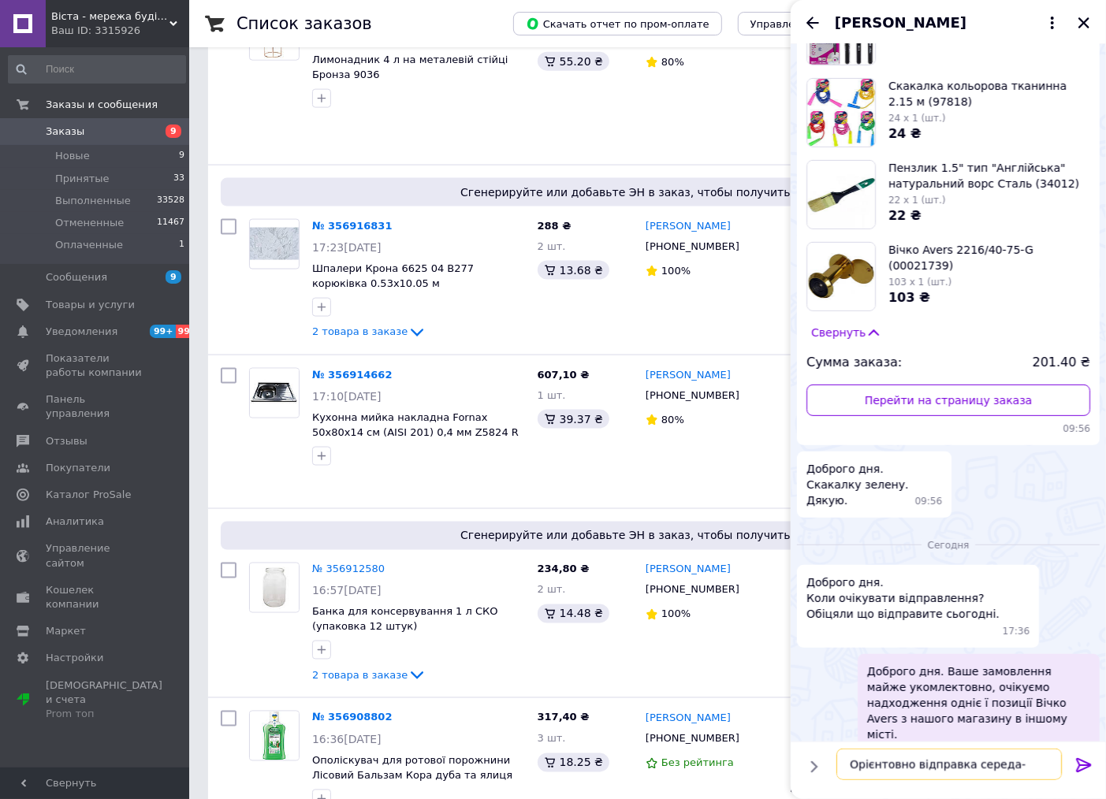
type textarea "Орієнтовно відправка середа-четвер"
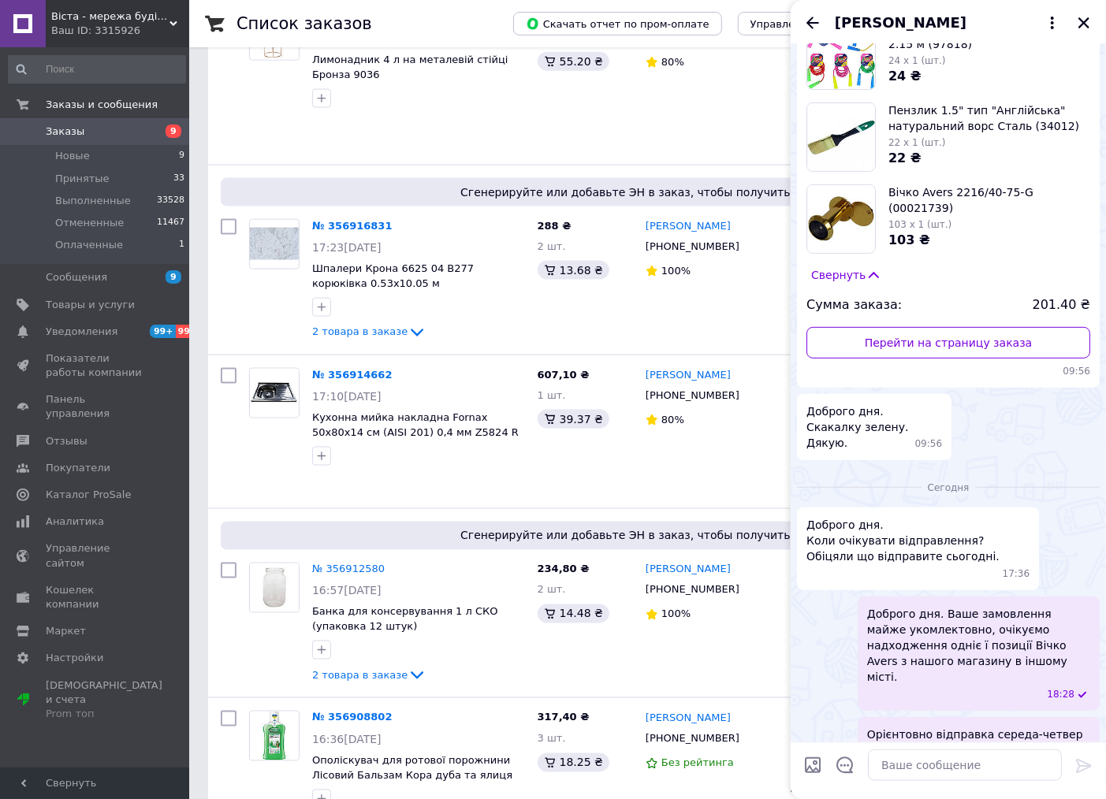
click at [807, 20] on icon "Назад" at bounding box center [812, 22] width 19 height 19
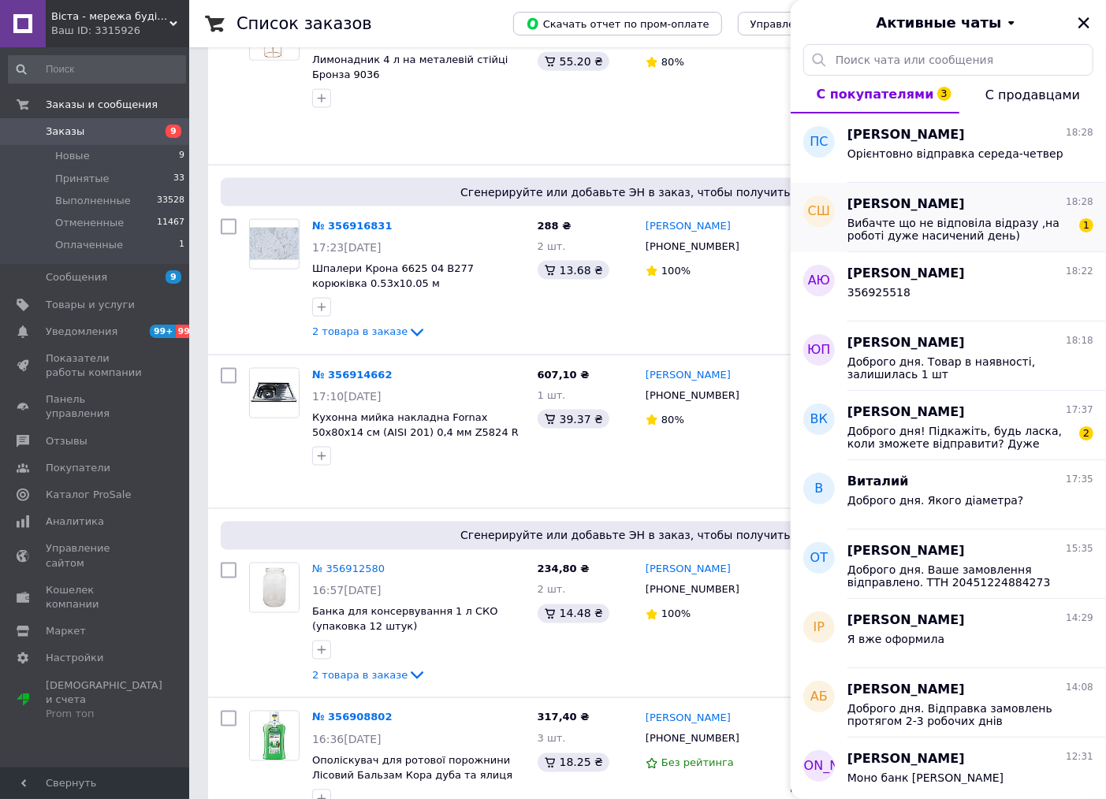
click at [921, 239] on span "Вибачте що не відповіла відразу ,на роботі дуже насичений день)" at bounding box center [959, 229] width 224 height 25
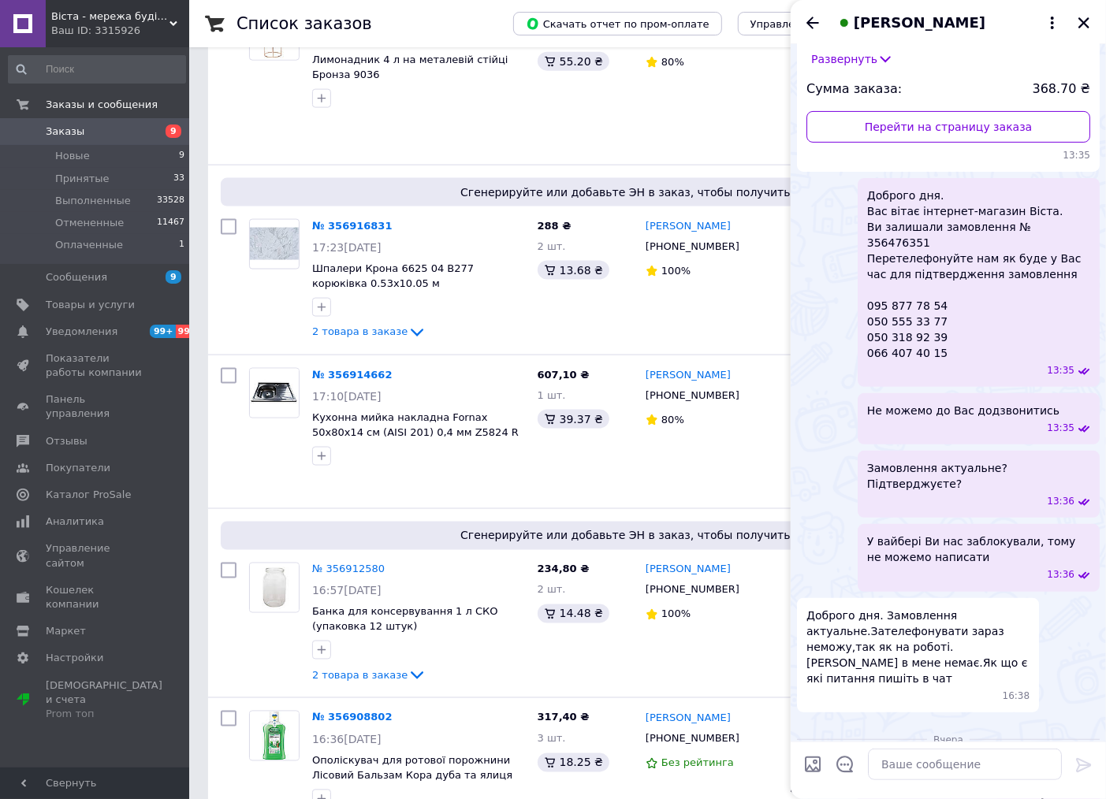
scroll to position [0, 0]
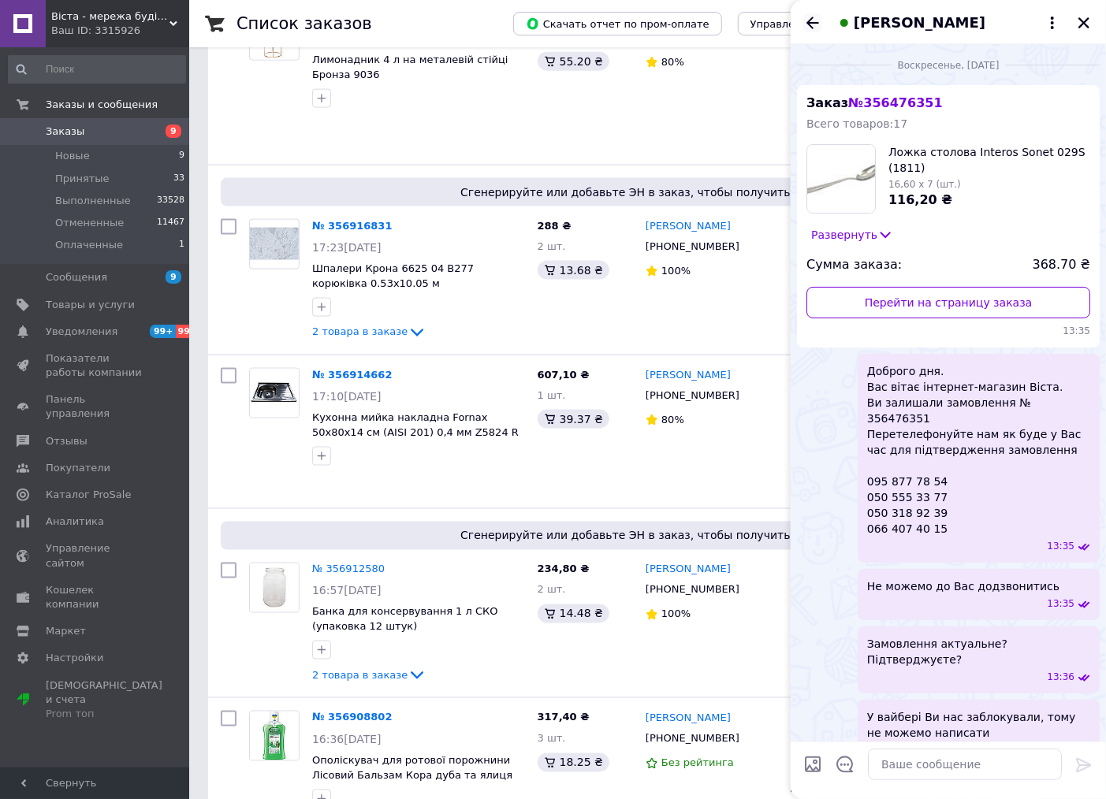
click at [813, 28] on icon "Назад" at bounding box center [812, 23] width 13 height 12
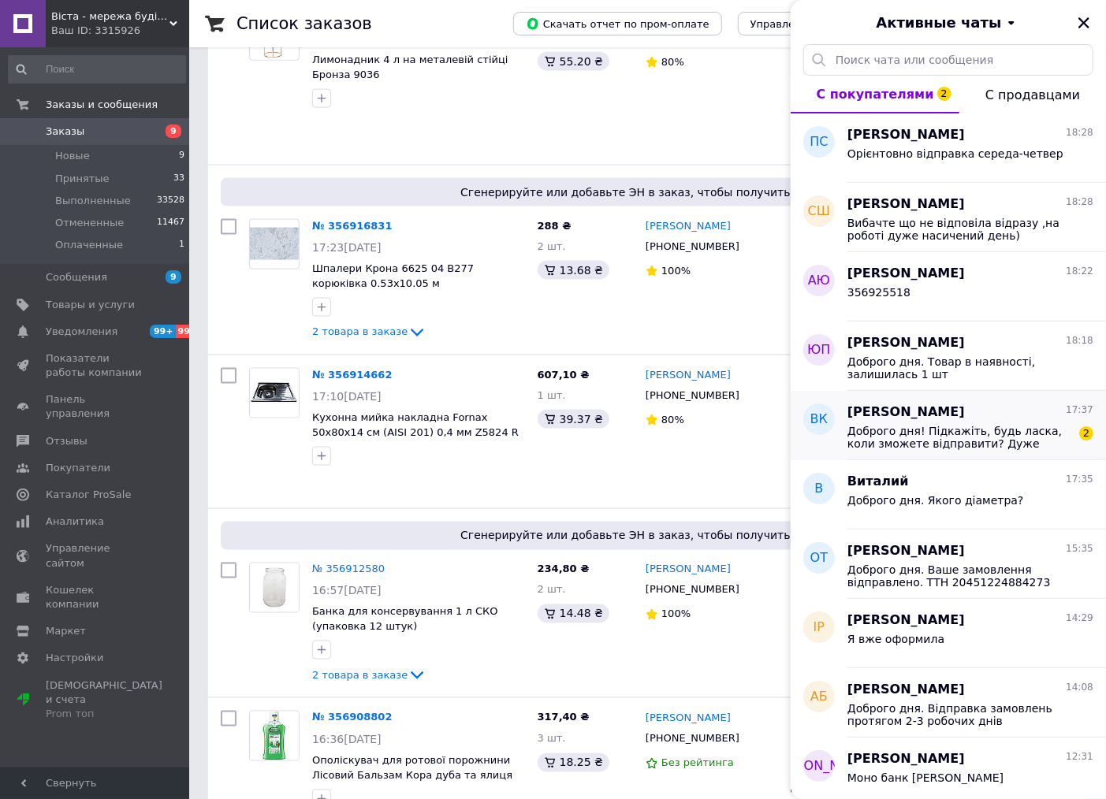
click at [901, 430] on span "Доброго дня! Підкажіть, будь ласка, коли зможете відправити? Дуже треба отримат…" at bounding box center [959, 437] width 224 height 25
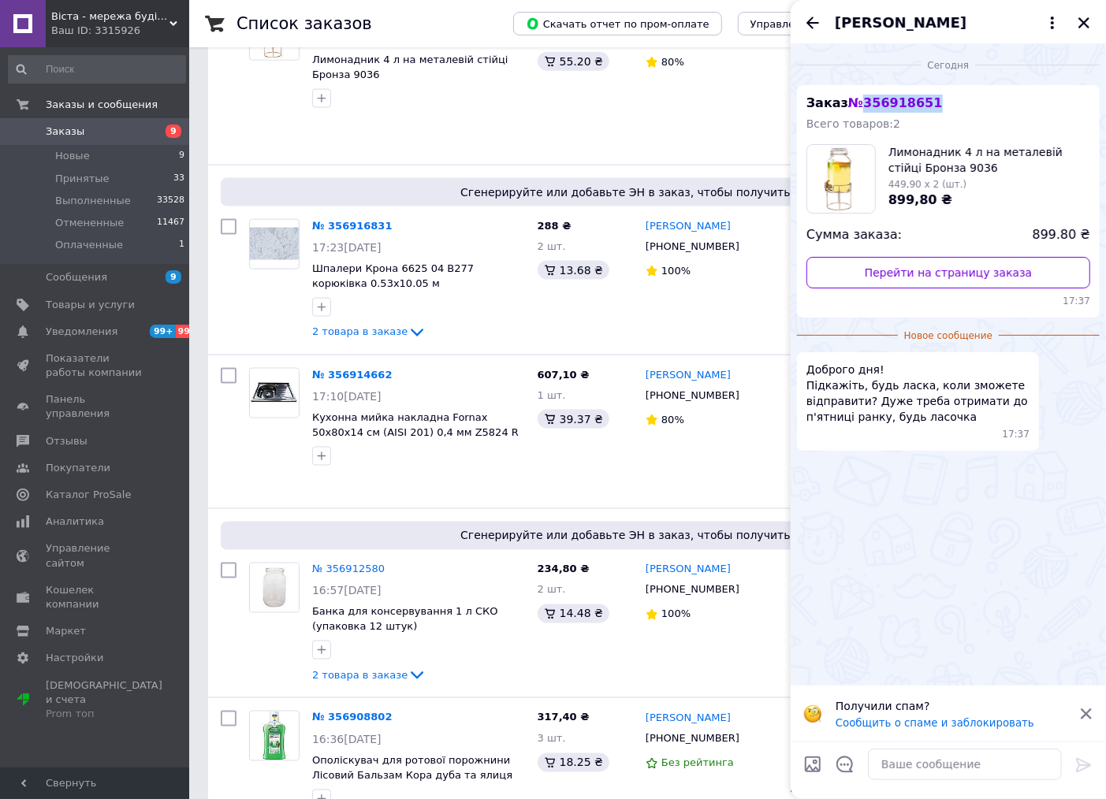
drag, startPoint x: 919, startPoint y: 100, endPoint x: 858, endPoint y: 89, distance: 62.5
click at [858, 89] on div "Заказ № 356918651 Всего товаров: 2 Лимонадник 4 л на металевій стійці Бронза 90…" at bounding box center [948, 201] width 303 height 233
copy span "356918651"
click at [896, 757] on textarea at bounding box center [965, 765] width 194 height 32
type textarea "В"
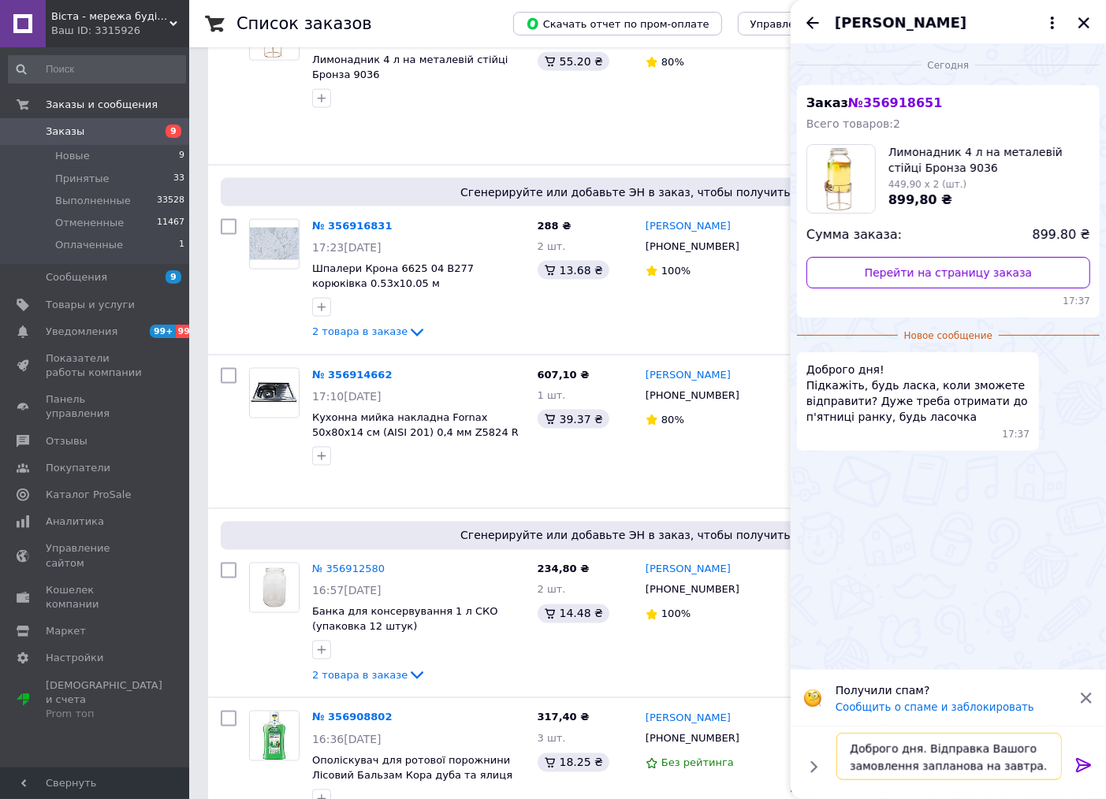
type textarea "Доброго дня. Відправка Вашого замовлення запланова на завтра."
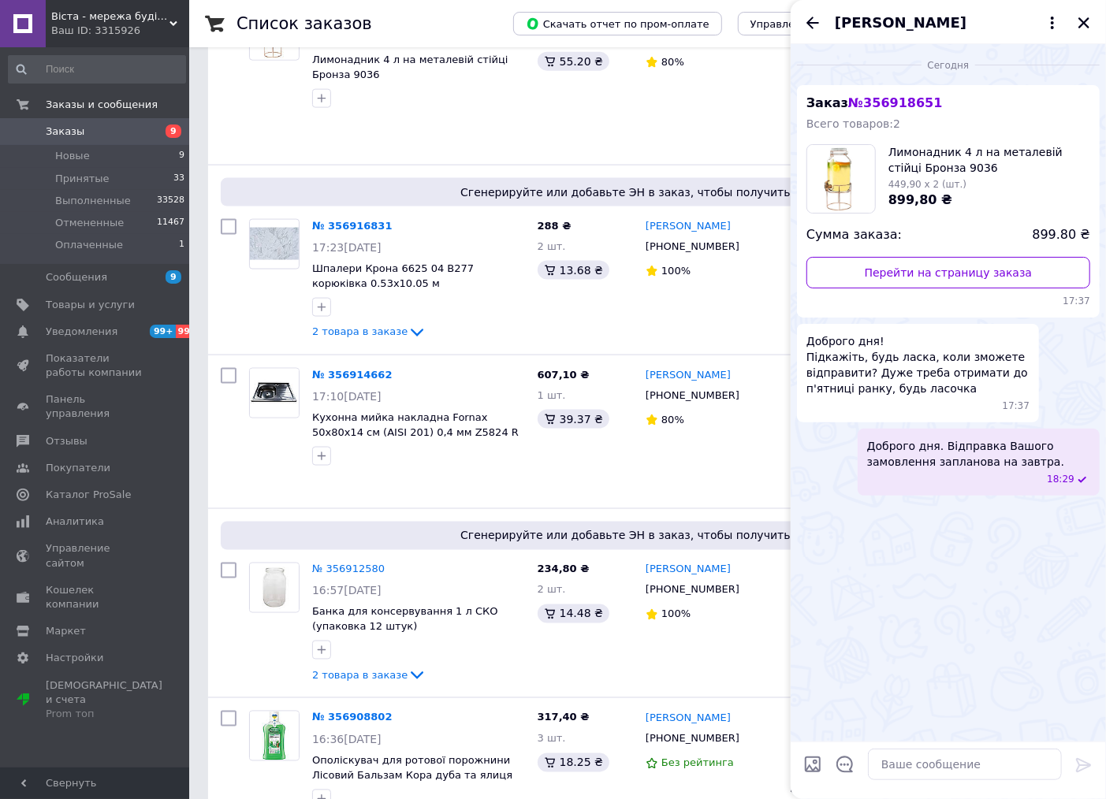
click at [875, 101] on span "№ 356918651" at bounding box center [895, 102] width 94 height 15
copy span "356918651"
click at [1078, 18] on icon "Закрыть" at bounding box center [1083, 22] width 11 height 11
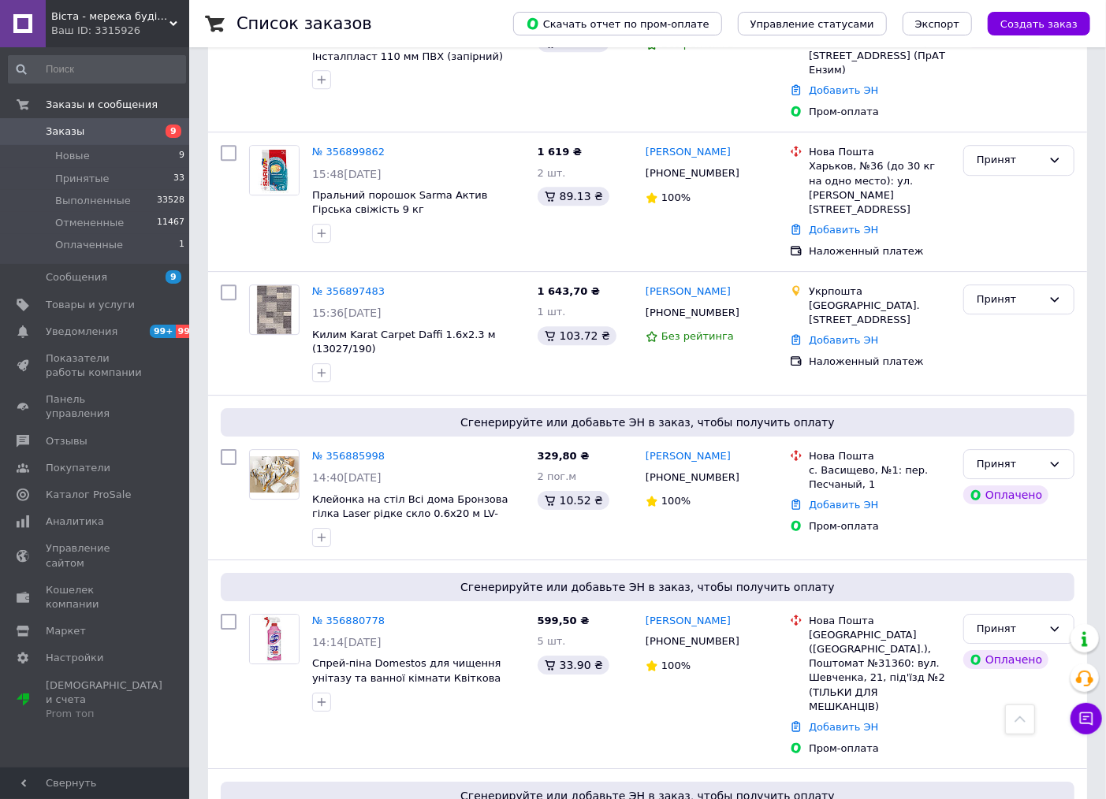
scroll to position [2977, 0]
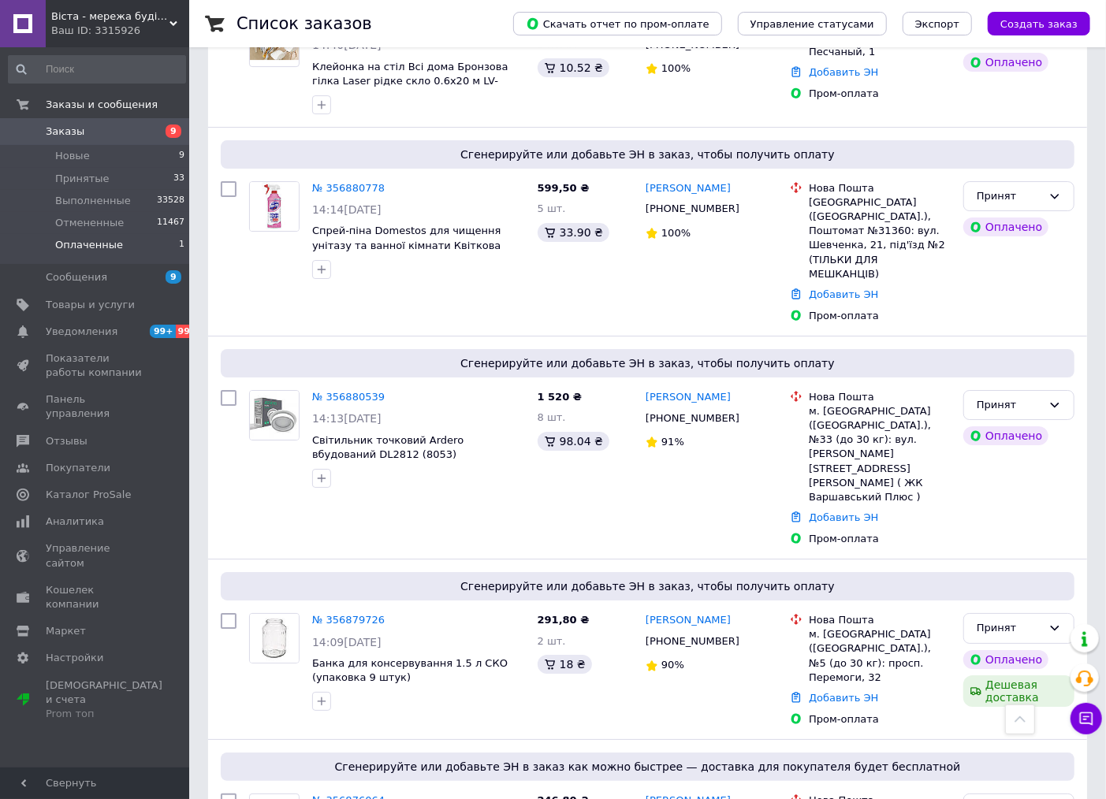
click at [114, 250] on span "Оплаченные" at bounding box center [89, 245] width 68 height 14
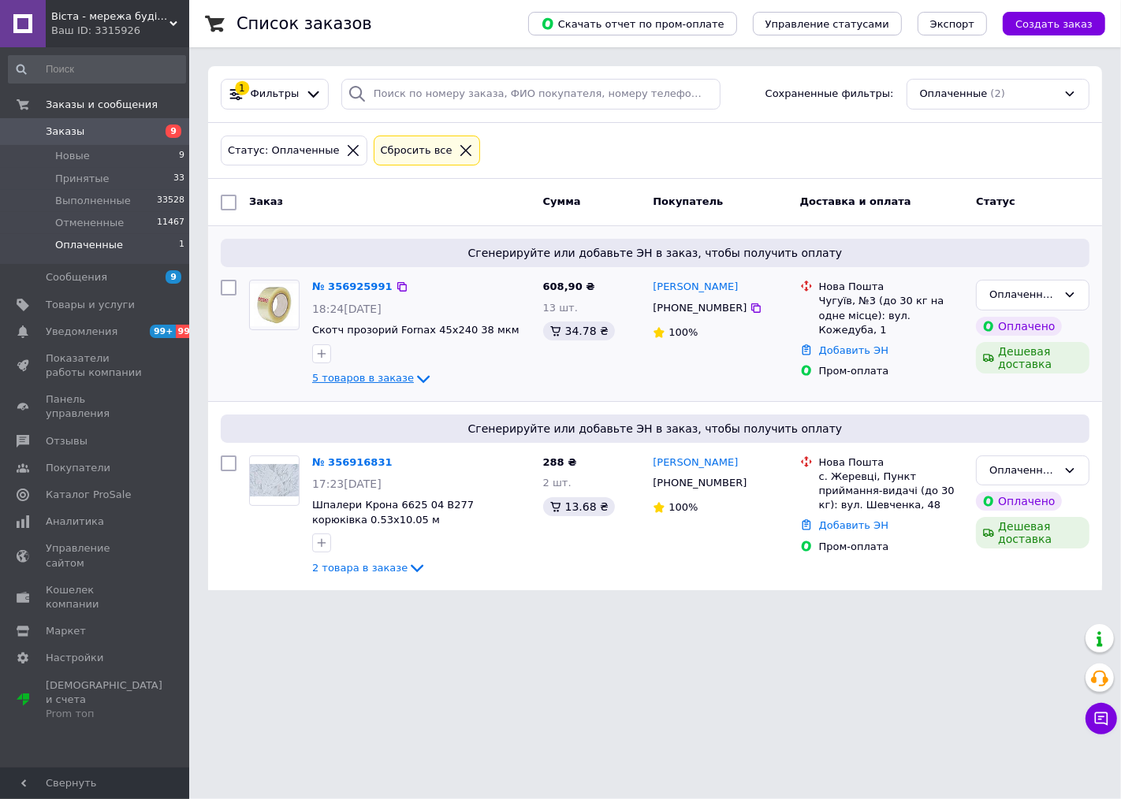
click at [414, 374] on icon at bounding box center [423, 379] width 19 height 19
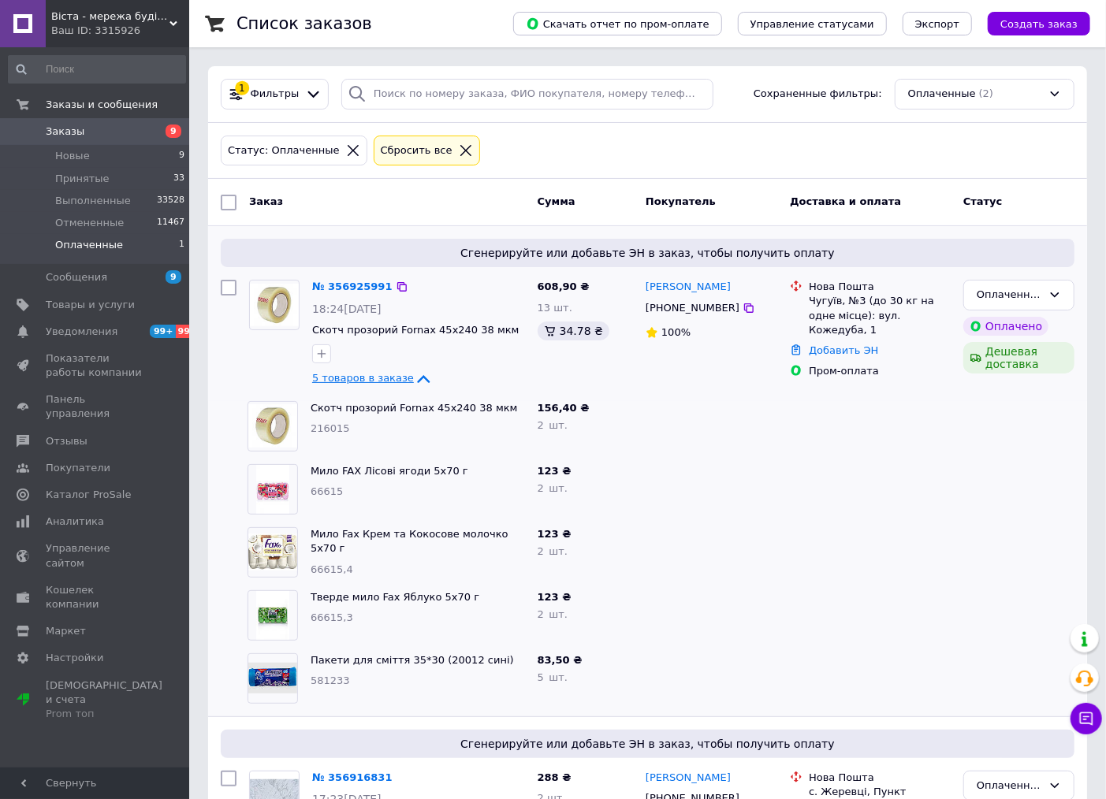
click at [108, 127] on span "Заказы" at bounding box center [96, 132] width 100 height 14
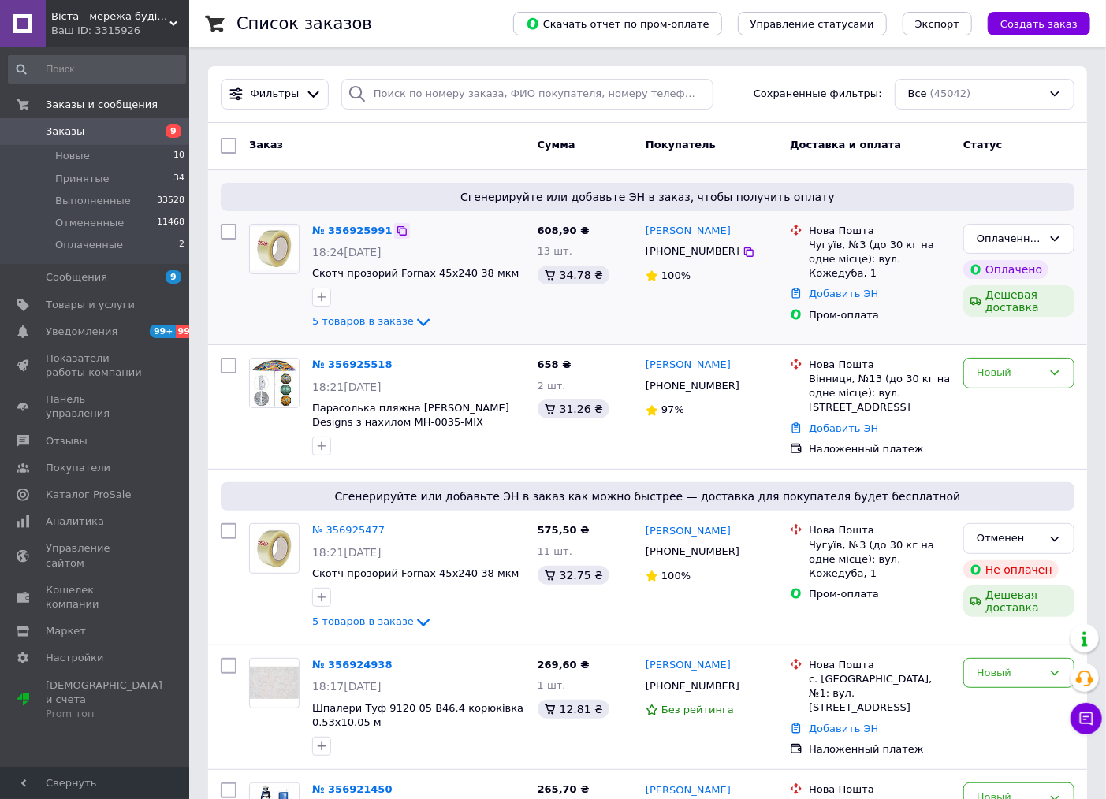
click at [396, 230] on icon at bounding box center [402, 231] width 13 height 13
click at [742, 256] on icon at bounding box center [748, 252] width 13 height 13
drag, startPoint x: 914, startPoint y: 262, endPoint x: 805, endPoint y: 232, distance: 113.8
click at [805, 232] on div "Нова Пошта Чугуїв, №3 (до 30 кг на одне місце): вул. Кожедуба, 1" at bounding box center [870, 253] width 167 height 58
copy div "Нова Пошта Чугуїв, №3 (до 30 кг на одне місце): вул. Кожедуба, 1"
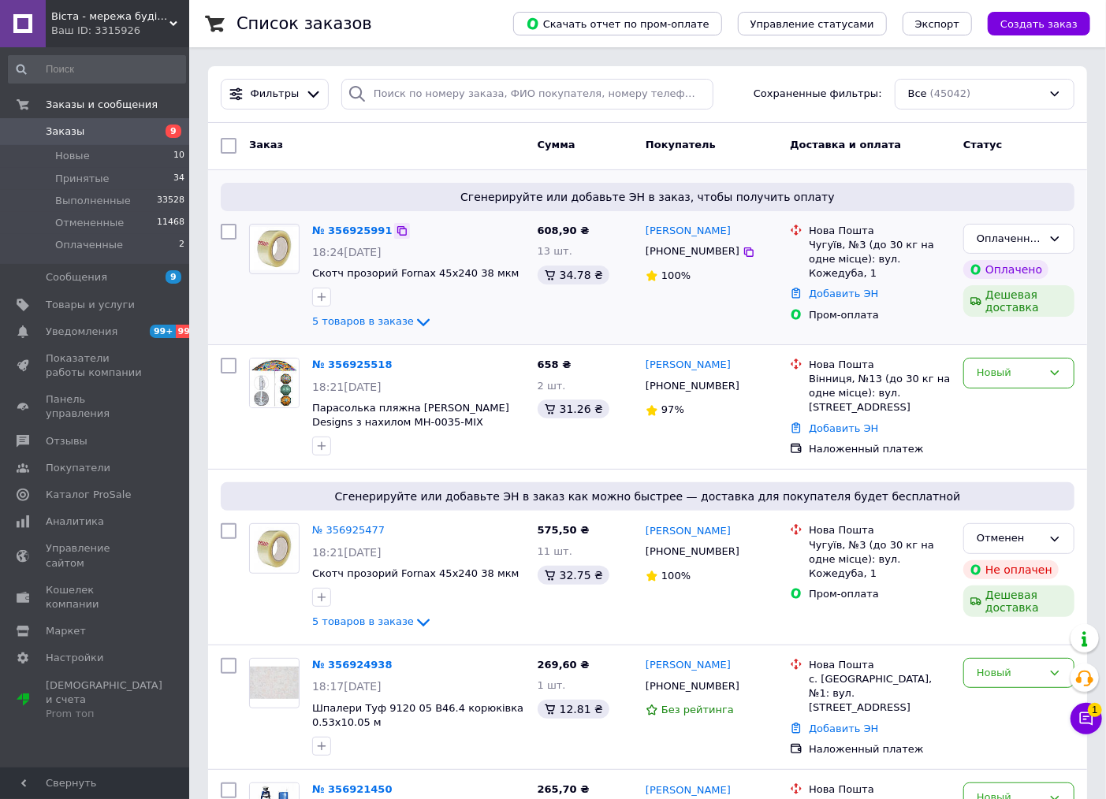
click at [396, 227] on icon at bounding box center [402, 231] width 13 height 13
drag, startPoint x: 988, startPoint y: 247, endPoint x: 987, endPoint y: 255, distance: 7.9
click at [988, 247] on div "Оплаченный" at bounding box center [1018, 239] width 111 height 31
drag, startPoint x: 987, startPoint y: 255, endPoint x: 502, endPoint y: 33, distance: 532.9
click at [986, 272] on li "Принят" at bounding box center [1019, 271] width 110 height 29
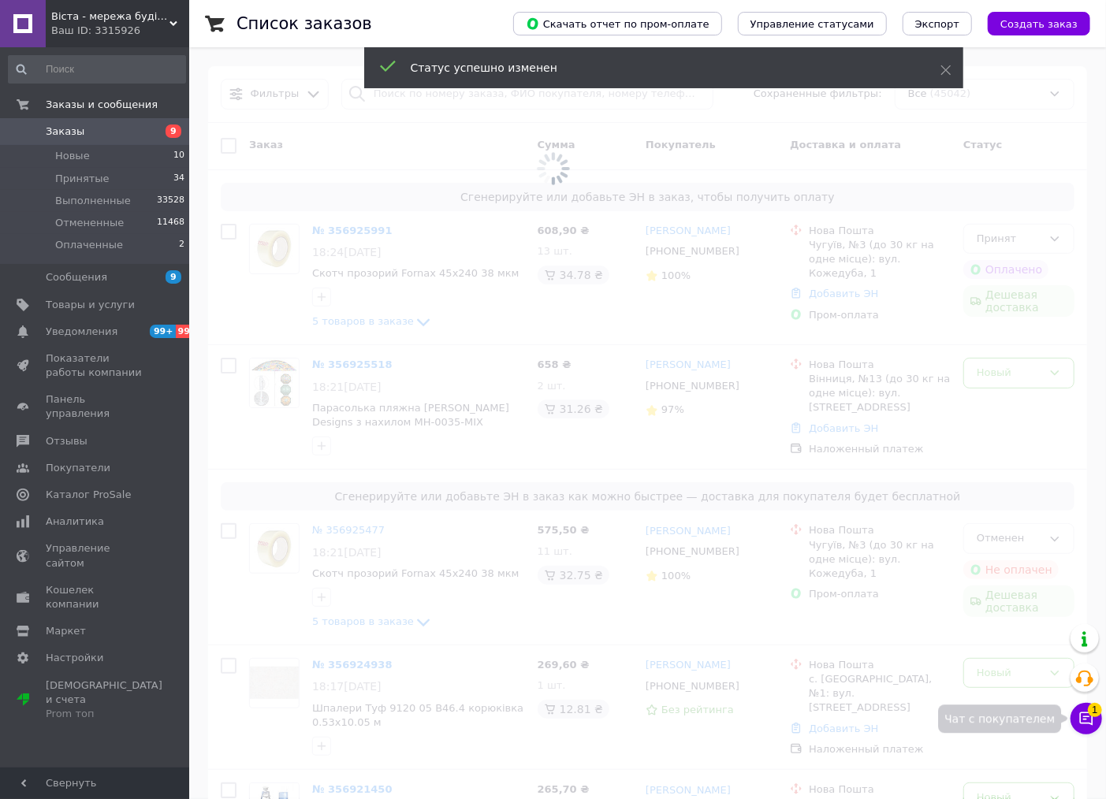
click at [1099, 716] on button "Чат с покупателем 1" at bounding box center [1086, 719] width 32 height 32
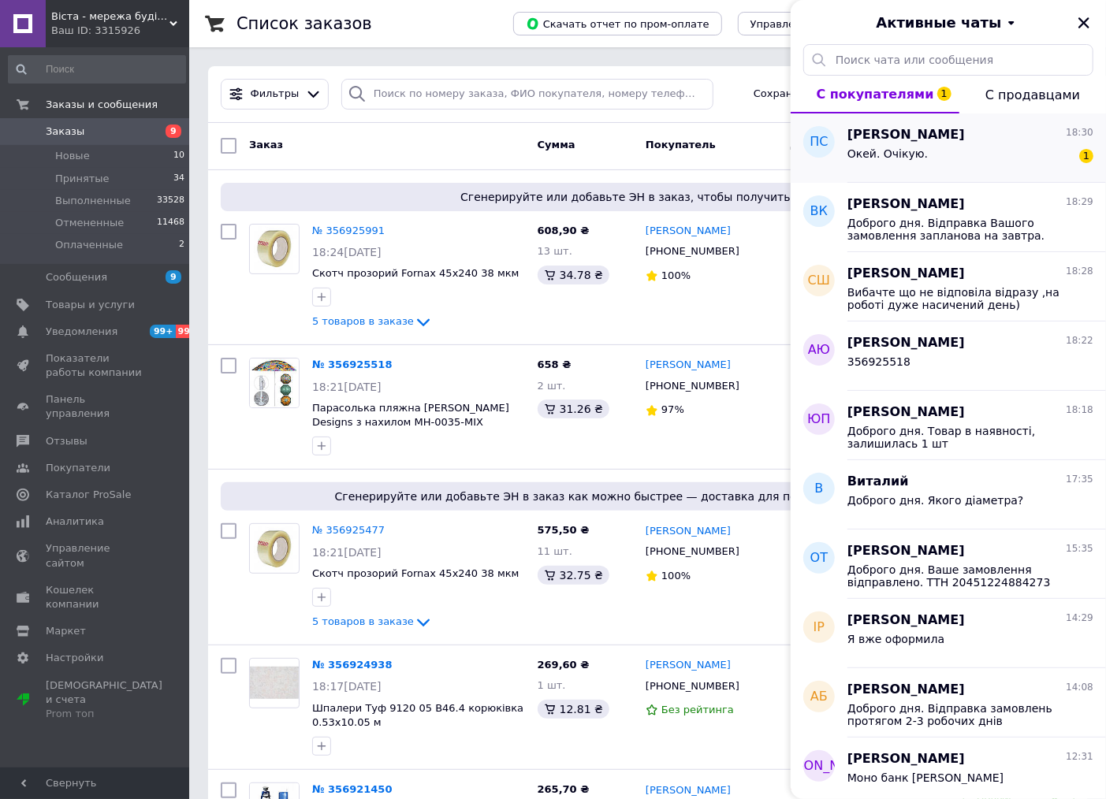
click at [925, 154] on div "Окей. Очікую. 1" at bounding box center [970, 156] width 246 height 25
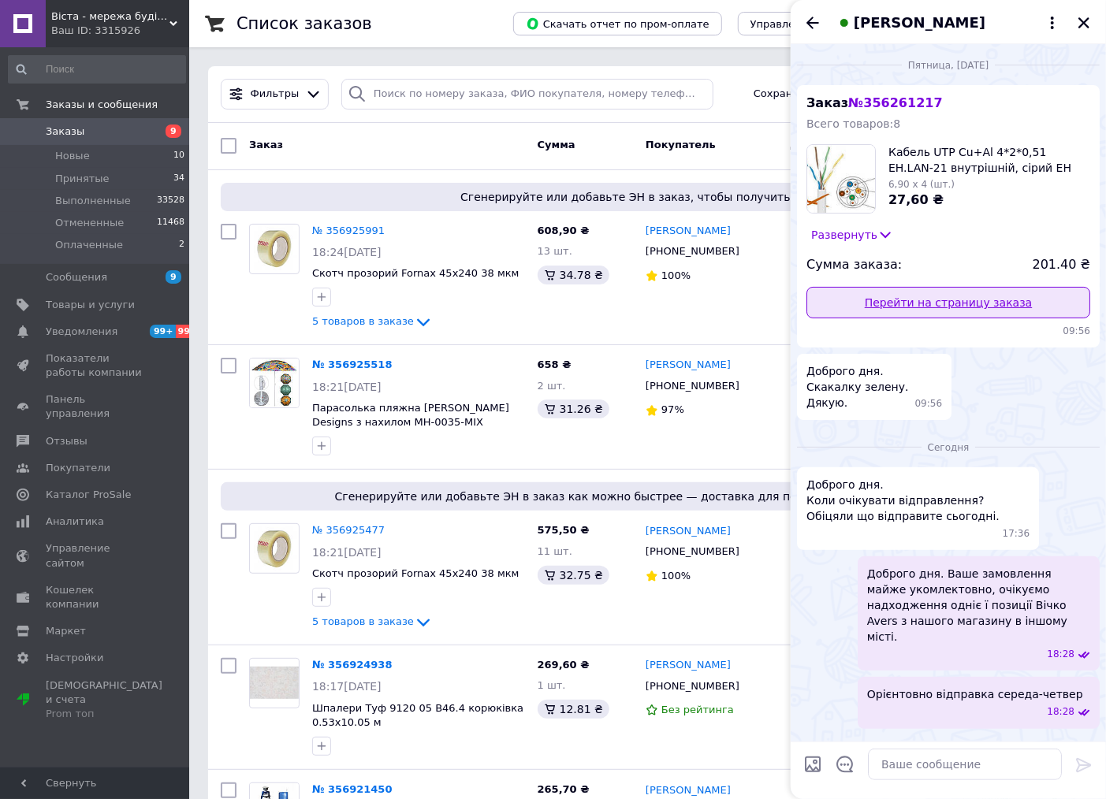
scroll to position [30, 0]
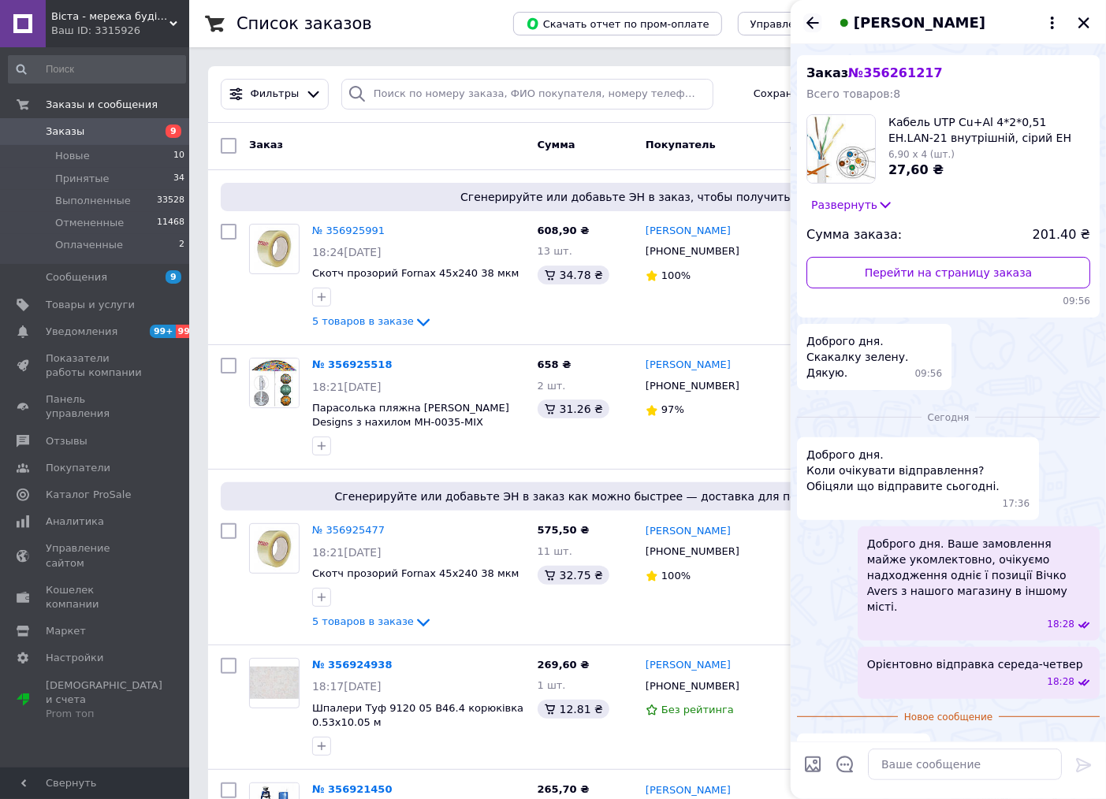
click at [814, 32] on icon "Назад" at bounding box center [812, 22] width 19 height 19
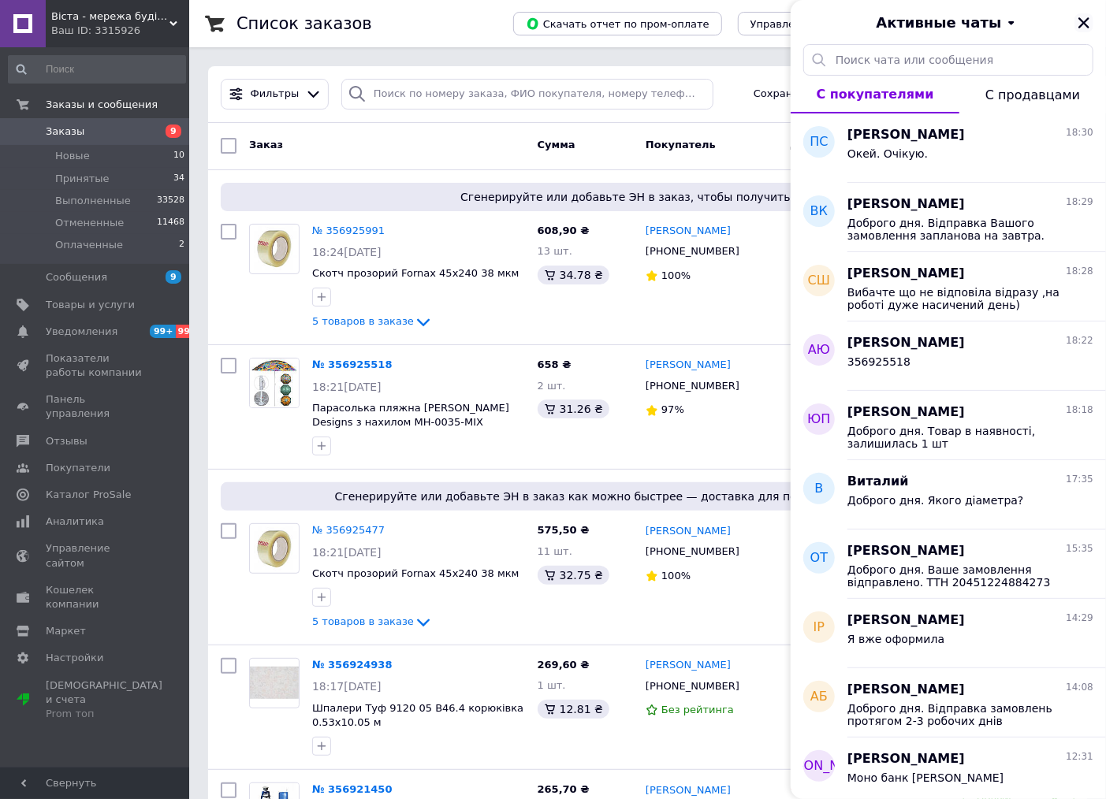
click at [1085, 24] on icon "Закрыть" at bounding box center [1083, 22] width 11 height 11
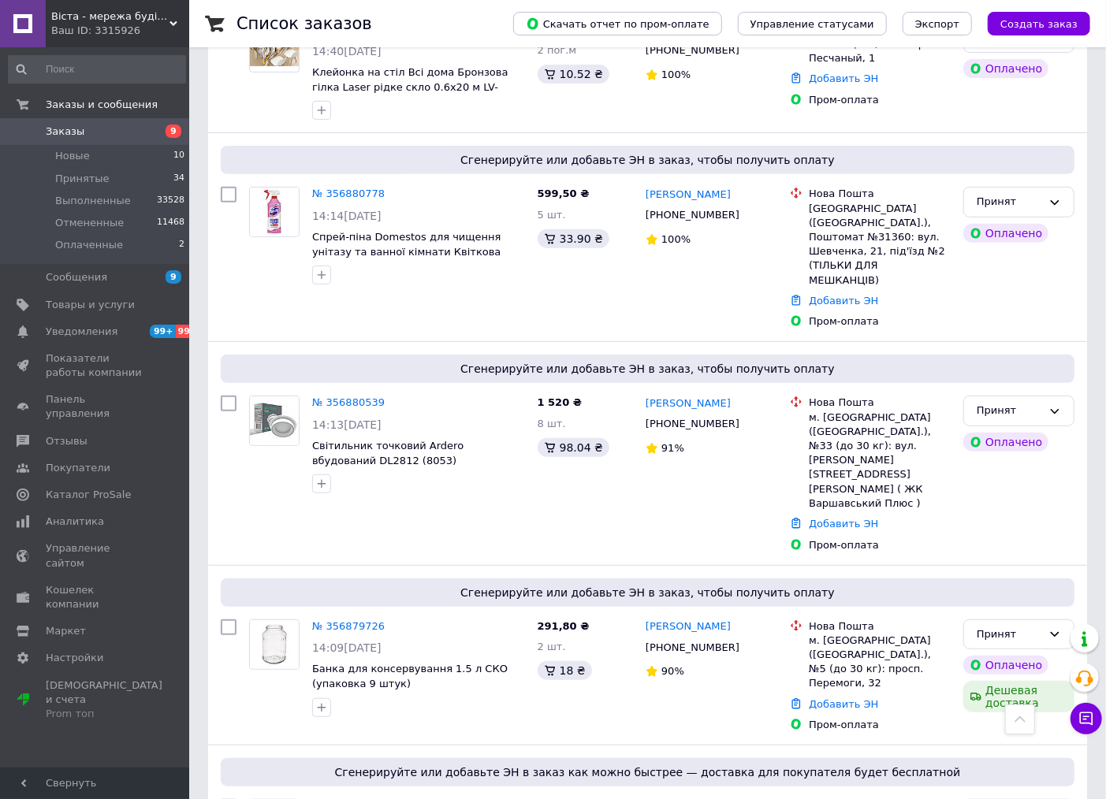
scroll to position [3240, 0]
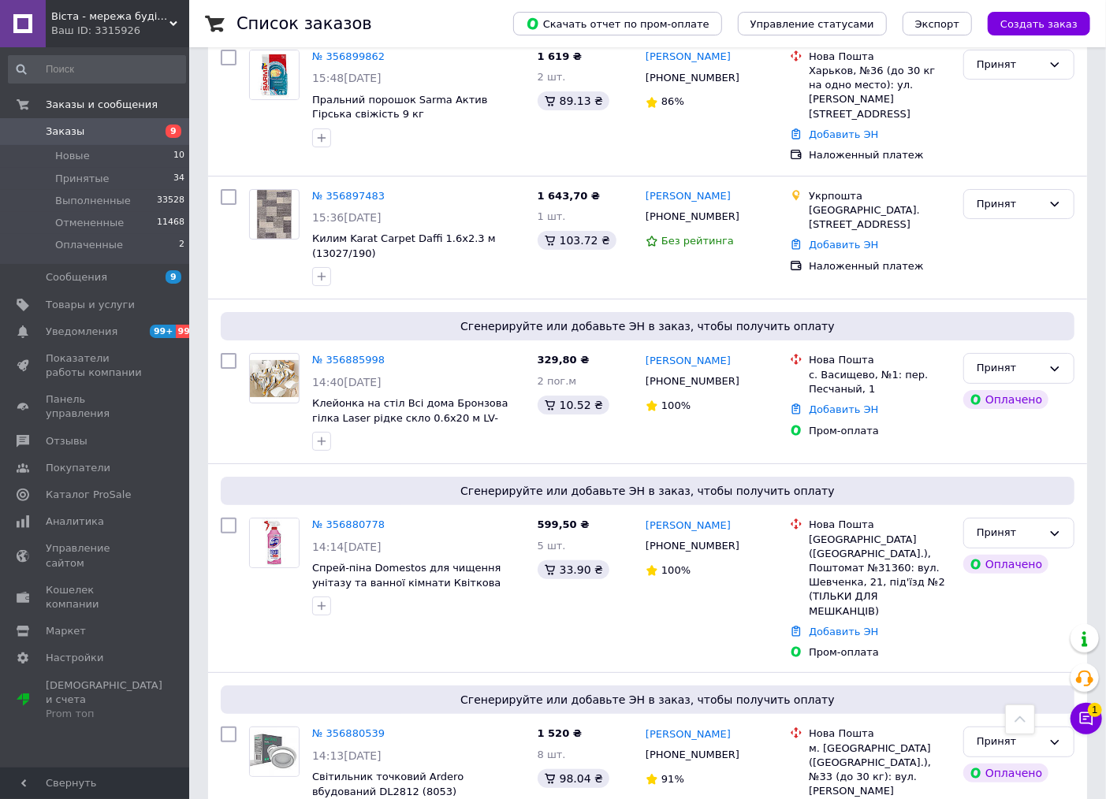
click at [106, 20] on span "Віста - мережа будівельно-господарчих маркетів" at bounding box center [110, 16] width 118 height 14
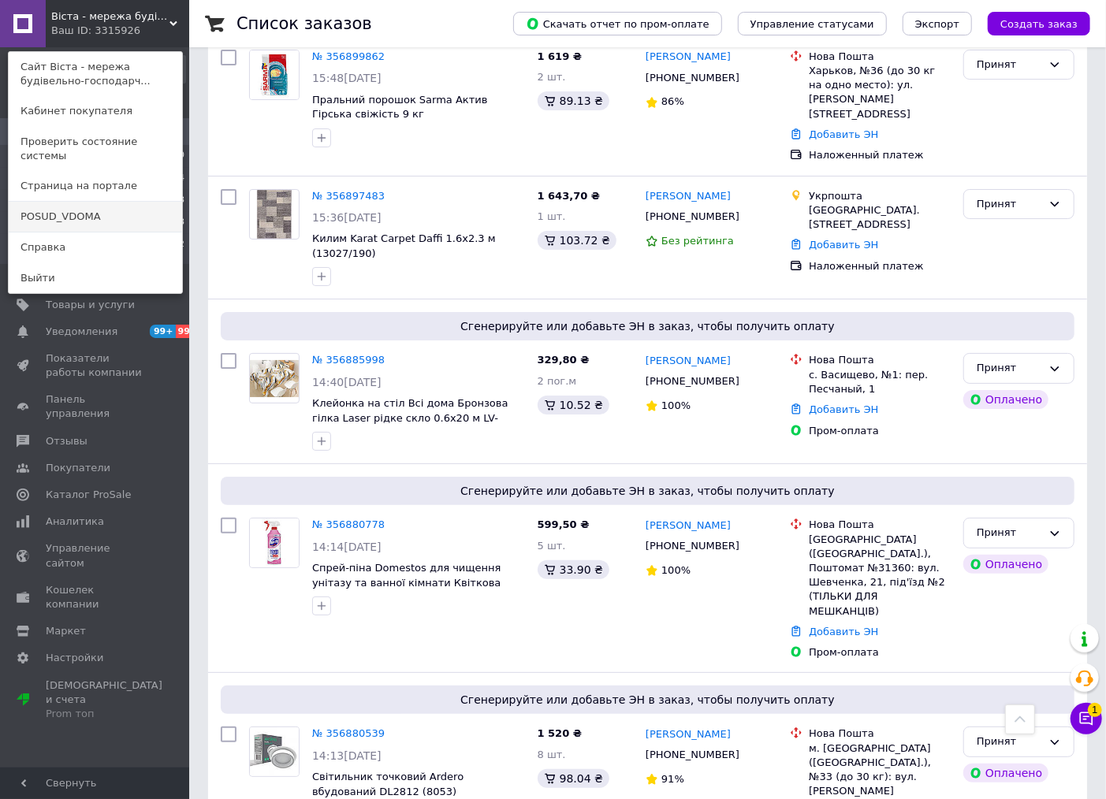
click at [102, 202] on link "POSUD_VDOMA" at bounding box center [95, 217] width 173 height 30
